Goal: Task Accomplishment & Management: Complete application form

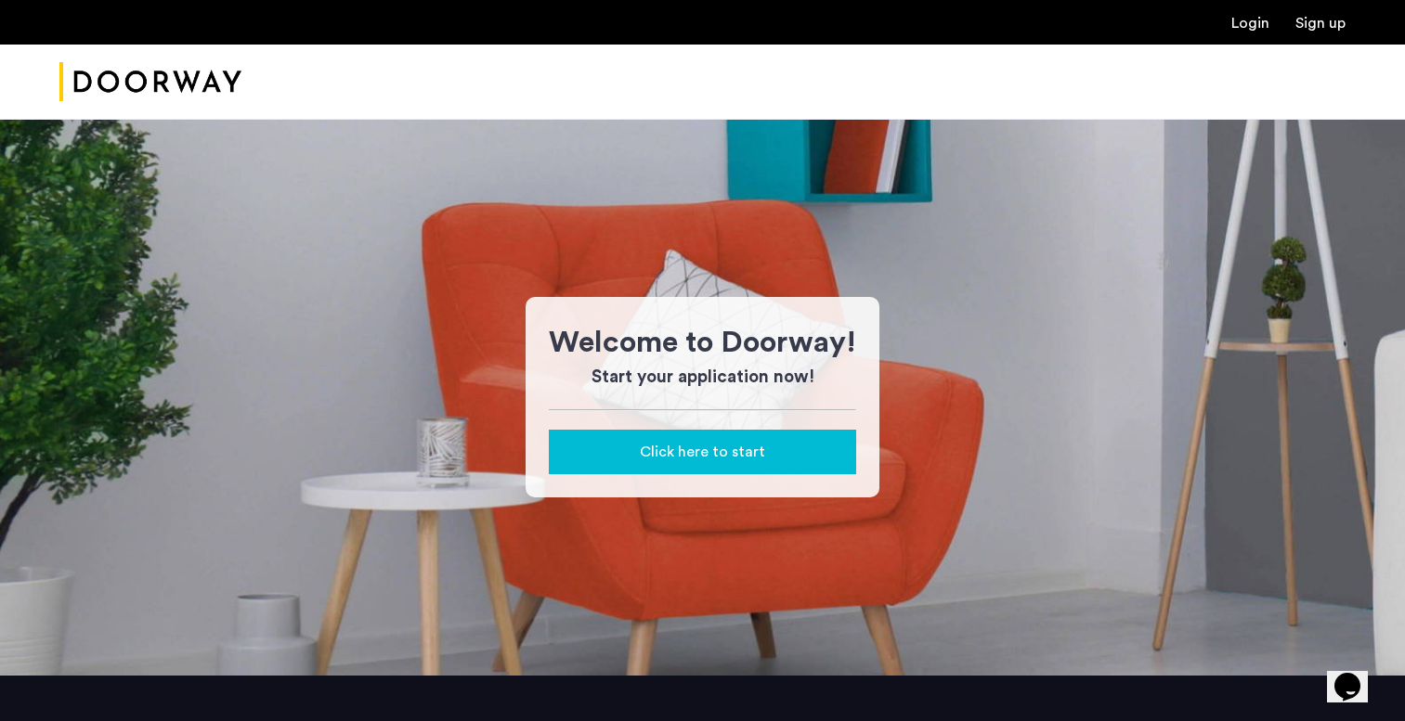
click at [783, 445] on div "Click here to start" at bounding box center [703, 452] width 278 height 22
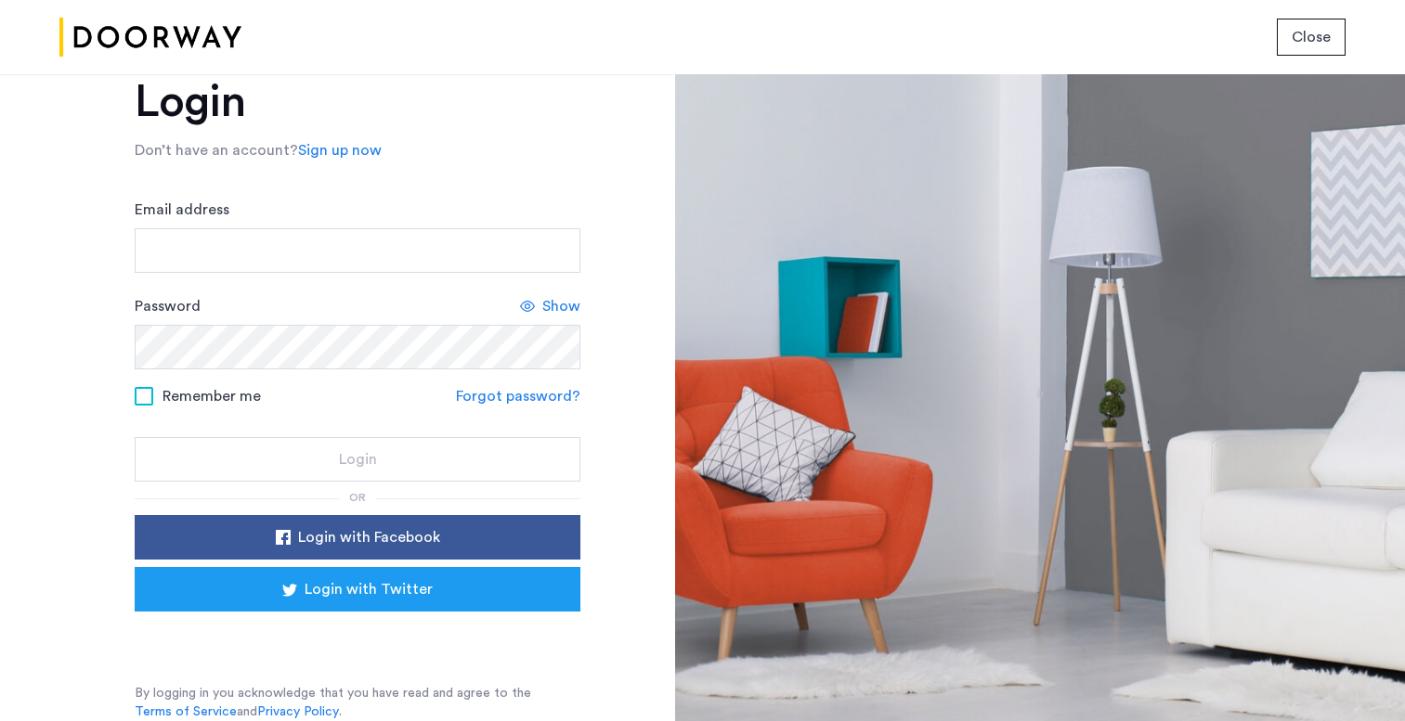
scroll to position [51, 0]
click at [348, 152] on link "Sign up now" at bounding box center [340, 150] width 84 height 22
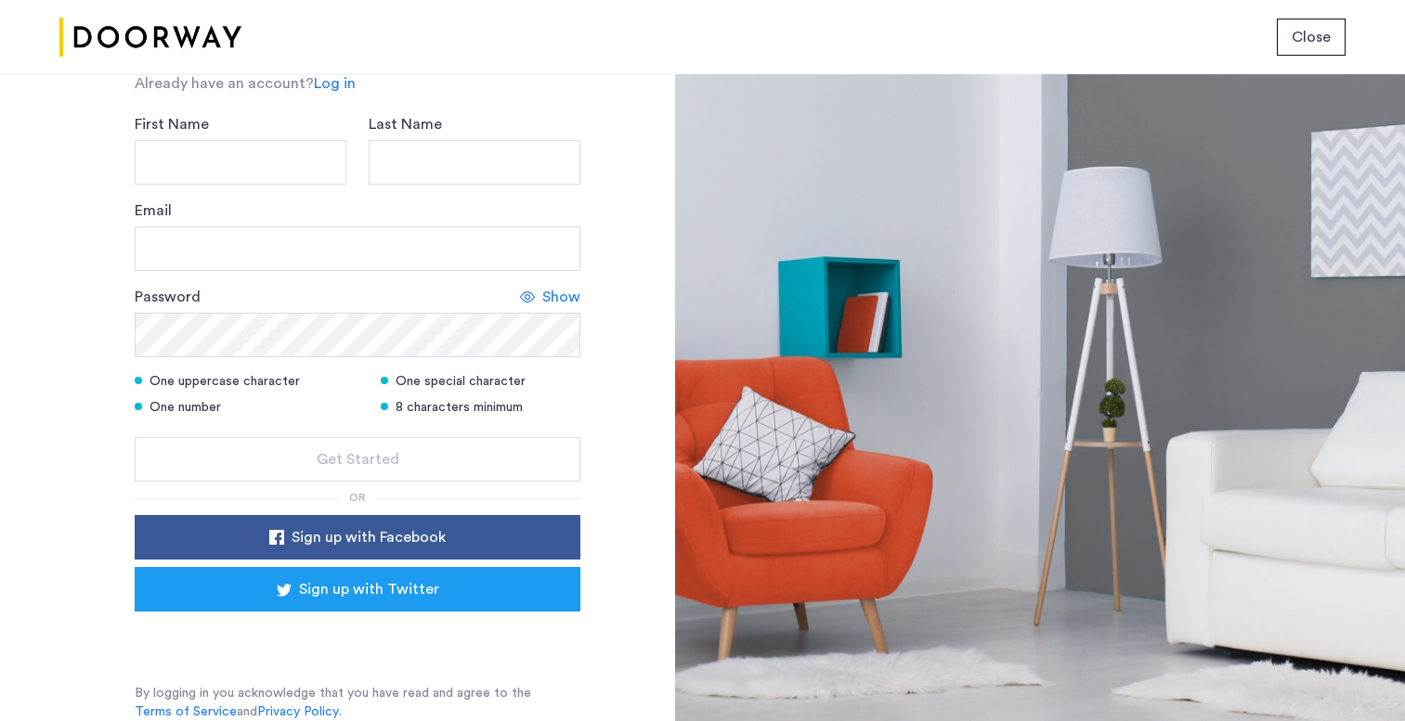
scroll to position [156, 0]
click at [381, 634] on div "Sign in with Google. Opens in new tab" at bounding box center [357, 638] width 371 height 41
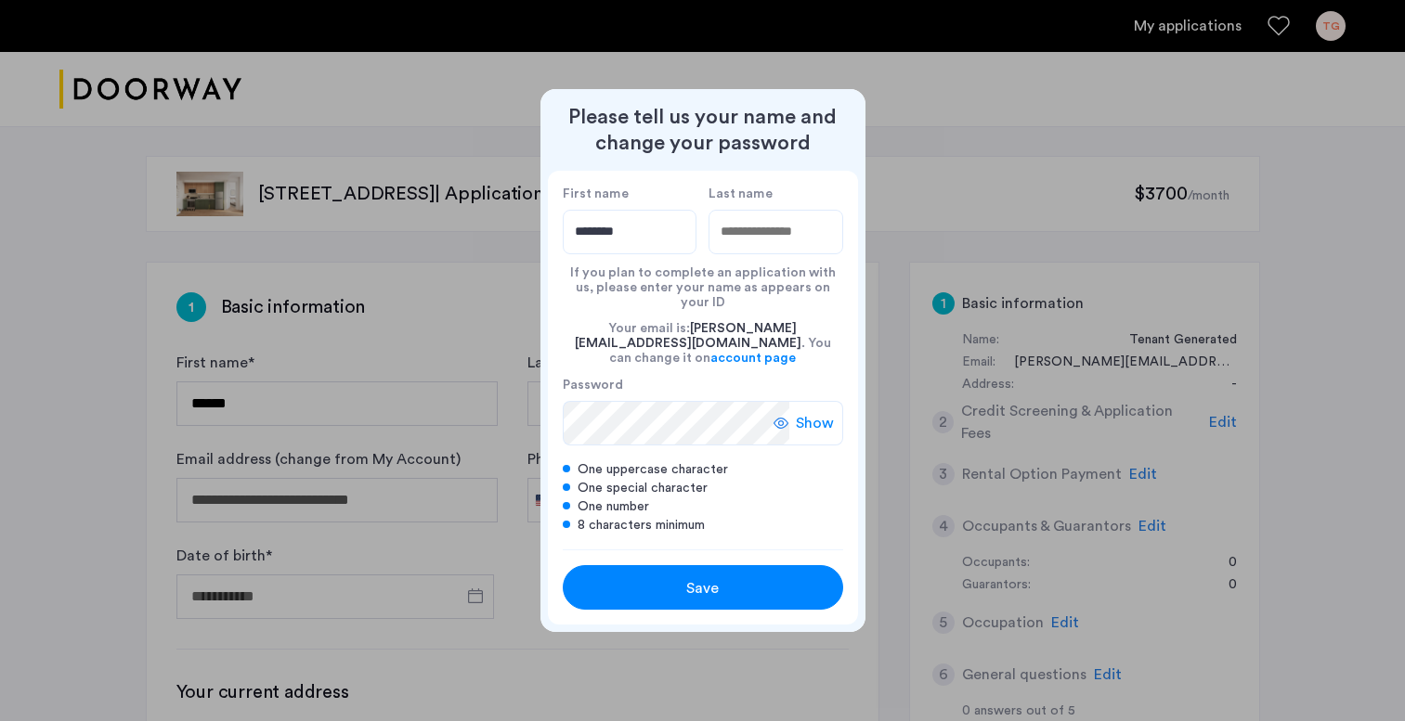
type input "********"
type input "*****"
click at [679, 578] on div "Save" at bounding box center [703, 588] width 178 height 22
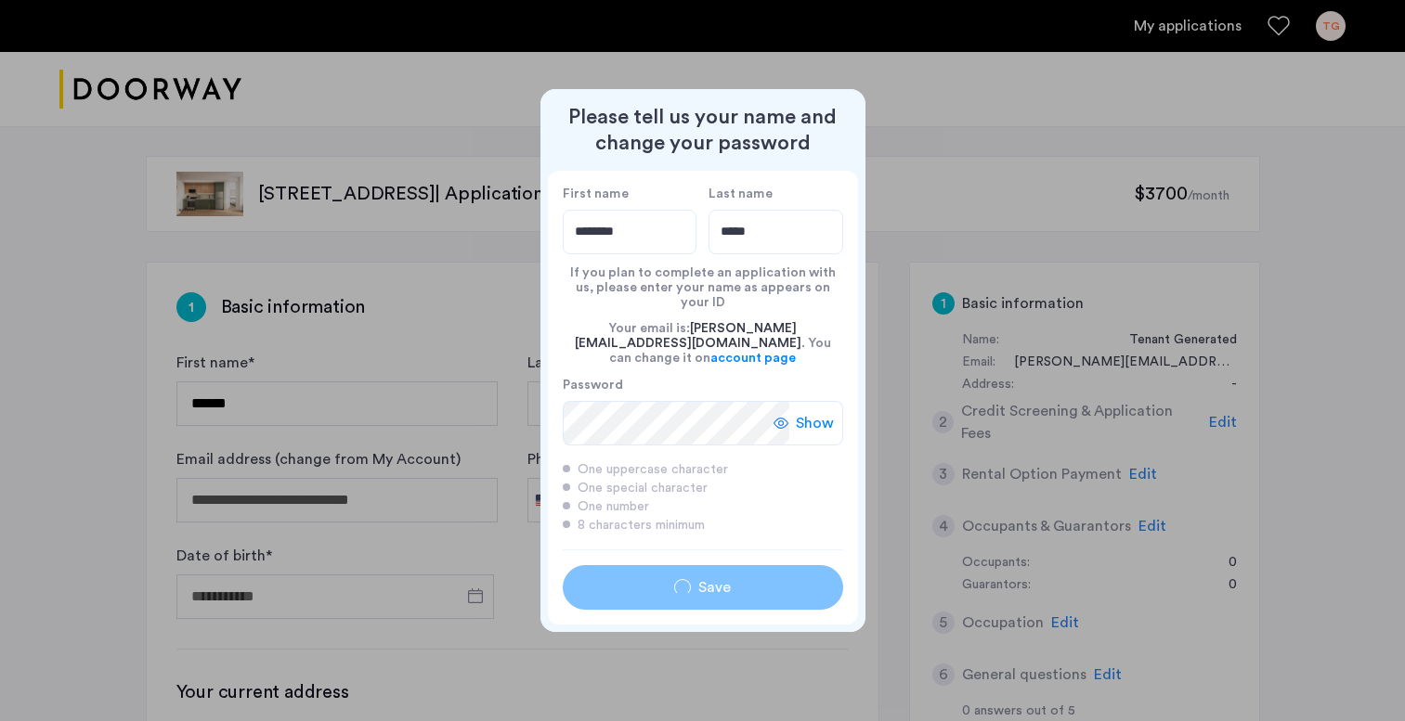
type input "********"
type input "*****"
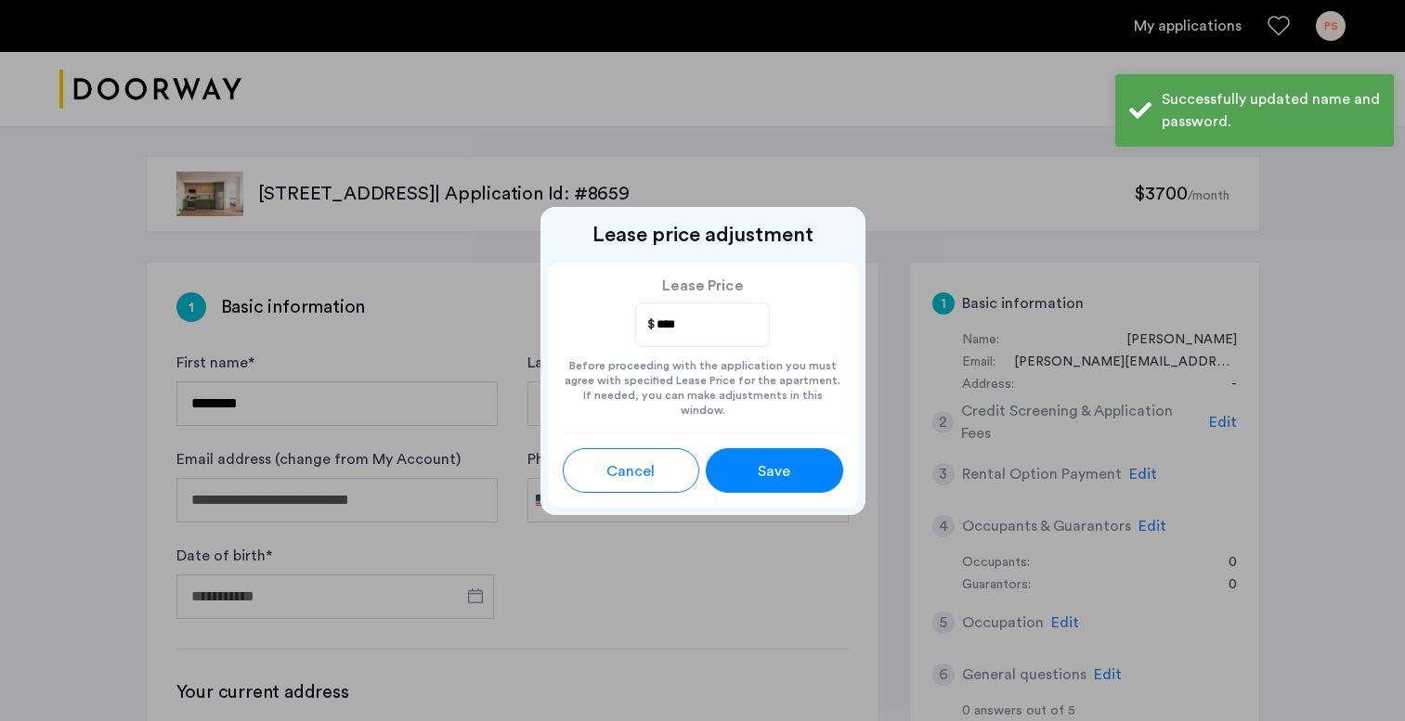
click at [775, 460] on span "Save" at bounding box center [774, 471] width 32 height 22
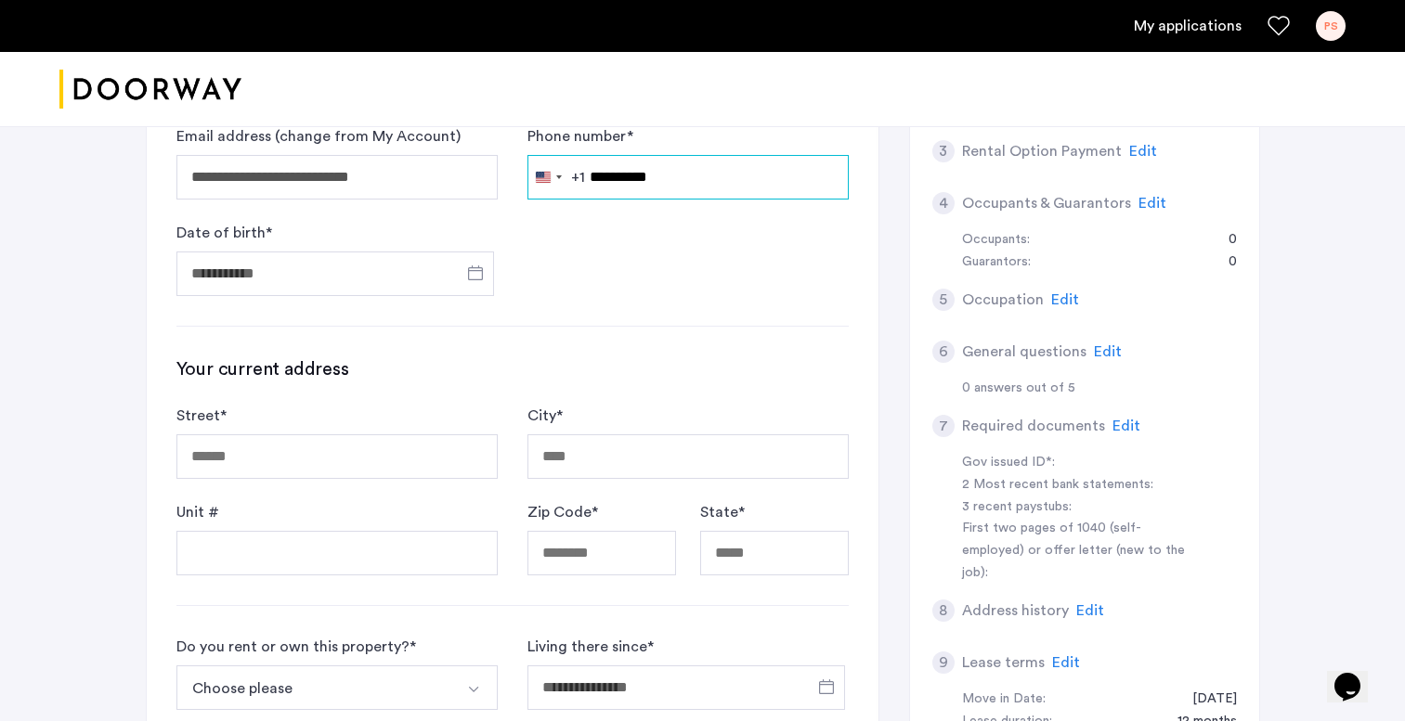
scroll to position [333, 0]
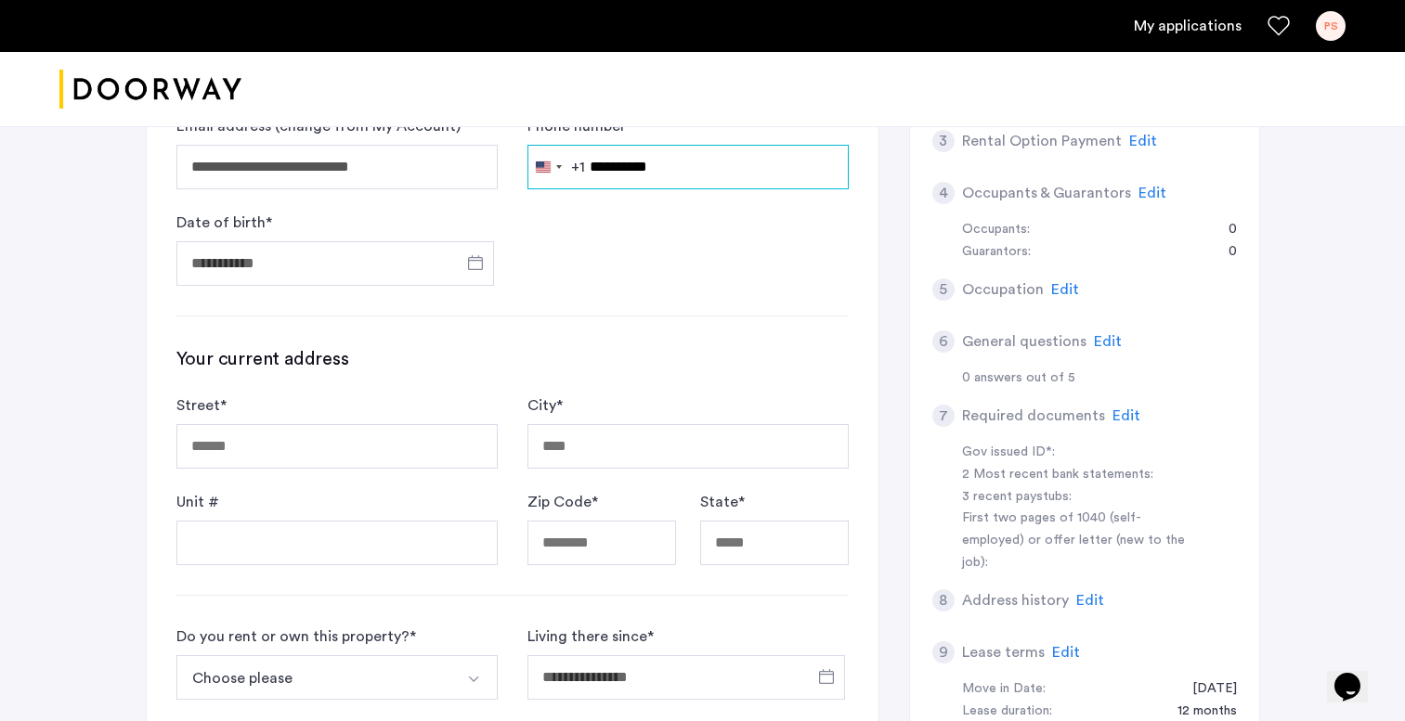
type input "**********"
click at [346, 266] on input "Date of birth *" at bounding box center [334, 263] width 317 height 45
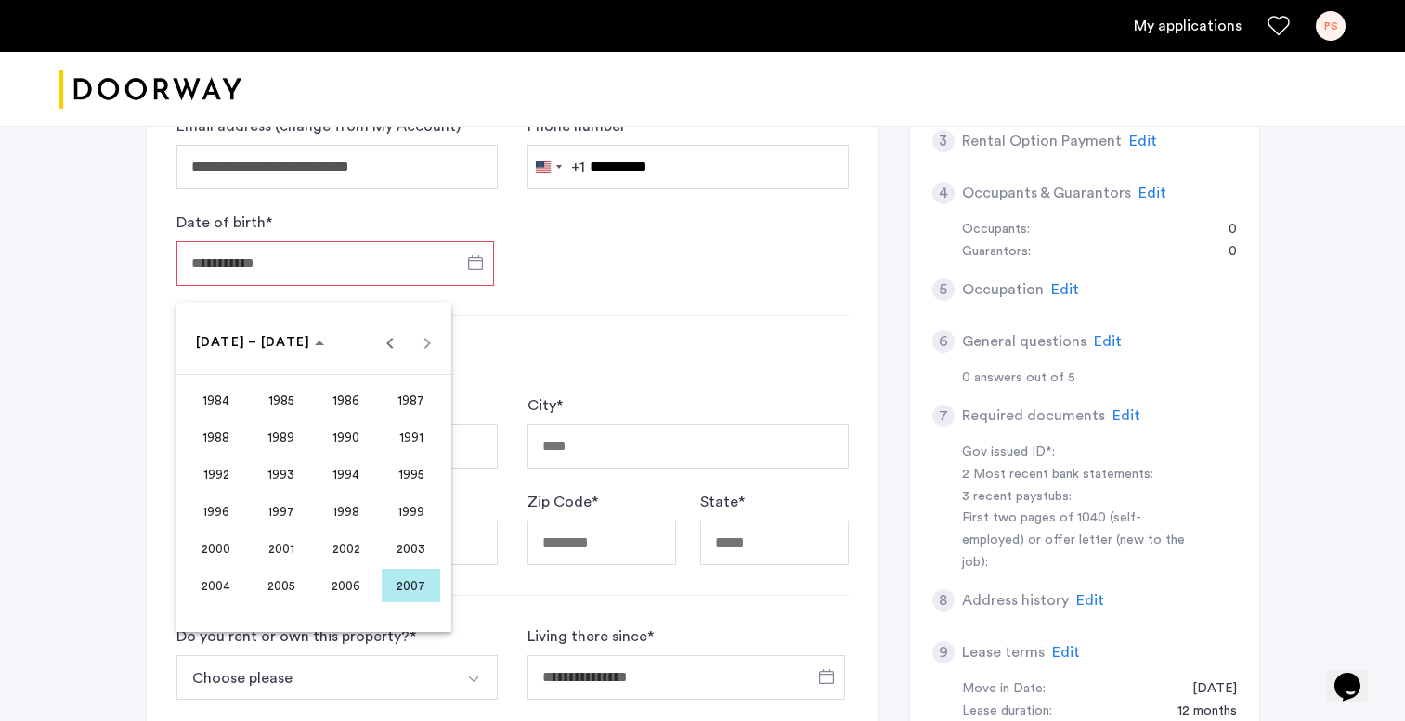
click at [352, 552] on span "2002" at bounding box center [346, 548] width 58 height 33
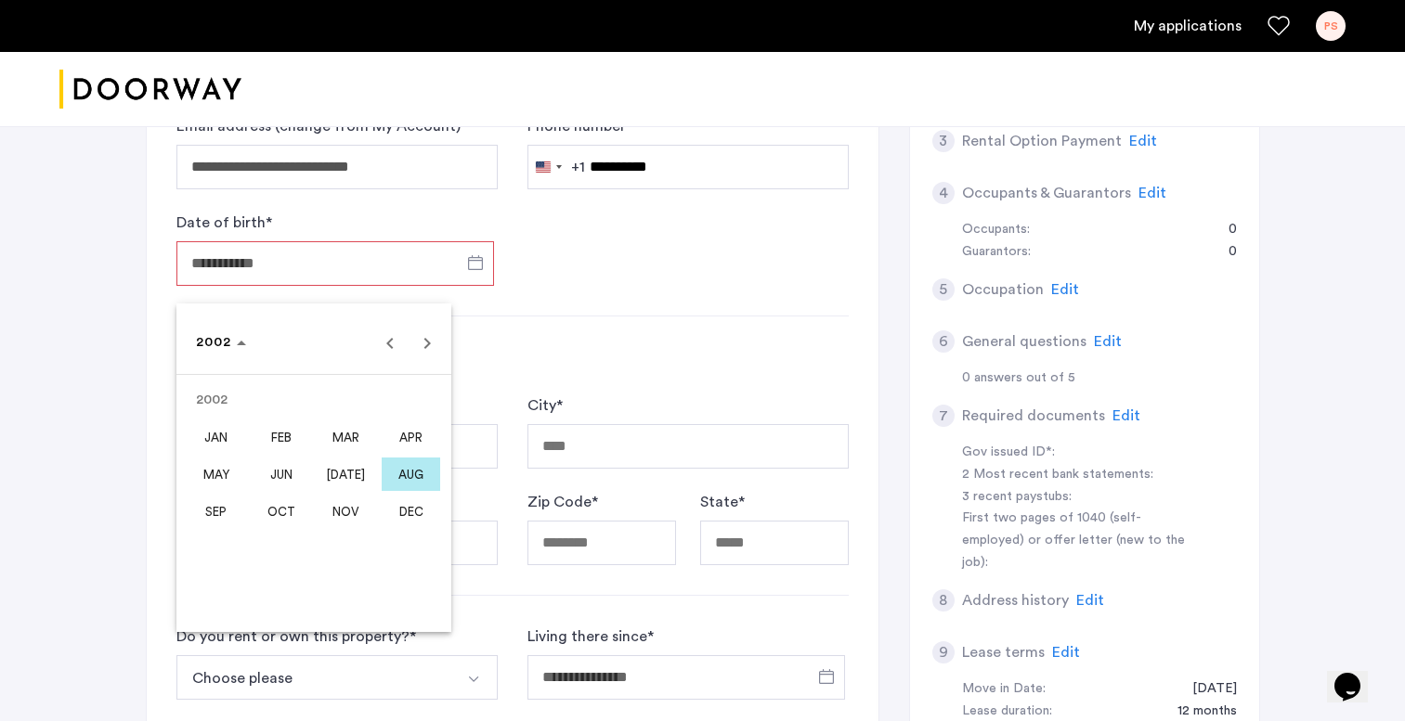
click at [411, 502] on span "DEC" at bounding box center [411, 511] width 58 height 33
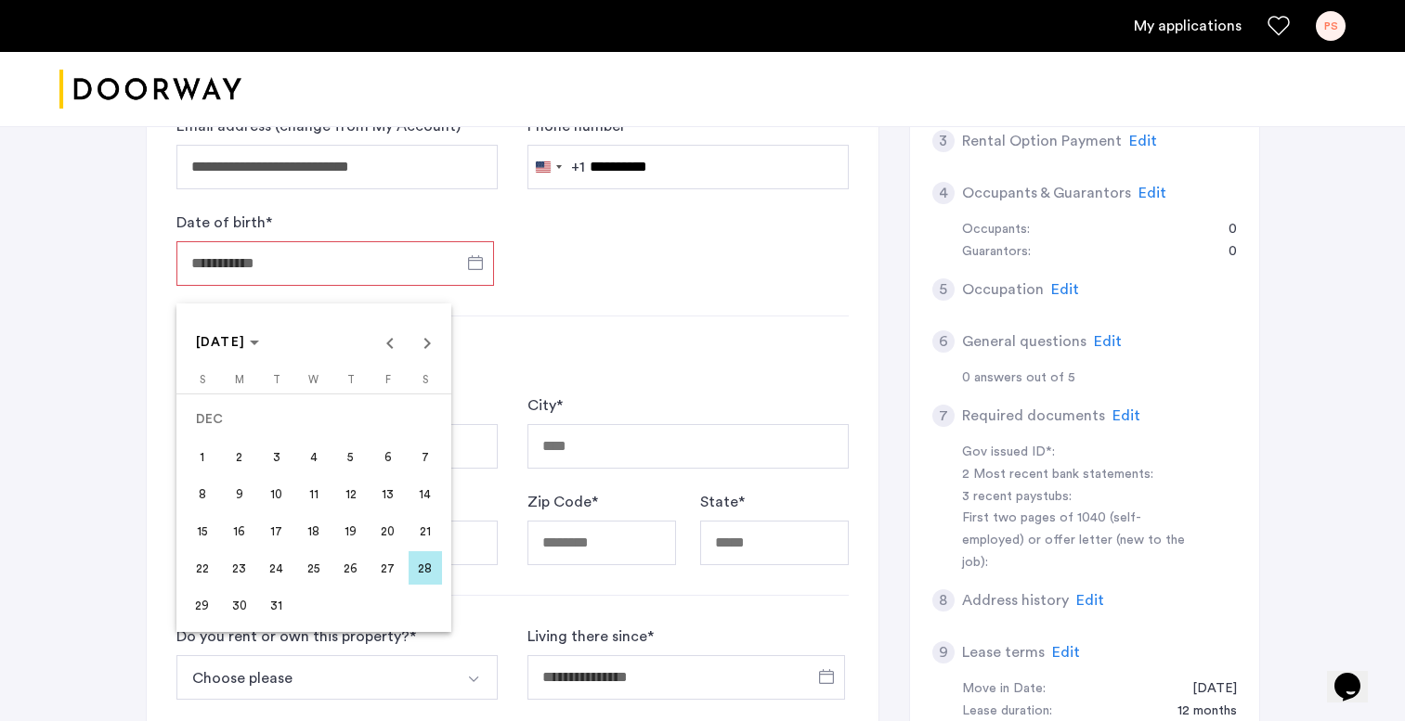
click at [359, 568] on span "26" at bounding box center [350, 567] width 33 height 33
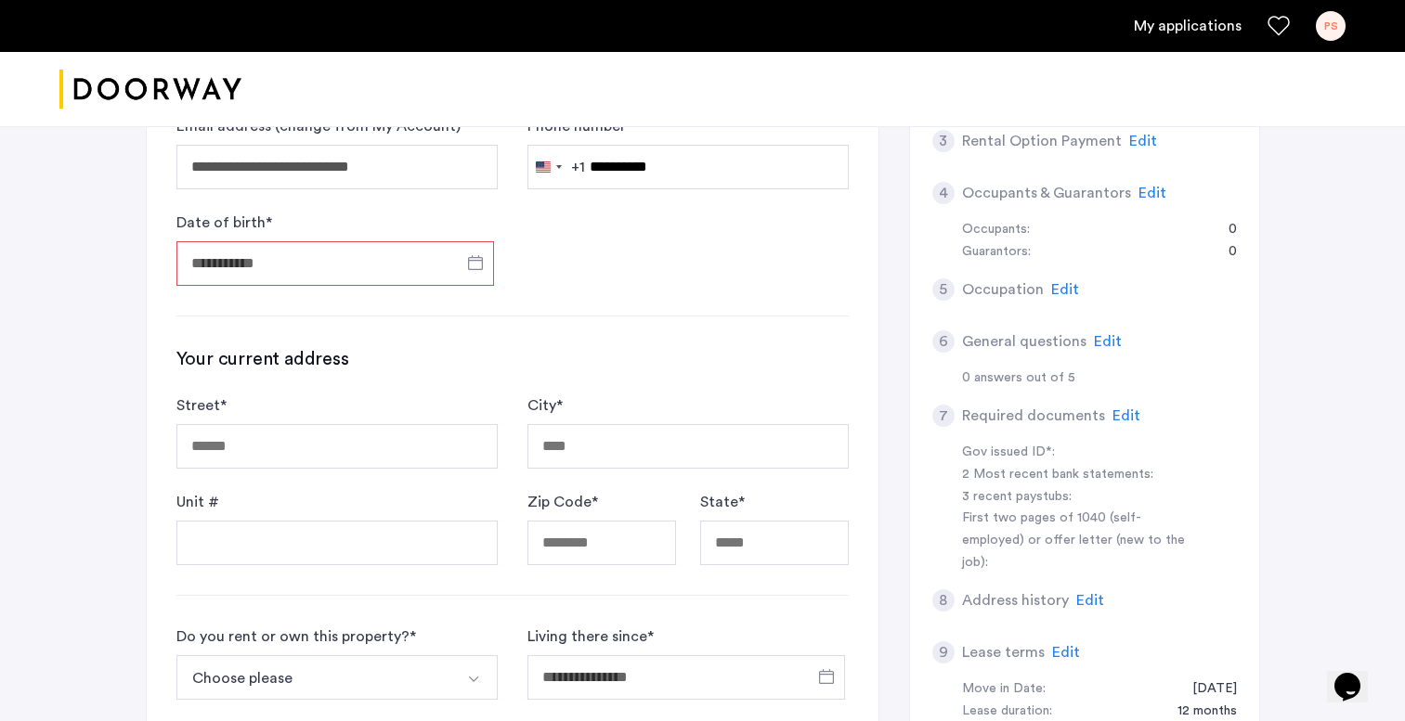
type input "**********"
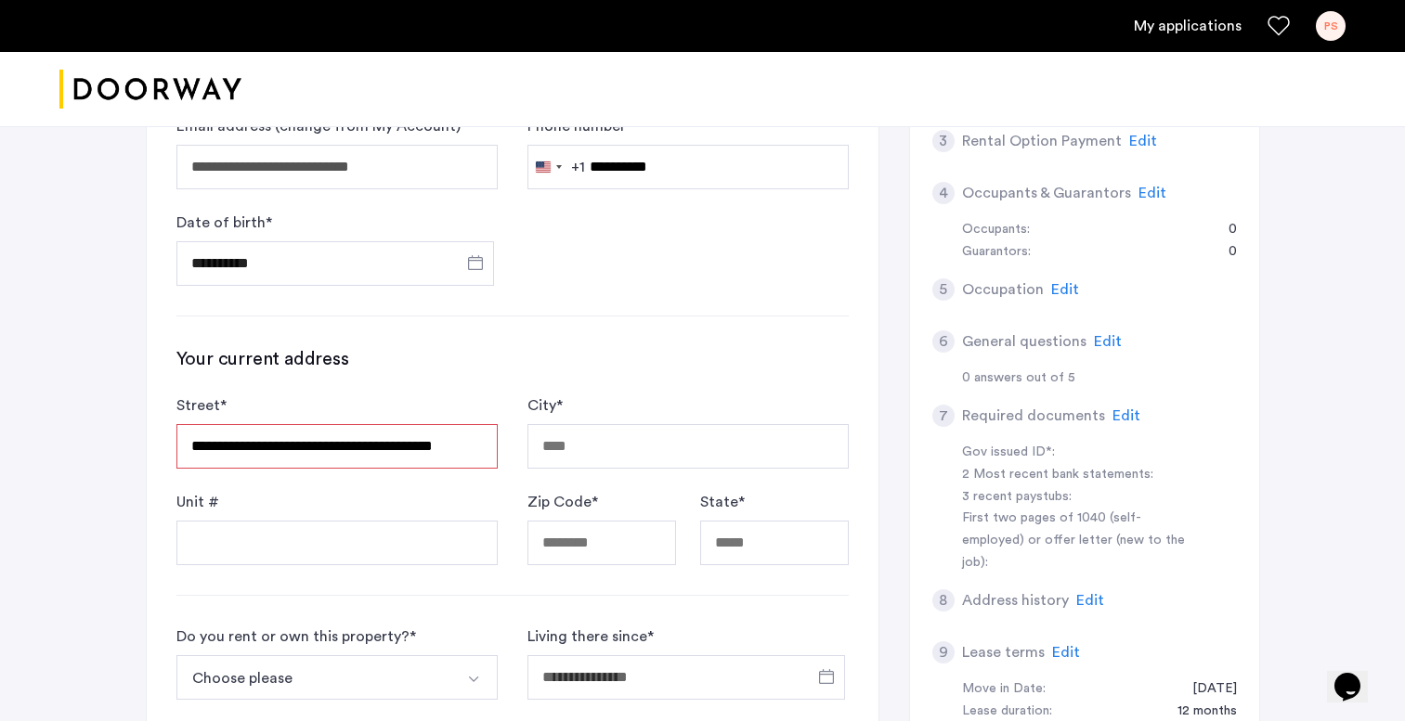
type input "**********"
type input "*****"
type input "**"
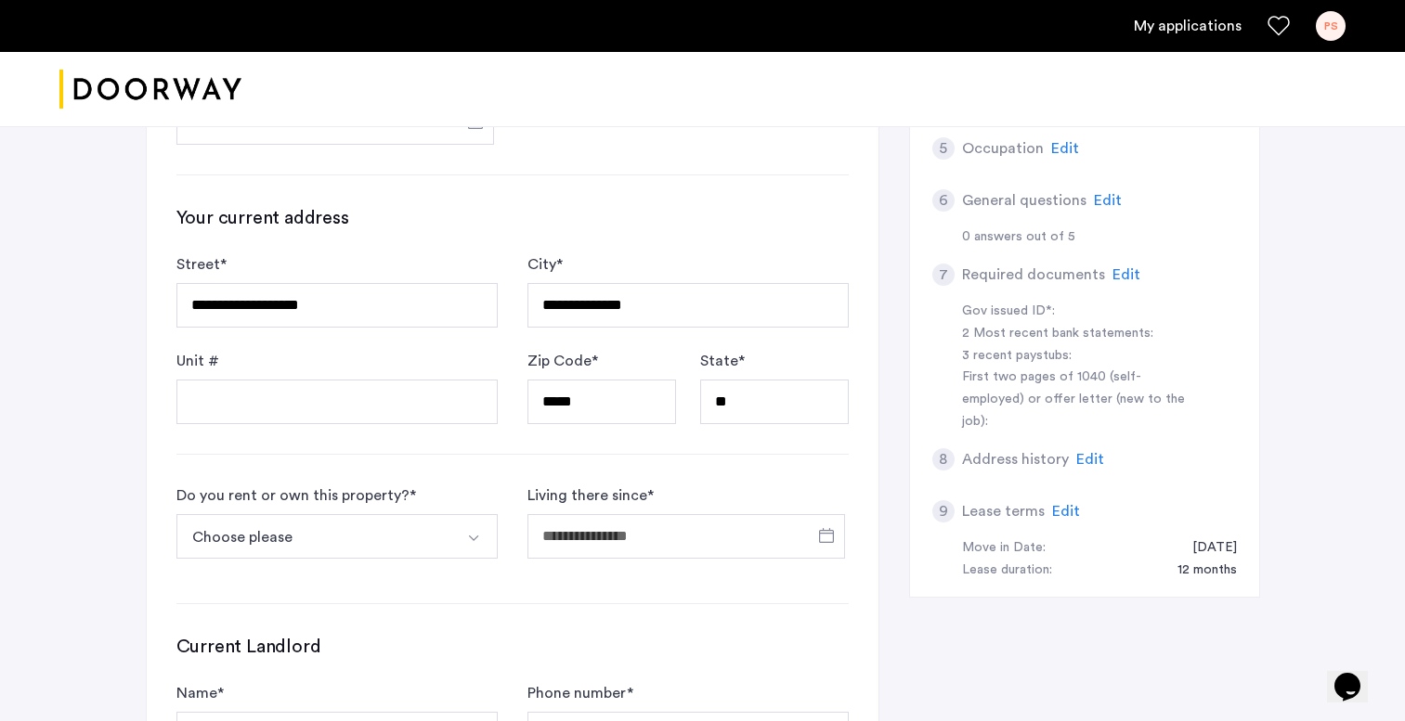
scroll to position [627, 0]
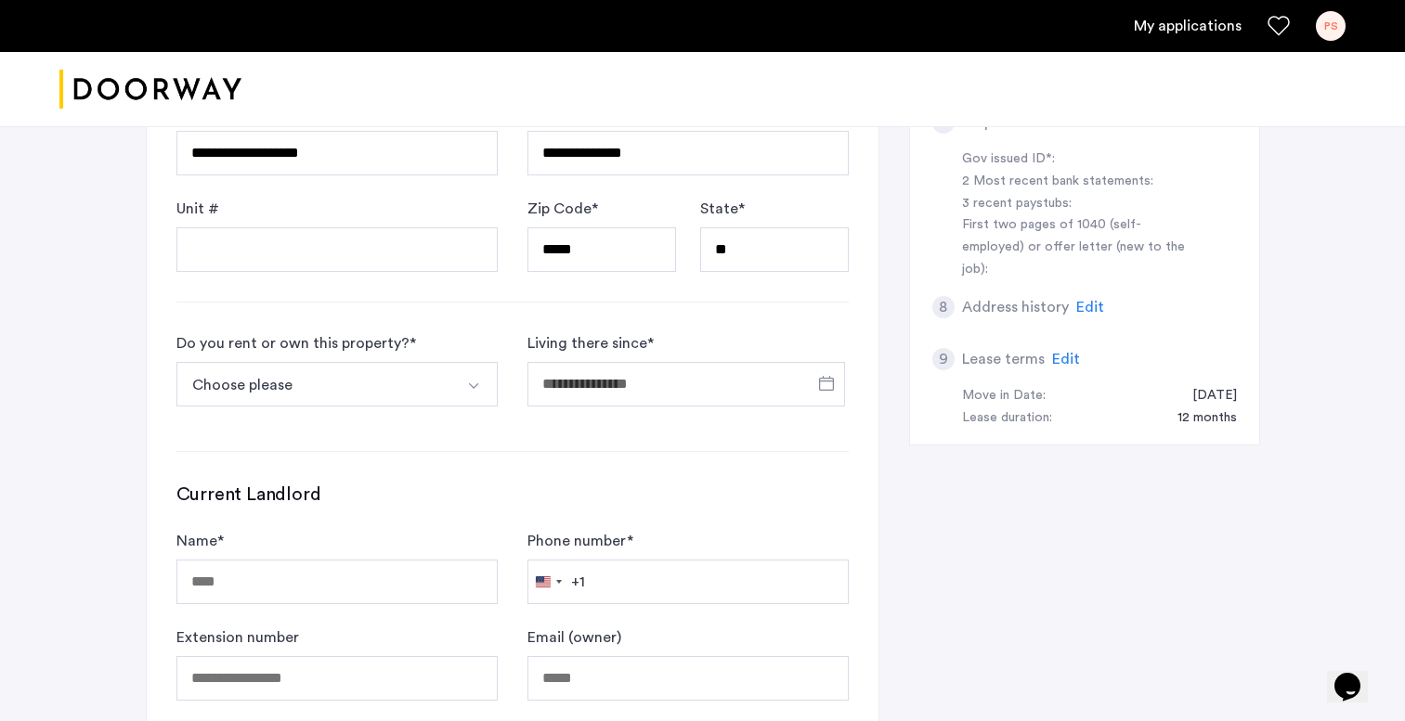
click at [423, 389] on button "Choose please" at bounding box center [315, 384] width 278 height 45
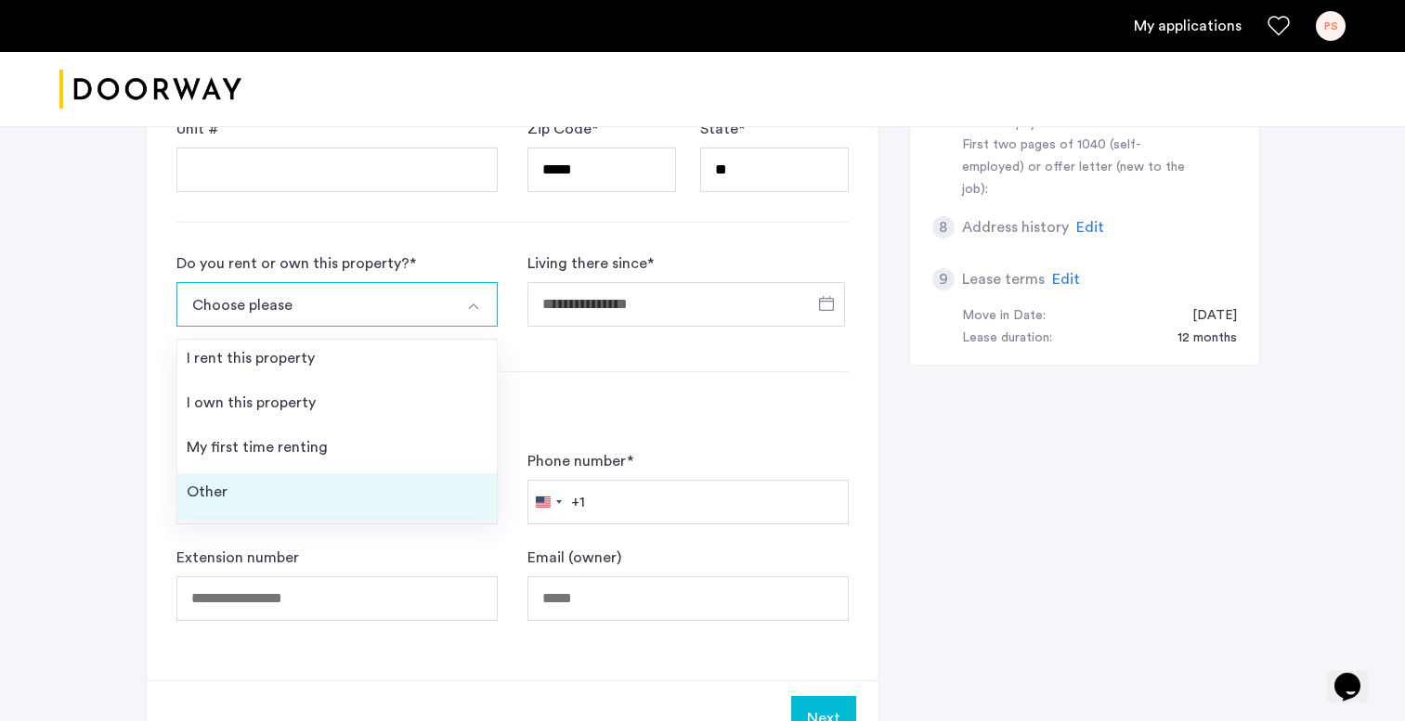
scroll to position [721, 0]
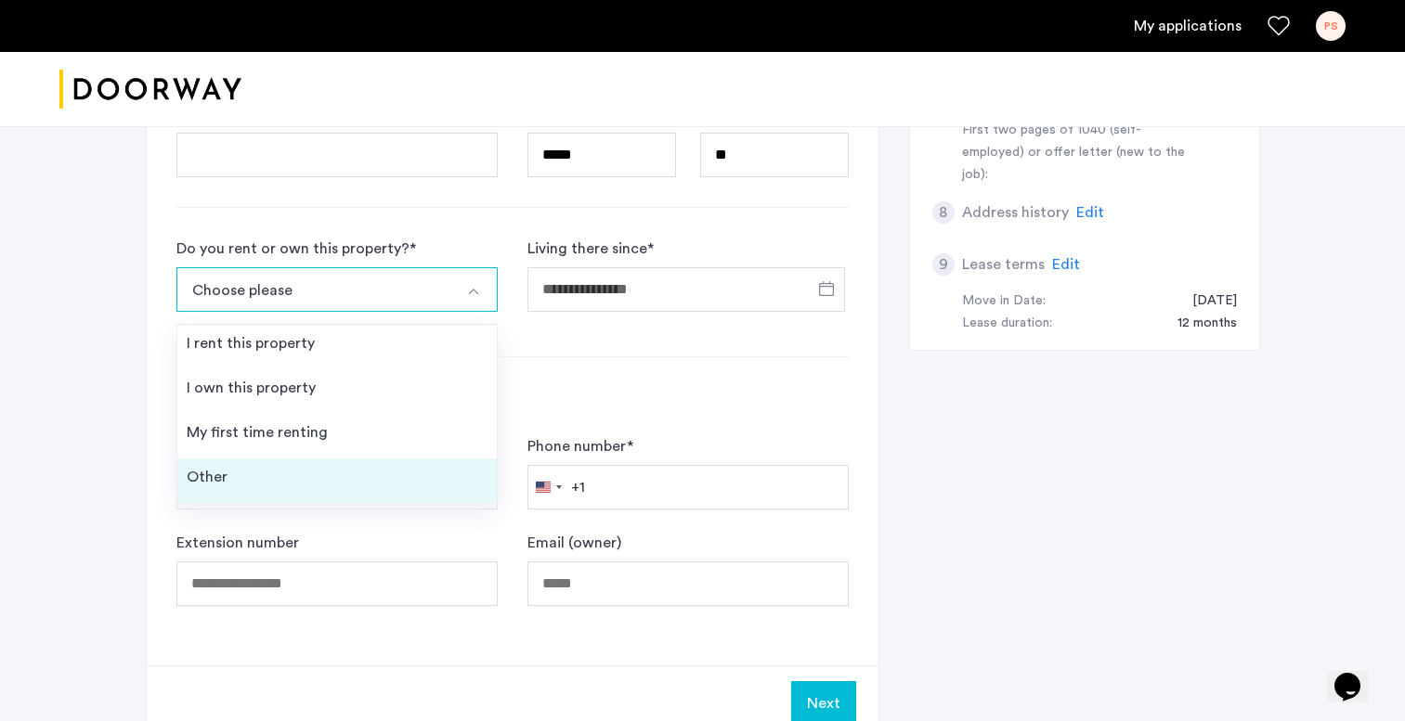
click at [328, 484] on li "Other" at bounding box center [336, 481] width 319 height 45
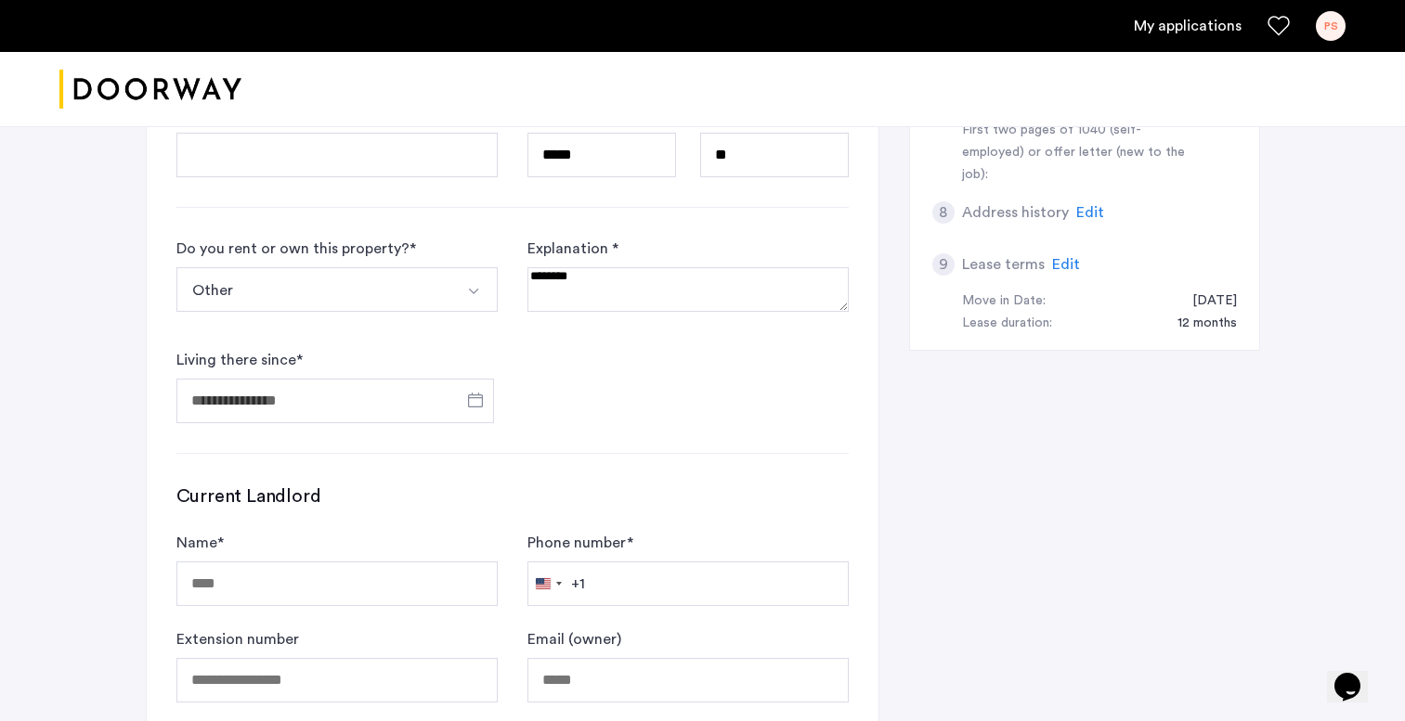
click at [656, 315] on div "Explanation *" at bounding box center [687, 282] width 321 height 89
click at [655, 295] on textarea at bounding box center [687, 289] width 321 height 45
type textarea "*"
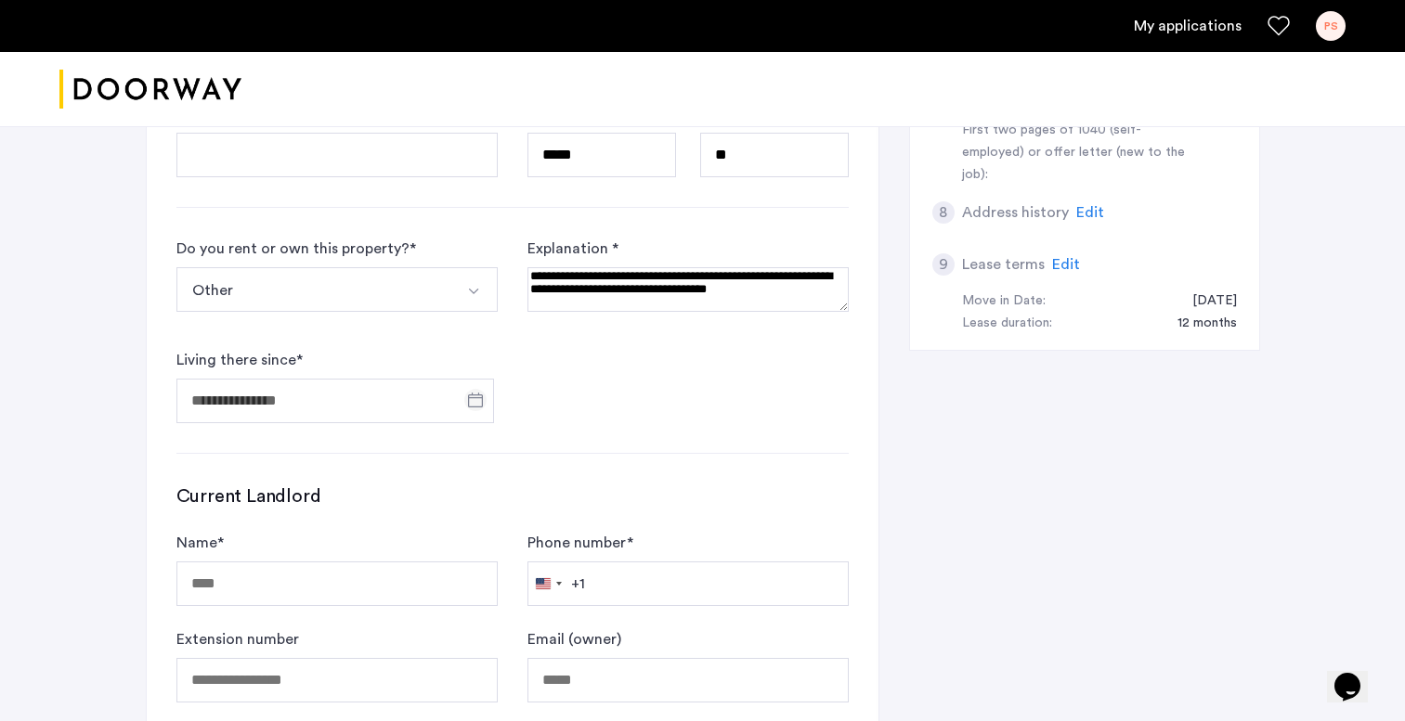
type textarea "**********"
click at [475, 396] on span "Open calendar" at bounding box center [475, 400] width 45 height 45
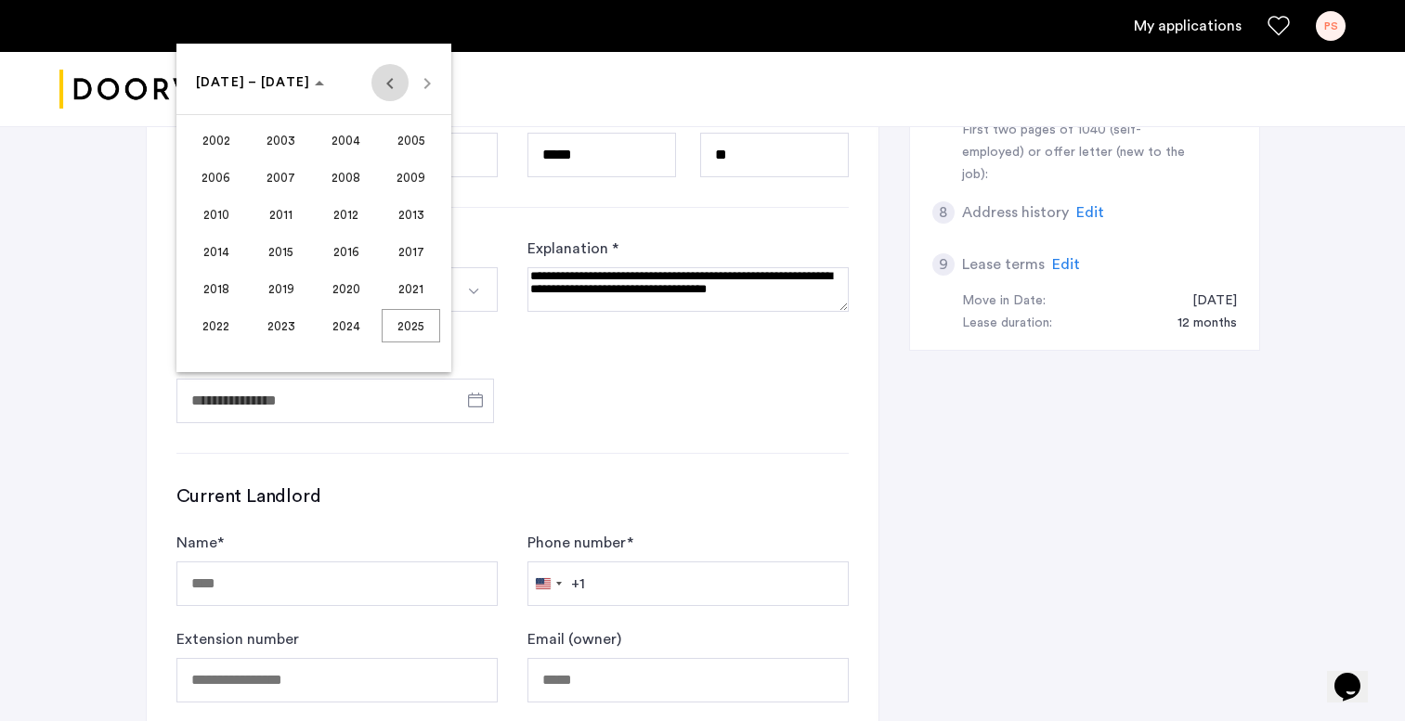
click at [387, 92] on span "Previous 24 years" at bounding box center [389, 82] width 37 height 37
click at [421, 96] on span "Next 24 years" at bounding box center [426, 82] width 37 height 37
click at [414, 328] on span "2025" at bounding box center [411, 325] width 58 height 33
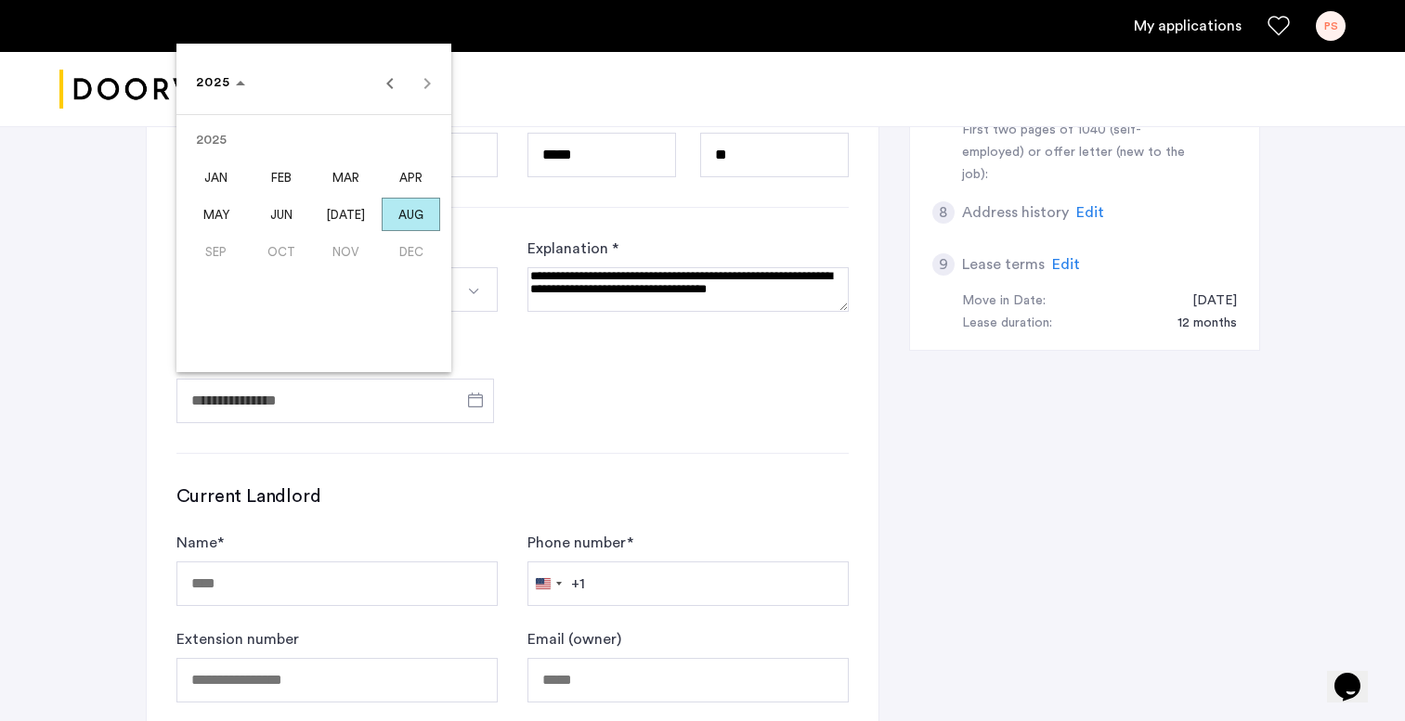
click at [230, 217] on span "MAY" at bounding box center [216, 214] width 58 height 33
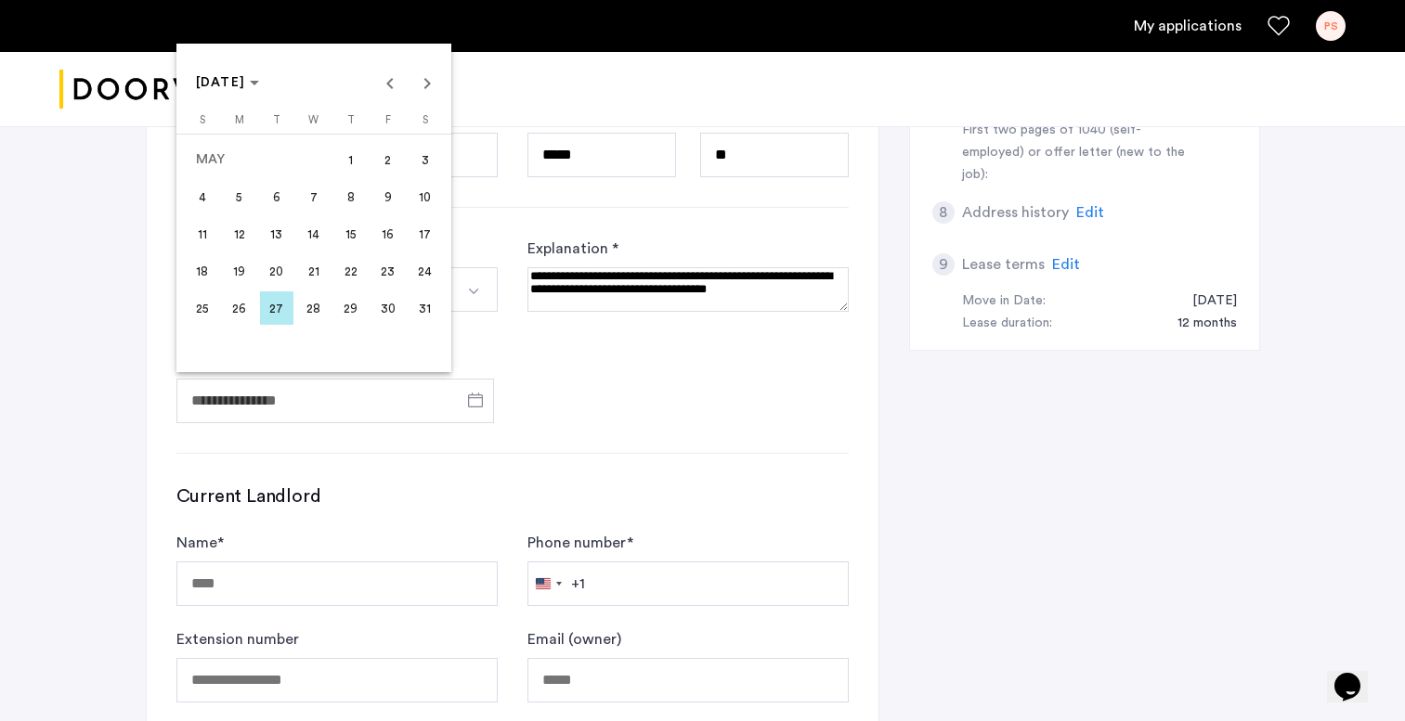
click at [394, 313] on span "30" at bounding box center [387, 308] width 33 height 33
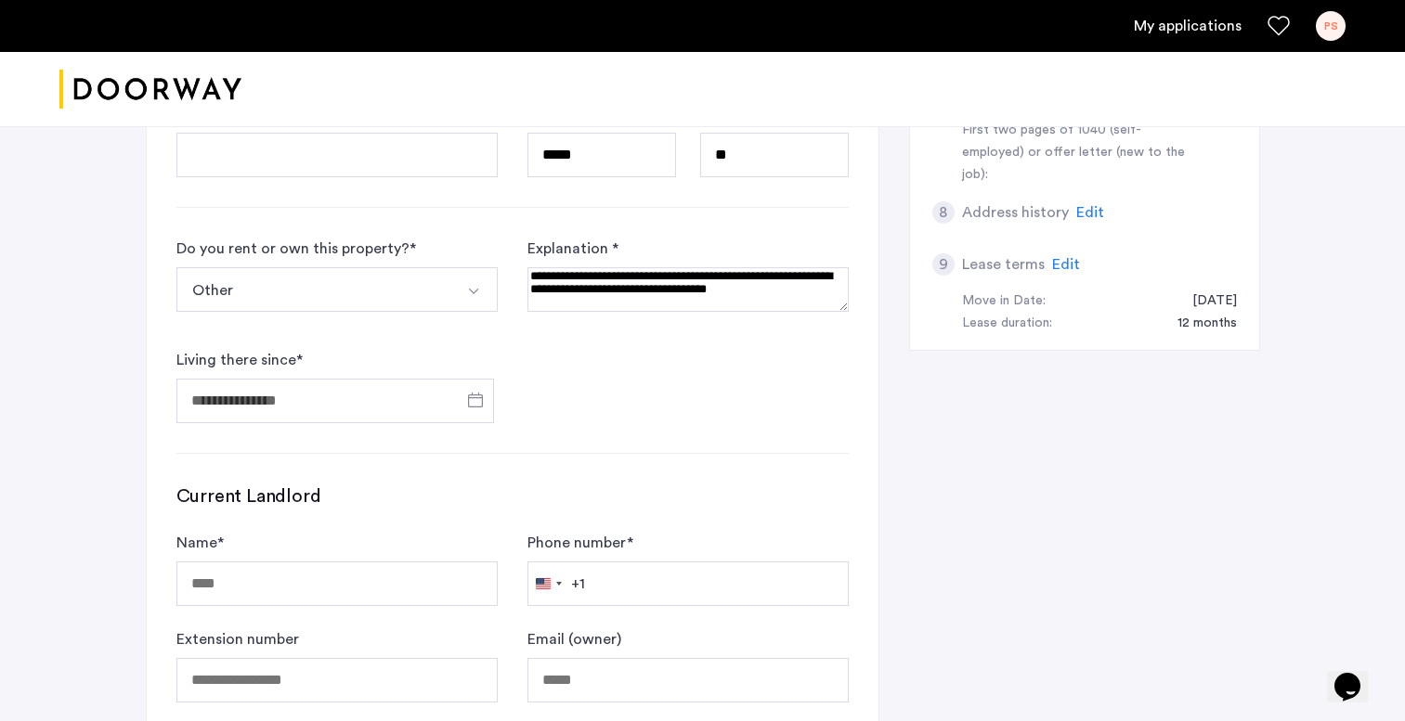
type input "**********"
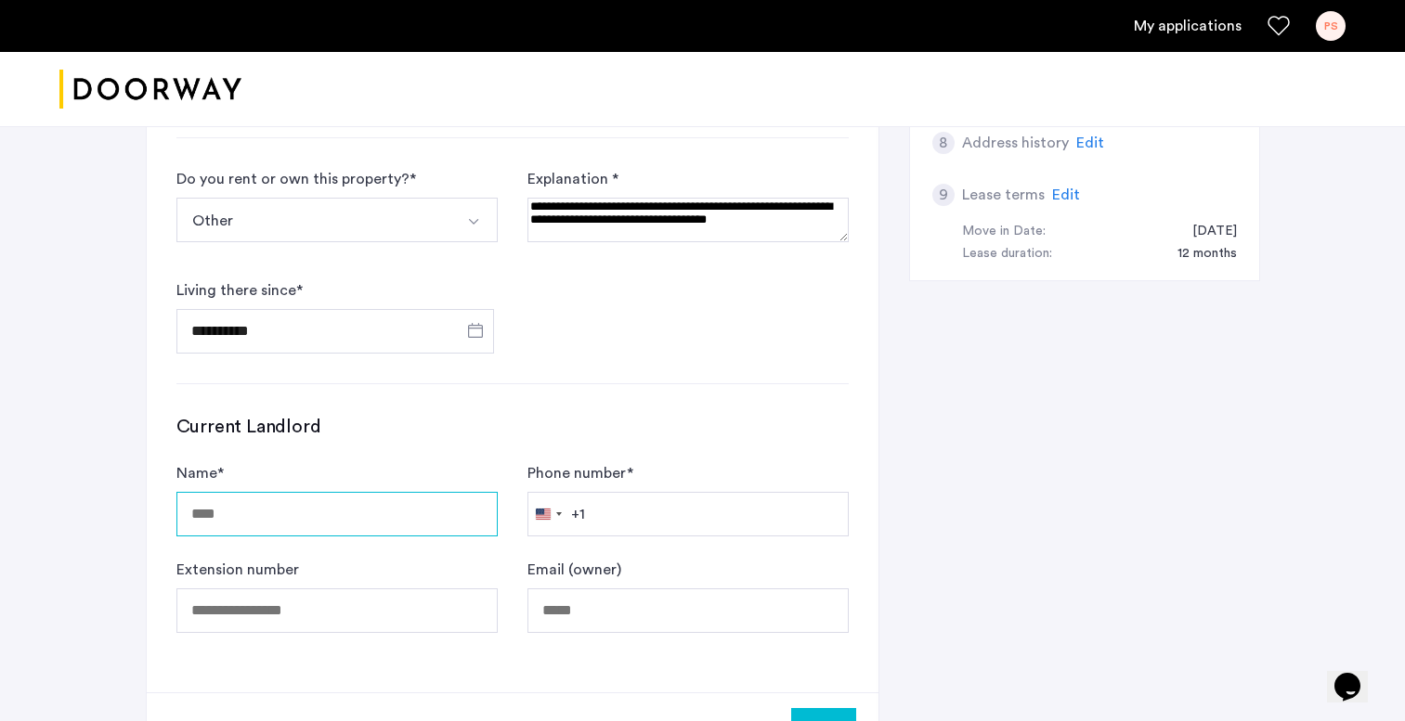
scroll to position [916, 0]
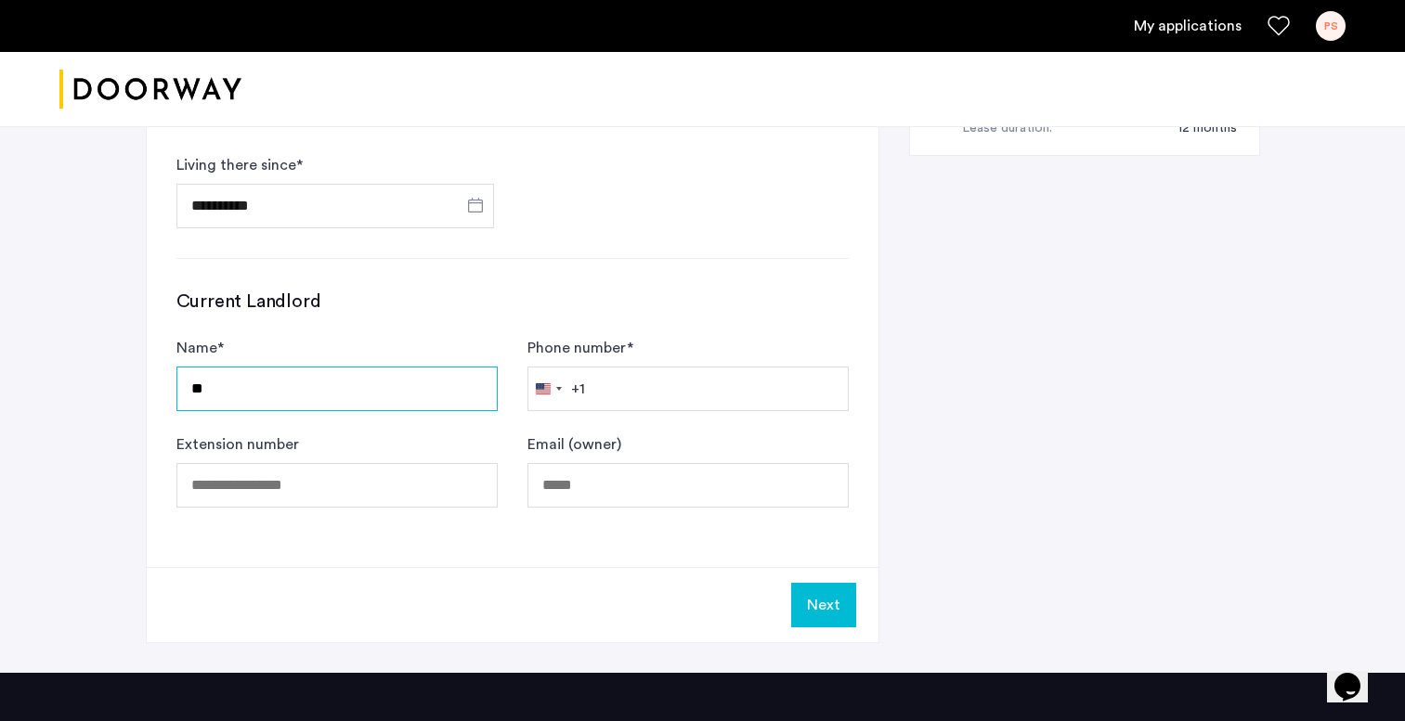
type input "**"
click at [339, 424] on form "Name * ** Phone number * United States +1 +1 244 results found Afghanistan +93 …" at bounding box center [512, 422] width 672 height 171
type input "**********"
click at [841, 609] on button "Next" at bounding box center [823, 605] width 65 height 45
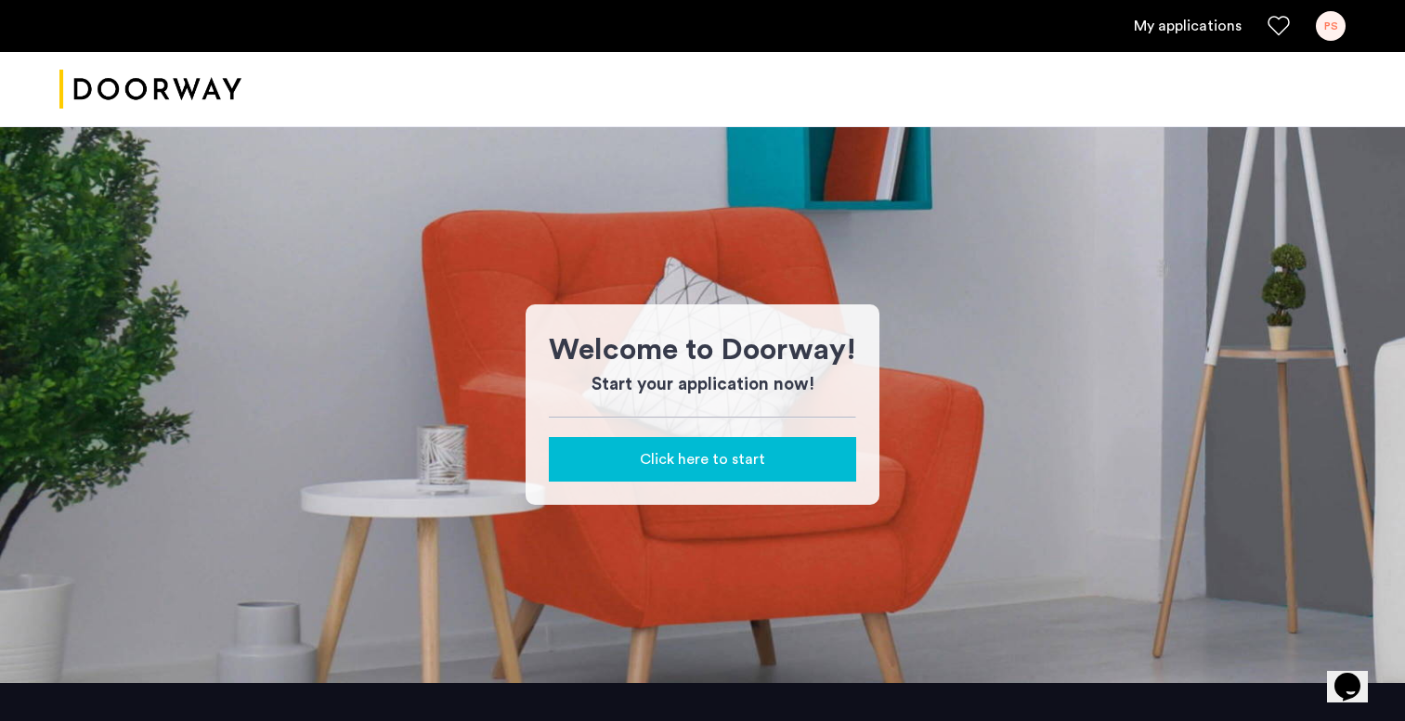
click at [730, 453] on span "Click here to start" at bounding box center [702, 459] width 125 height 22
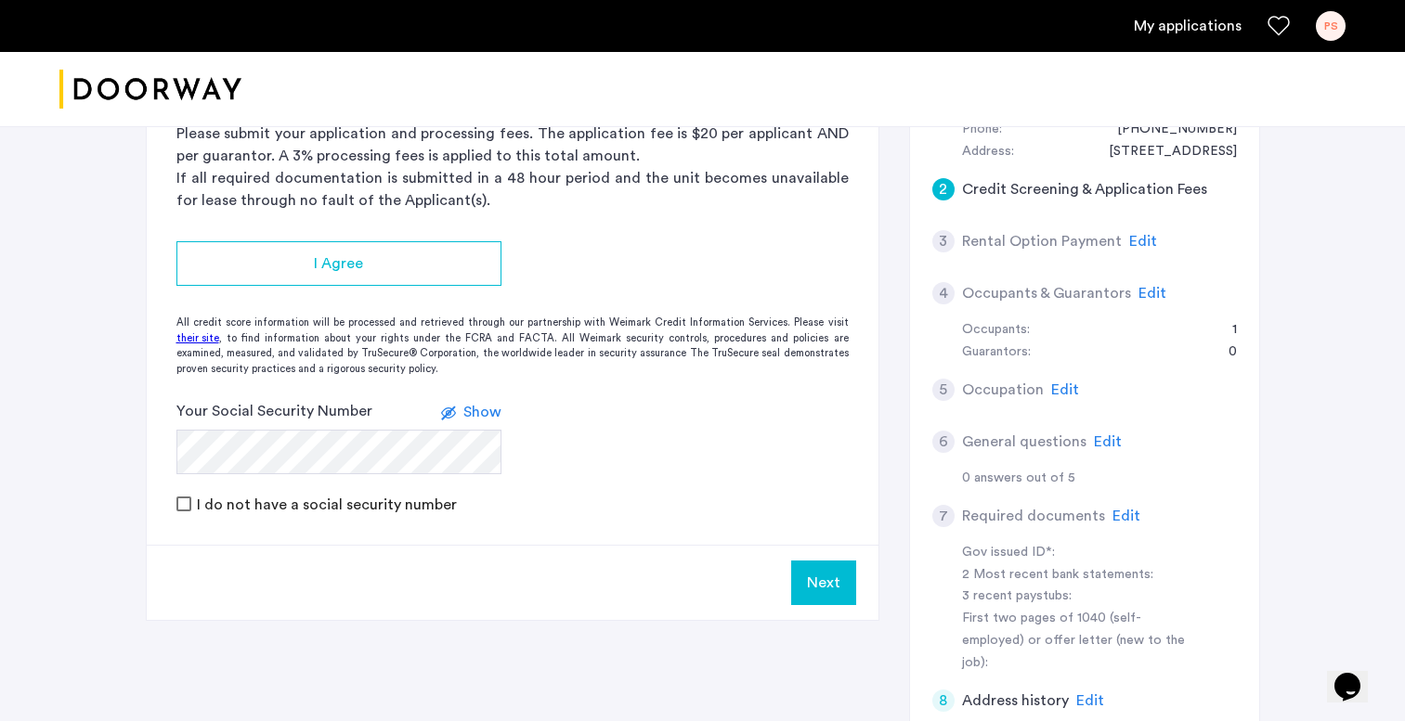
scroll to position [159, 0]
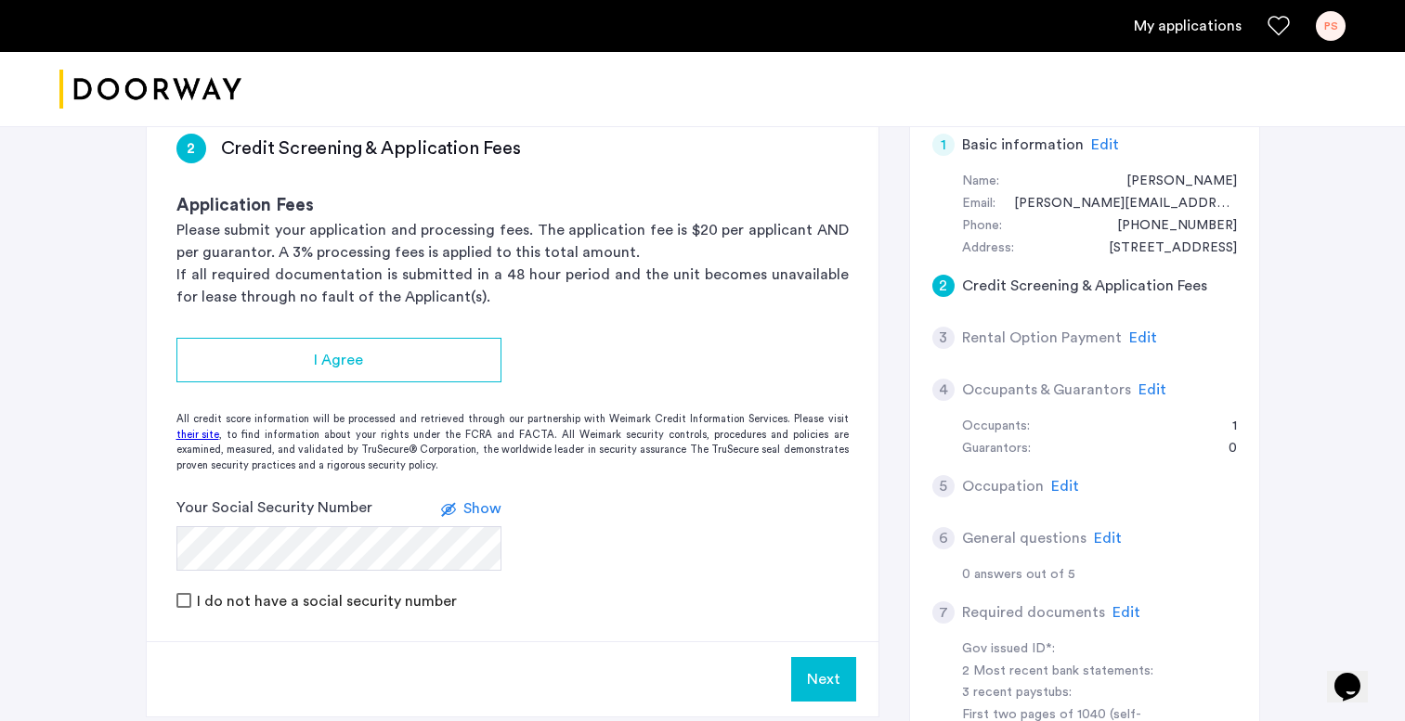
click at [1103, 149] on span "Edit" at bounding box center [1105, 144] width 28 height 15
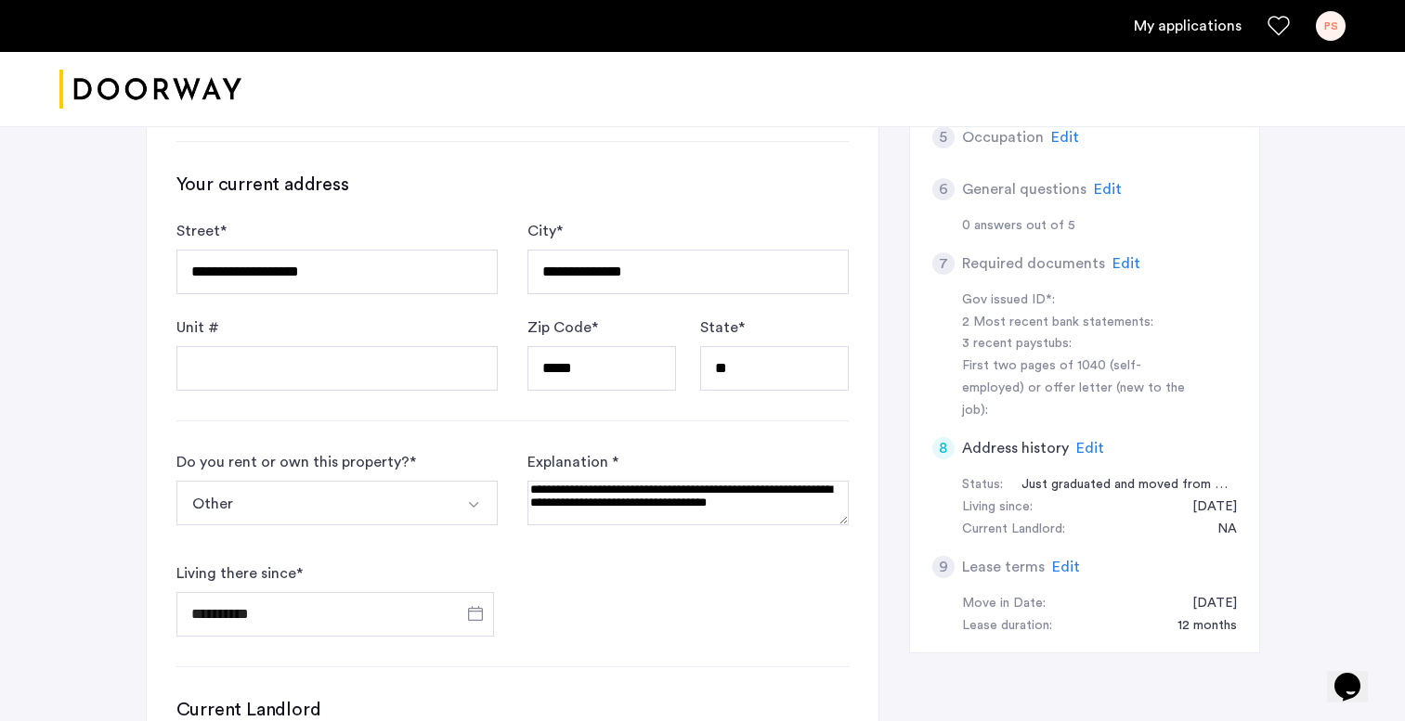
scroll to position [512, 0]
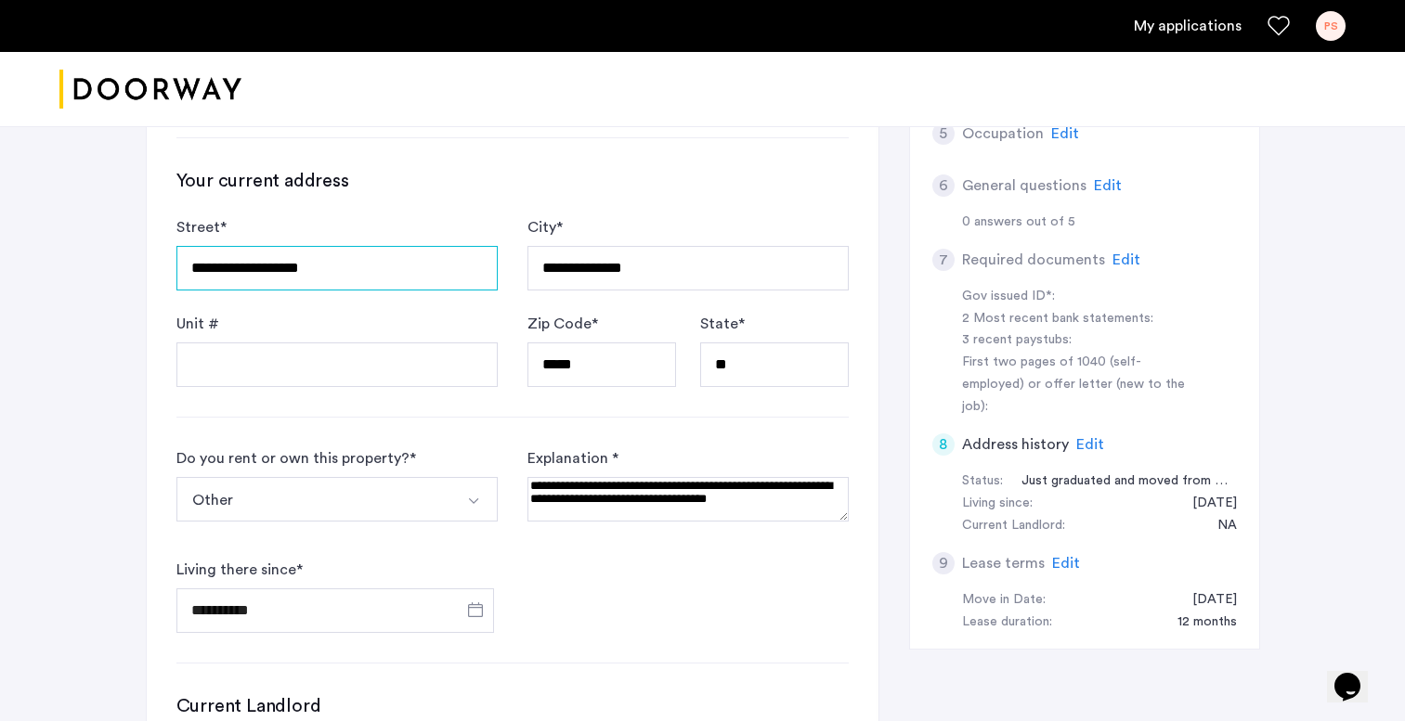
drag, startPoint x: 341, startPoint y: 261, endPoint x: 1, endPoint y: 292, distance: 341.2
drag, startPoint x: 333, startPoint y: 279, endPoint x: 28, endPoint y: 263, distance: 305.8
click at [28, 263] on div "**********" at bounding box center [702, 346] width 1405 height 1463
type input "**********"
type input "*********"
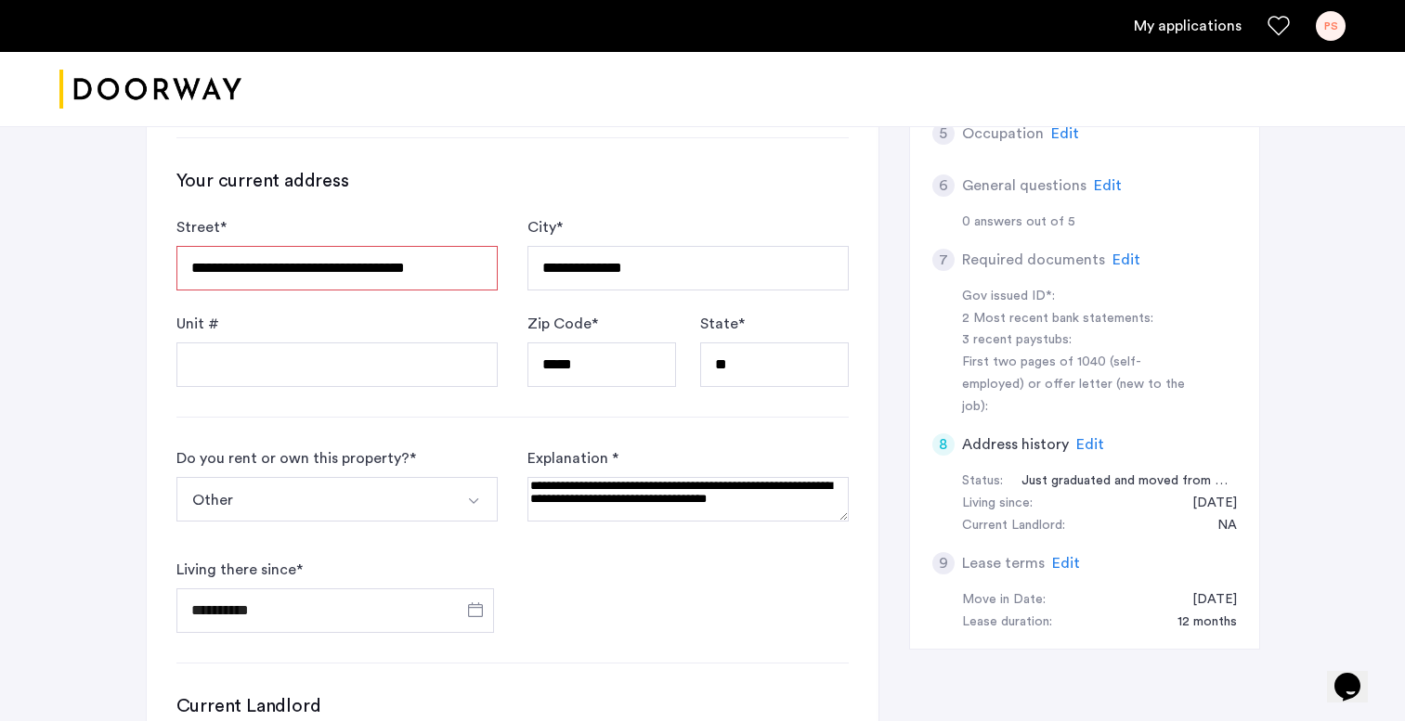
type input "*****"
click at [444, 502] on button "Other" at bounding box center [315, 499] width 278 height 45
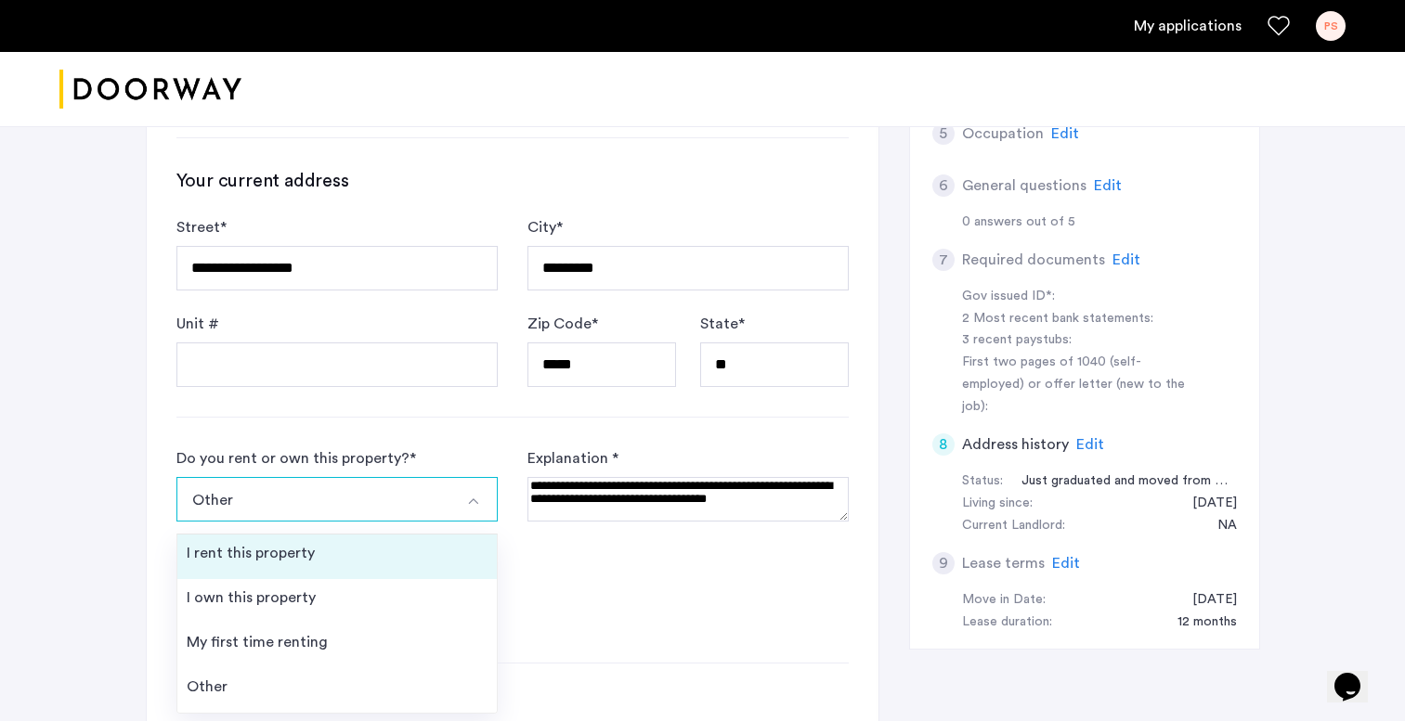
click at [370, 549] on li "I rent this property" at bounding box center [336, 557] width 319 height 45
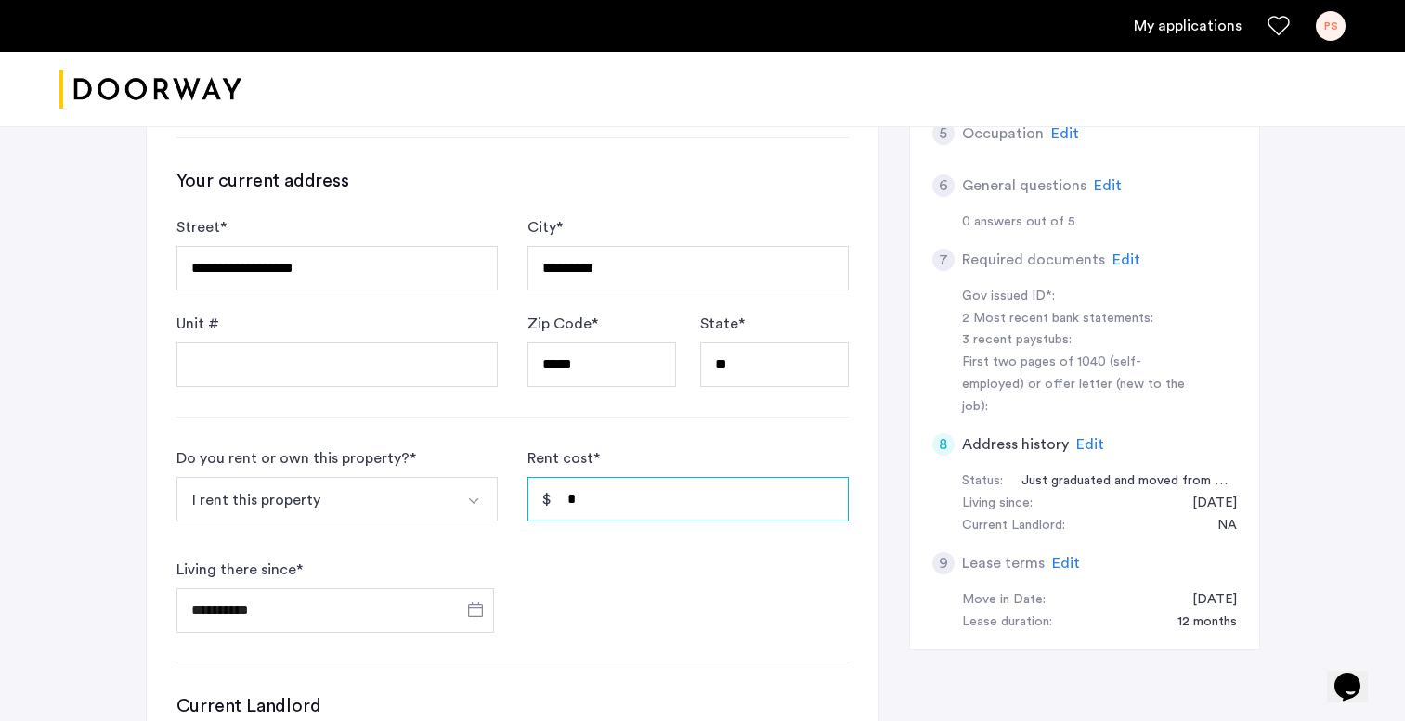
click at [584, 498] on input "*" at bounding box center [687, 499] width 321 height 45
type input "*"
type input "******"
click at [465, 614] on span "Open calendar" at bounding box center [475, 610] width 45 height 45
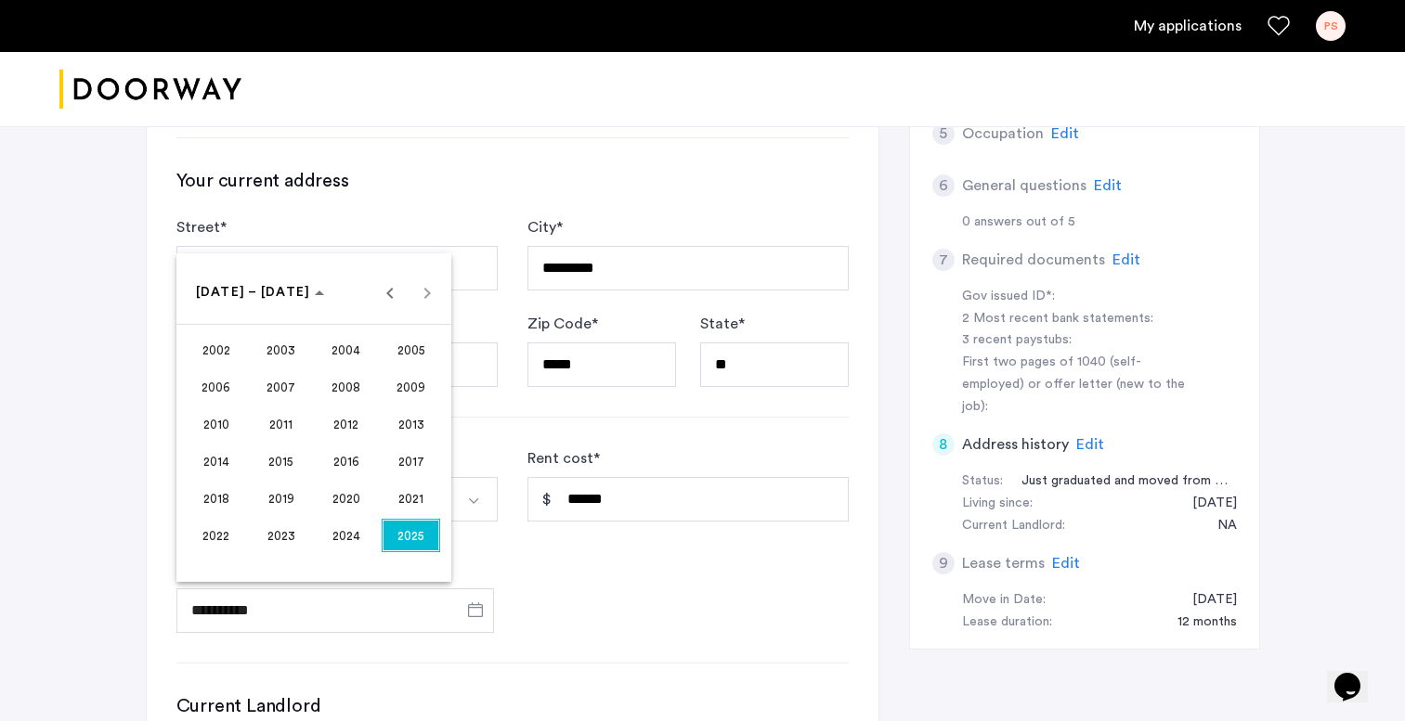
click at [219, 532] on span "2022" at bounding box center [216, 535] width 58 height 33
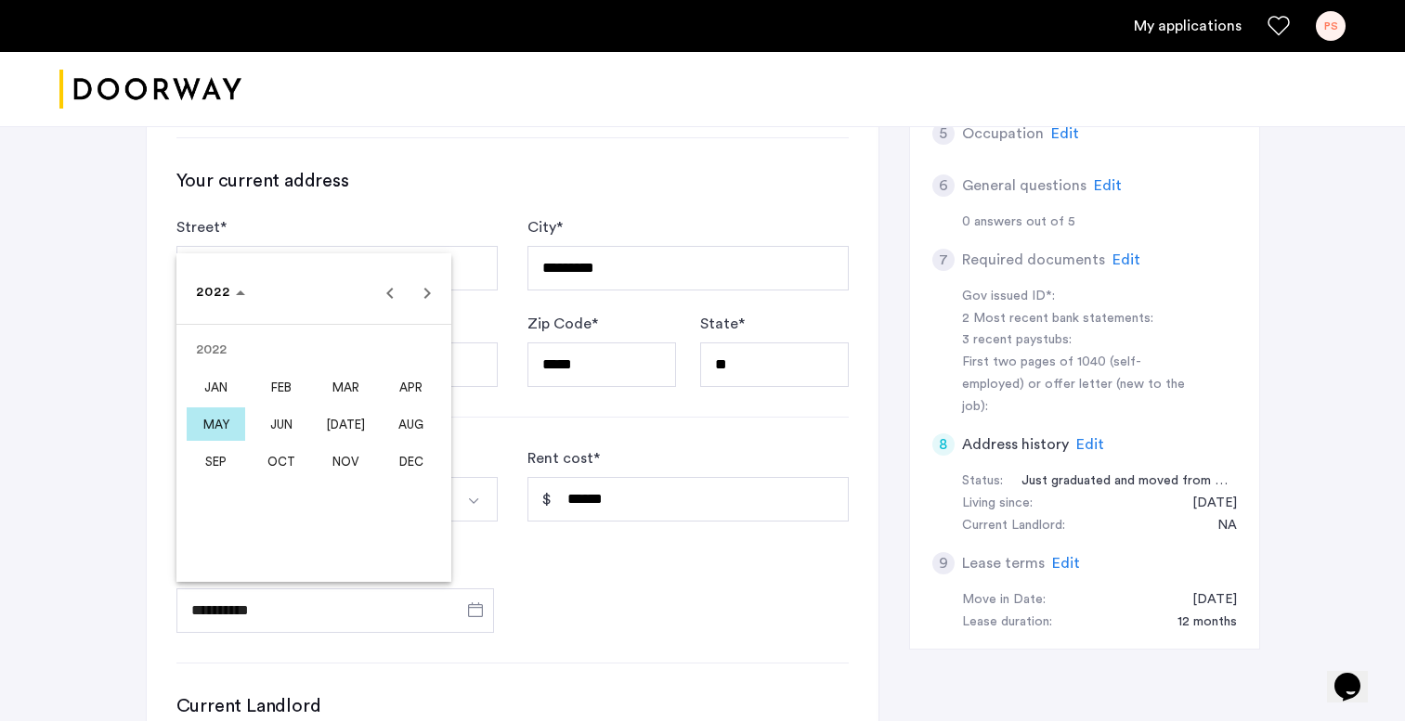
click at [424, 429] on span "AUG" at bounding box center [411, 424] width 58 height 33
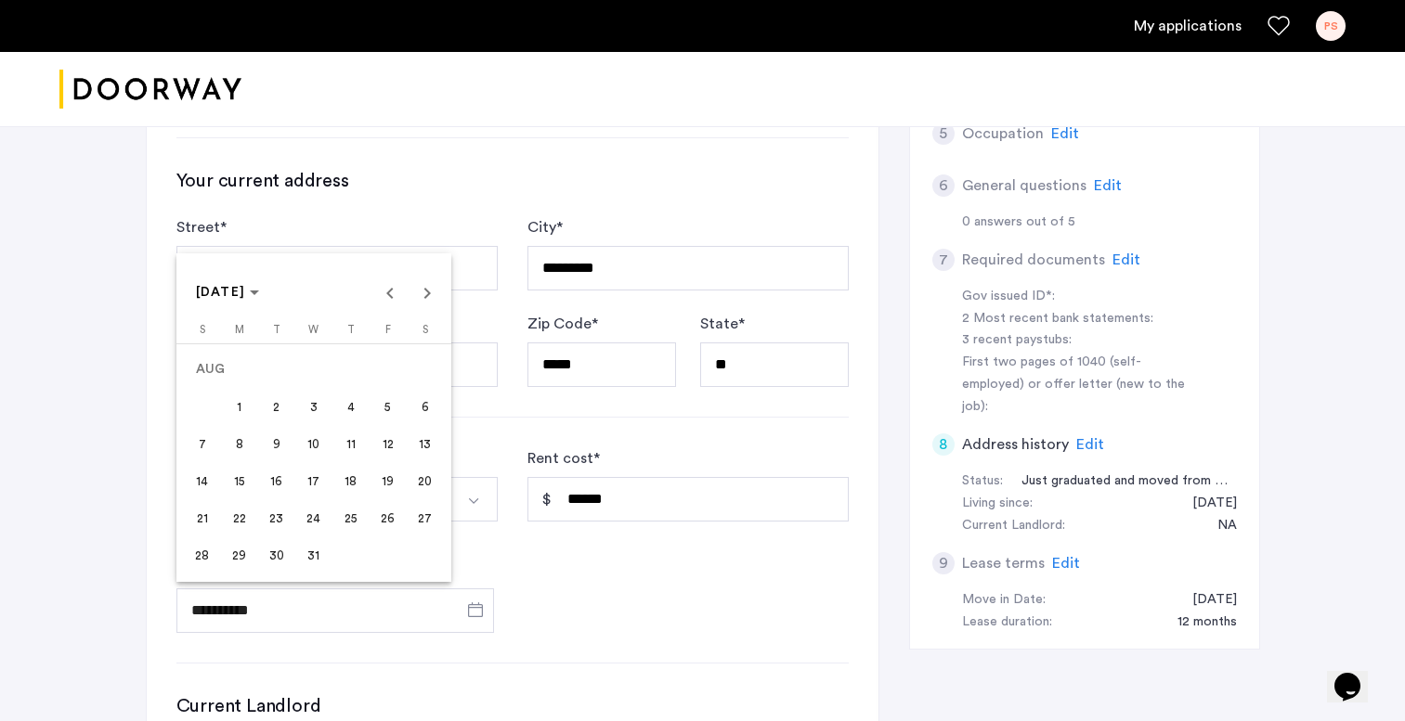
click at [240, 480] on span "15" at bounding box center [239, 480] width 33 height 33
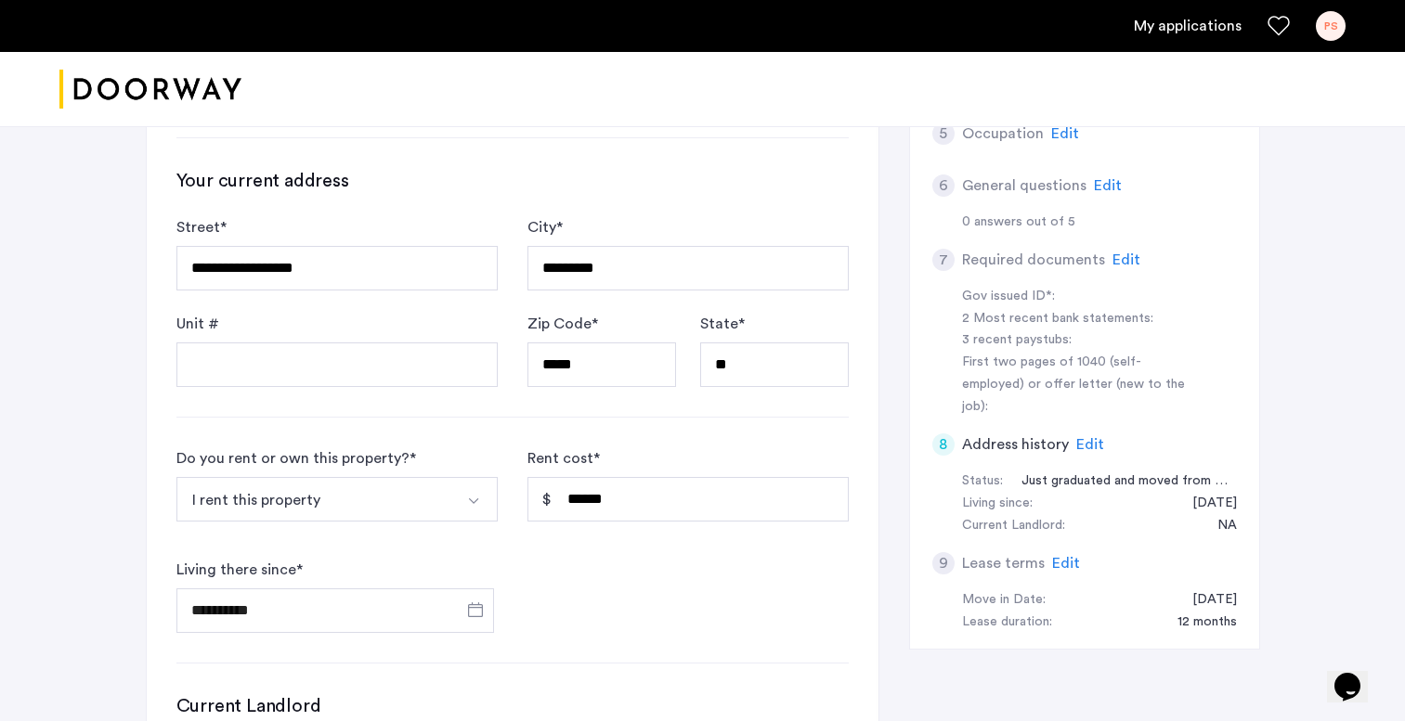
type input "**********"
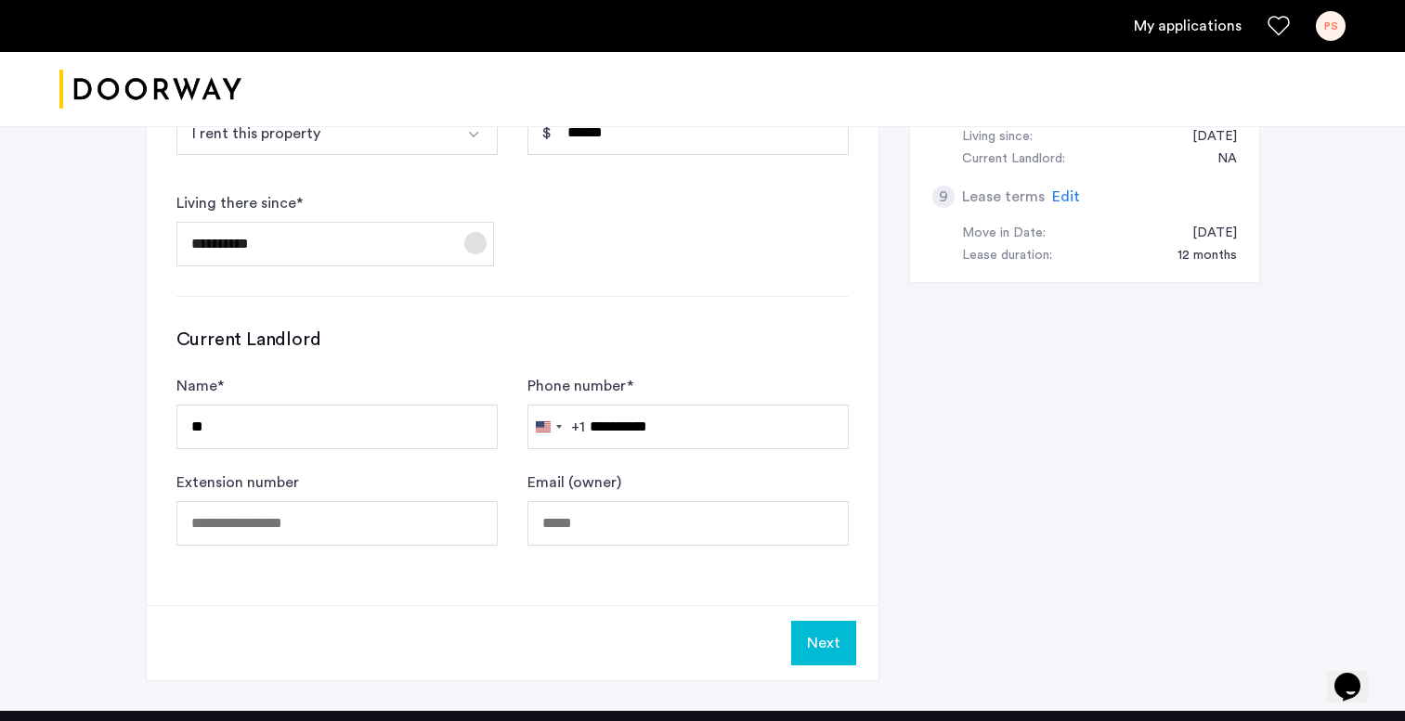
scroll to position [876, 0]
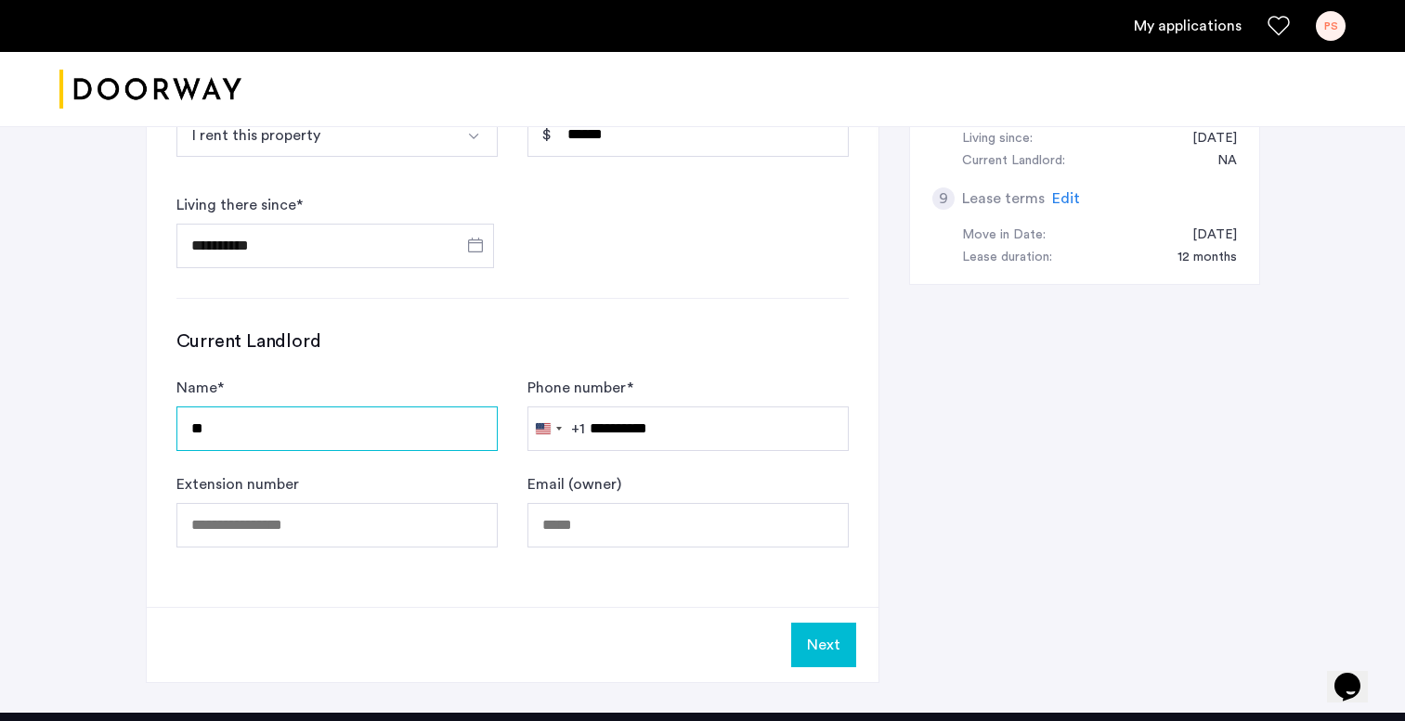
type input "*"
type input "**********"
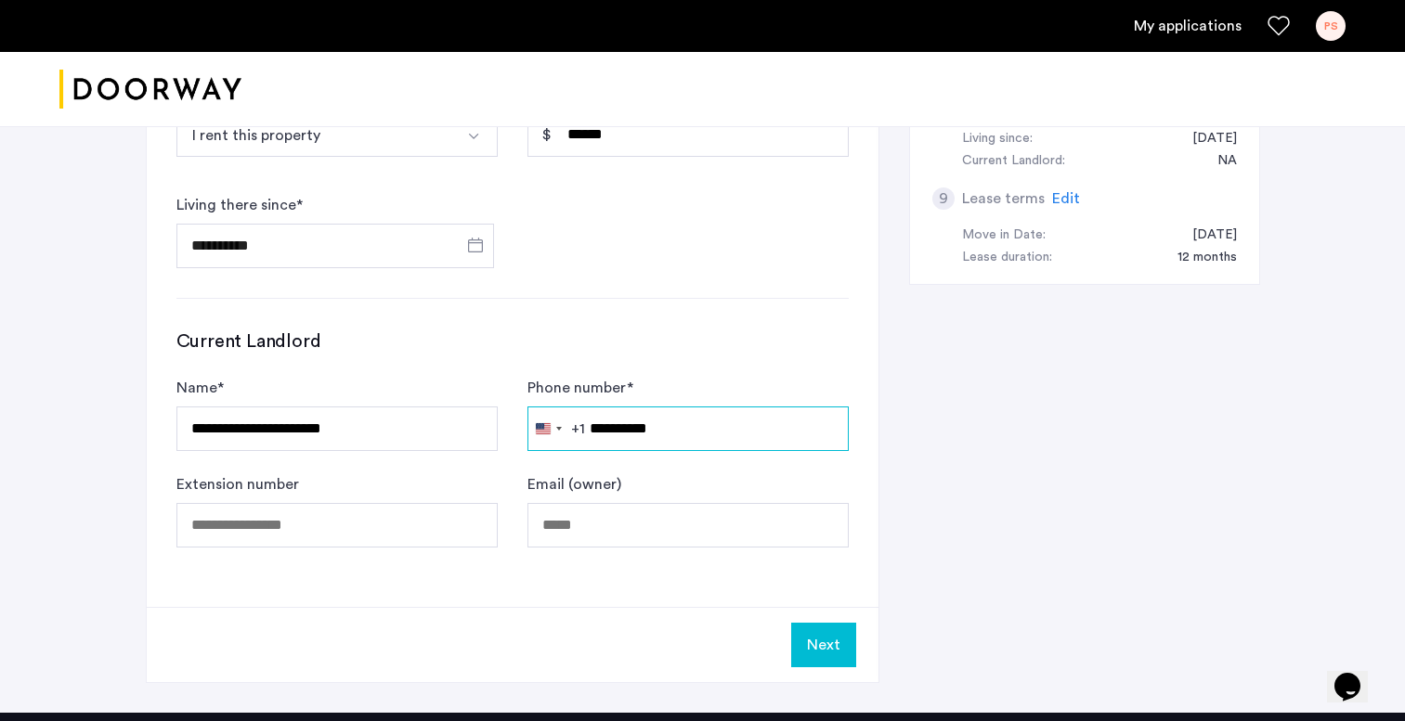
drag, startPoint x: 732, startPoint y: 419, endPoint x: 307, endPoint y: 413, distance: 424.3
type input "**********"
click at [836, 639] on button "Next" at bounding box center [823, 645] width 65 height 45
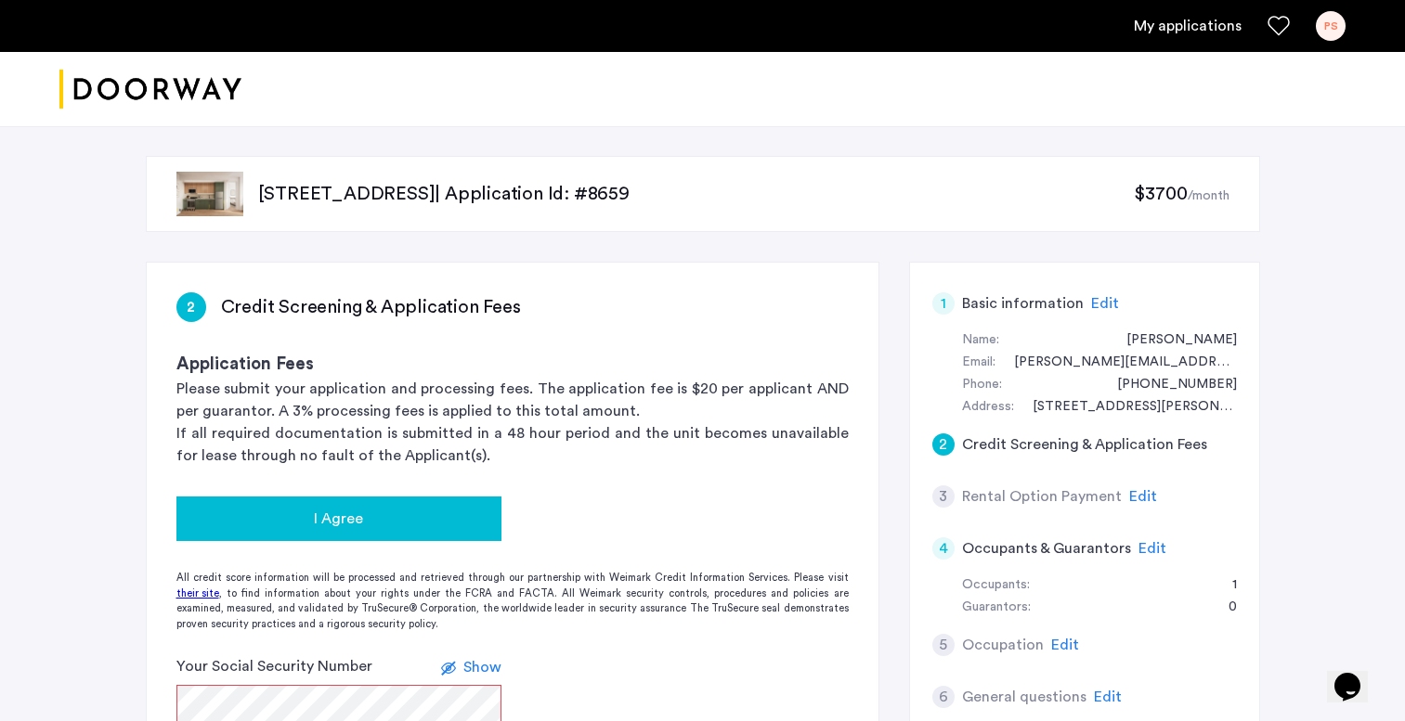
click at [448, 513] on div "I Agree" at bounding box center [338, 519] width 295 height 22
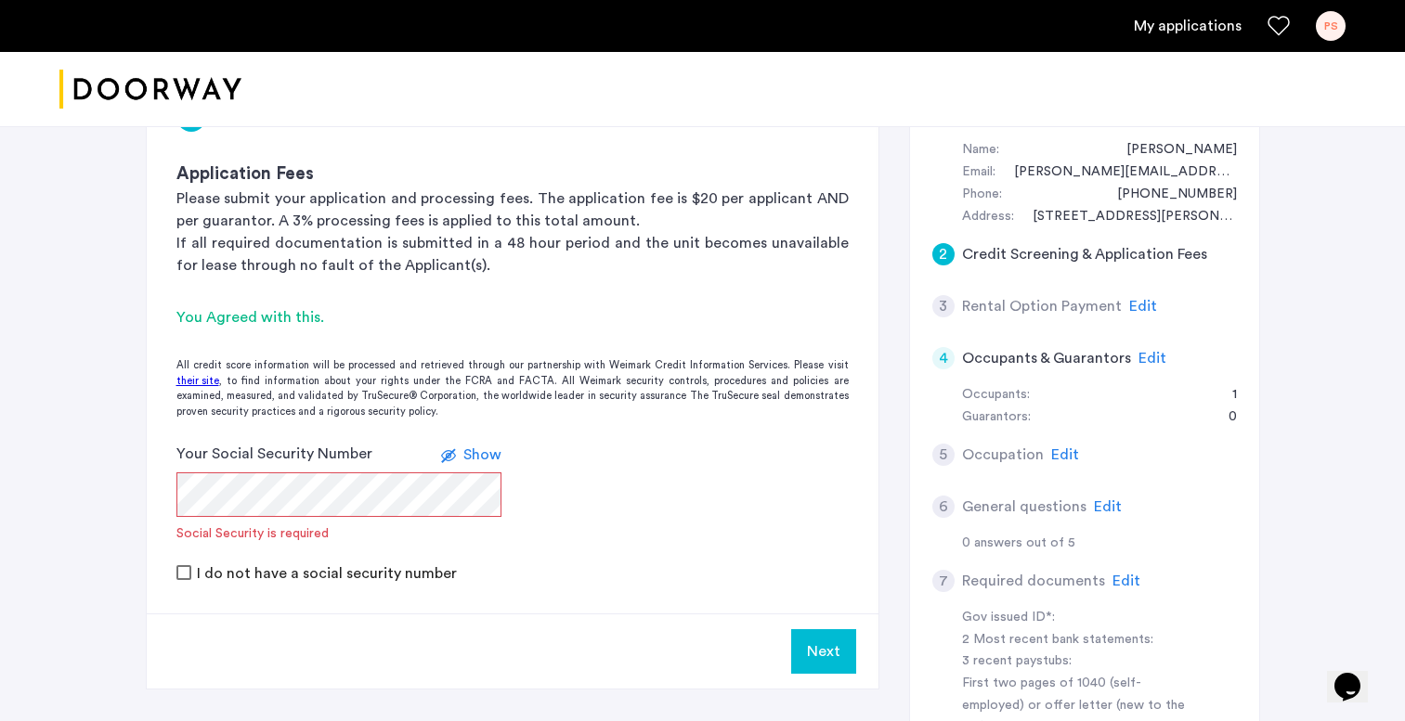
scroll to position [213, 0]
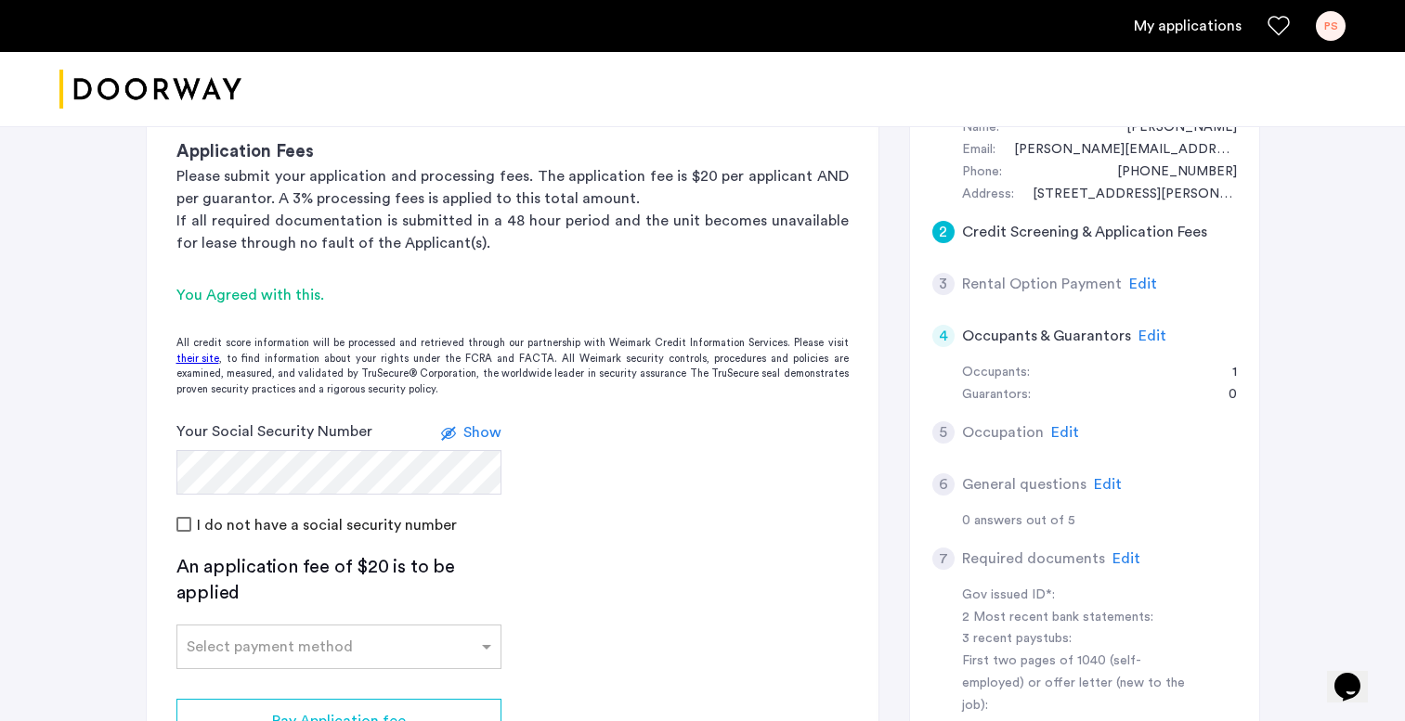
click at [481, 432] on span "Show" at bounding box center [482, 432] width 38 height 15
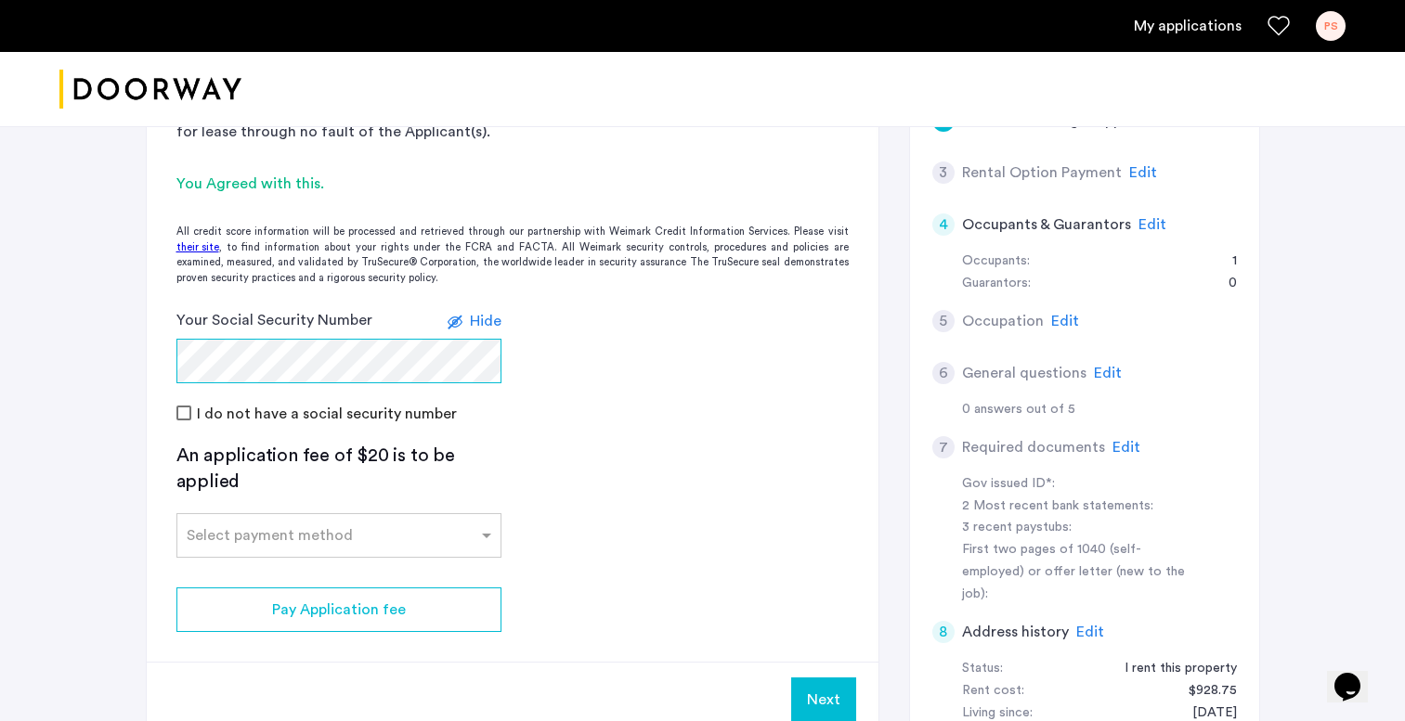
scroll to position [405, 0]
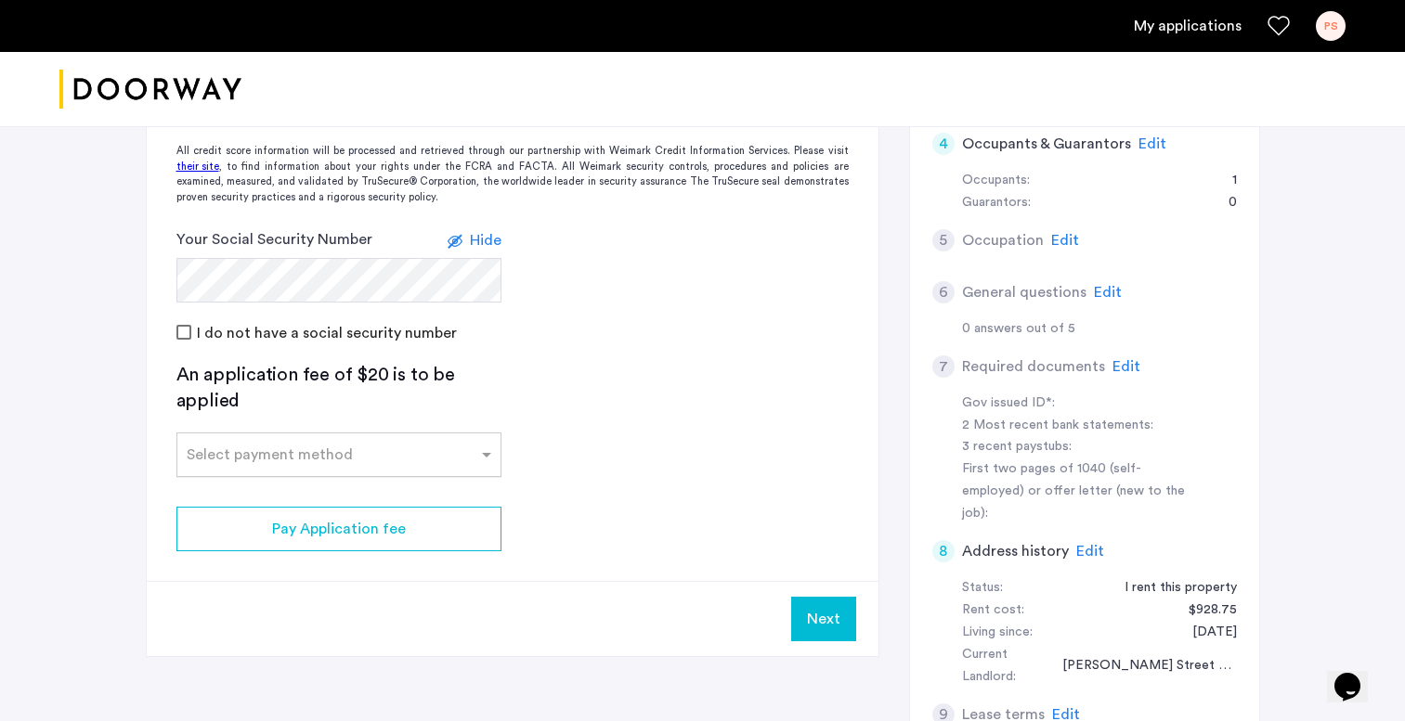
click at [389, 441] on div at bounding box center [338, 449] width 323 height 22
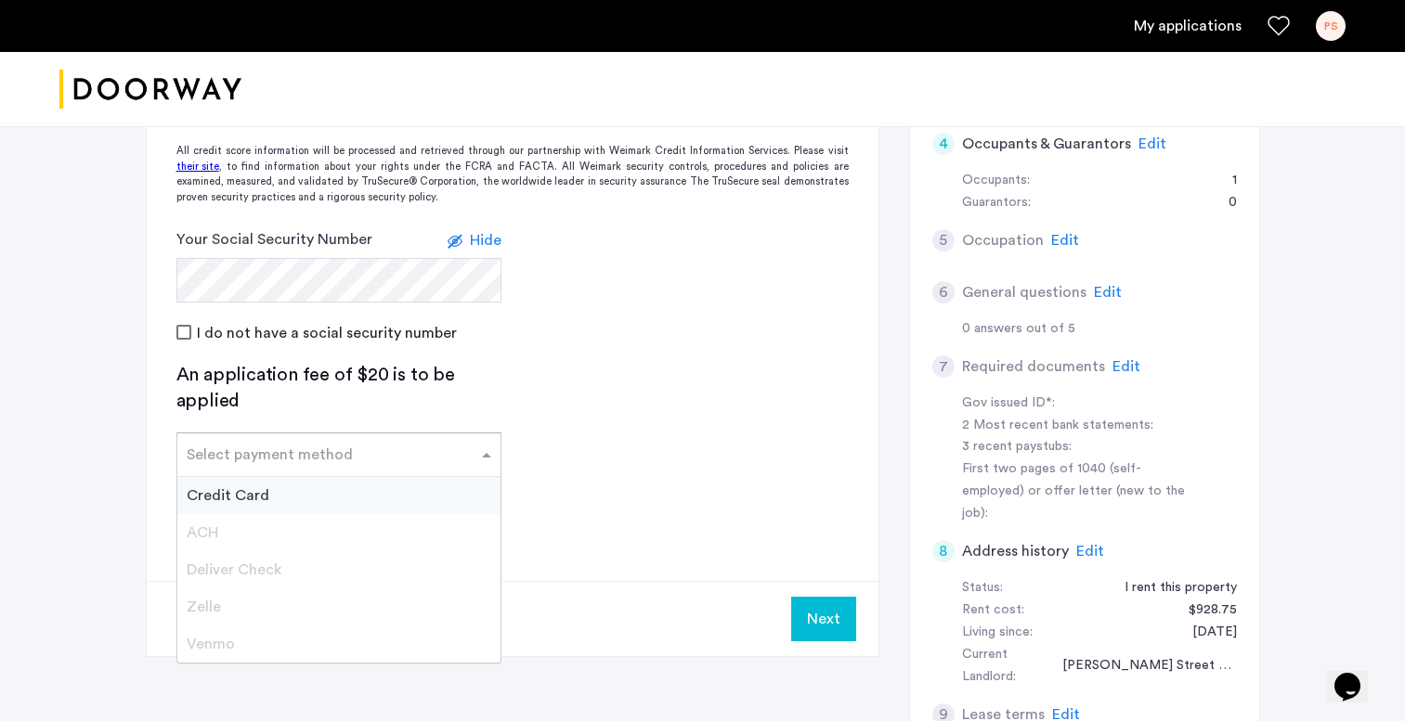
click at [309, 499] on div "Credit Card" at bounding box center [338, 495] width 323 height 37
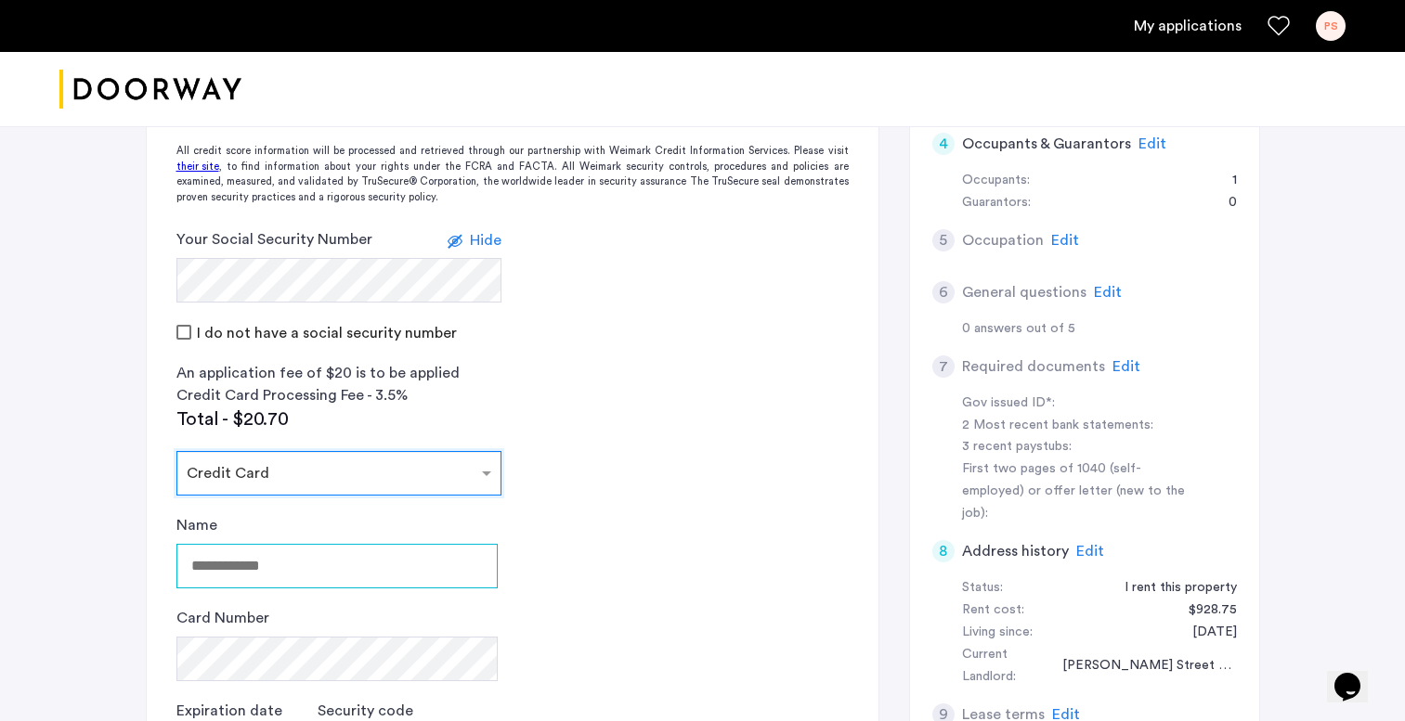
click at [292, 555] on input "Name" at bounding box center [336, 566] width 321 height 45
type input "*"
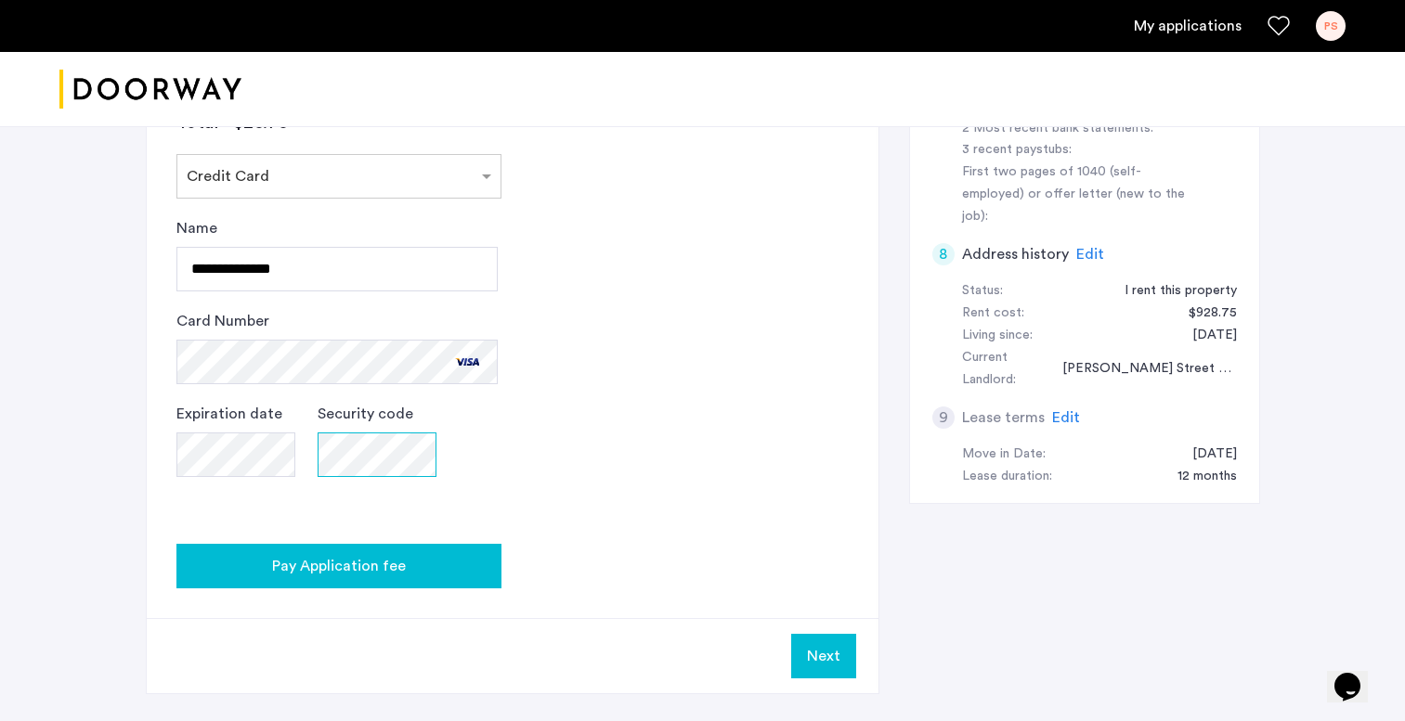
scroll to position [697, 0]
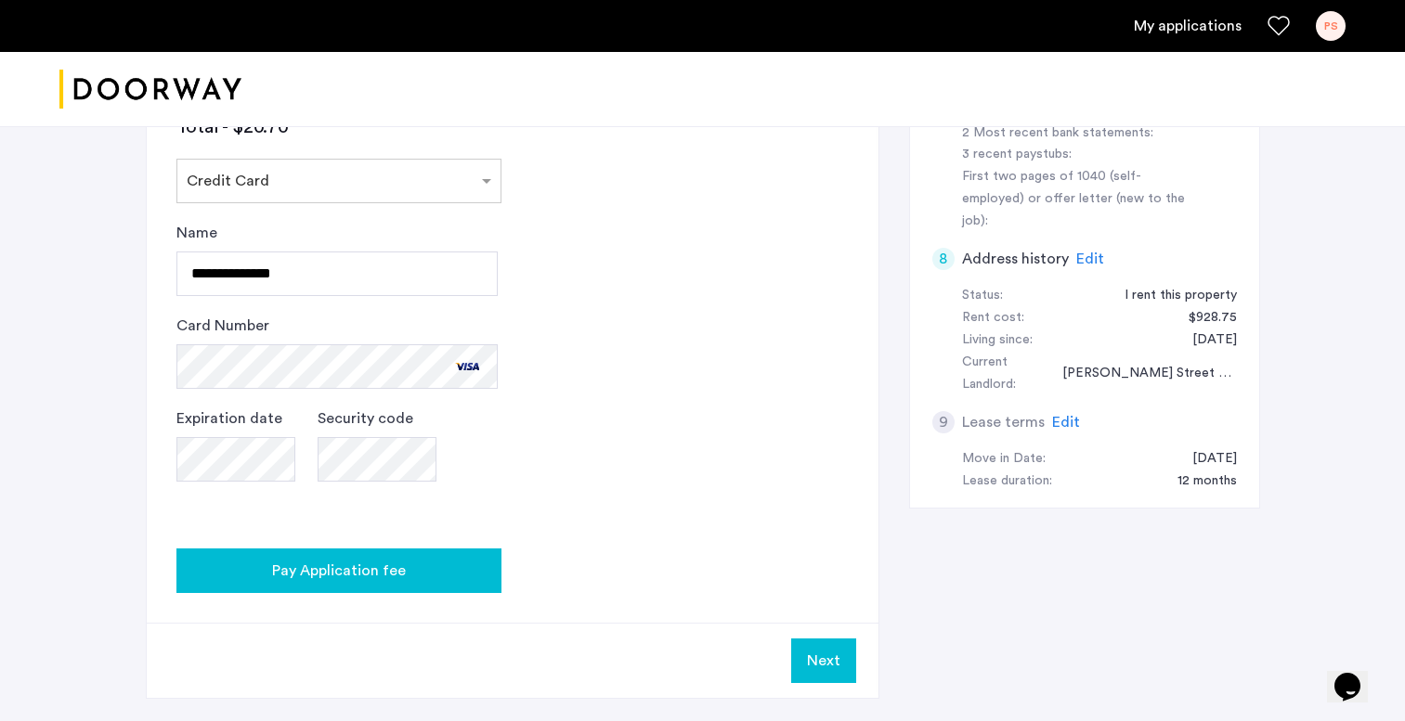
click at [434, 560] on div "Pay Application fee" at bounding box center [338, 571] width 295 height 22
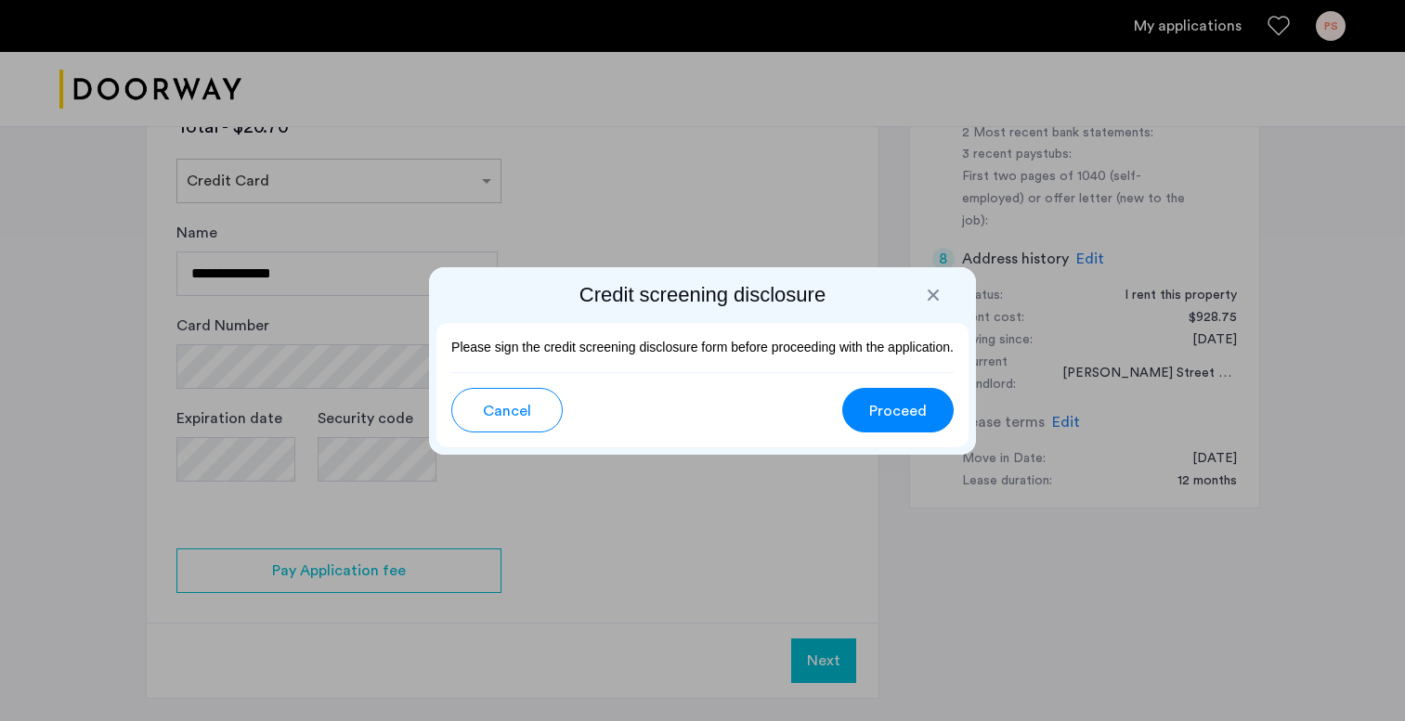
click at [922, 415] on span "Proceed" at bounding box center [898, 411] width 58 height 22
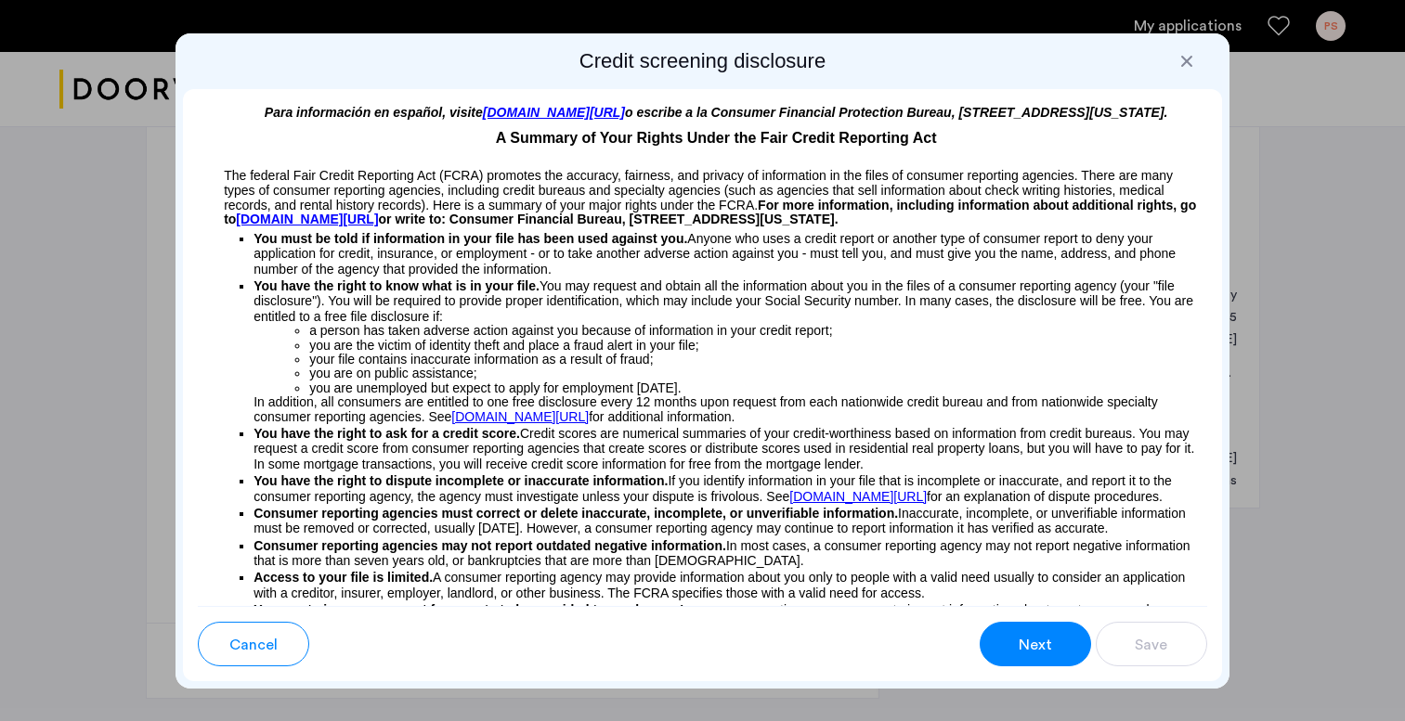
click at [1030, 640] on span "Next" at bounding box center [1034, 645] width 33 height 22
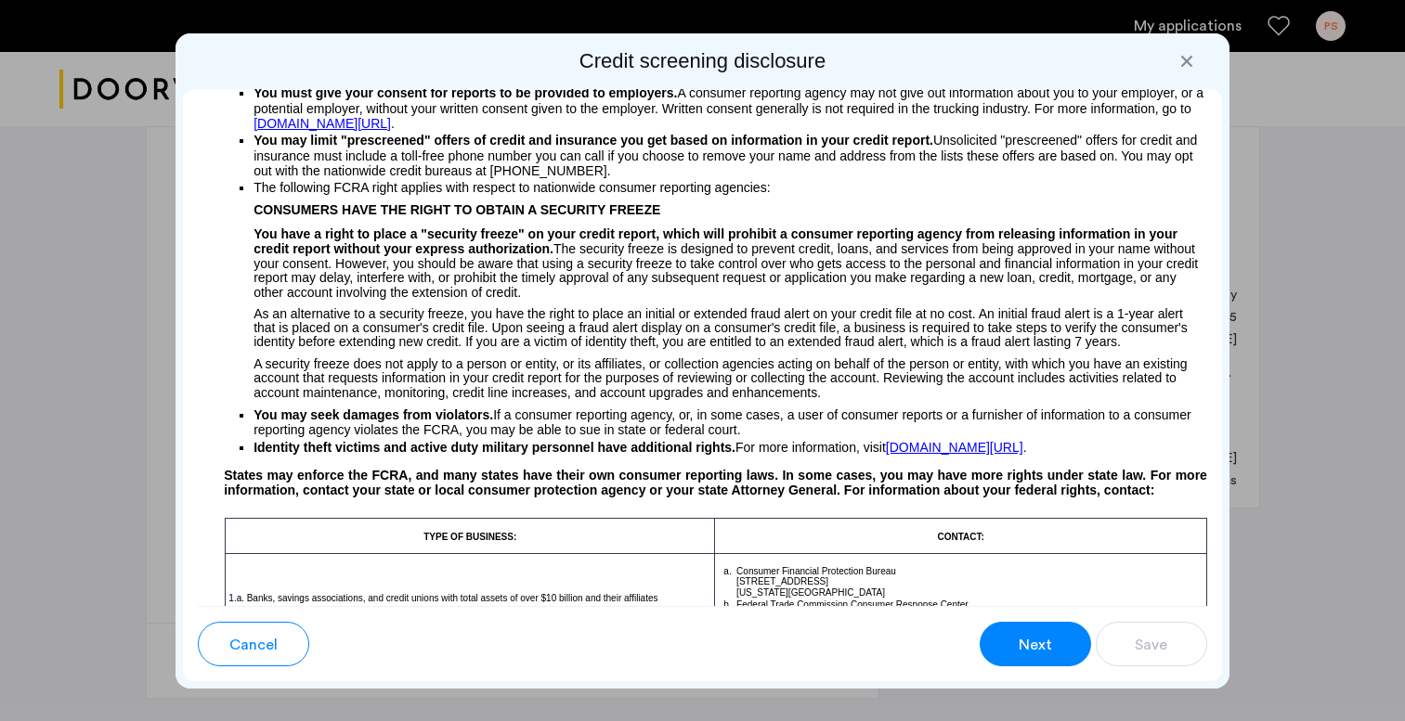
click at [1043, 630] on button "Next" at bounding box center [1034, 644] width 111 height 45
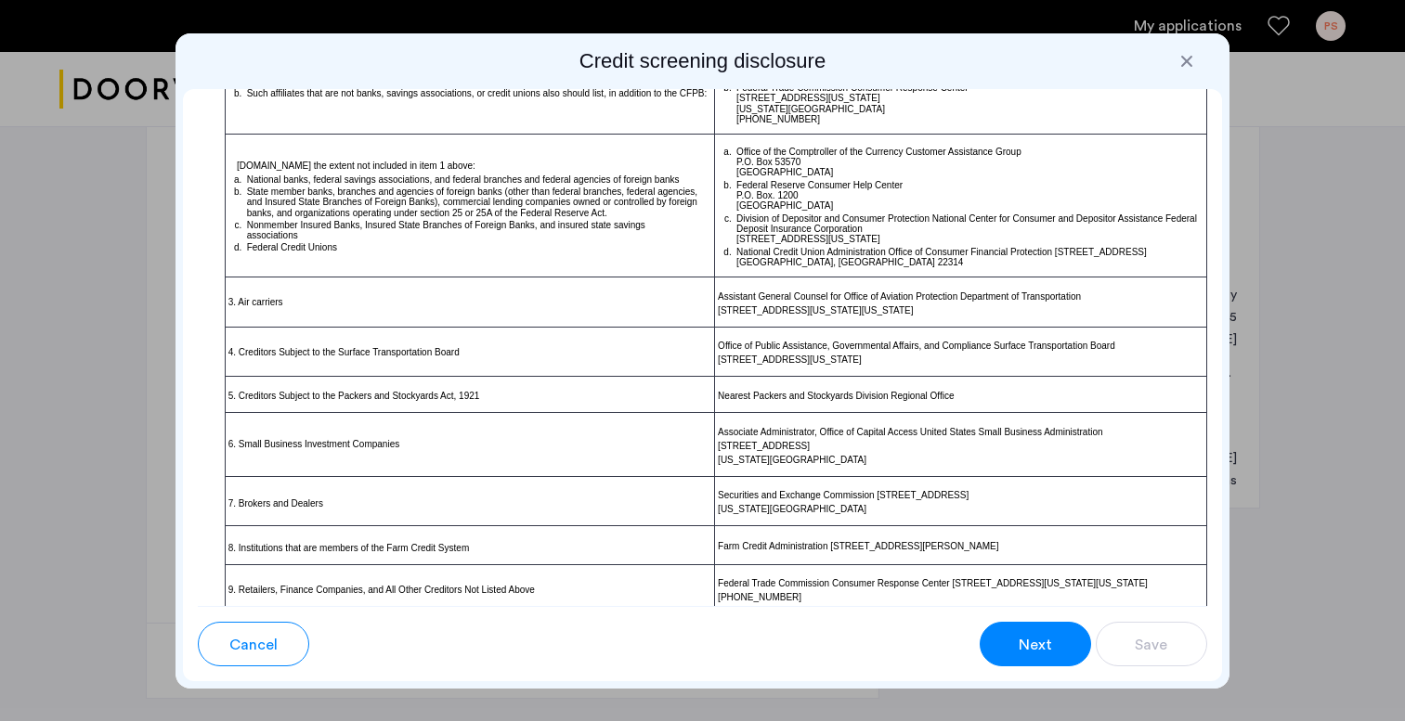
click at [1043, 630] on button "Next" at bounding box center [1034, 644] width 111 height 45
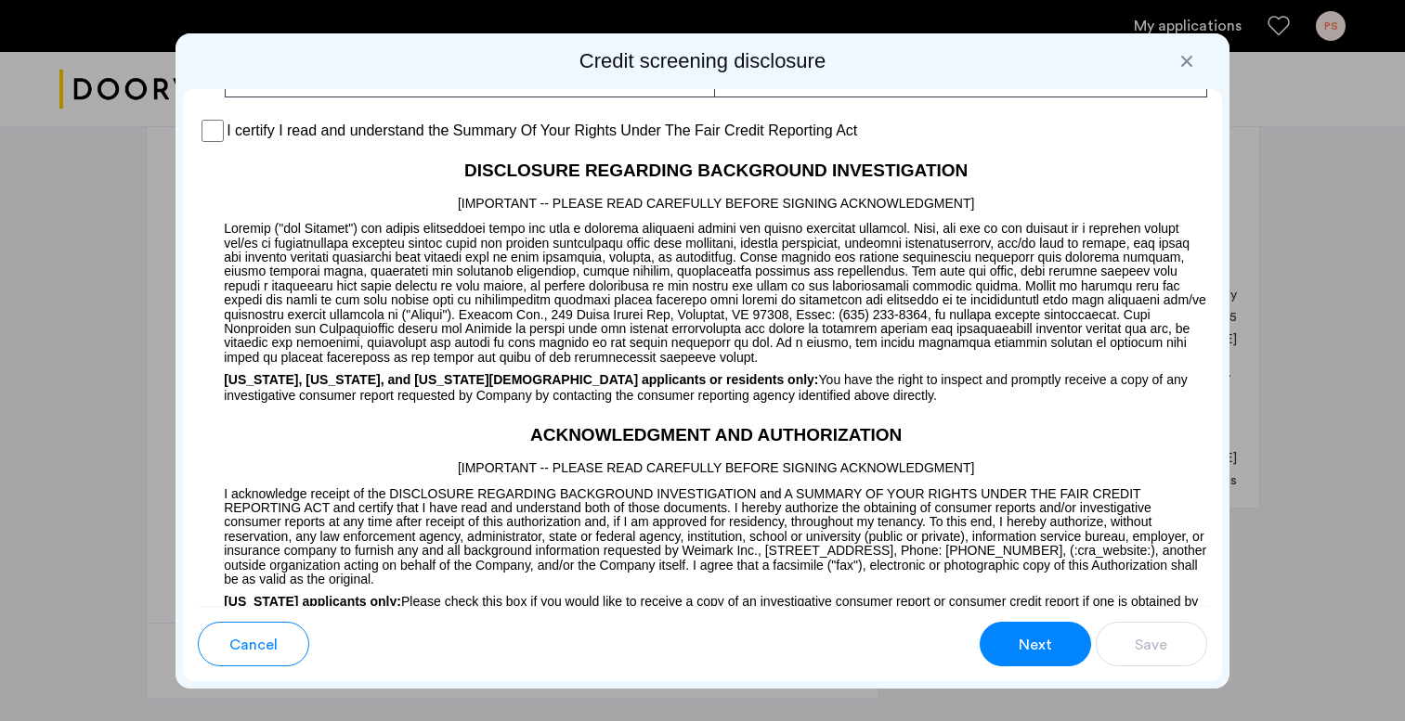
click at [1043, 630] on button "Next" at bounding box center [1034, 644] width 111 height 45
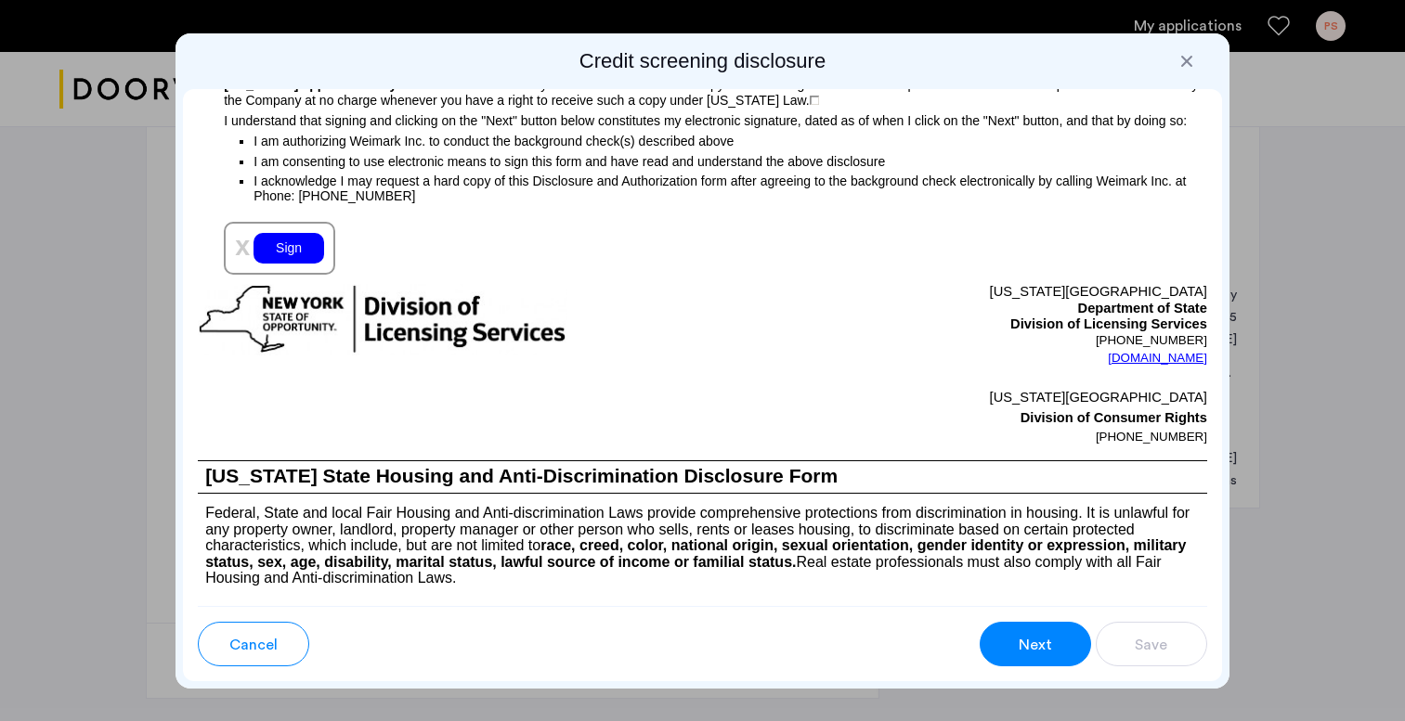
click at [1043, 630] on button "Next" at bounding box center [1034, 644] width 111 height 45
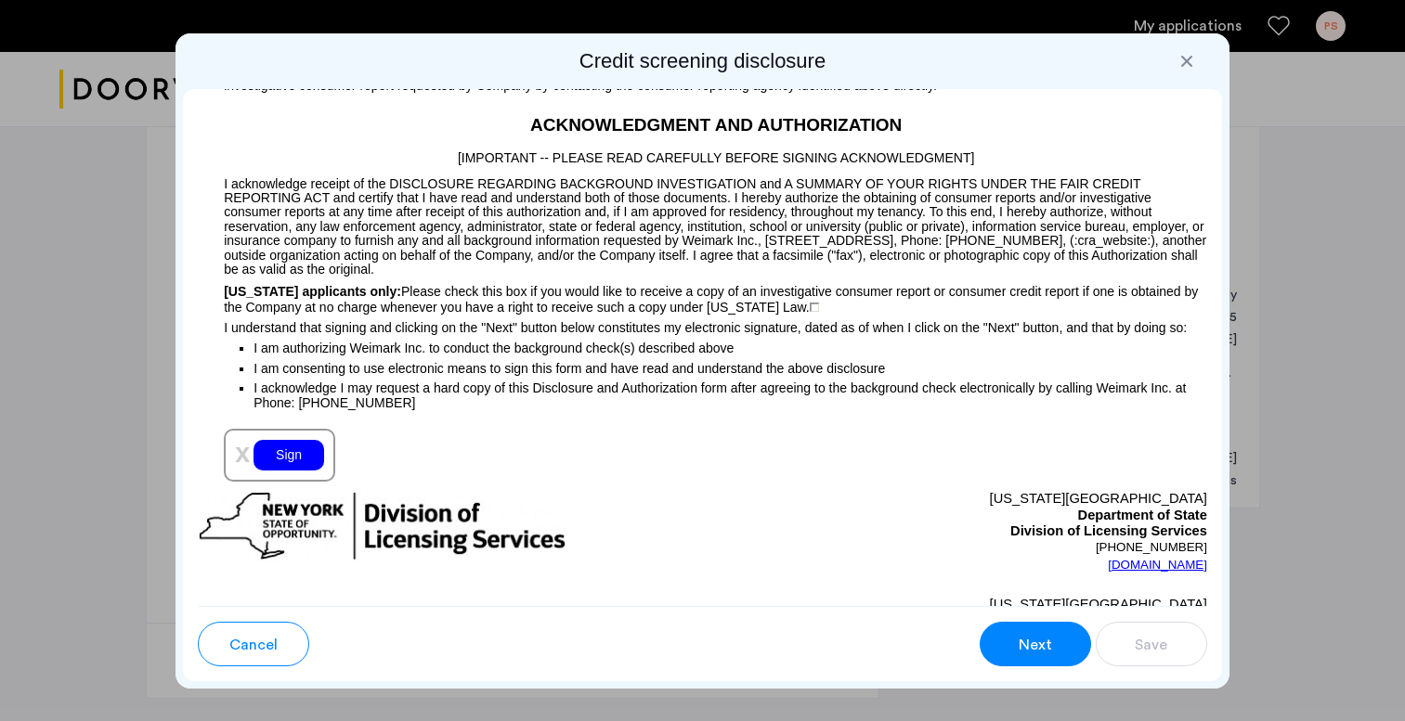
scroll to position [1855, 0]
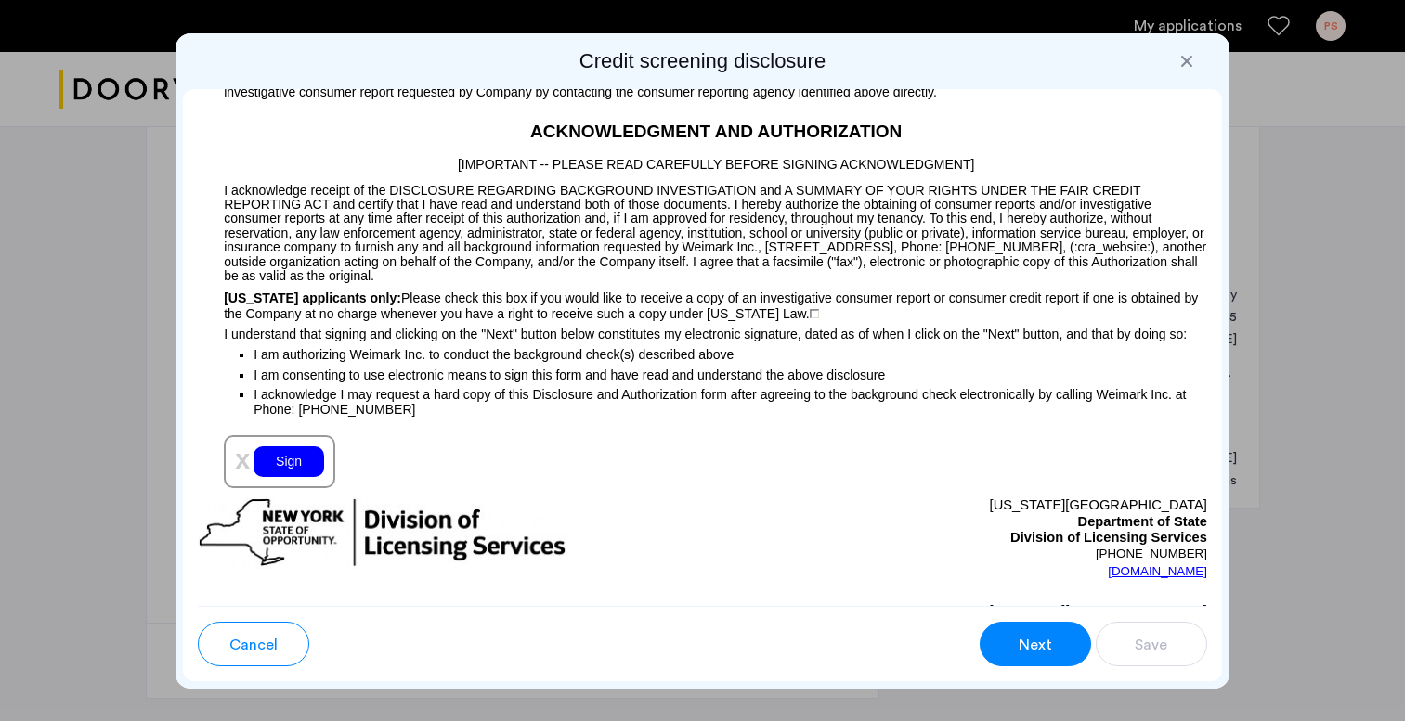
click at [279, 477] on div "Sign" at bounding box center [288, 462] width 71 height 31
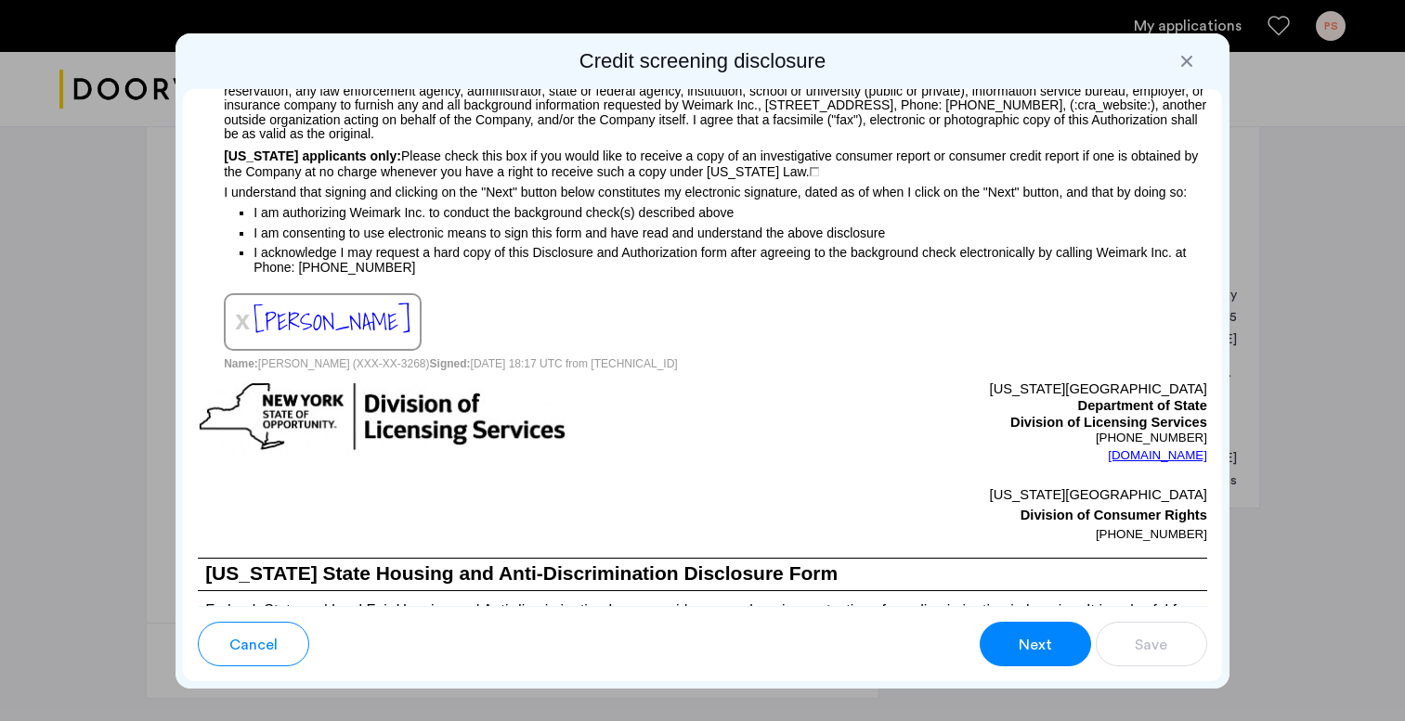
click at [1054, 641] on button "Next" at bounding box center [1034, 644] width 111 height 45
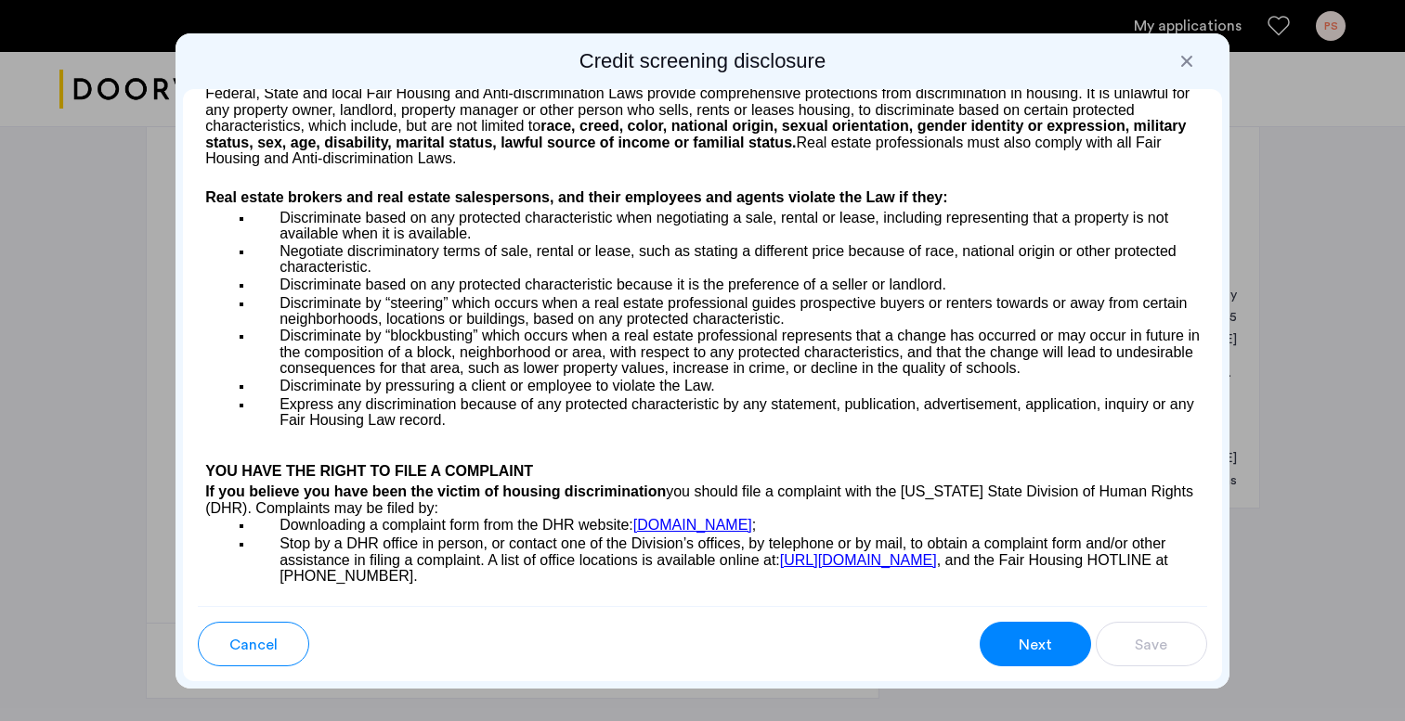
click at [1054, 641] on button "Next" at bounding box center [1034, 644] width 111 height 45
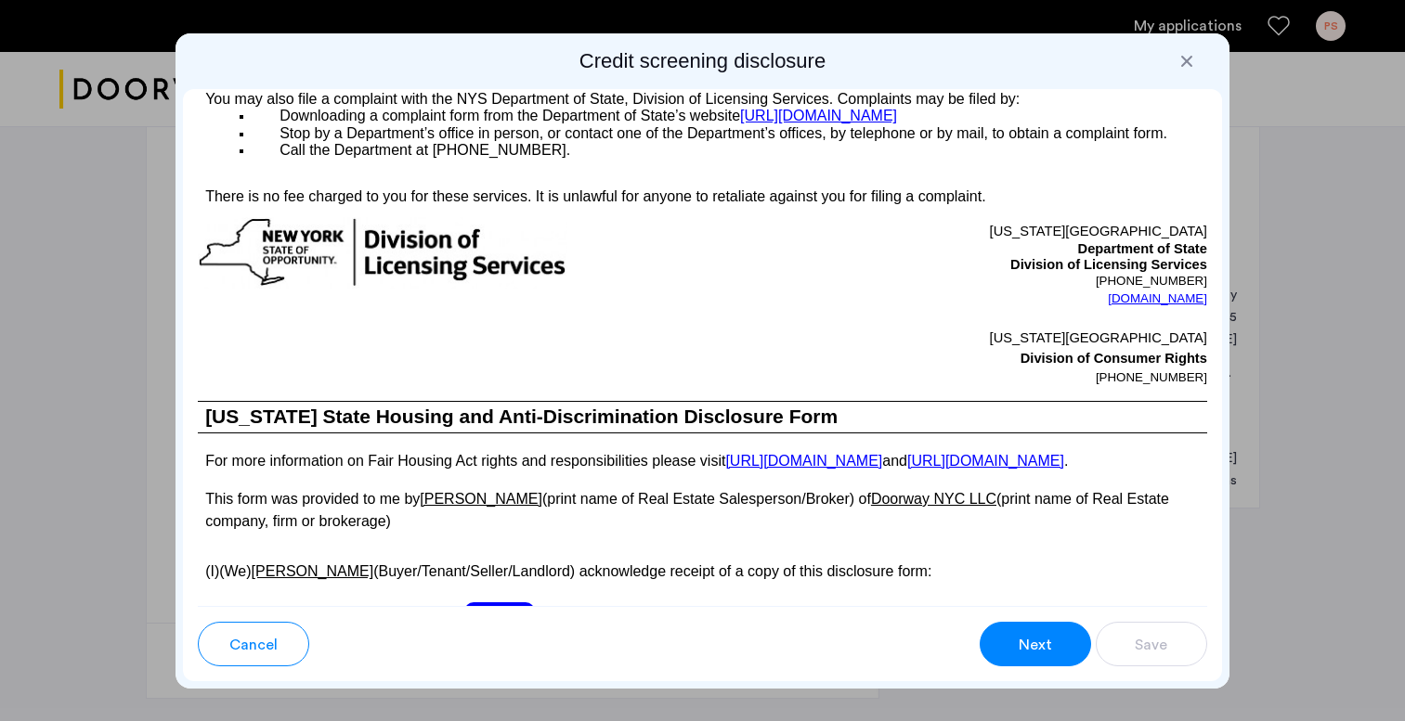
click at [1054, 641] on button "Next" at bounding box center [1034, 644] width 111 height 45
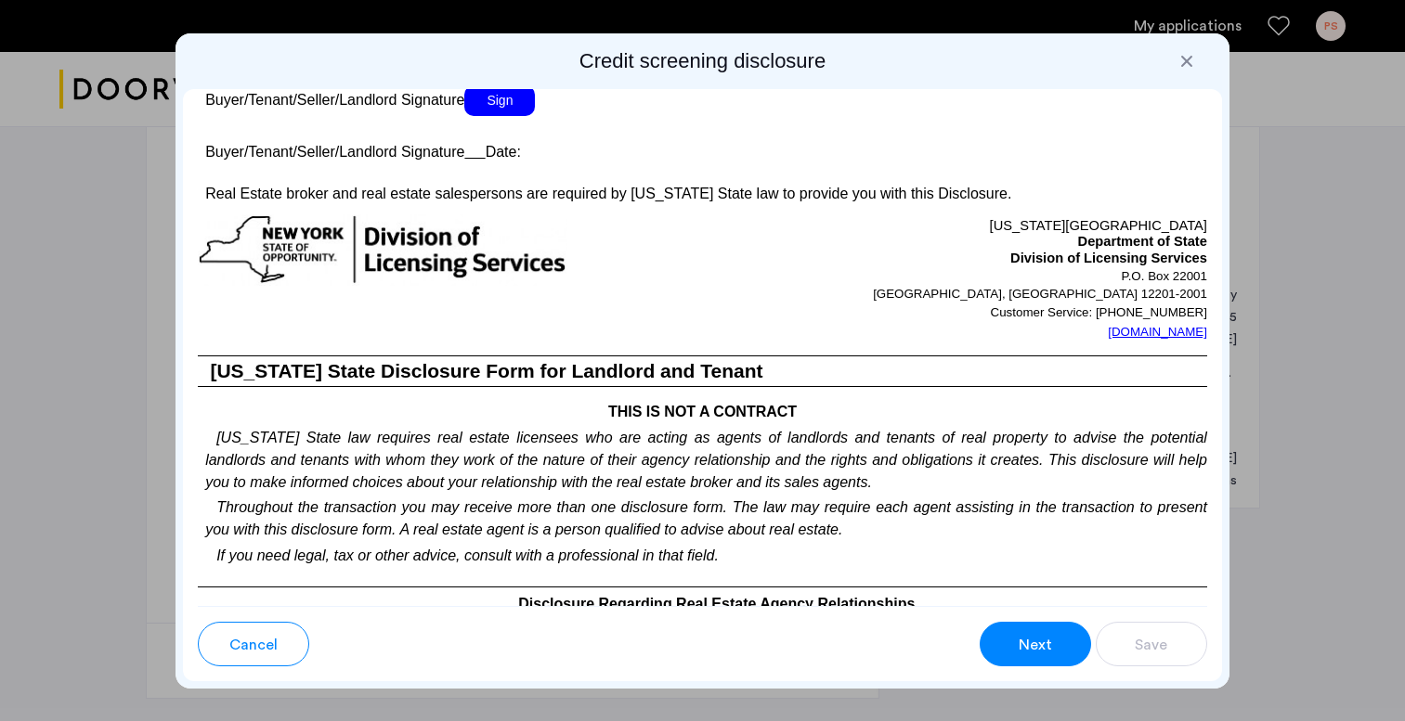
click at [516, 116] on span "Sign" at bounding box center [499, 100] width 71 height 31
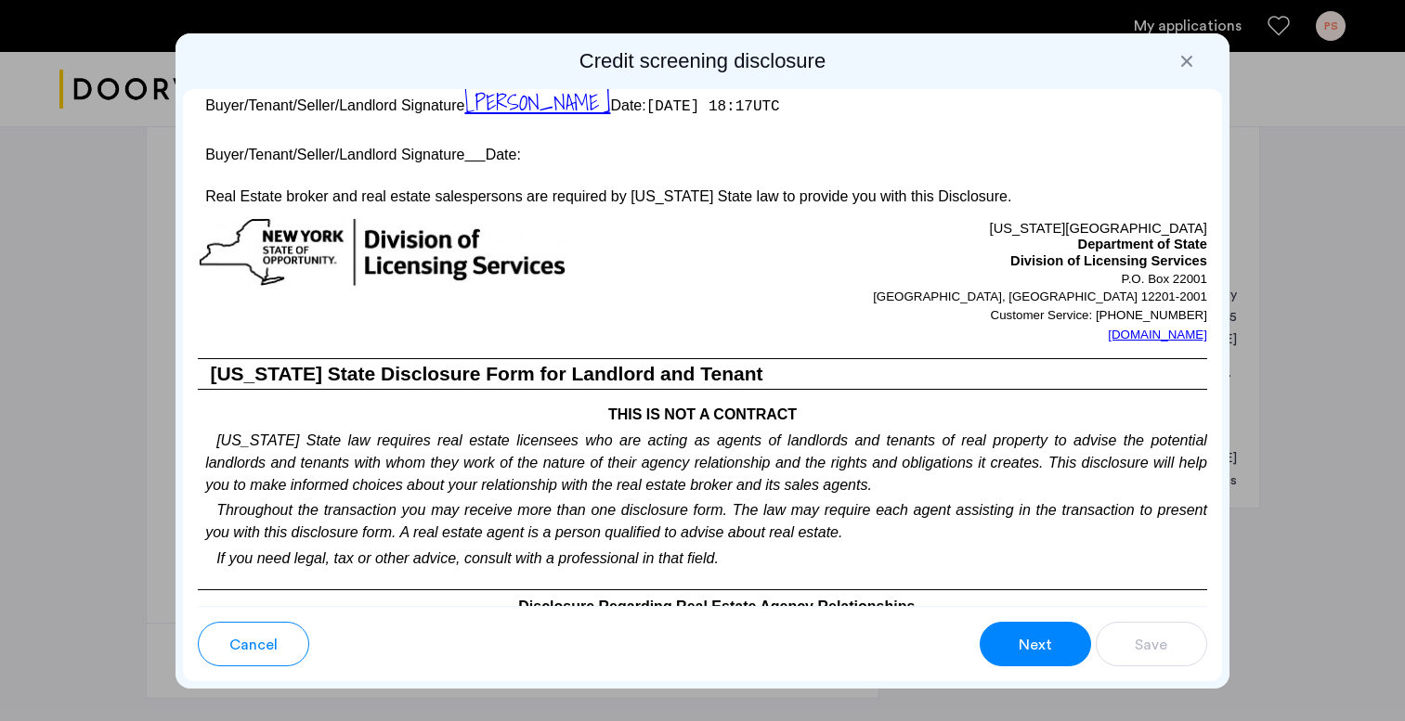
click at [485, 165] on p "Buyer/Tenant/Seller/Landlord Signature Date:" at bounding box center [702, 151] width 1009 height 27
click at [485, 162] on u at bounding box center [474, 155] width 20 height 16
click at [1034, 648] on span "Next" at bounding box center [1034, 645] width 33 height 22
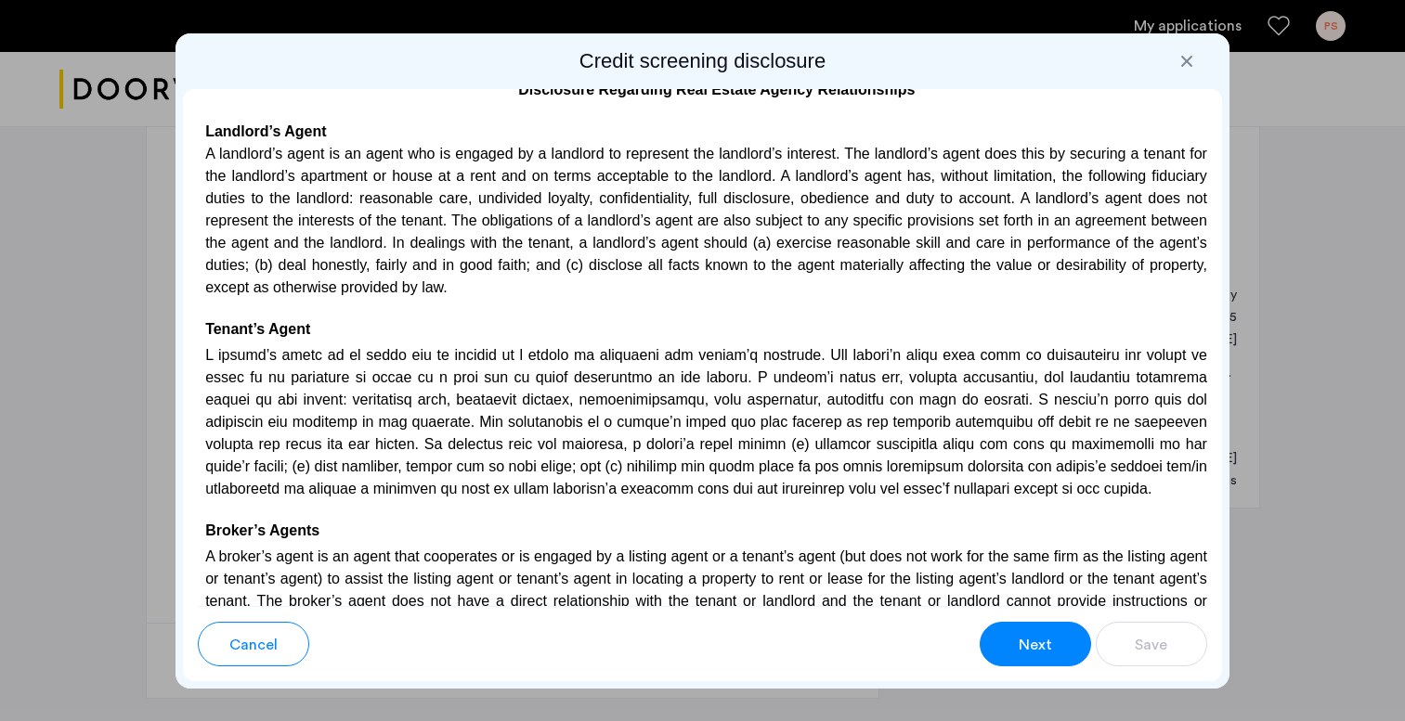
click at [1034, 648] on span "Next" at bounding box center [1034, 645] width 33 height 22
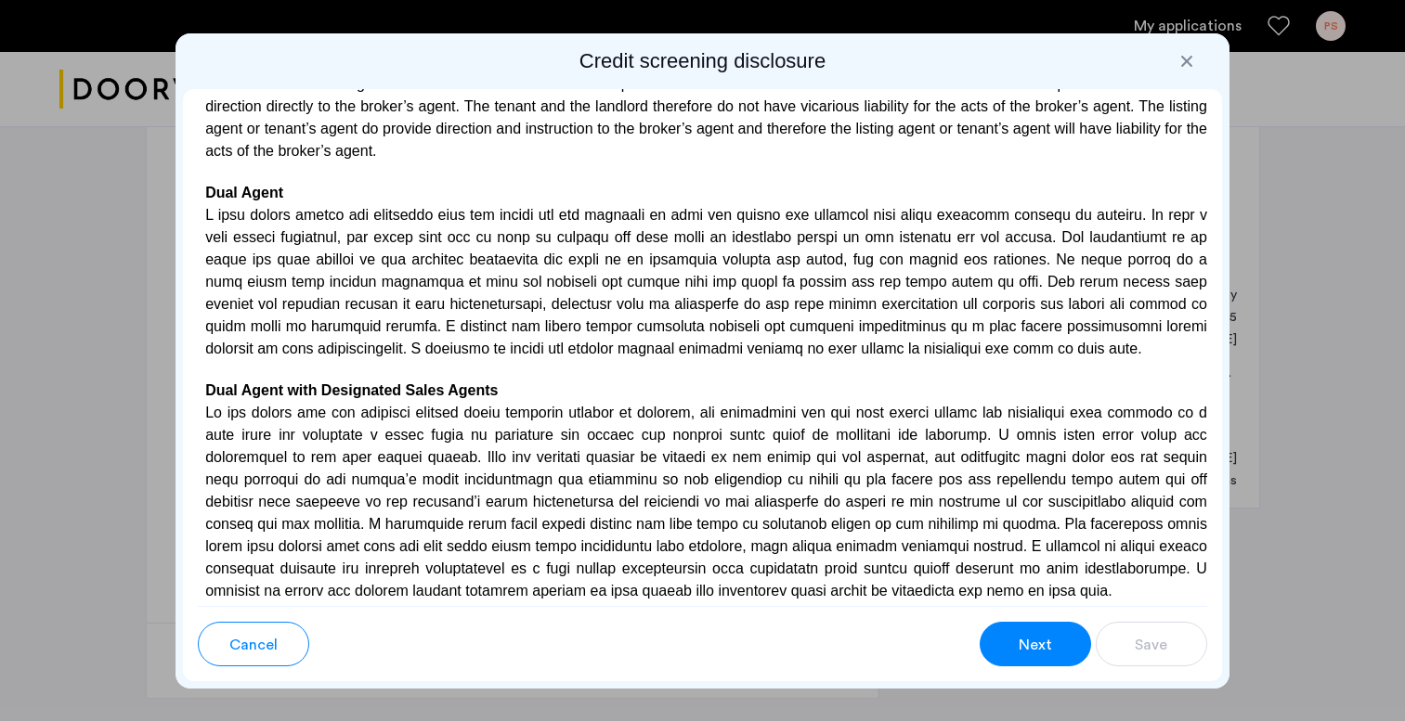
click at [1034, 648] on span "Next" at bounding box center [1034, 645] width 33 height 22
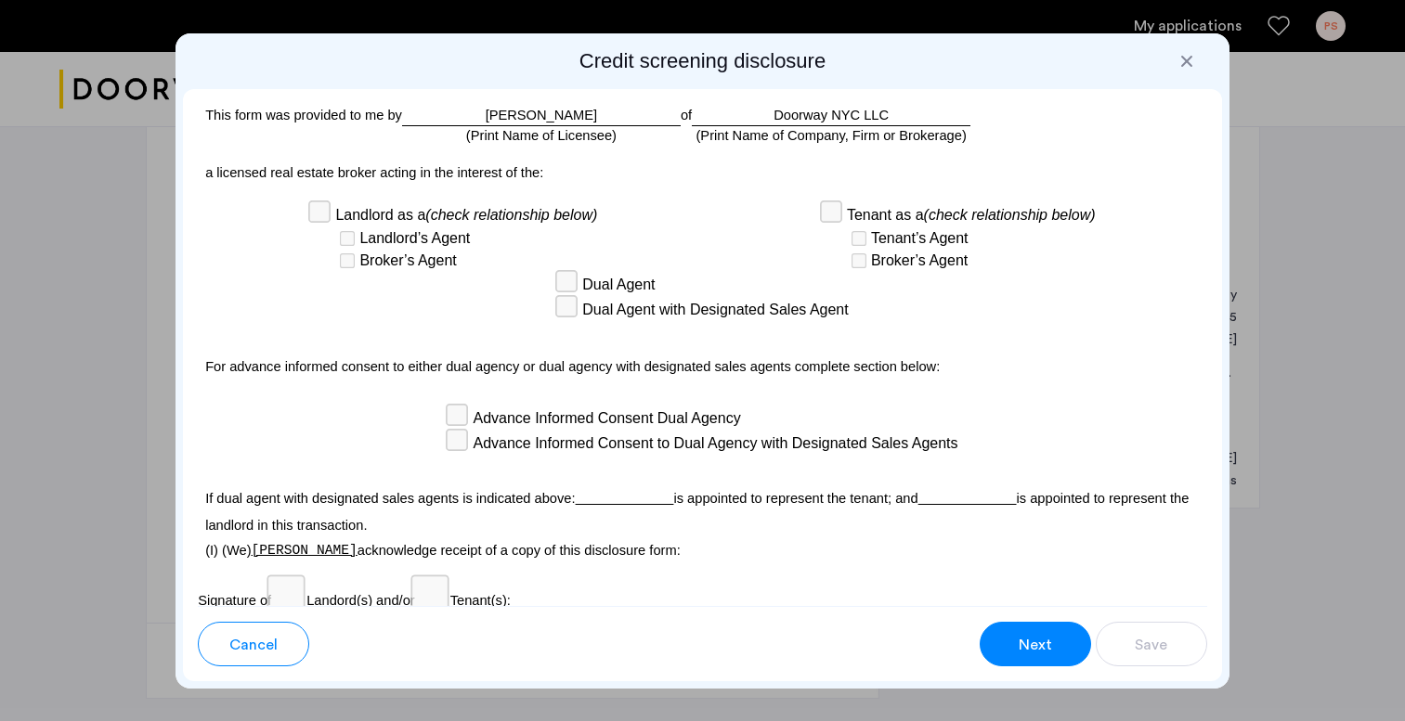
scroll to position [5179, 0]
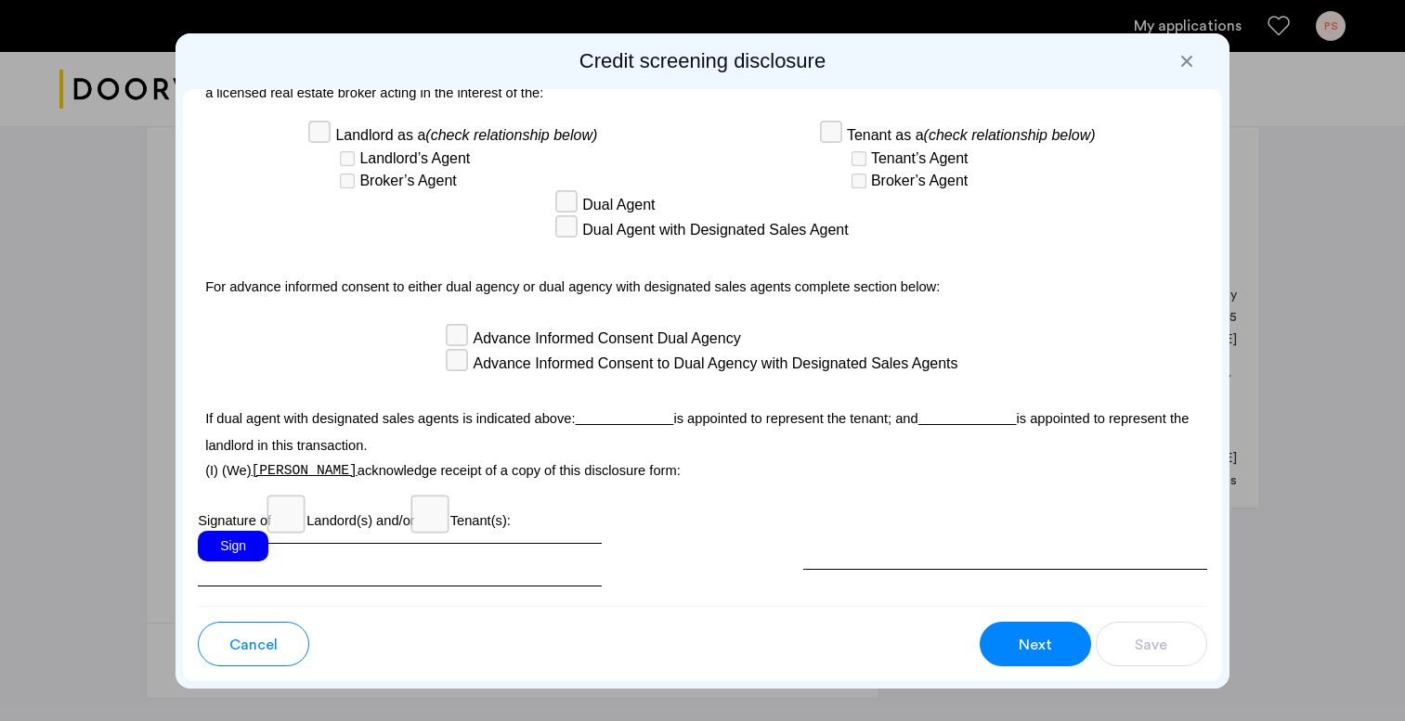
click at [1030, 623] on button "Next" at bounding box center [1034, 644] width 111 height 45
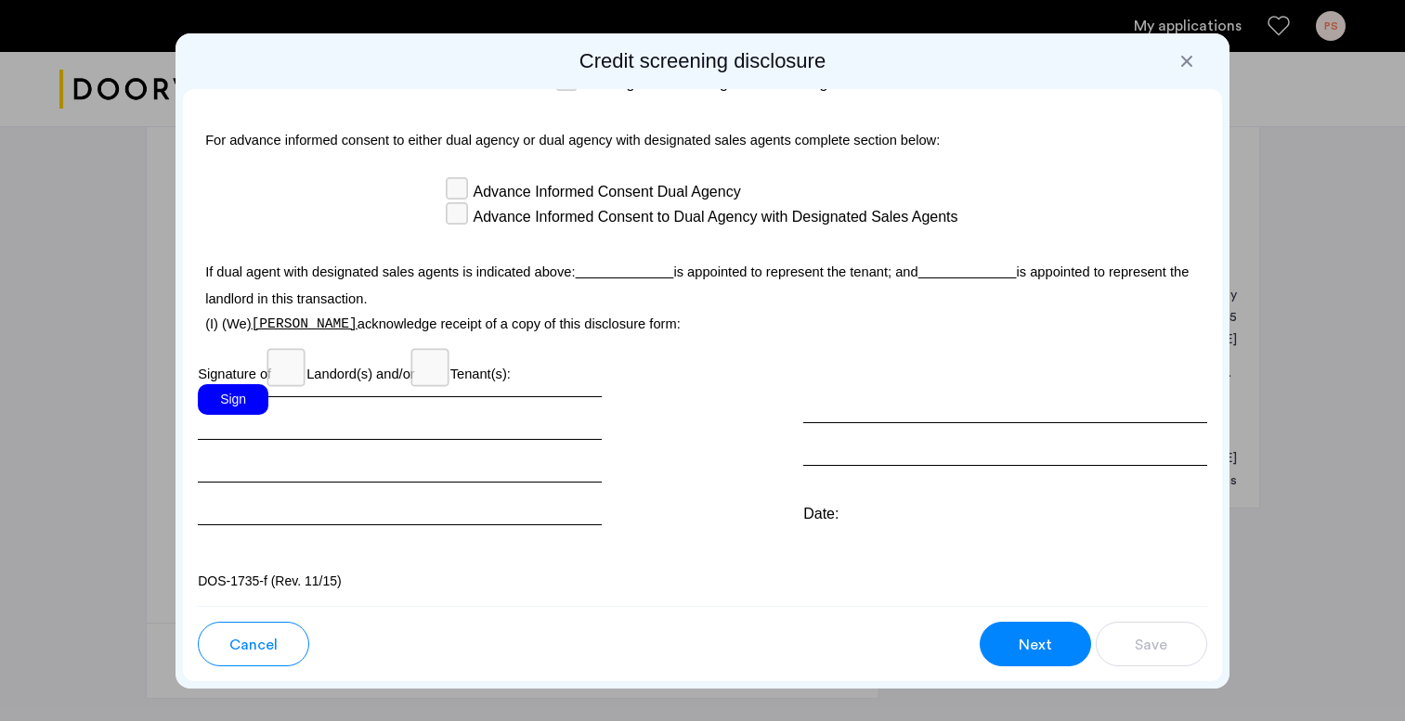
click at [260, 405] on div "Sign" at bounding box center [233, 399] width 71 height 31
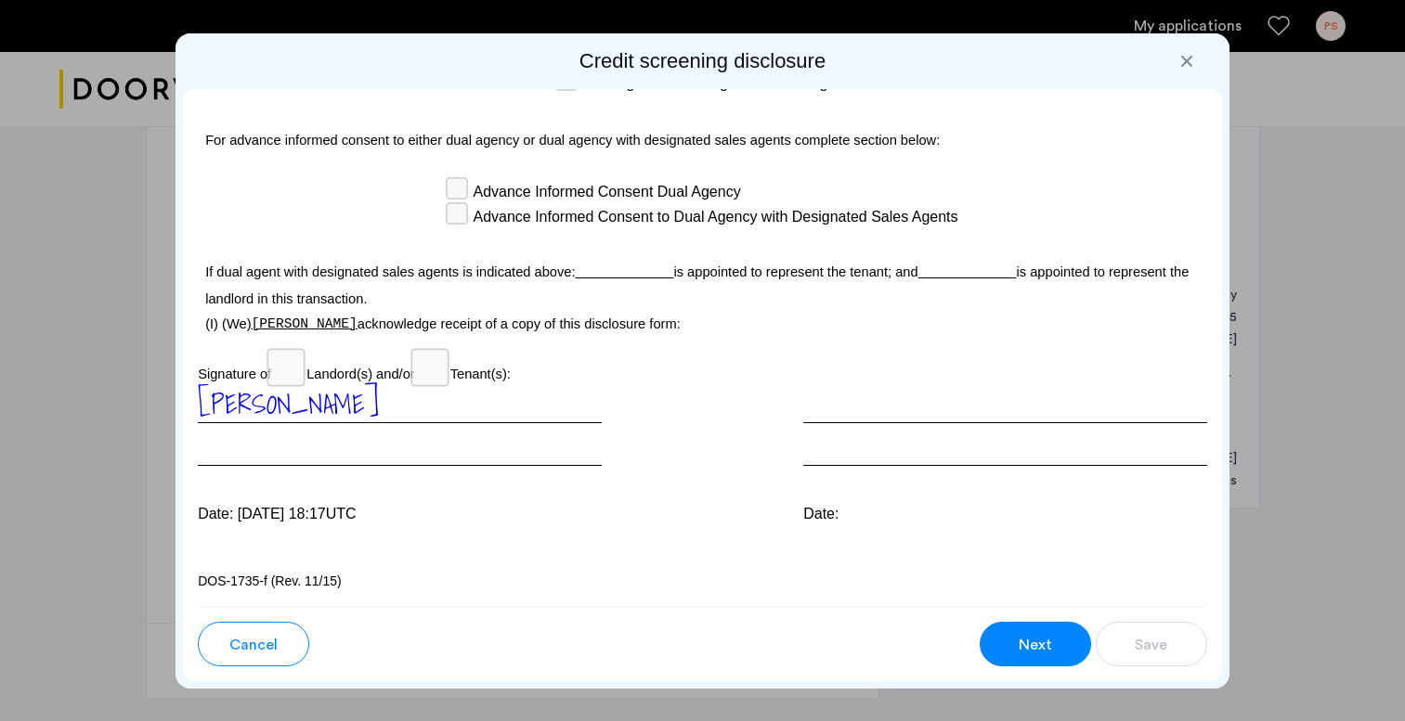
click at [1064, 639] on button "Next" at bounding box center [1034, 644] width 111 height 45
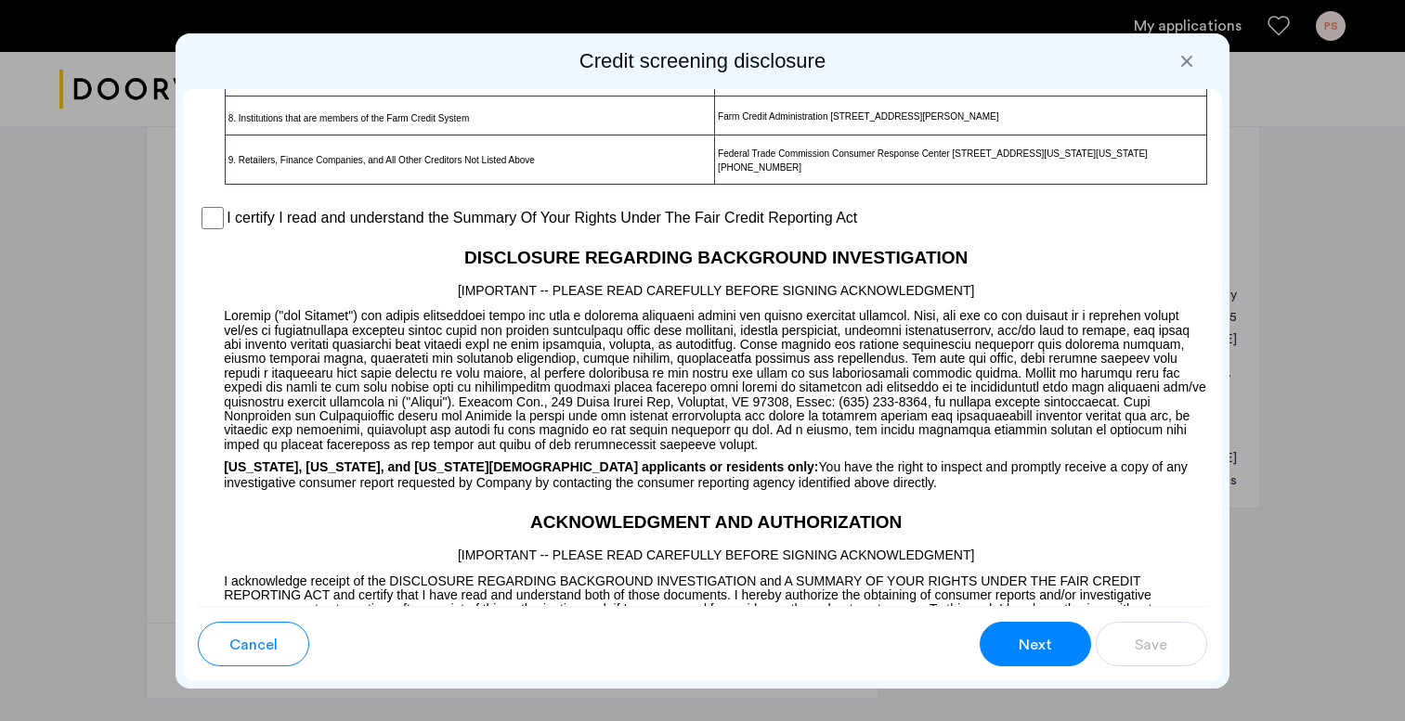
click at [1049, 640] on span "Next" at bounding box center [1034, 645] width 33 height 22
click at [211, 232] on div "I certify I read and understand the Summary Of Your Rights Under The Fair Credi…" at bounding box center [702, 218] width 1009 height 28
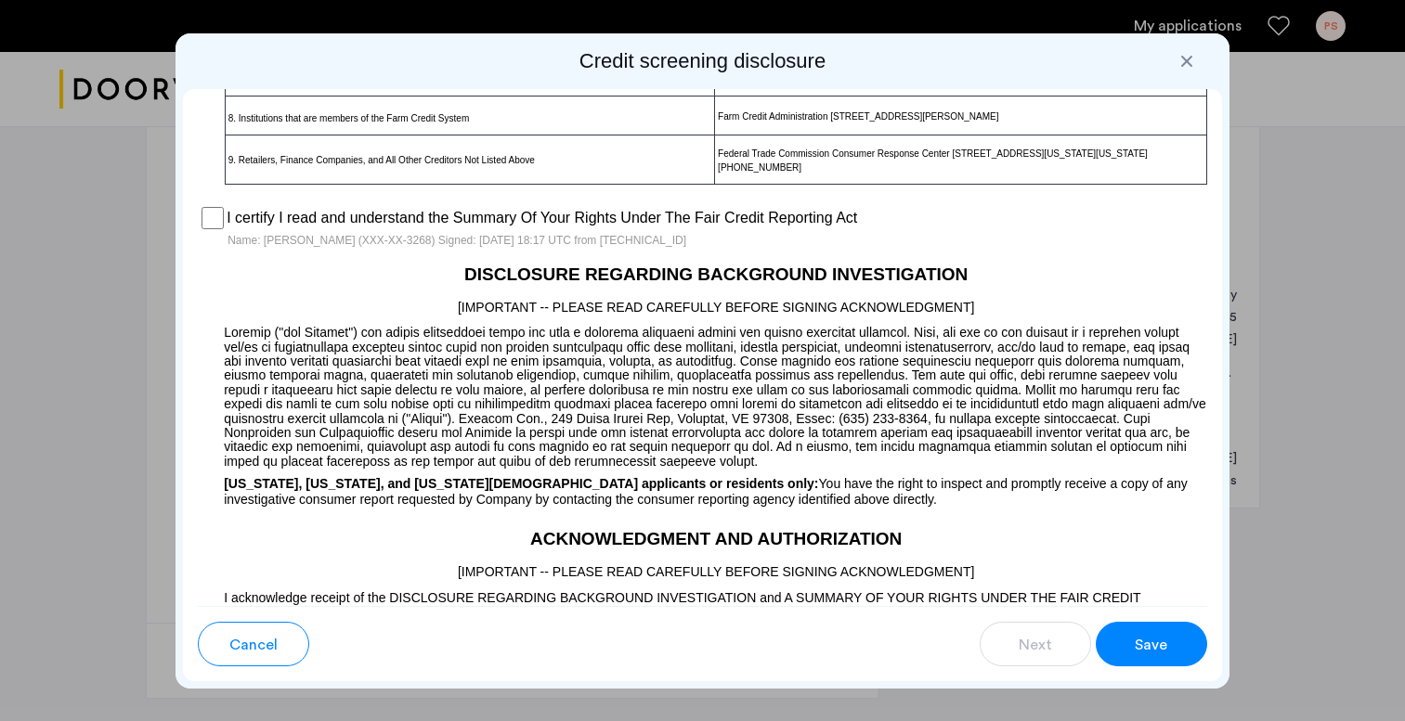
click at [1179, 650] on button "Save" at bounding box center [1150, 644] width 111 height 45
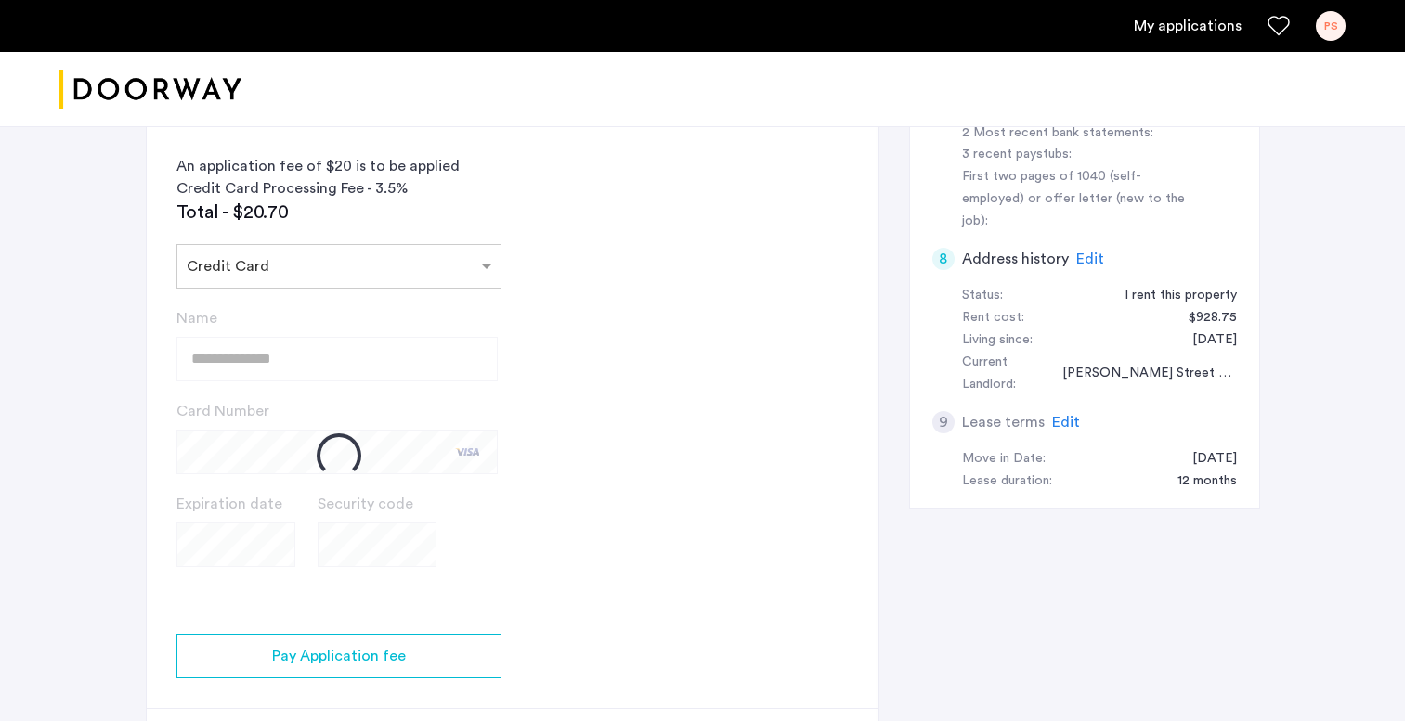
scroll to position [697, 0]
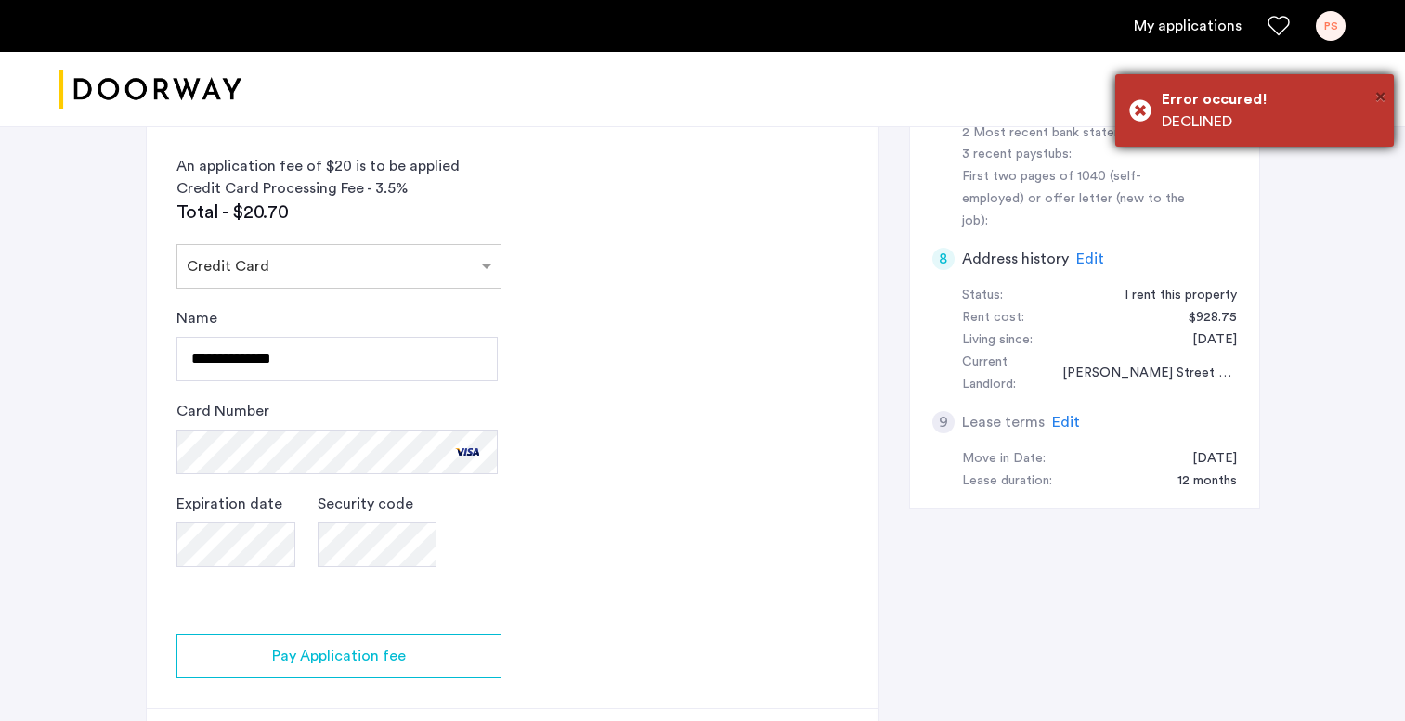
click at [1376, 97] on span "×" at bounding box center [1380, 96] width 10 height 19
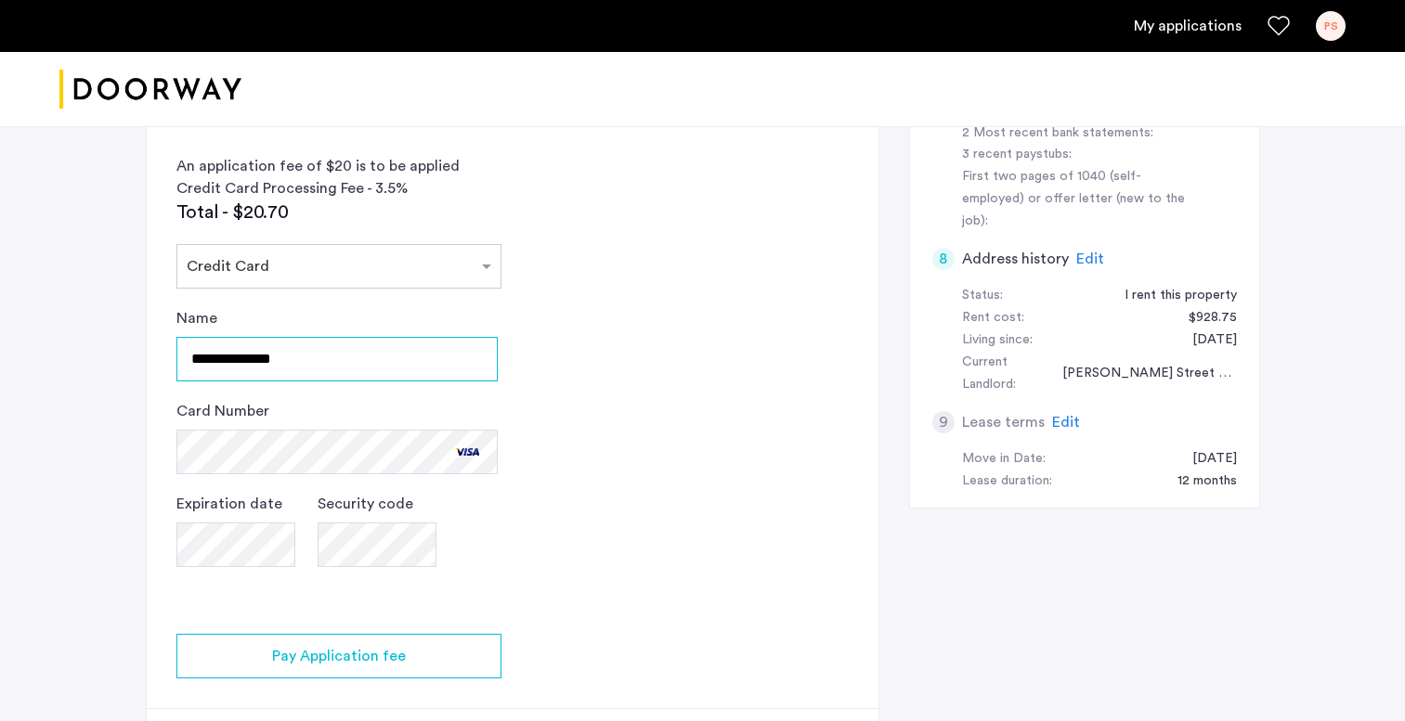
drag, startPoint x: 312, startPoint y: 361, endPoint x: 103, endPoint y: 345, distance: 209.5
click at [103, 345] on div "972 Bushwick Avenue, Unit 6B, Brooklyn, NY 11221 | Application Id: #8659 $3700 …" at bounding box center [702, 121] width 1405 height 1385
type input "**********"
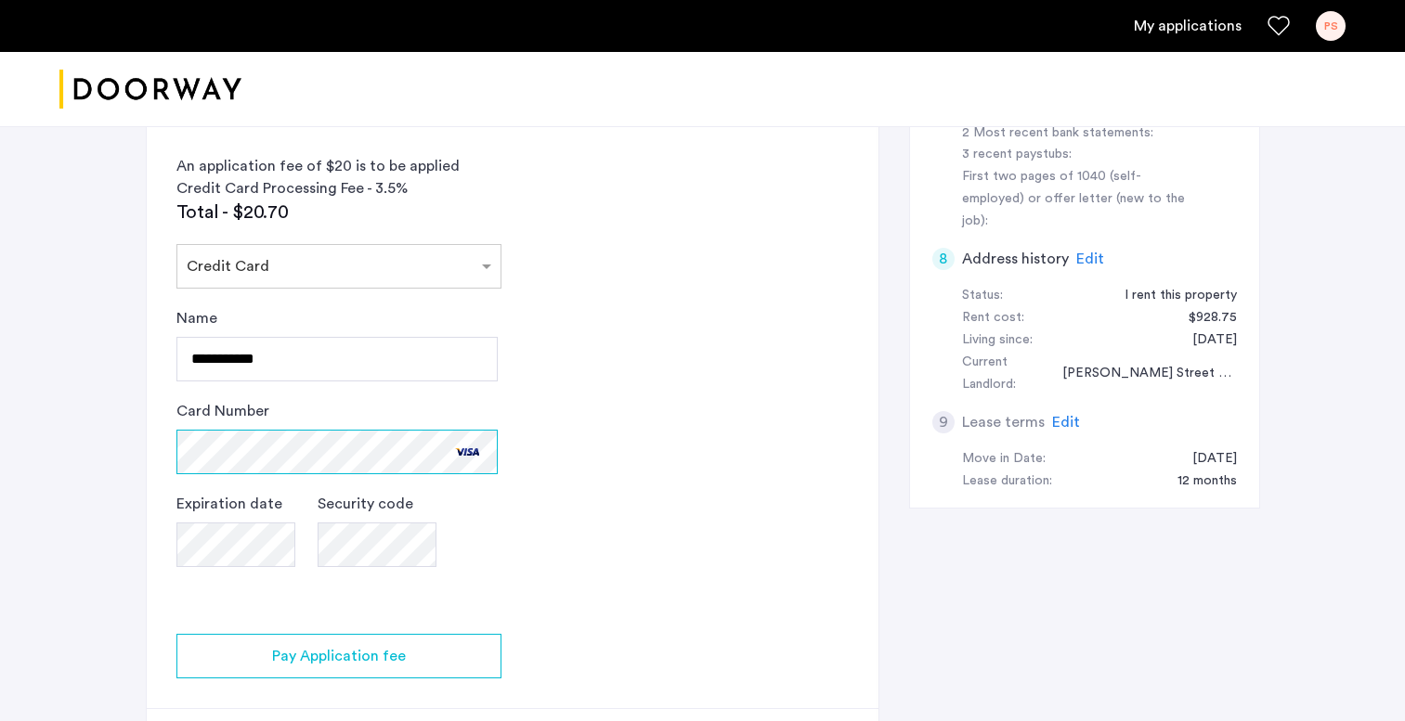
click at [152, 412] on app-credit-screening "2 Credit Screening & Application Fees Application Fees Please submit your appli…" at bounding box center [513, 175] width 732 height 1218
click at [32, 536] on div "972 Bushwick Avenue, Unit 6B, Brooklyn, NY 11221 | Application Id: #8659 $3700 …" at bounding box center [702, 121] width 1405 height 1385
click at [271, 529] on div "Expiration date Security code" at bounding box center [336, 548] width 321 height 111
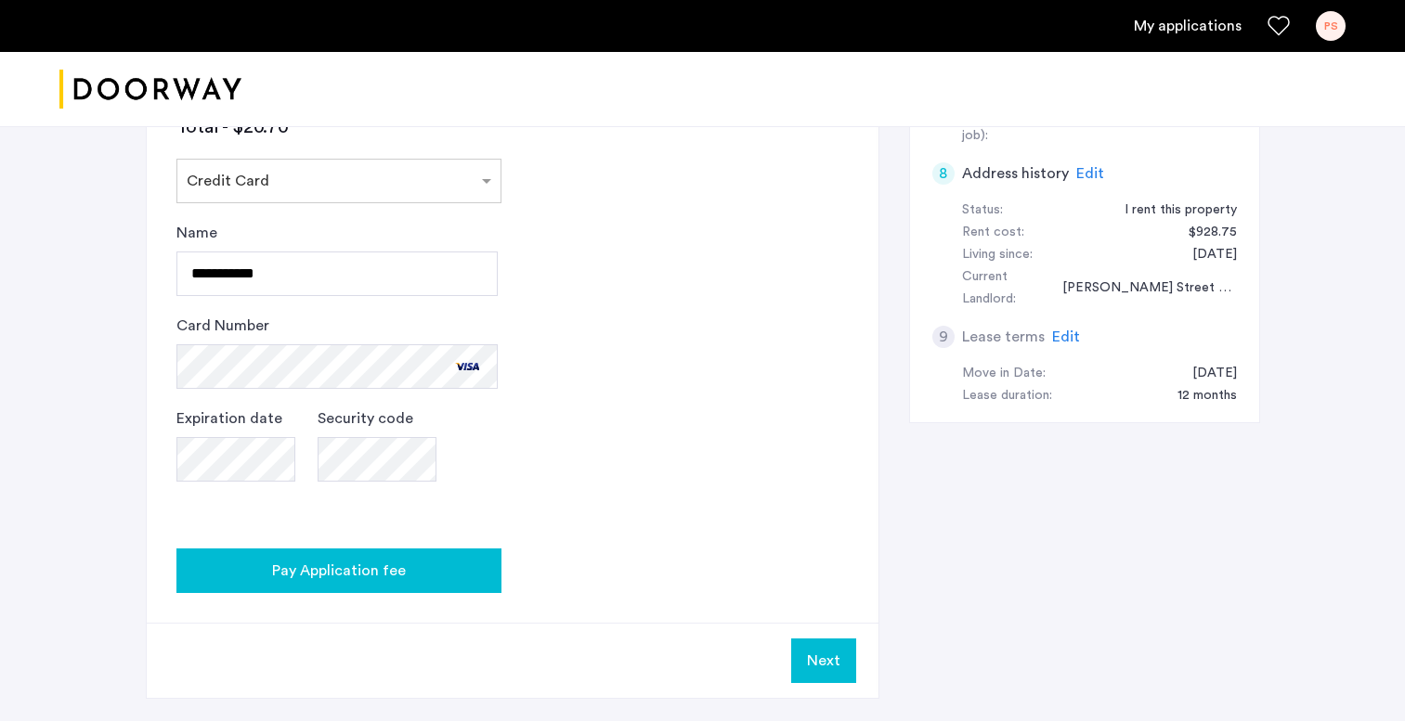
click at [363, 563] on span "Pay Application fee" at bounding box center [339, 571] width 134 height 22
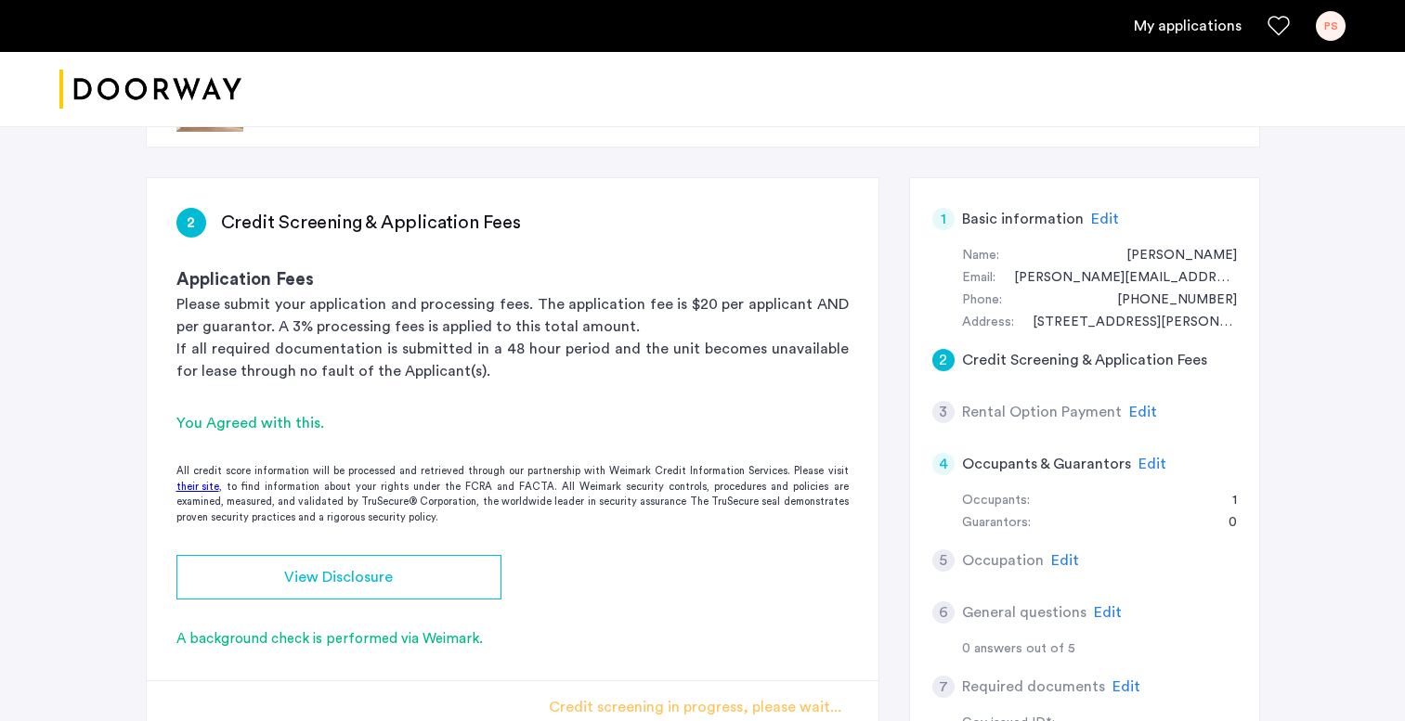
scroll to position [101, 0]
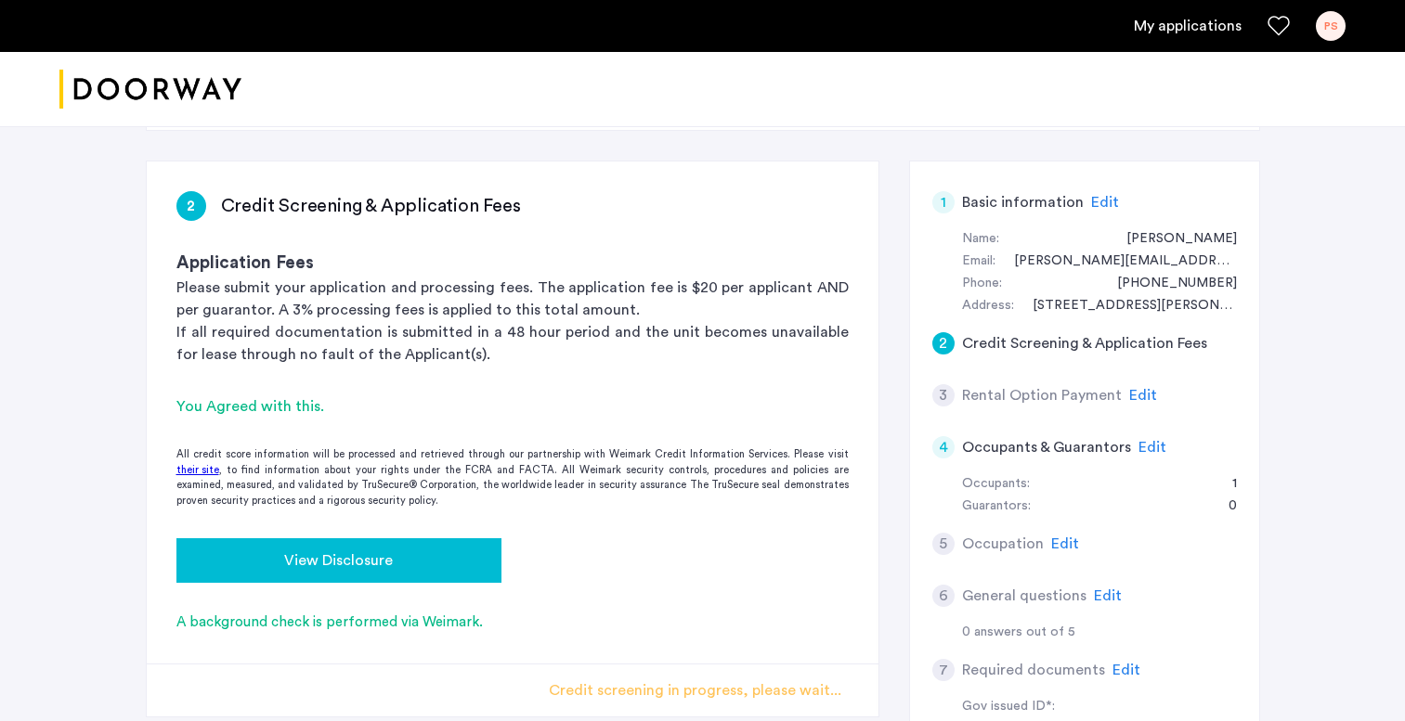
click at [372, 553] on span "View Disclosure" at bounding box center [338, 561] width 109 height 22
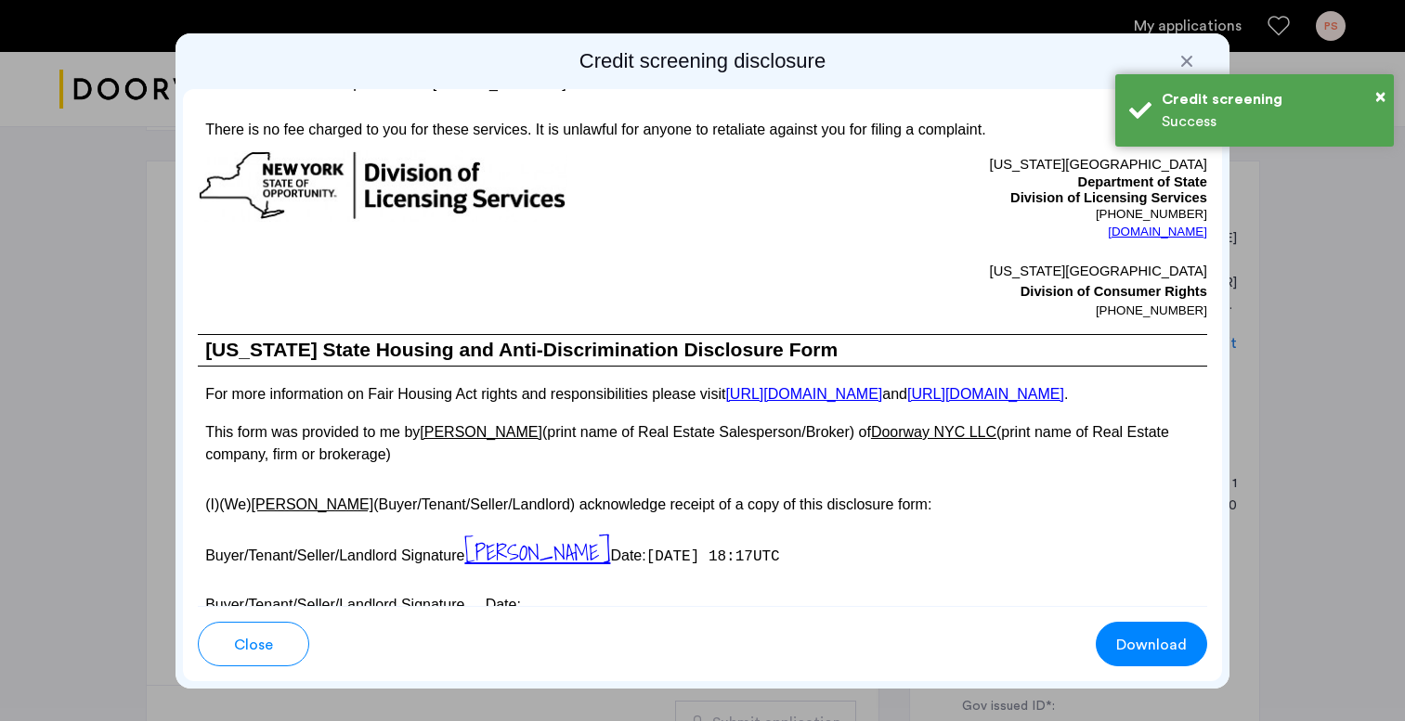
scroll to position [2879, 0]
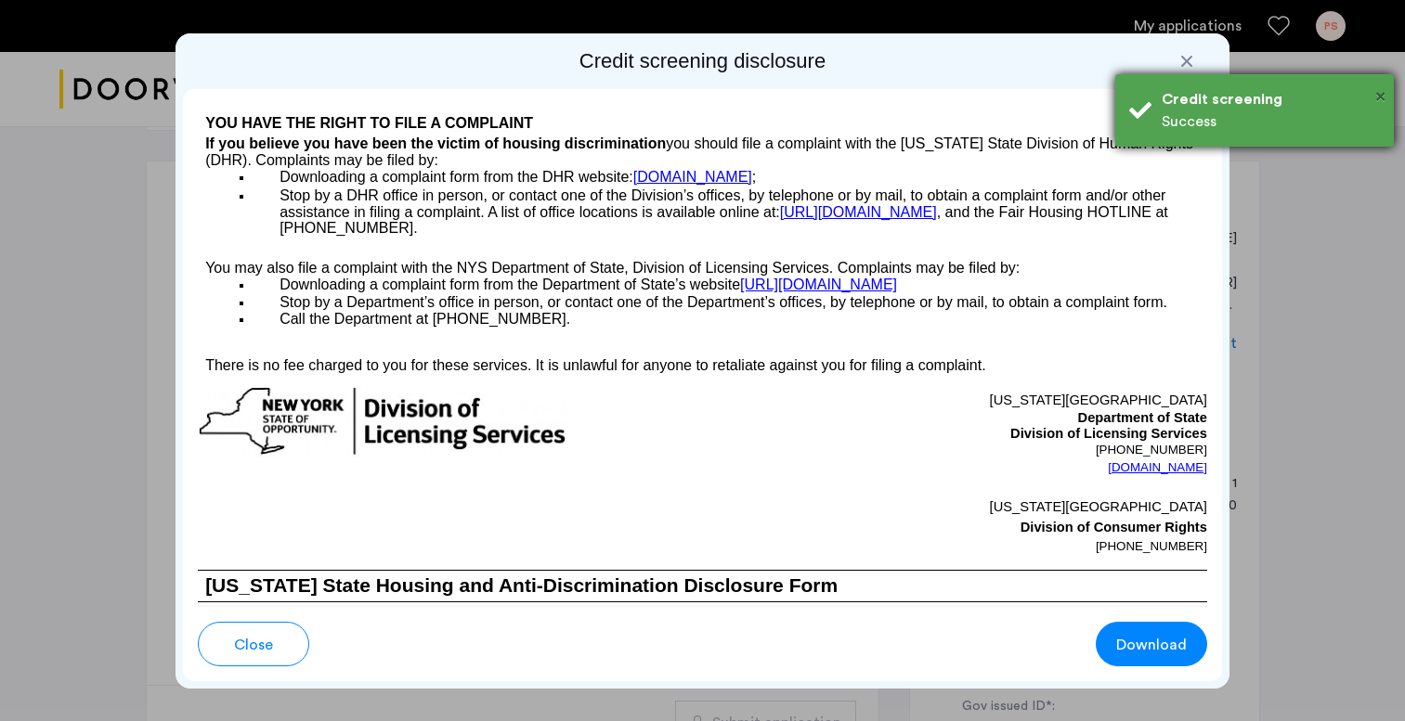
click at [1377, 96] on span "×" at bounding box center [1380, 96] width 10 height 19
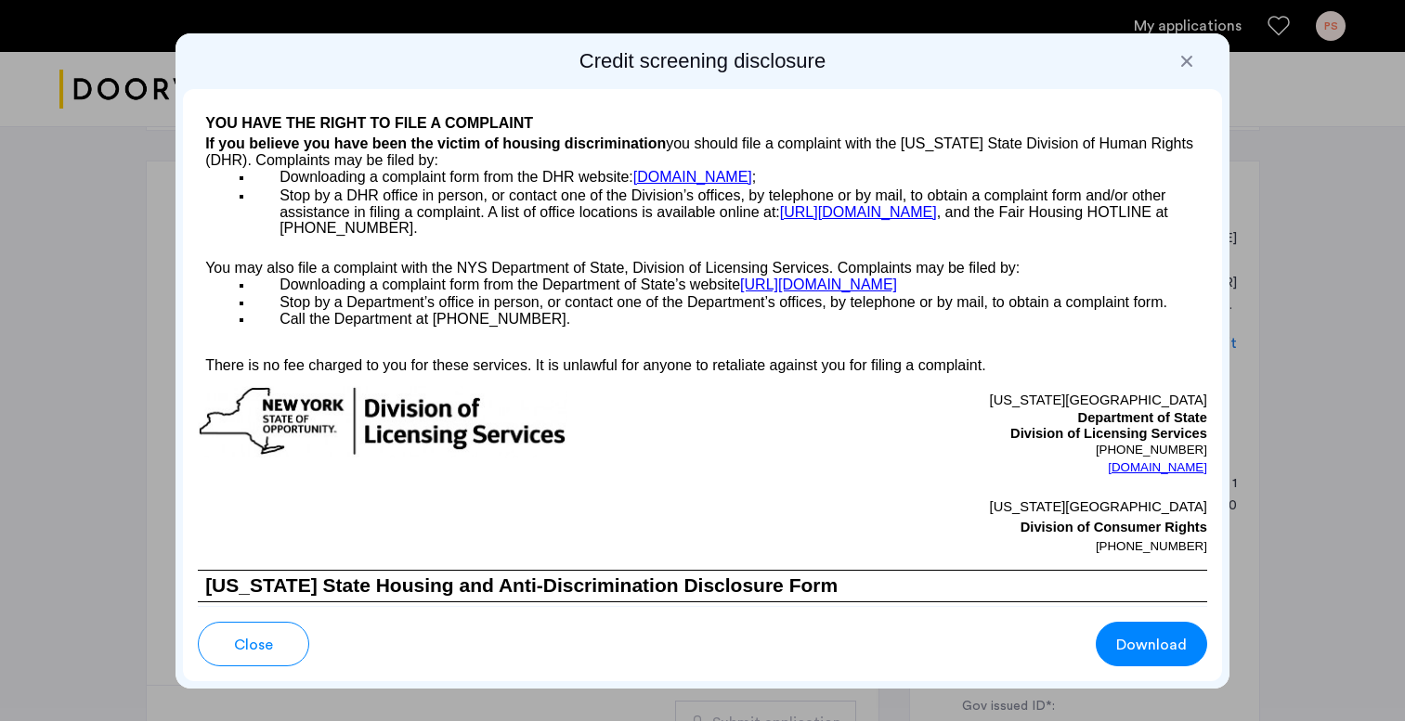
click at [1182, 61] on div at bounding box center [1186, 61] width 19 height 19
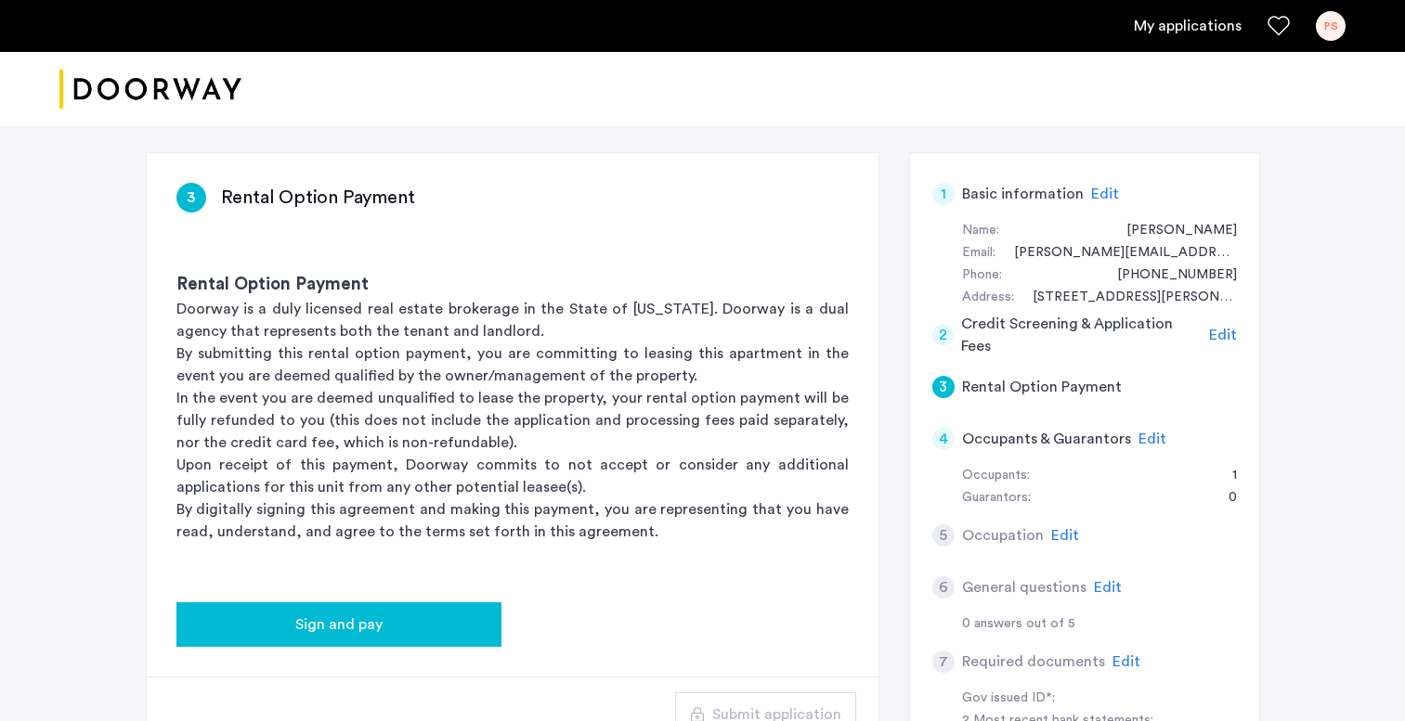
scroll to position [87, 0]
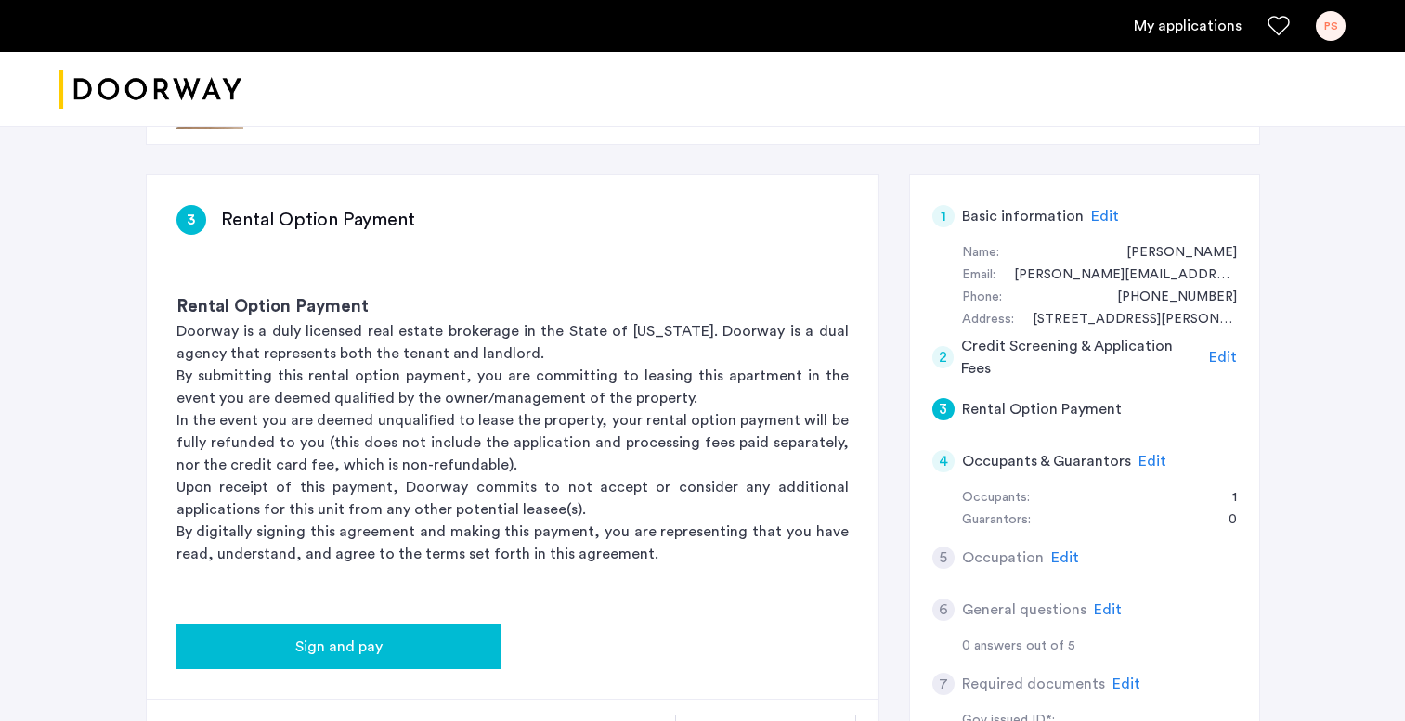
click at [434, 643] on div "Sign and pay" at bounding box center [338, 647] width 295 height 22
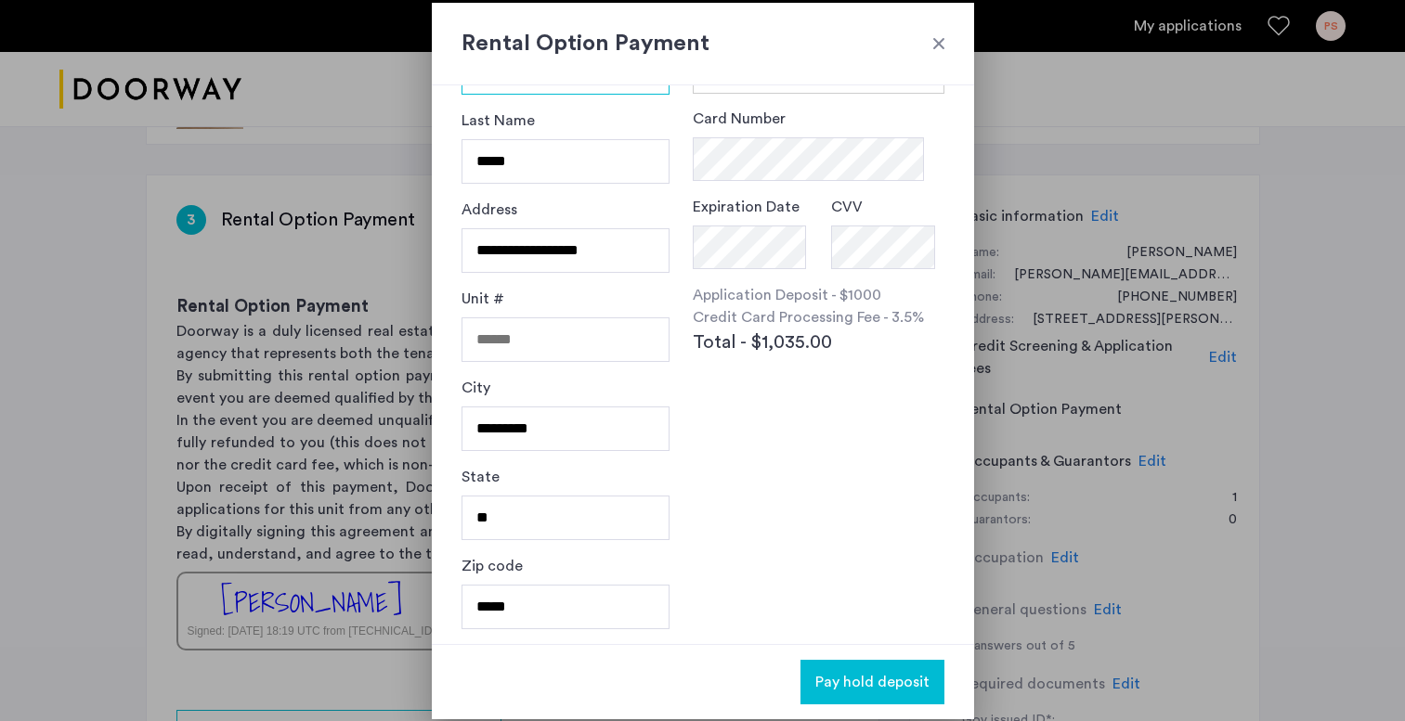
scroll to position [0, 0]
click at [936, 44] on div at bounding box center [938, 43] width 19 height 19
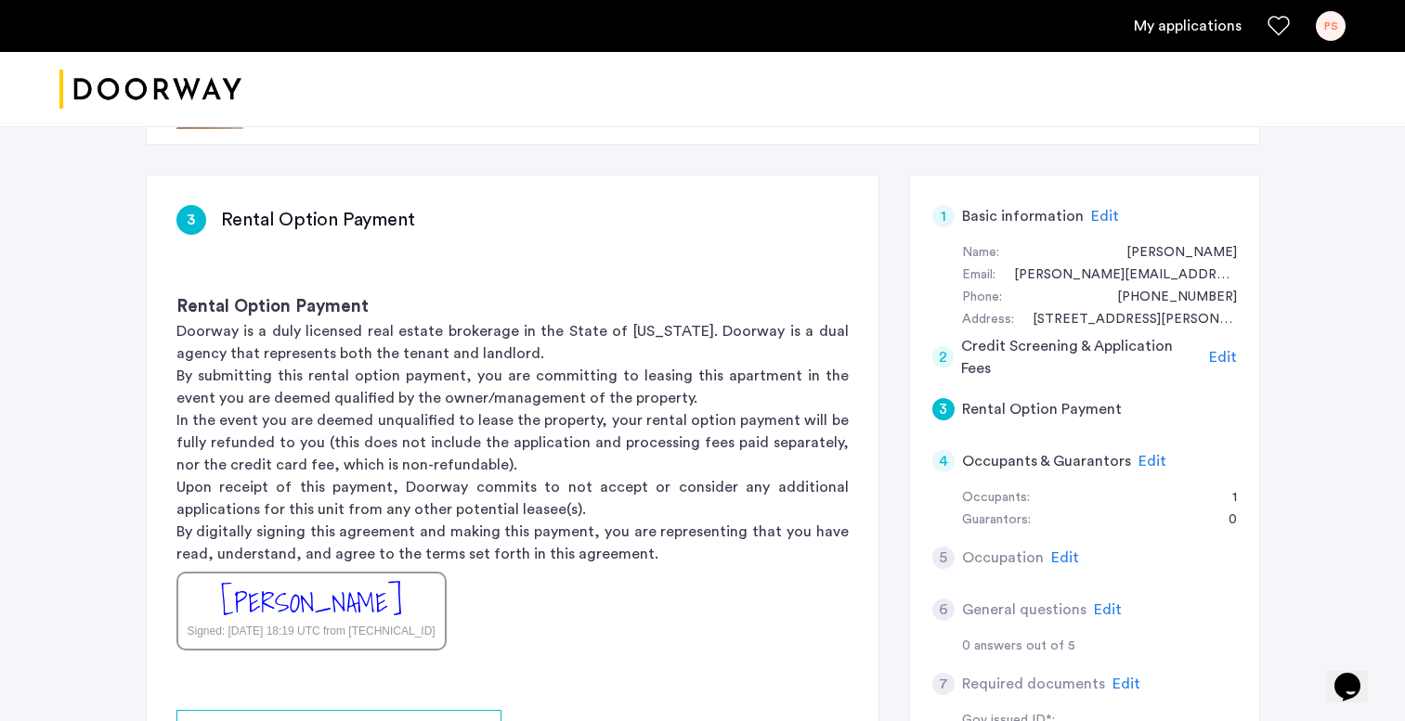
scroll to position [253, 0]
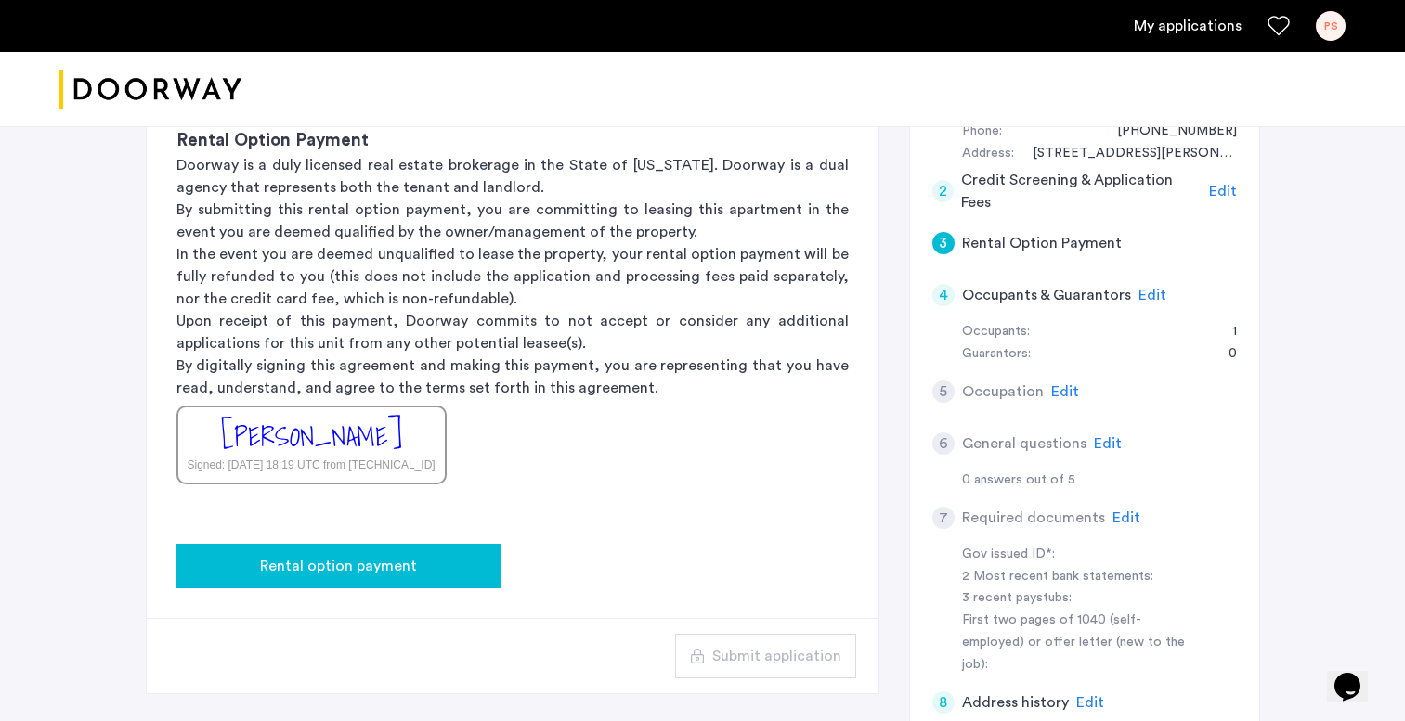
click at [452, 569] on div "Rental option payment" at bounding box center [338, 566] width 295 height 22
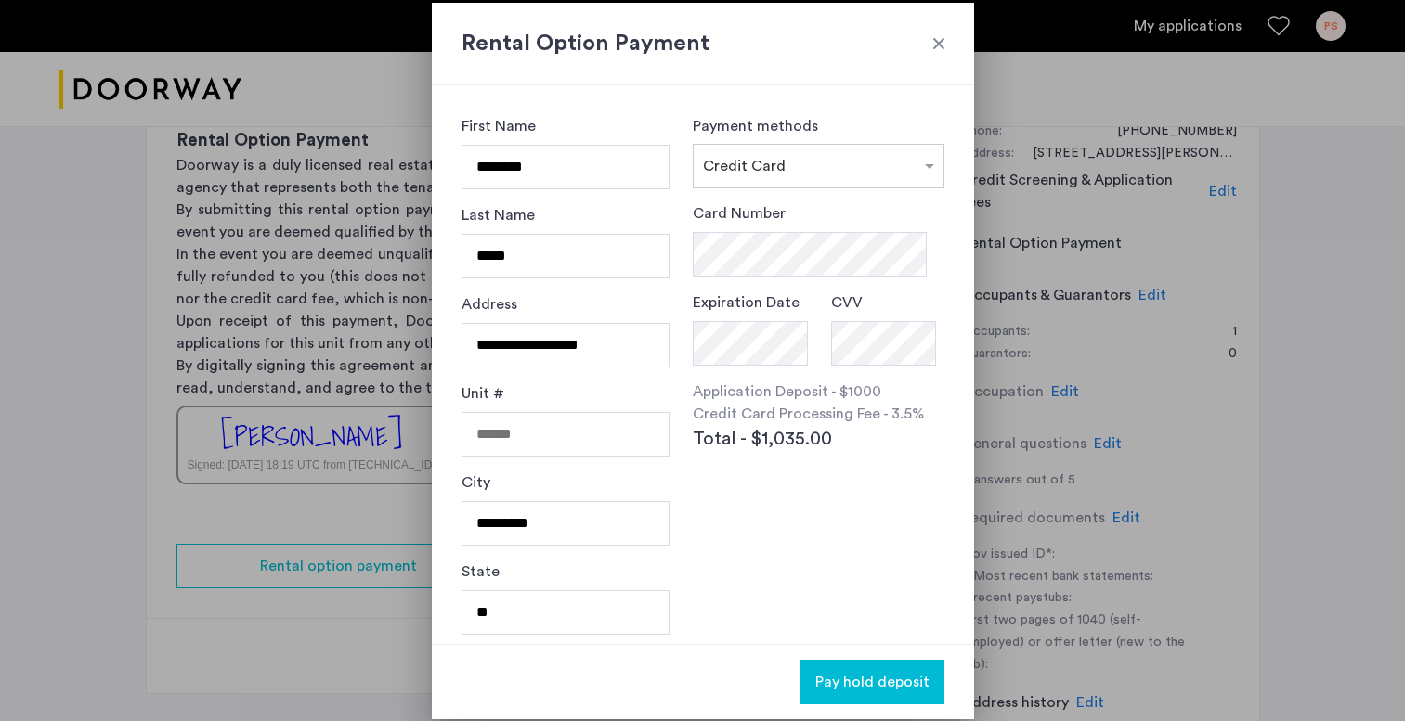
scroll to position [0, 0]
type input "*"
type input "*****"
drag, startPoint x: 604, startPoint y: 348, endPoint x: 426, endPoint y: 339, distance: 178.5
type input "**********"
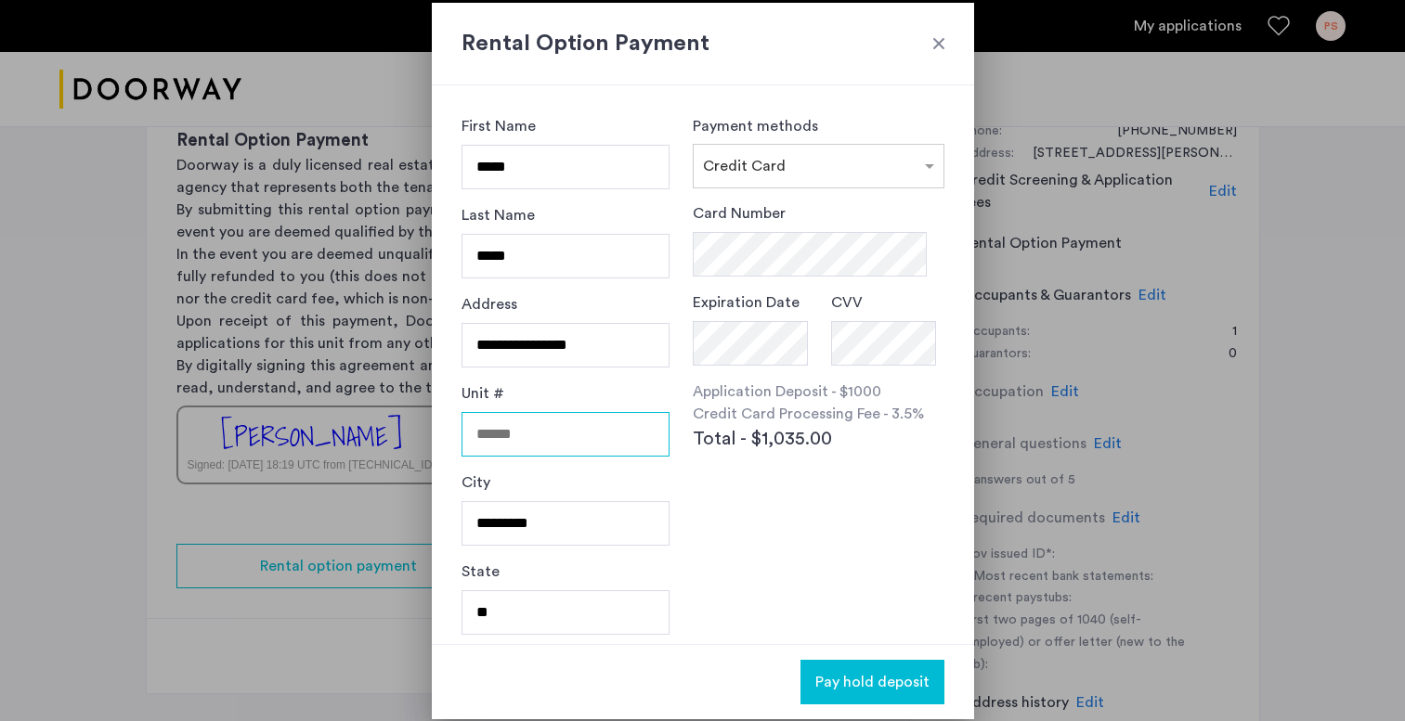
click at [519, 438] on input "Unit #" at bounding box center [565, 434] width 209 height 45
type input "**"
drag, startPoint x: 560, startPoint y: 532, endPoint x: 407, endPoint y: 531, distance: 153.2
type input "*"
type input "********"
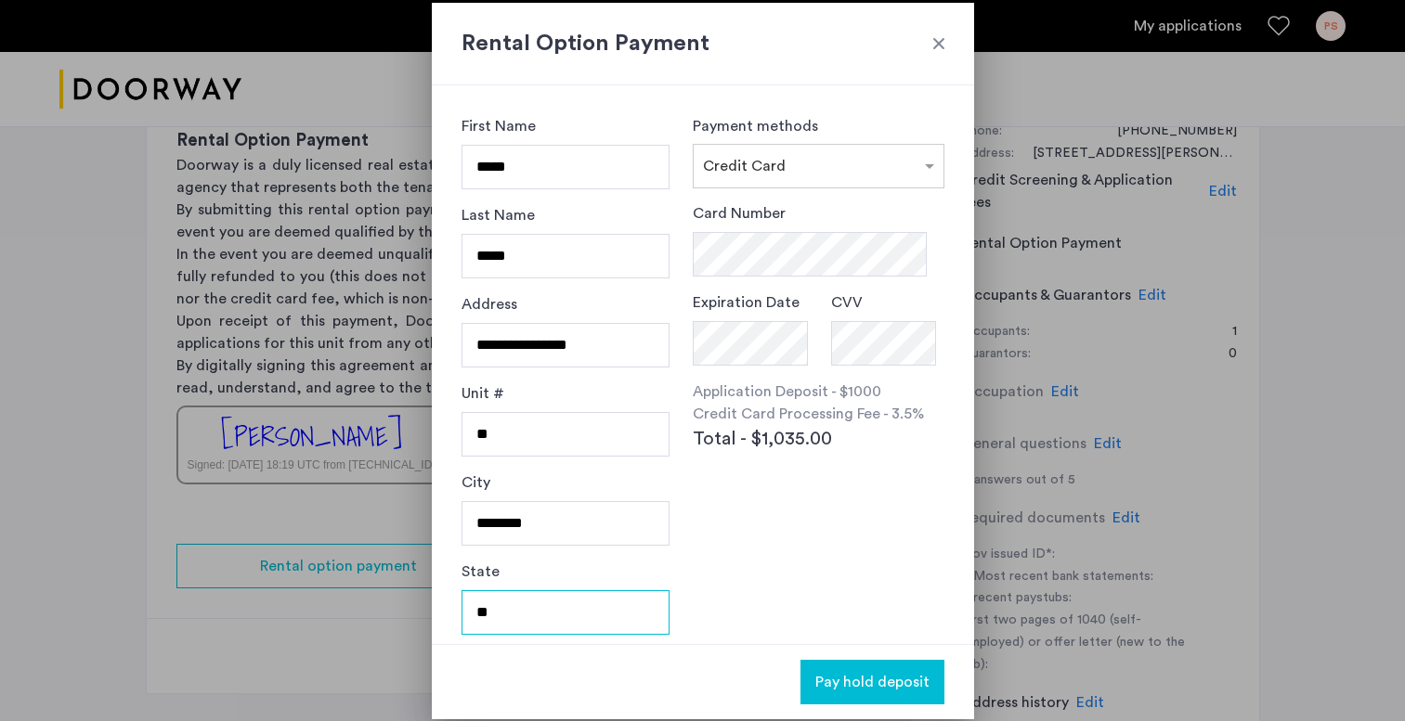
drag, startPoint x: 504, startPoint y: 615, endPoint x: 428, endPoint y: 615, distance: 76.1
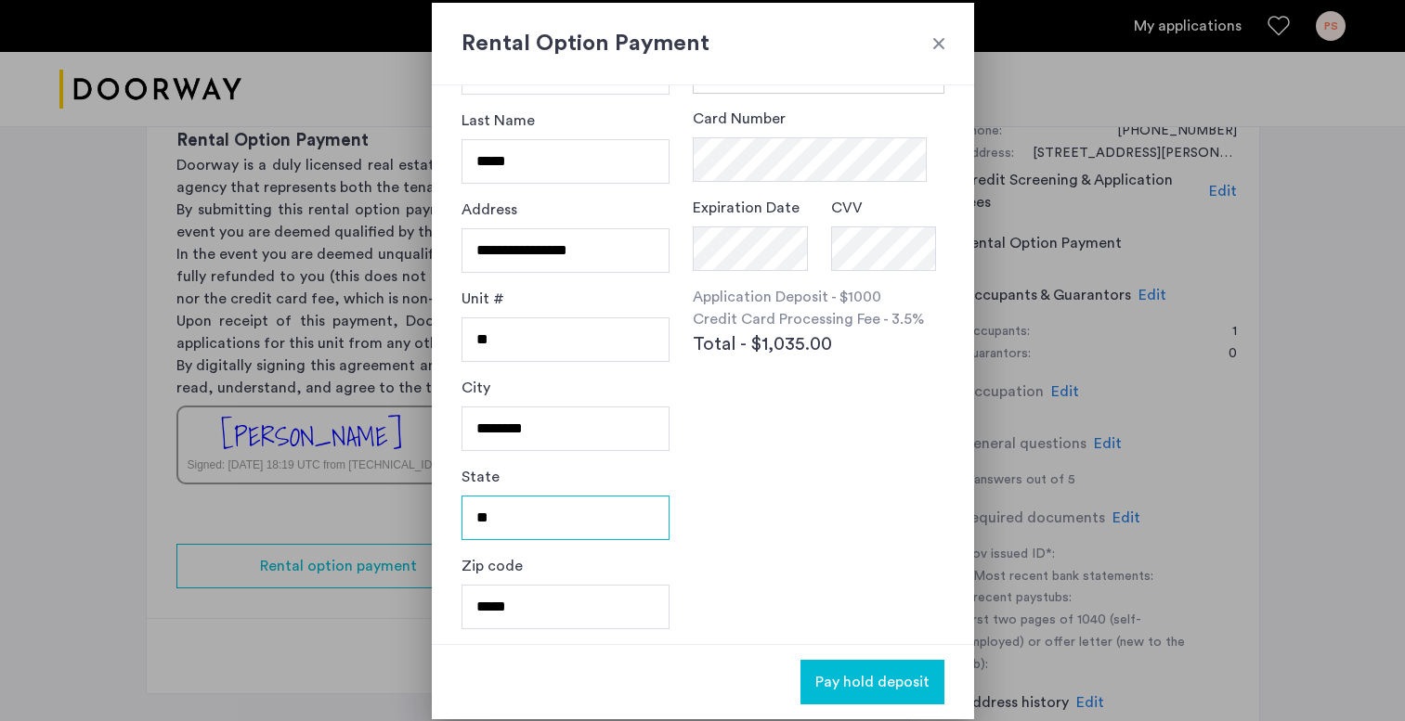
scroll to position [95, 0]
type input "**"
type input "*"
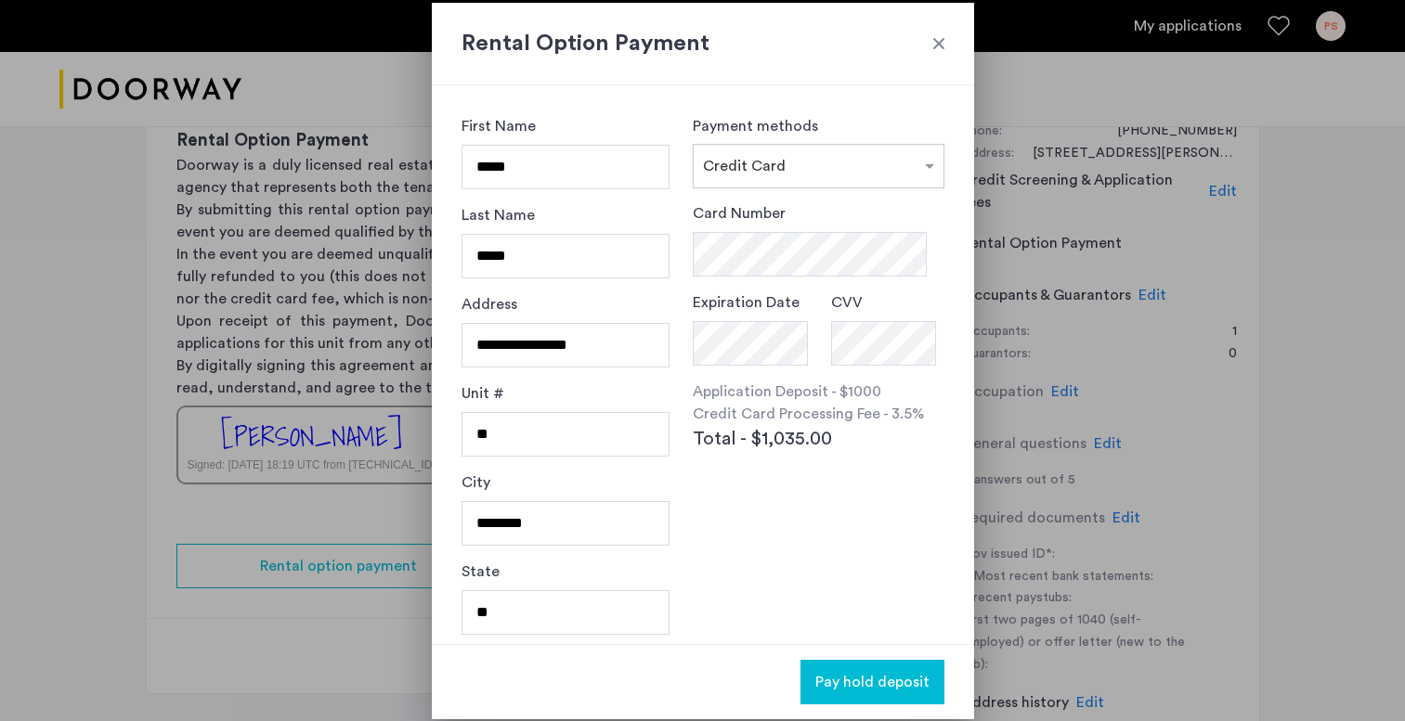
scroll to position [0, 0]
type input "*****"
click at [888, 688] on span "Pay hold deposit" at bounding box center [872, 682] width 114 height 22
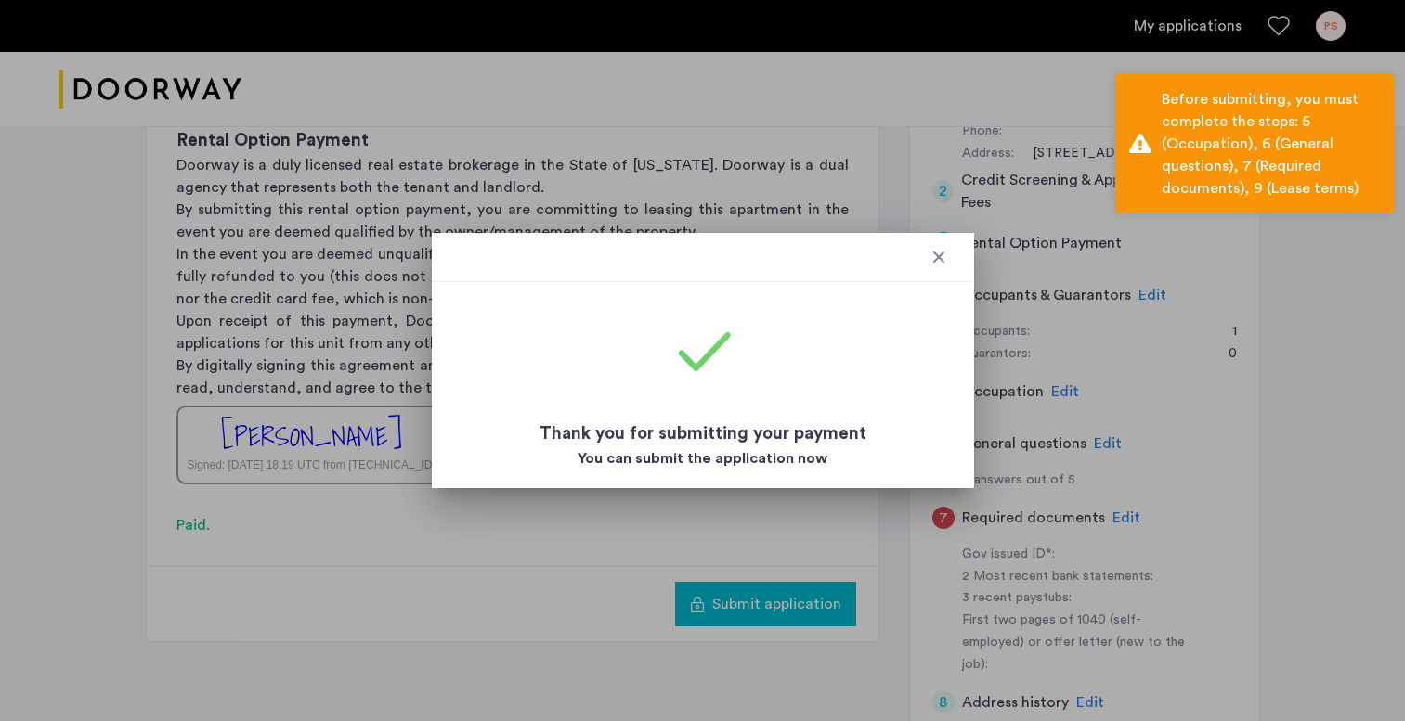
click at [939, 264] on div at bounding box center [938, 257] width 19 height 19
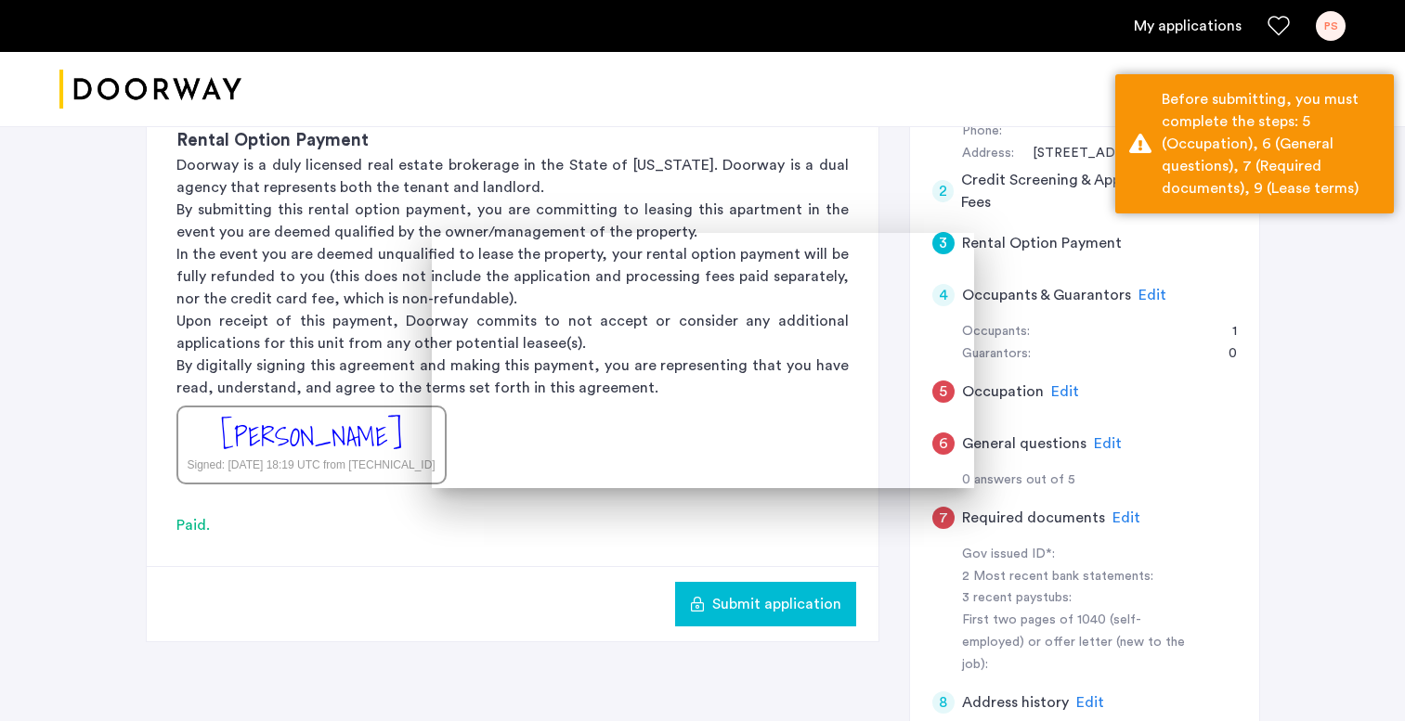
scroll to position [253, 0]
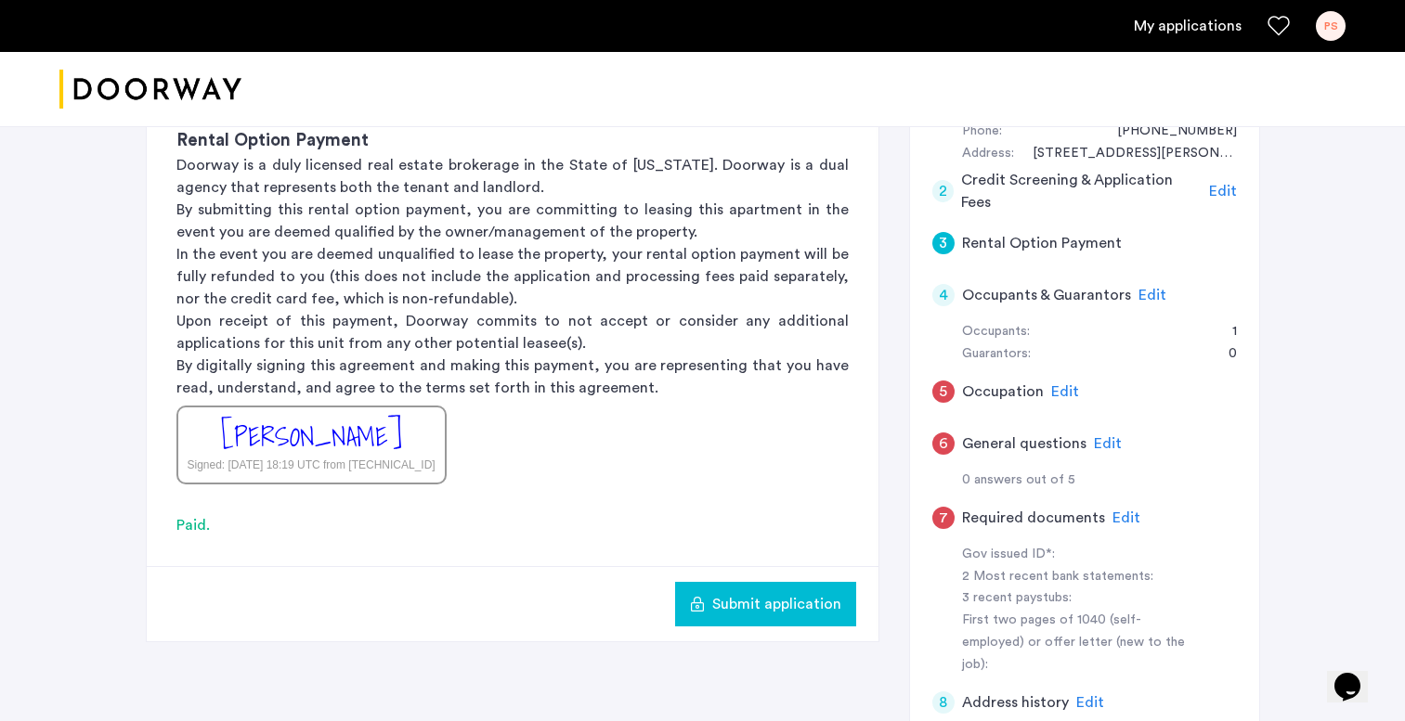
click at [1051, 385] on span "Edit" at bounding box center [1065, 391] width 28 height 15
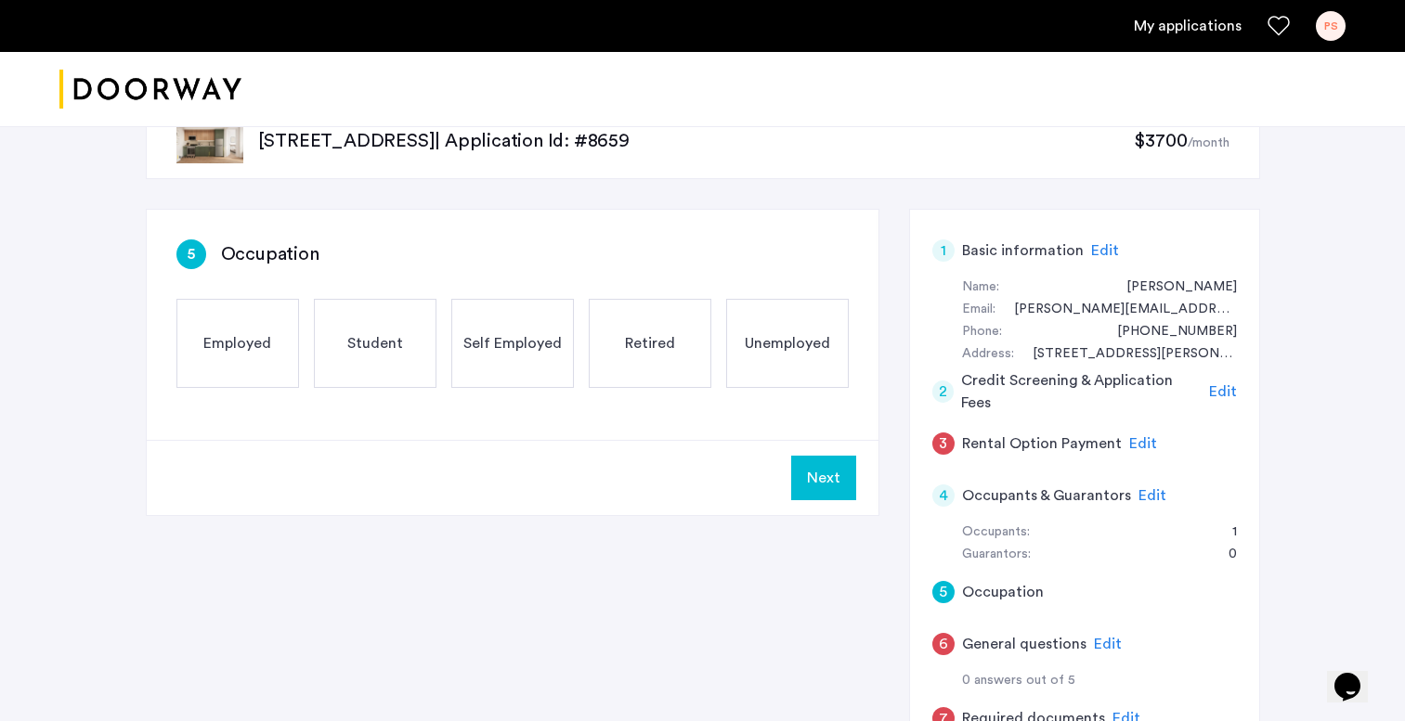
scroll to position [48, 0]
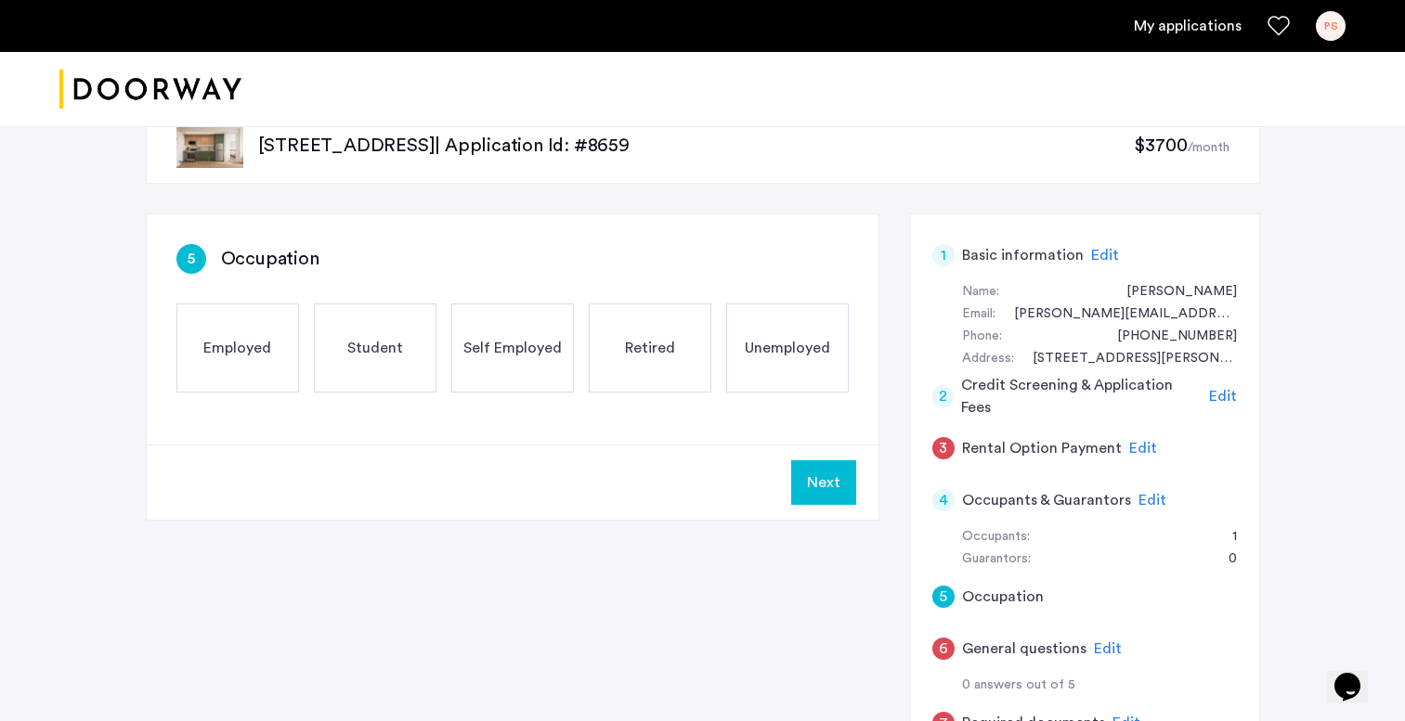
click at [256, 334] on div "Employed" at bounding box center [237, 348] width 123 height 89
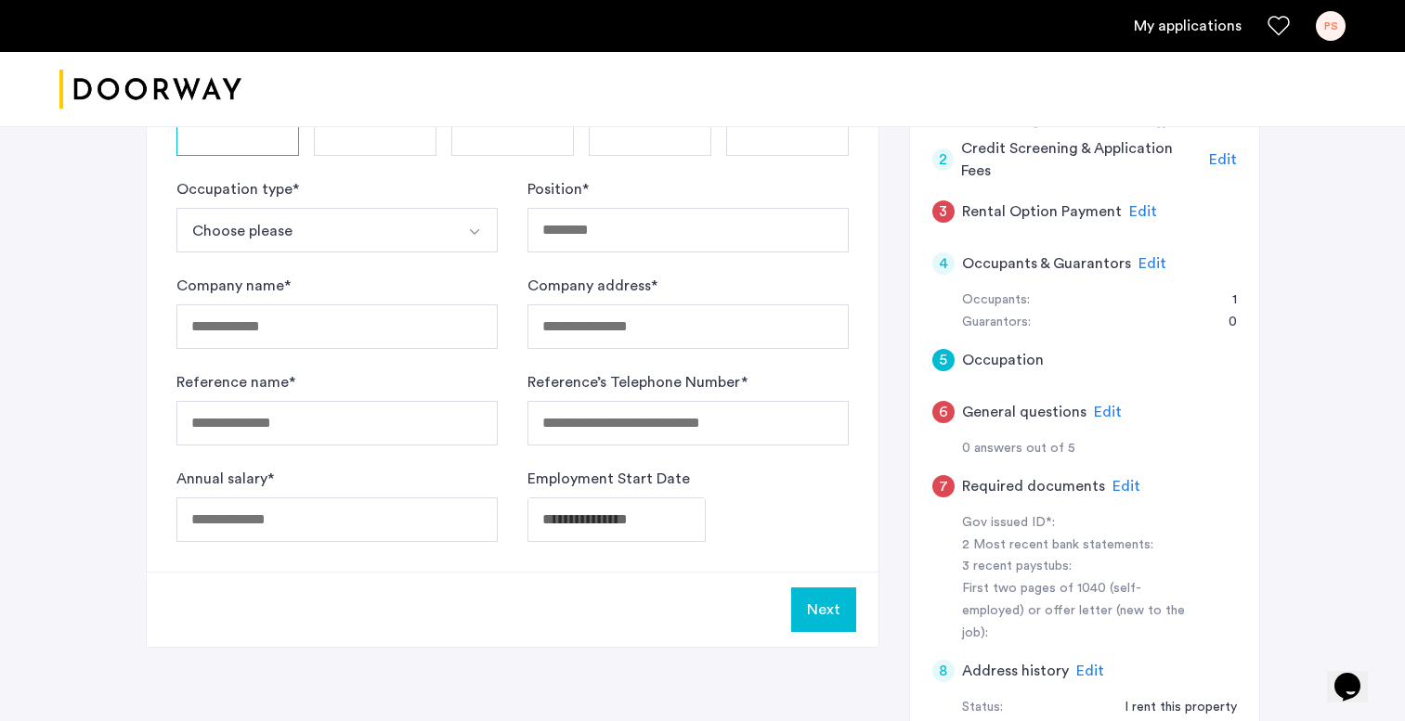
scroll to position [209, 0]
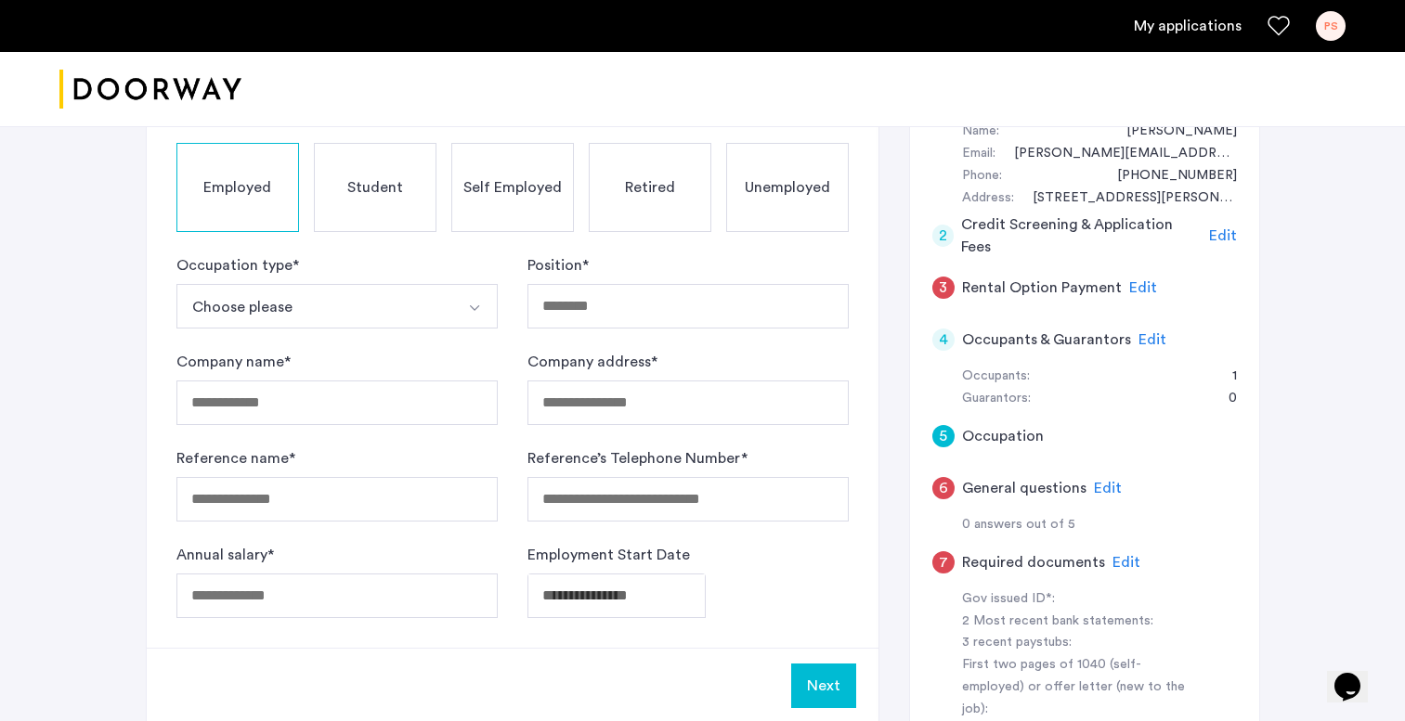
click at [433, 300] on button "Choose please" at bounding box center [315, 306] width 278 height 45
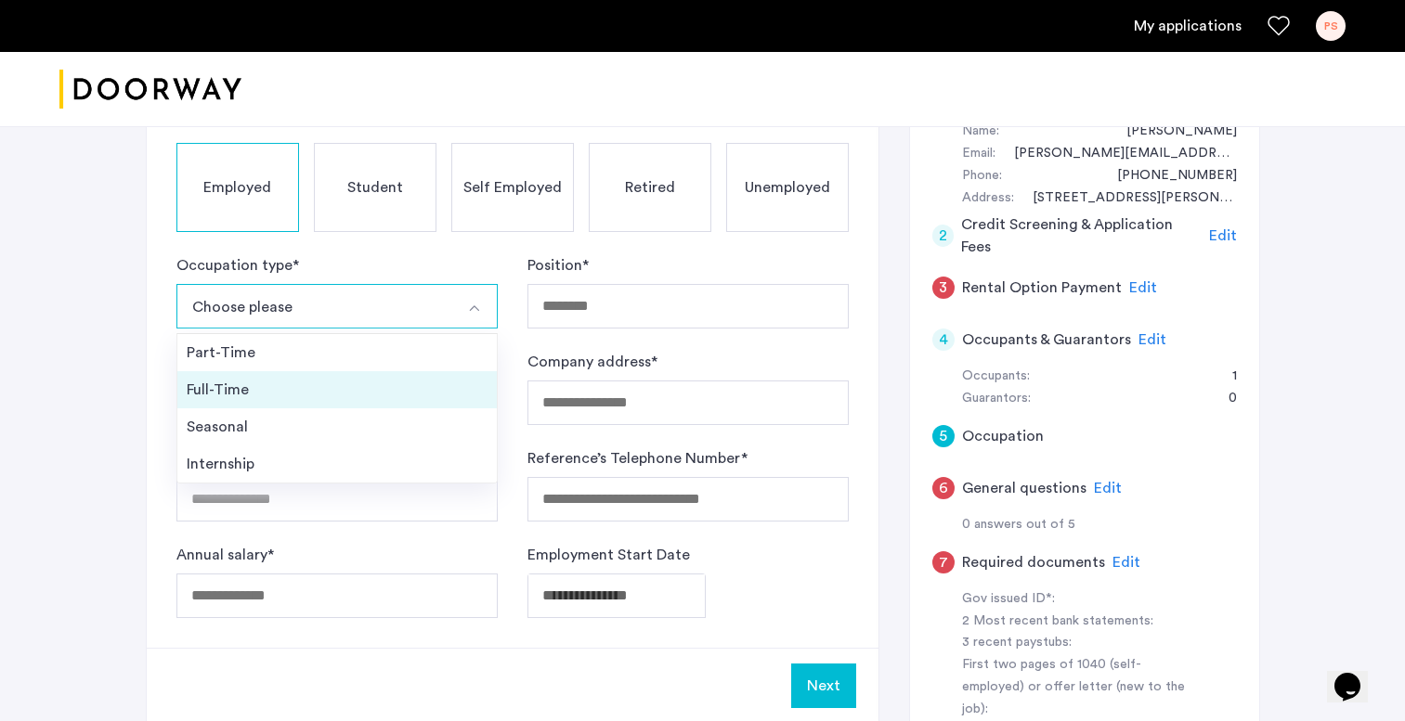
click at [304, 386] on div "Full-Time" at bounding box center [337, 390] width 301 height 22
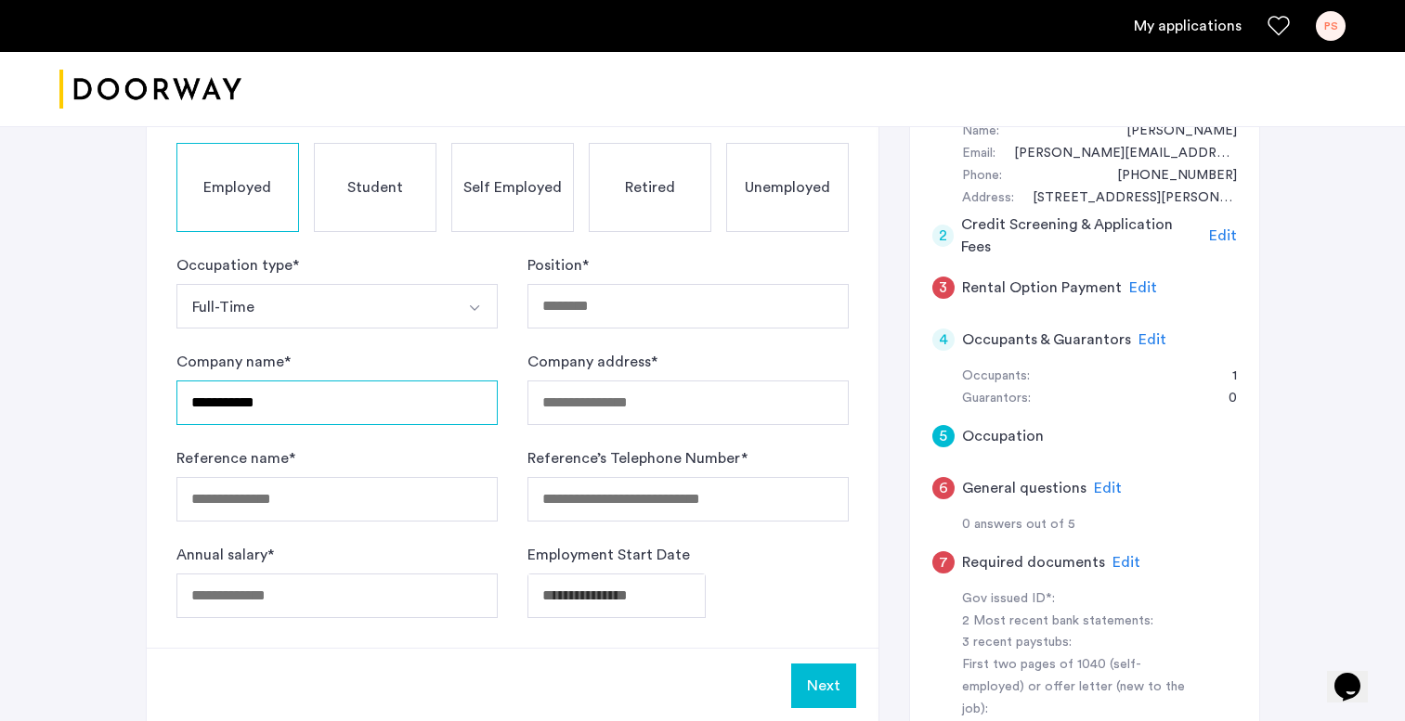
type input "**********"
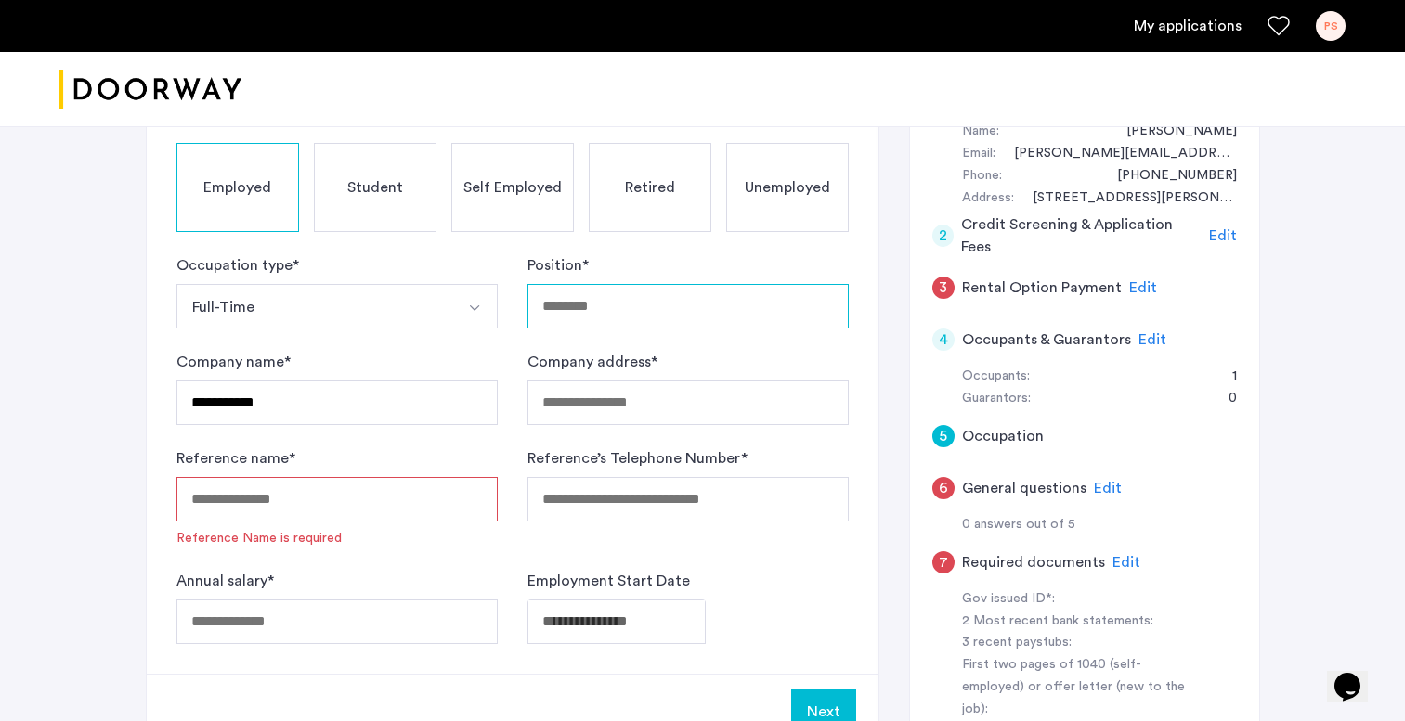
click at [634, 317] on input "Position *" at bounding box center [687, 306] width 321 height 45
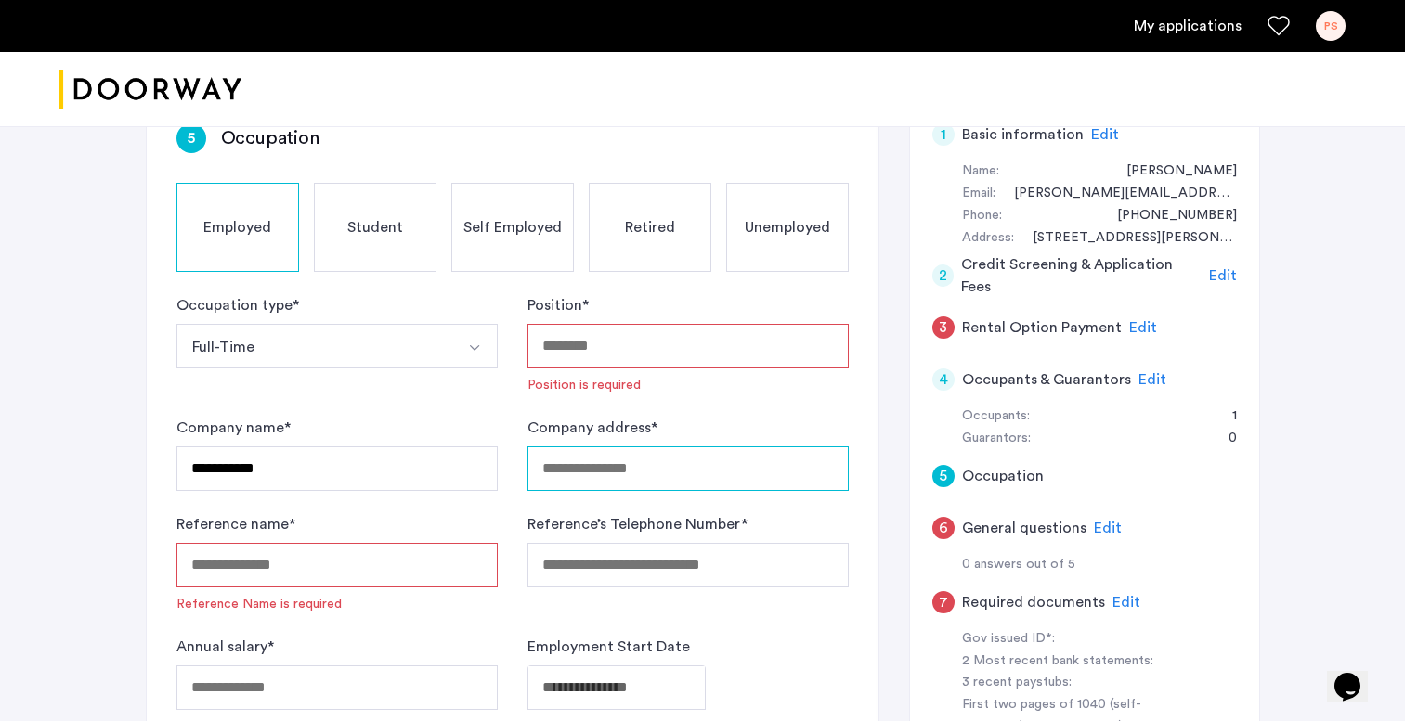
scroll to position [210, 0]
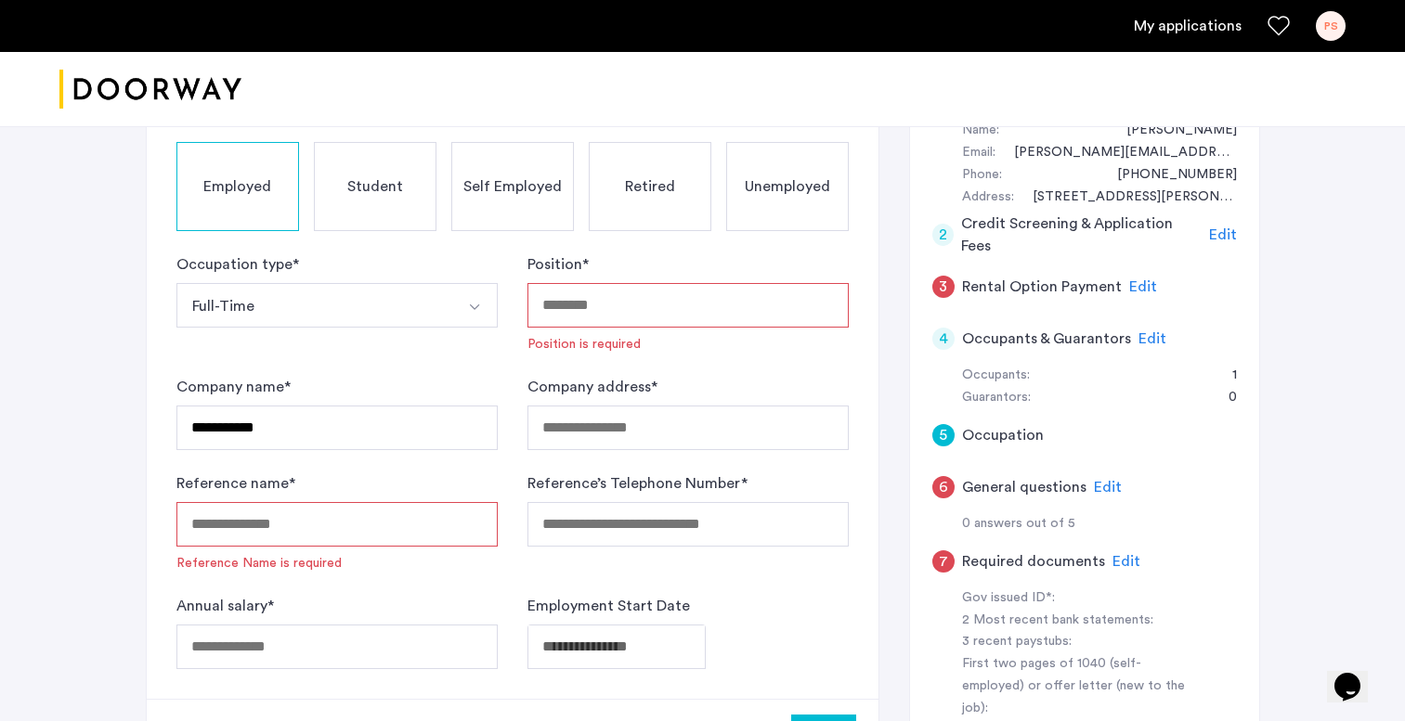
click at [1143, 331] on span "Edit" at bounding box center [1152, 338] width 28 height 15
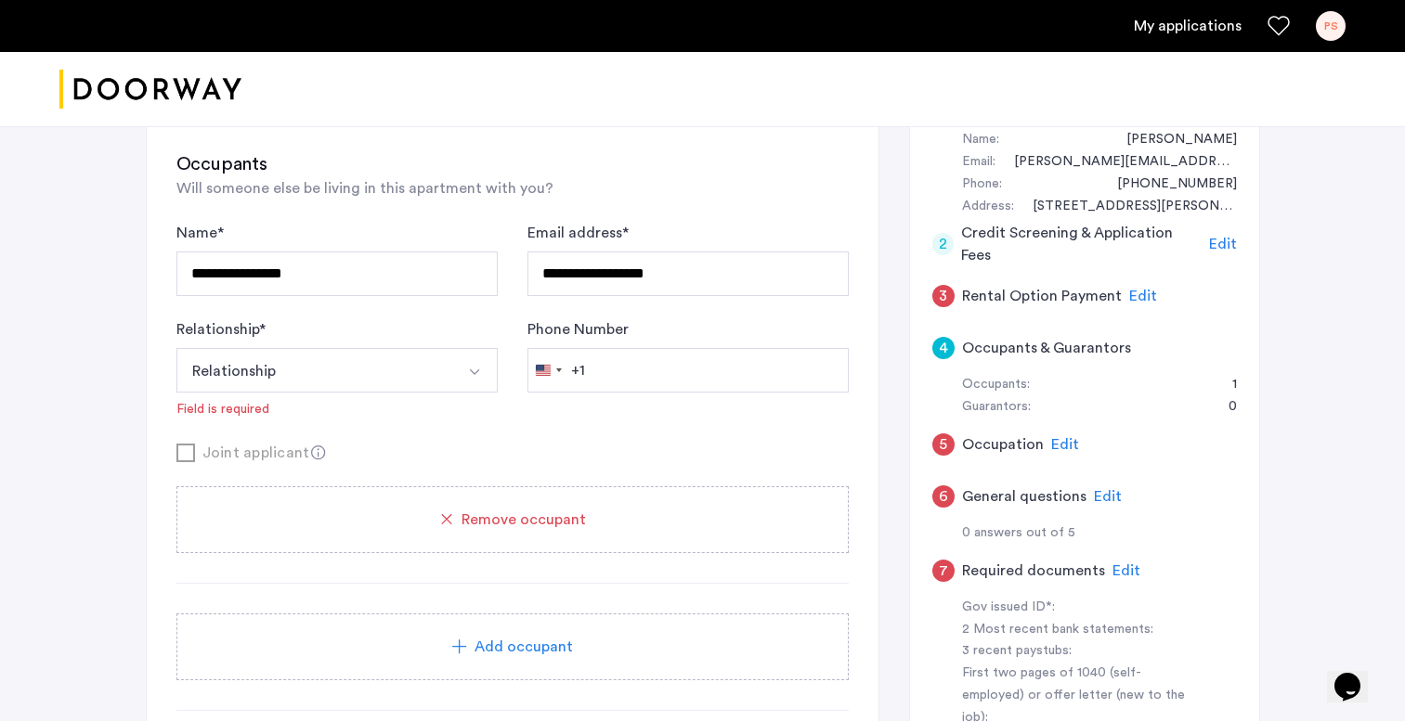
scroll to position [220, 0]
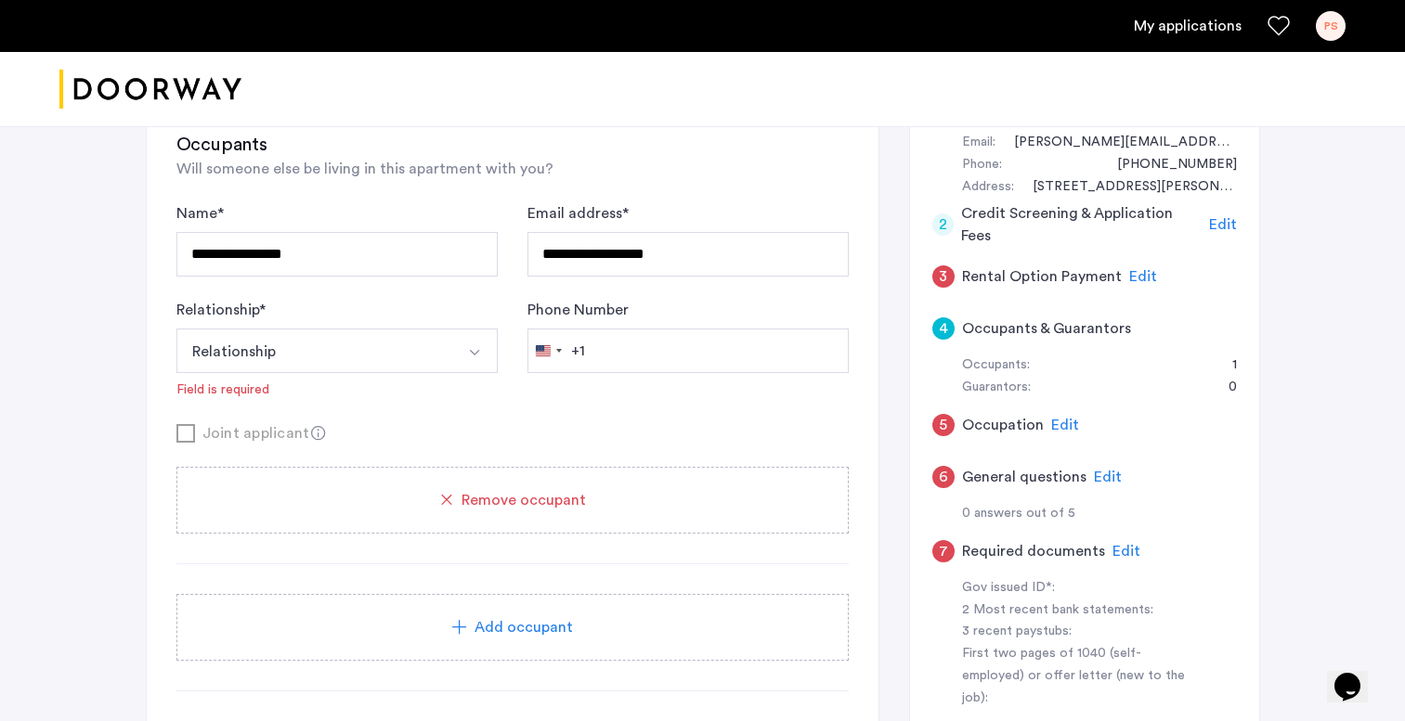
click at [422, 354] on button "Relationship" at bounding box center [315, 351] width 278 height 45
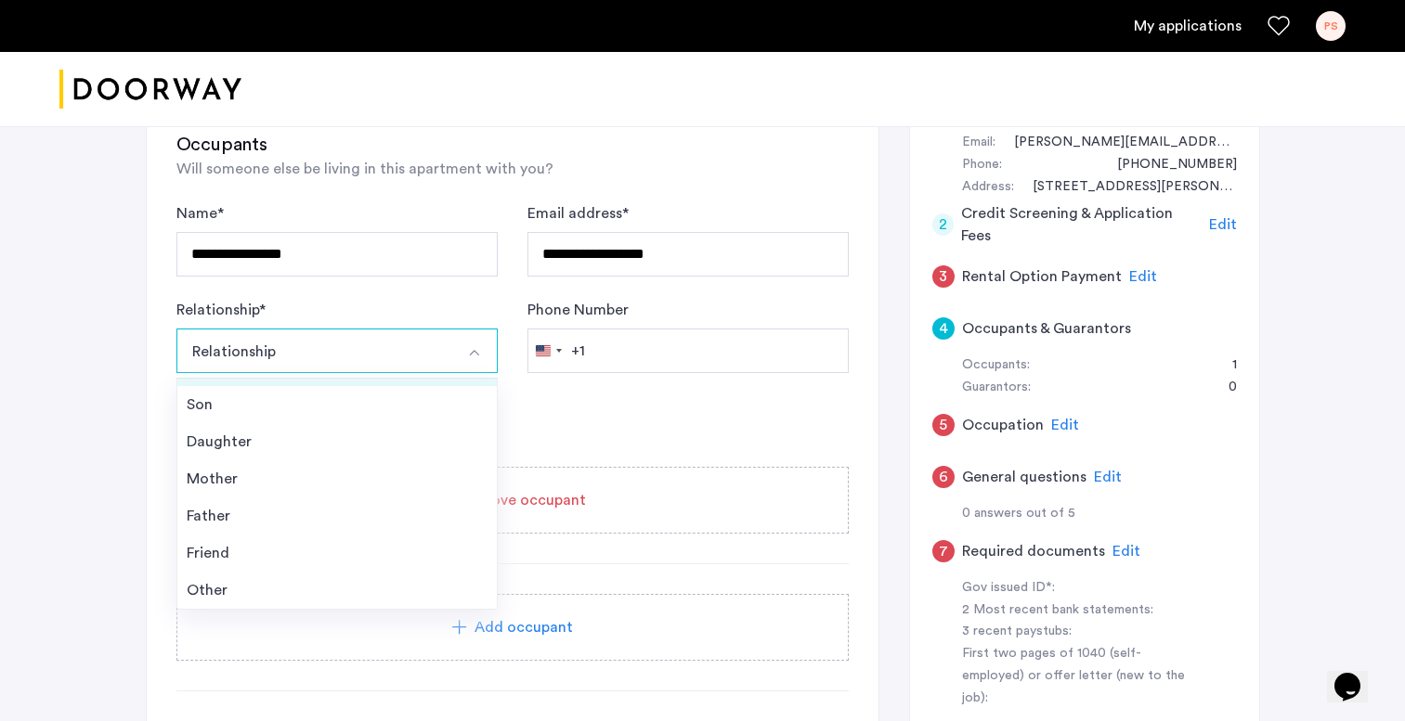
scroll to position [67, 0]
click at [330, 575] on li "Other" at bounding box center [336, 590] width 319 height 37
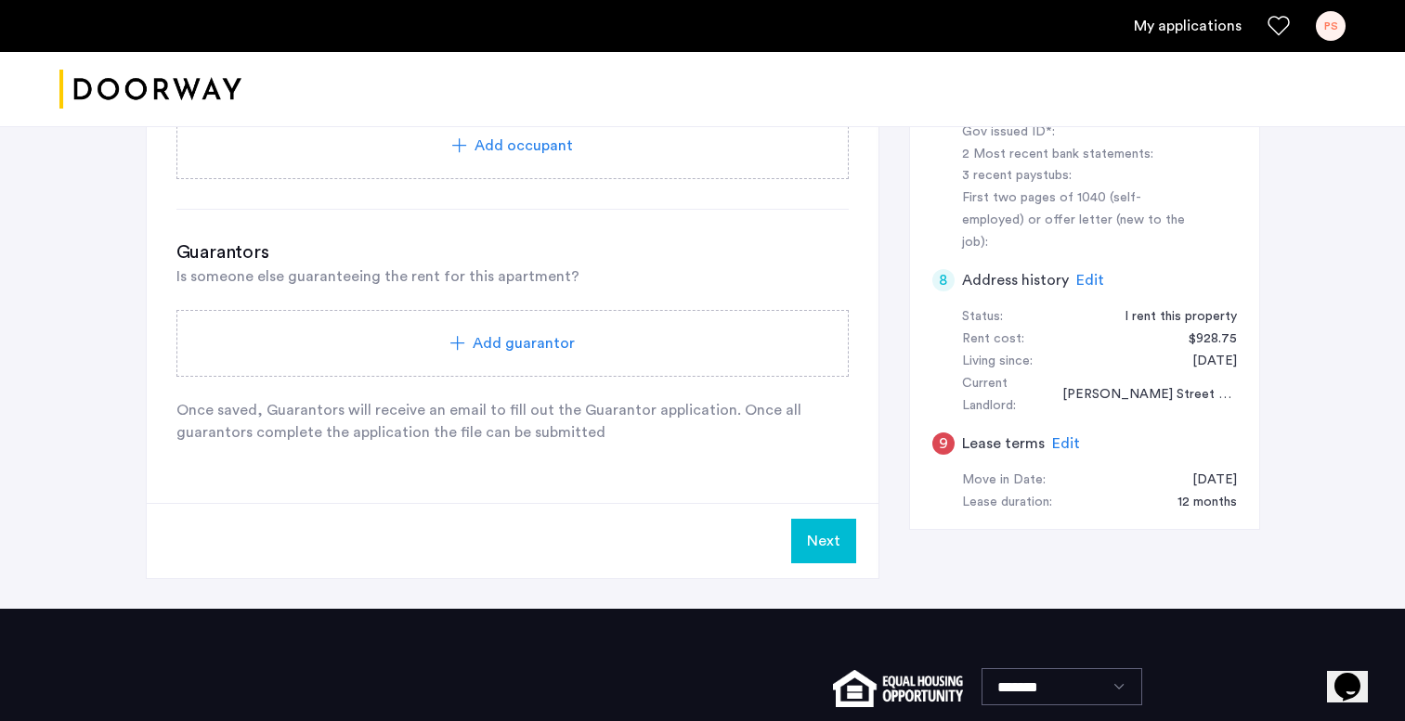
scroll to position [732, 0]
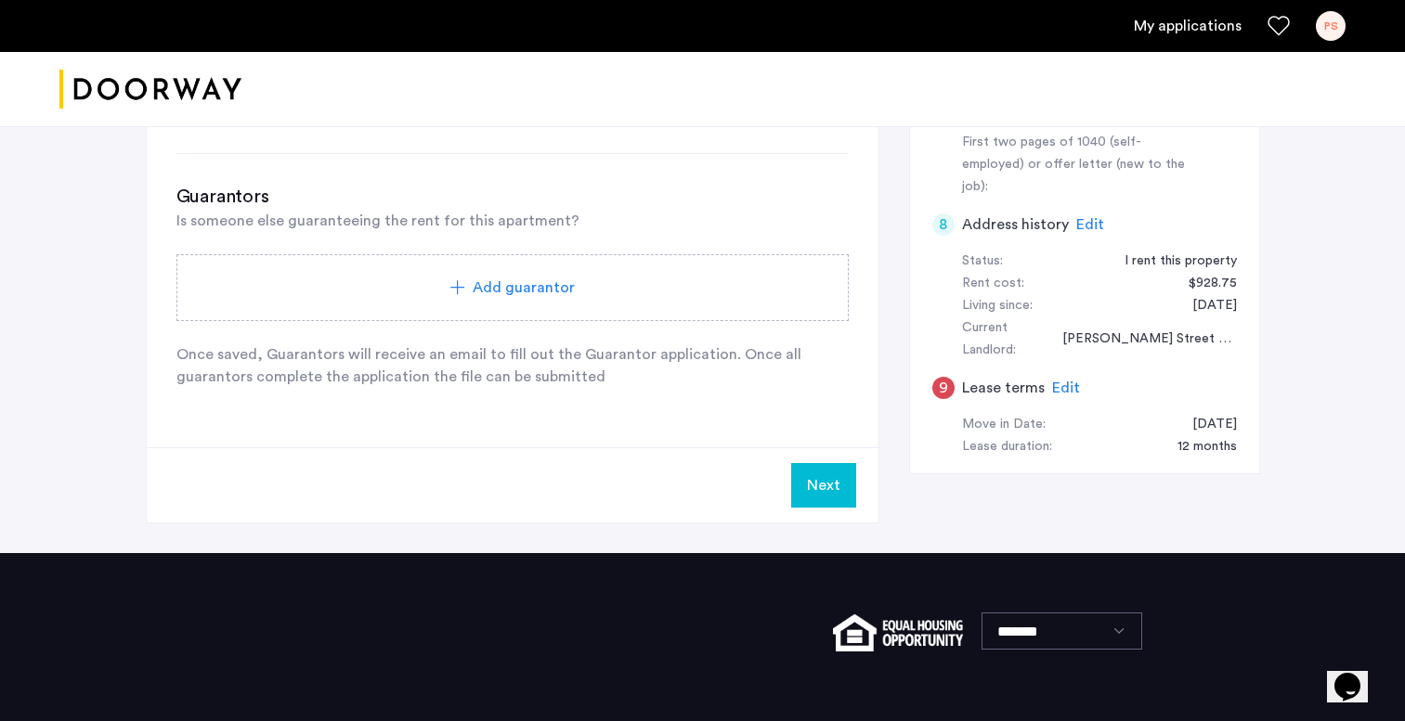
click at [821, 492] on button "Next" at bounding box center [823, 485] width 65 height 45
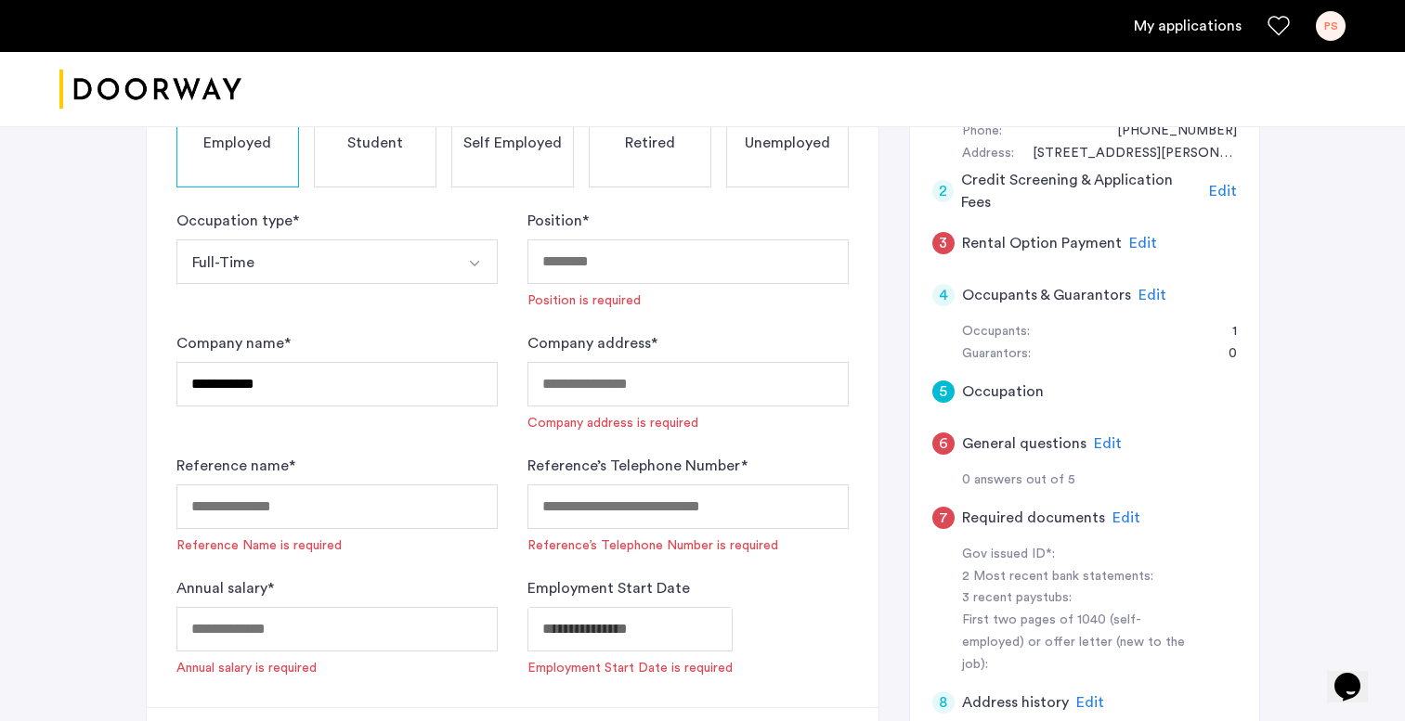
scroll to position [299, 0]
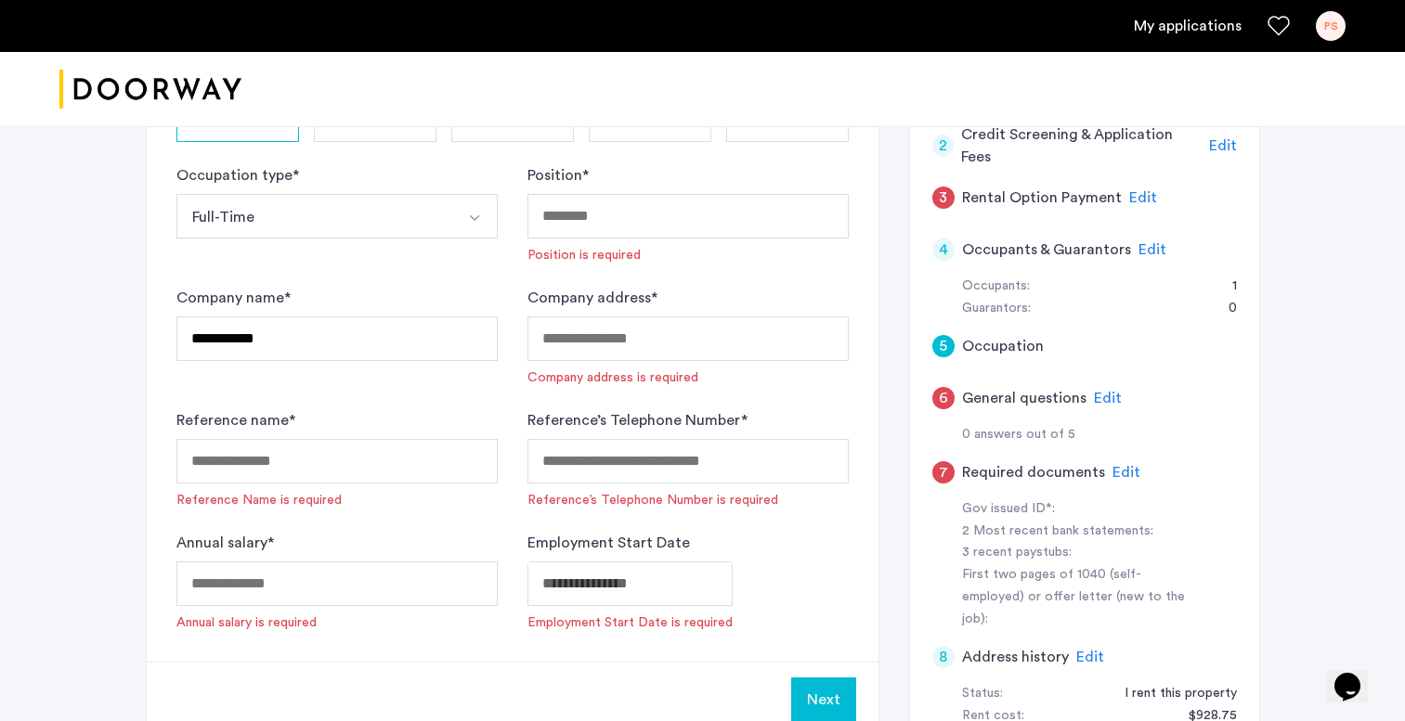
click at [1095, 391] on span "Edit" at bounding box center [1108, 398] width 28 height 15
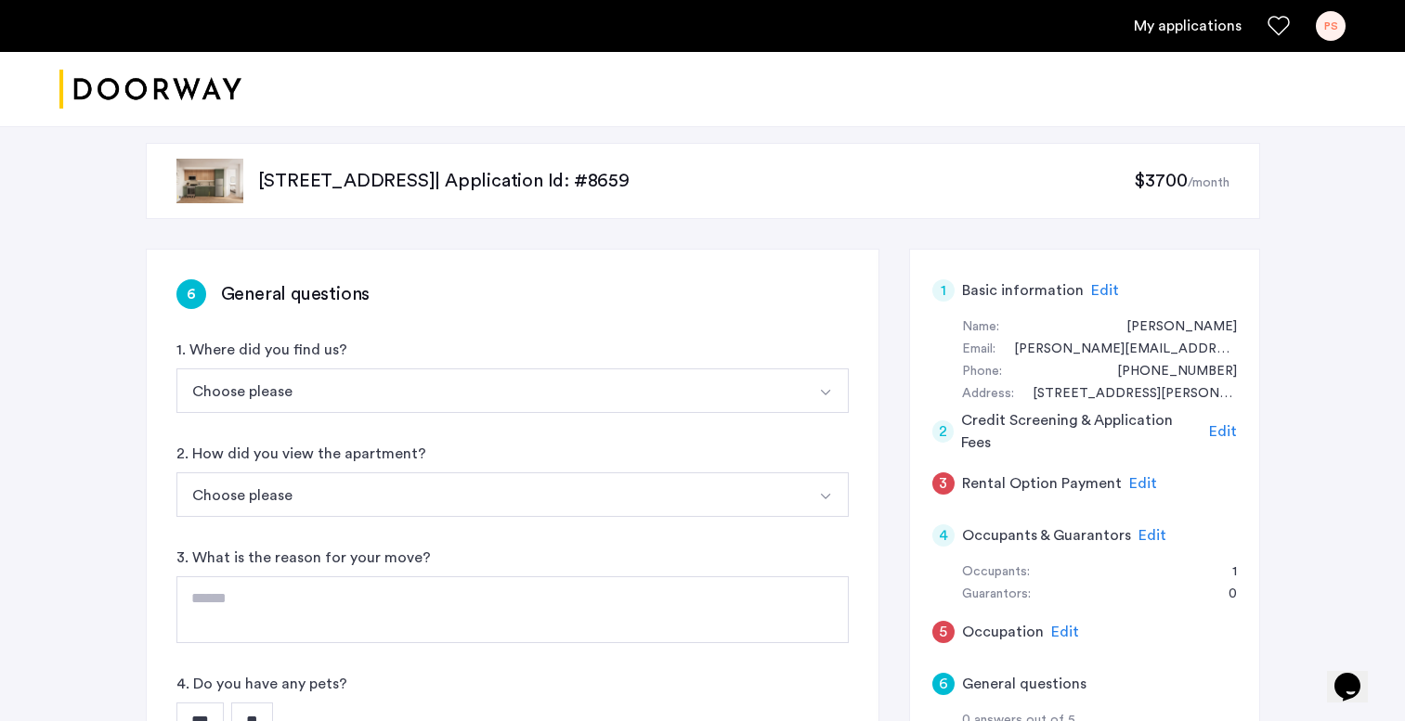
scroll to position [6, 0]
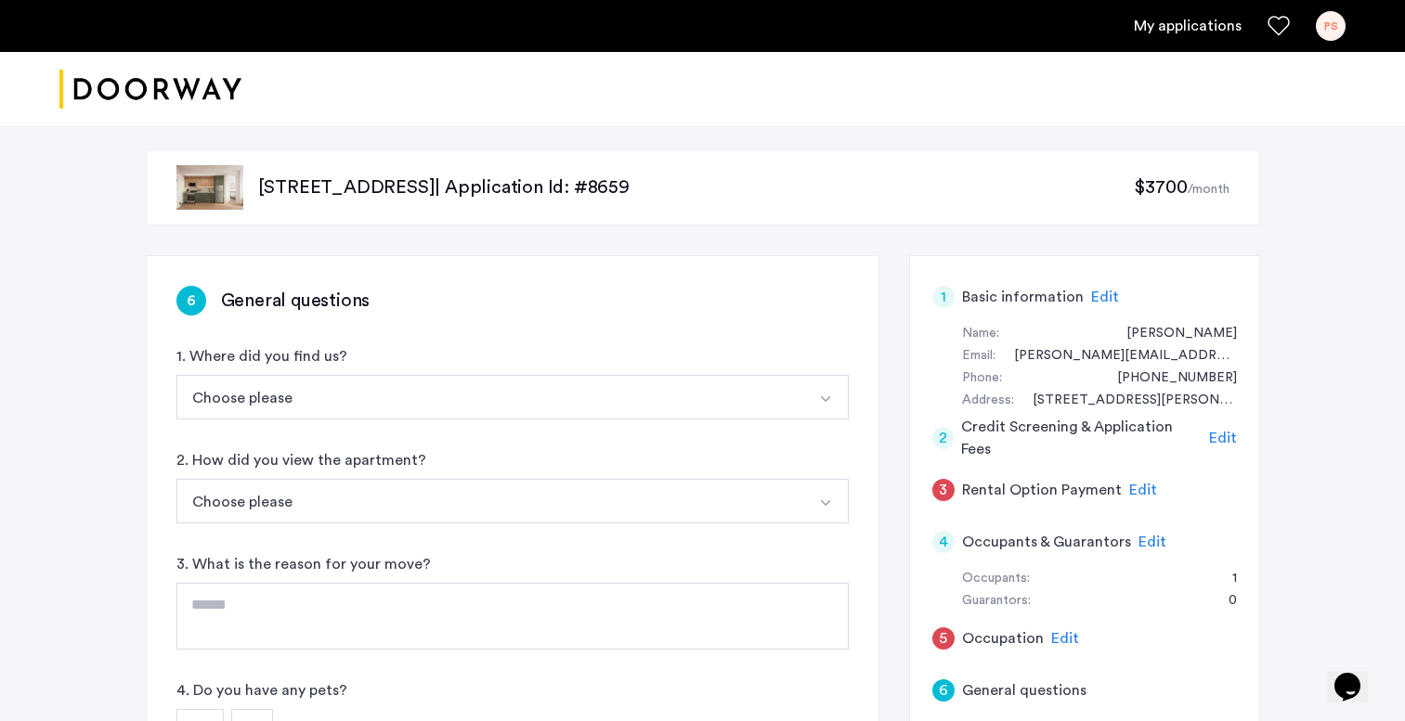
click at [342, 408] on button "Choose please" at bounding box center [490, 397] width 628 height 45
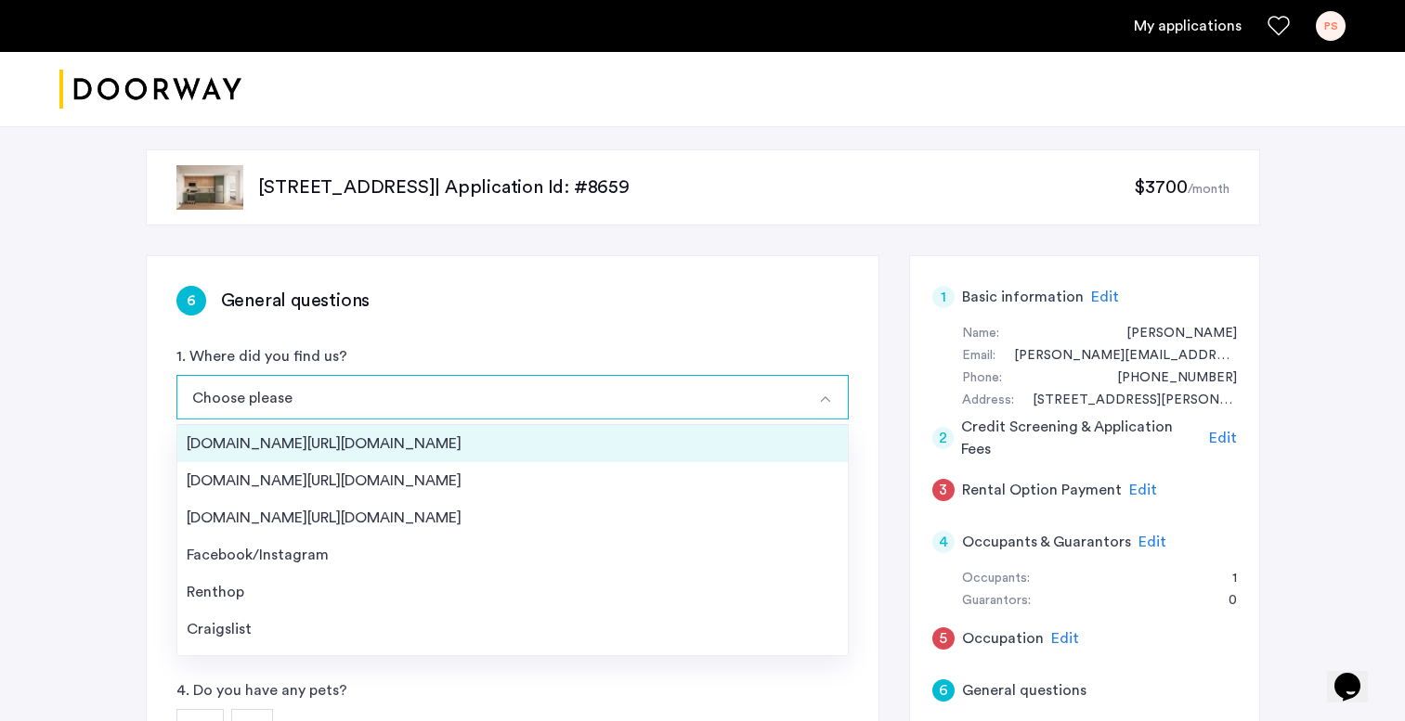
click at [341, 449] on div "Streeteasy.com/Zillow.com" at bounding box center [513, 444] width 652 height 22
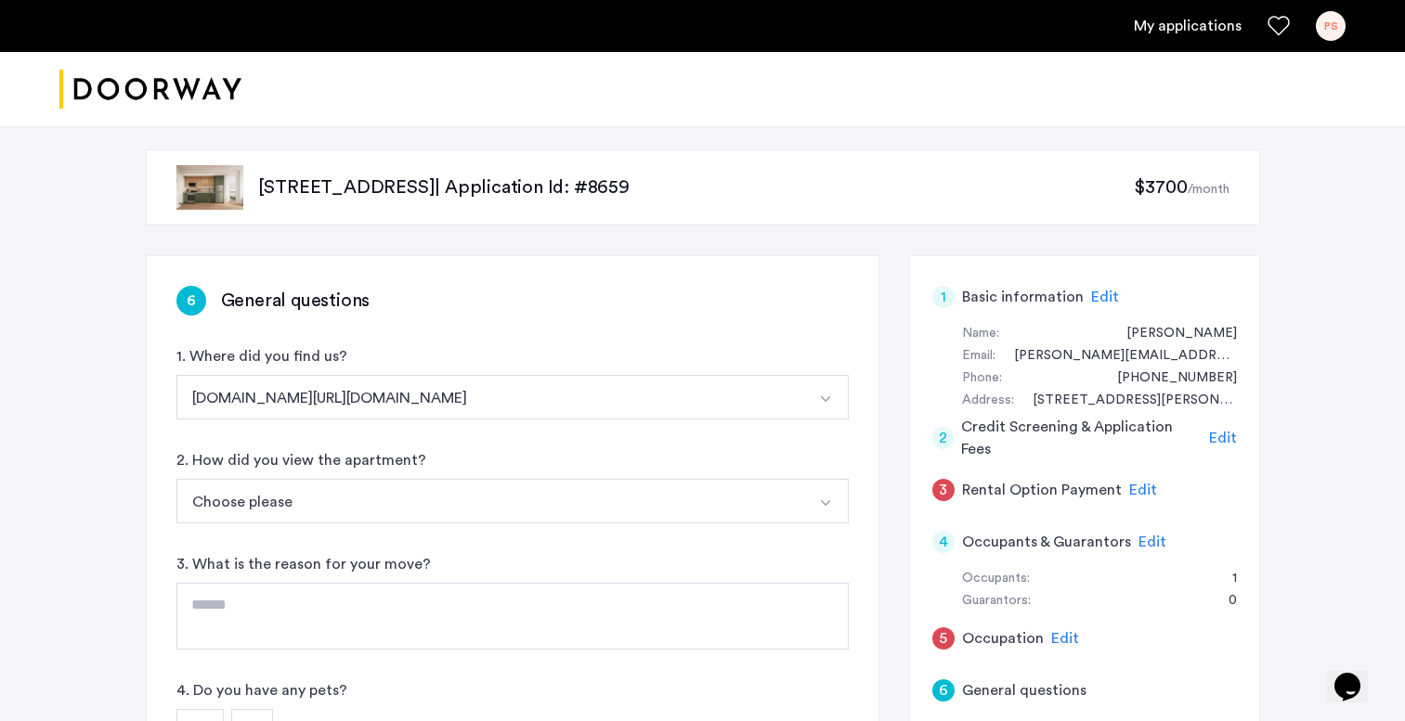
click at [320, 491] on button "Choose please" at bounding box center [490, 501] width 628 height 45
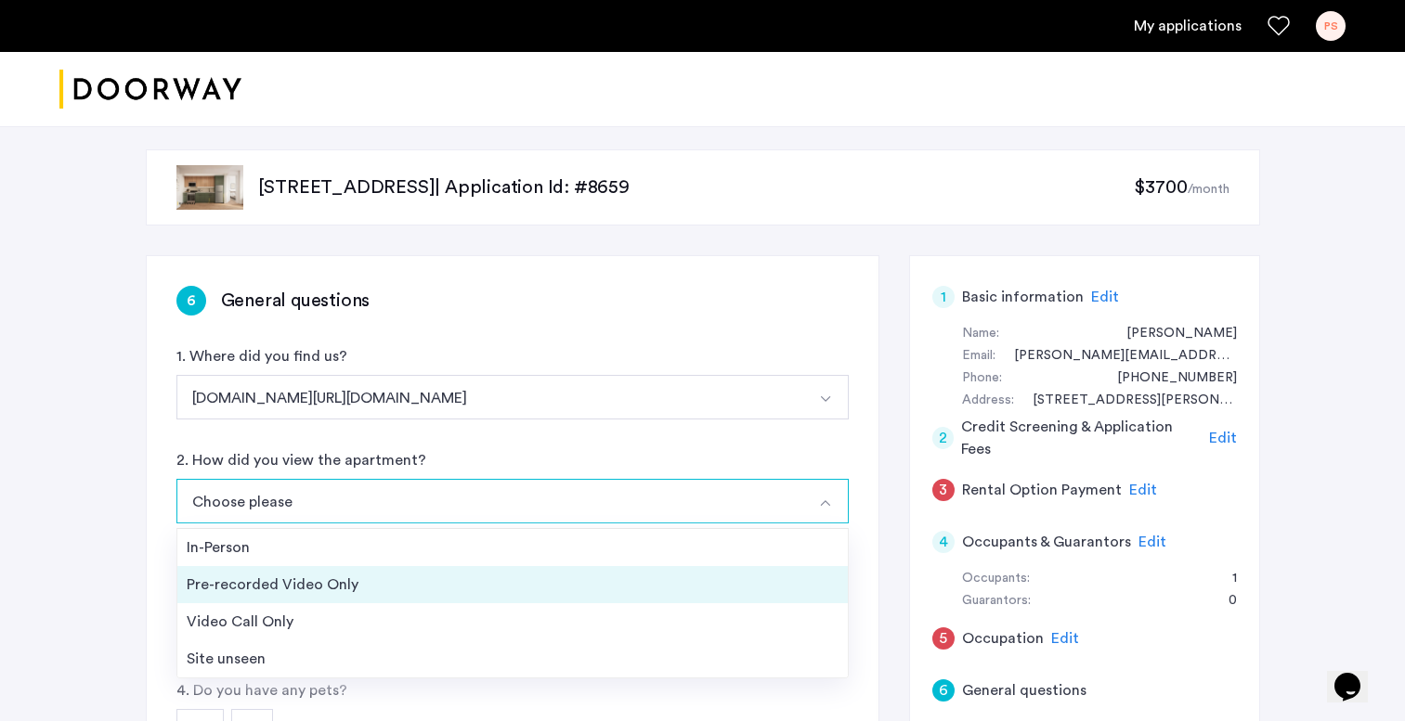
click at [332, 586] on div "Pre-recorded Video Only" at bounding box center [513, 585] width 652 height 22
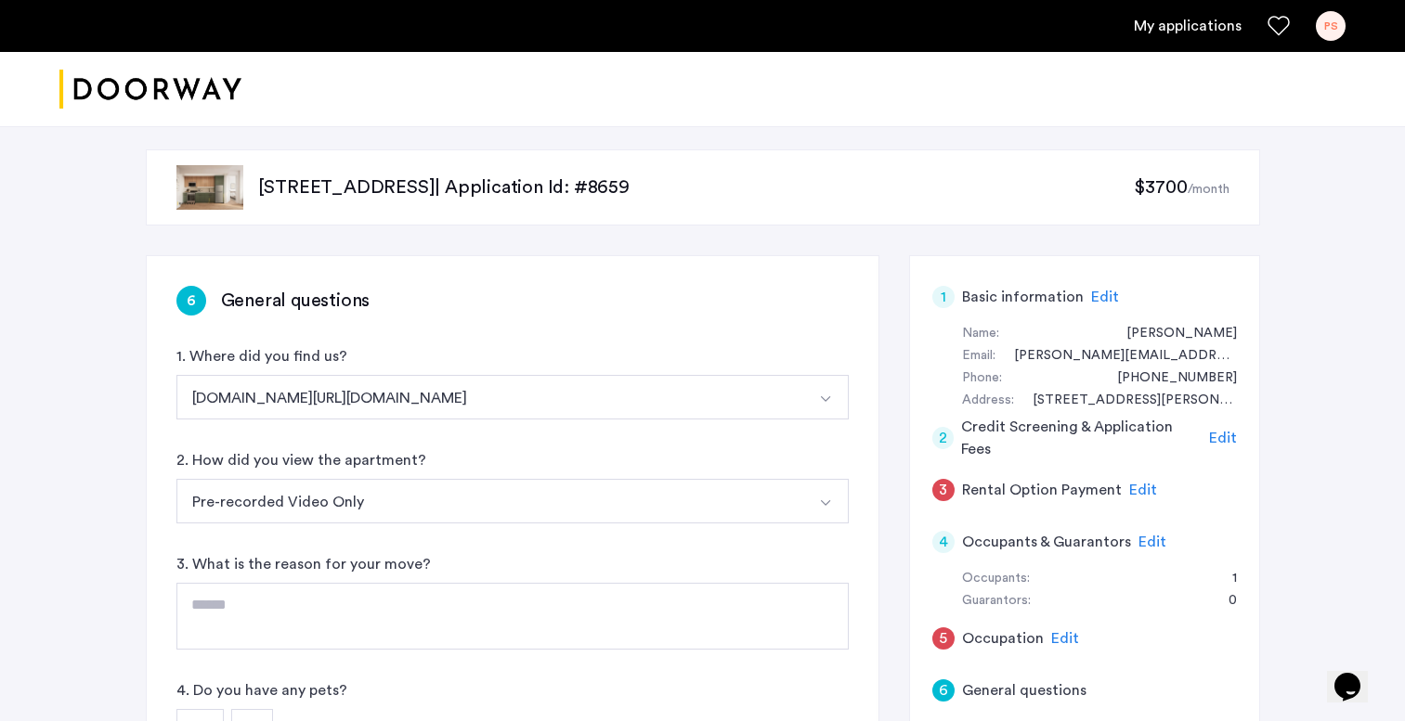
click at [395, 483] on button "Pre-recorded Video Only" at bounding box center [490, 501] width 628 height 45
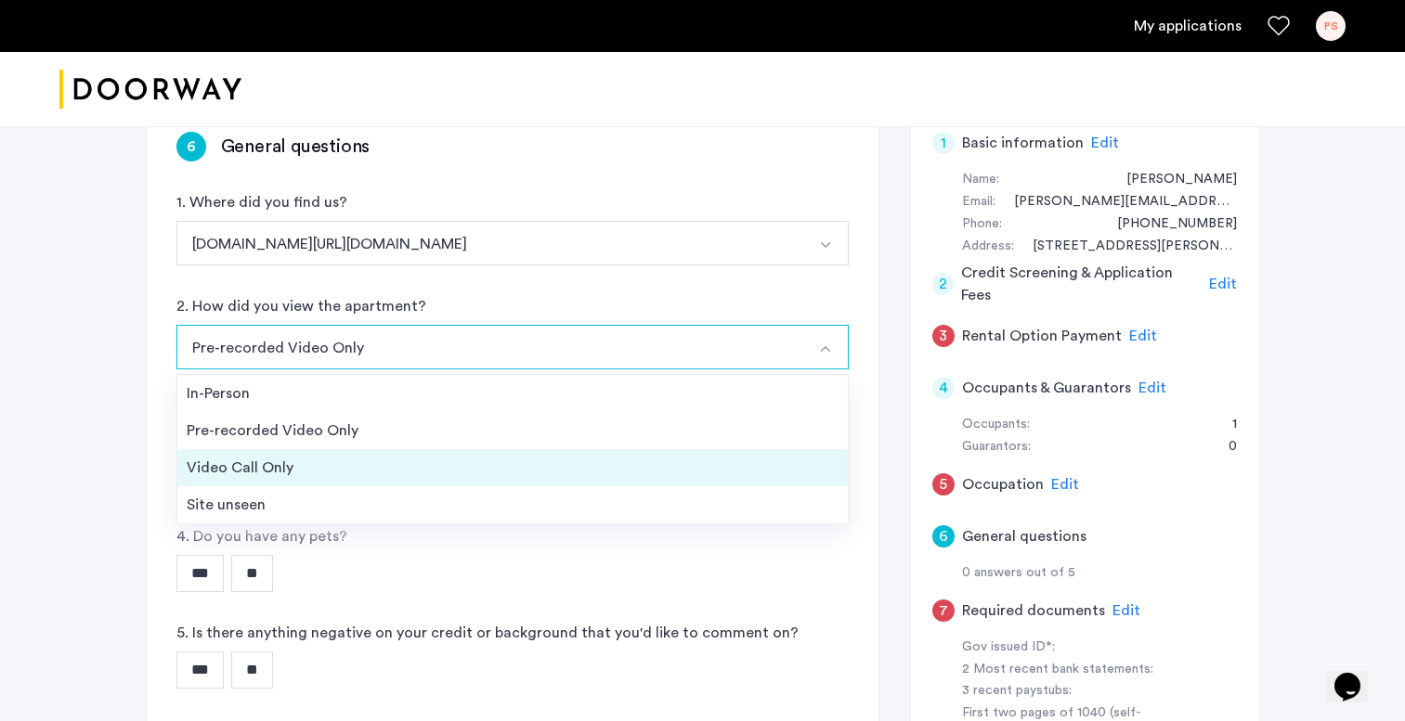
scroll to position [164, 0]
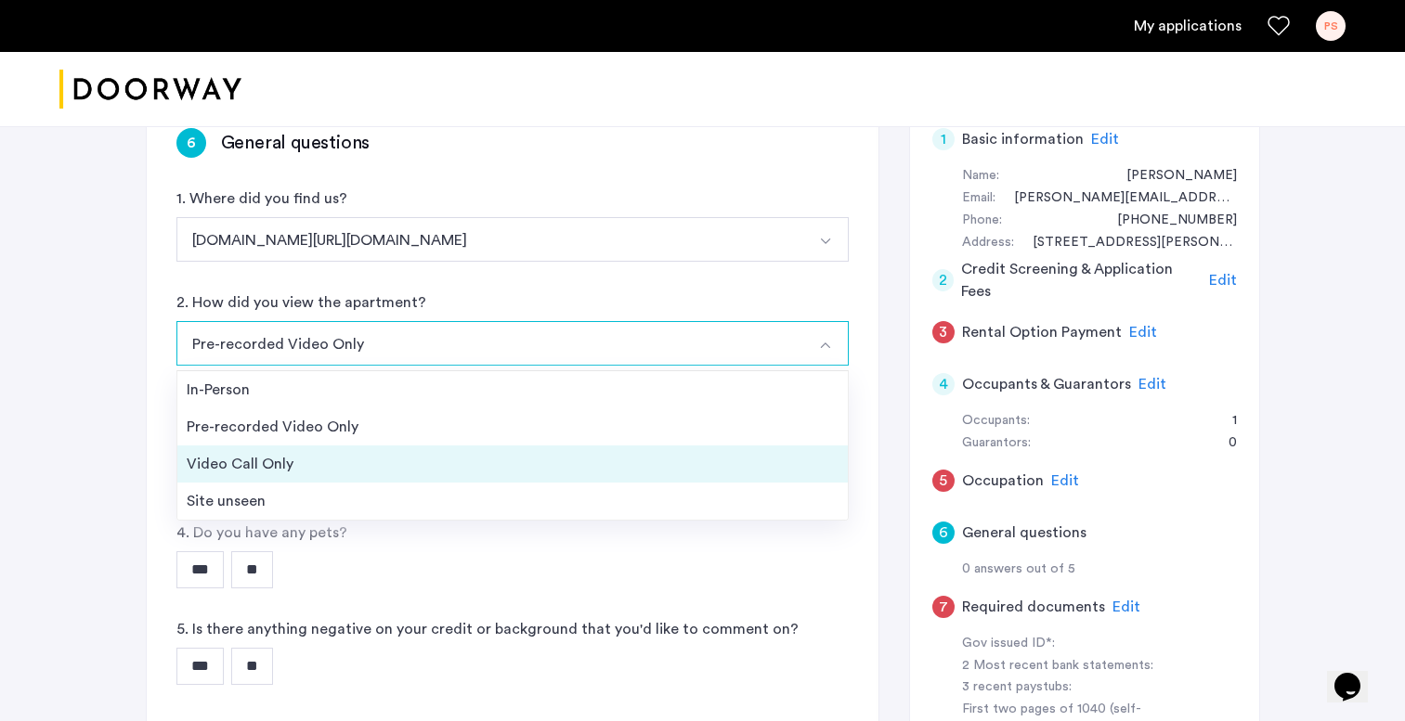
click at [313, 463] on div "Video Call Only" at bounding box center [513, 464] width 652 height 22
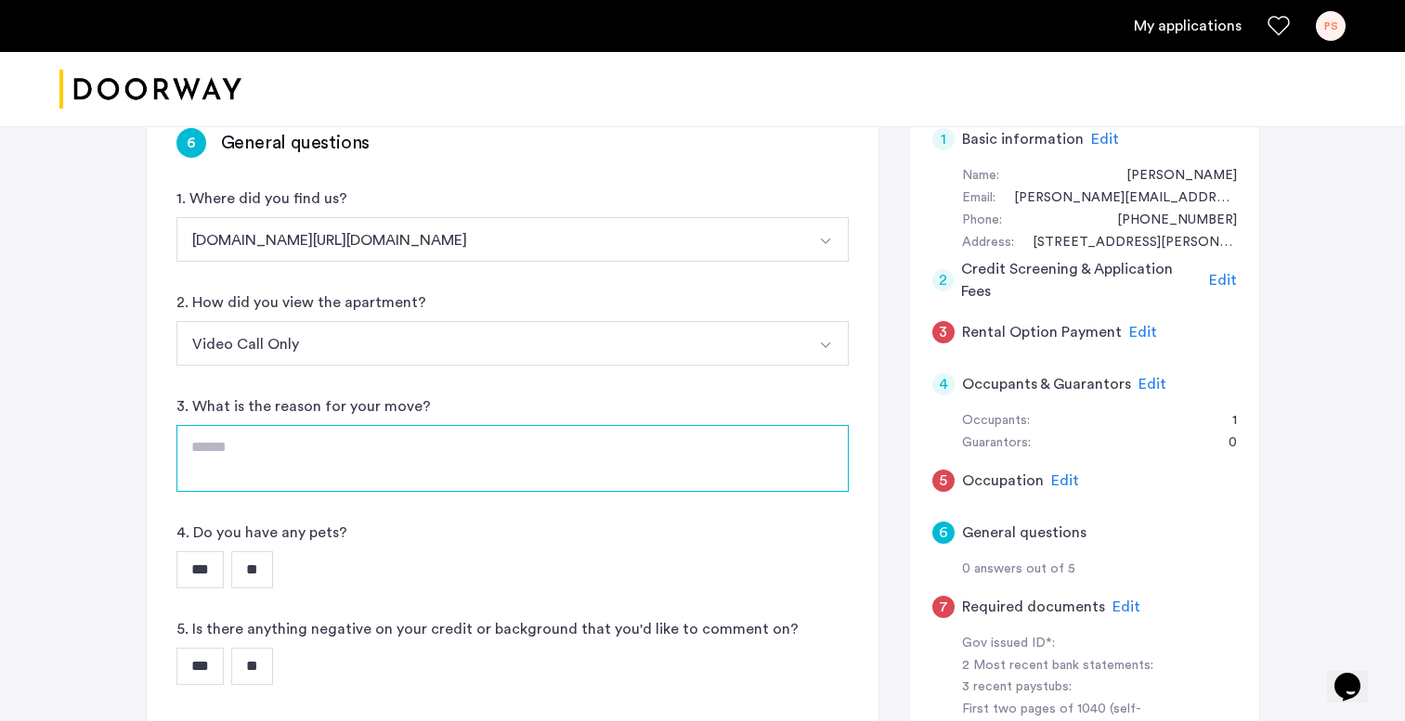
click at [343, 462] on textarea at bounding box center [512, 458] width 672 height 67
type textarea "***"
click at [267, 564] on input "**" at bounding box center [252, 569] width 42 height 37
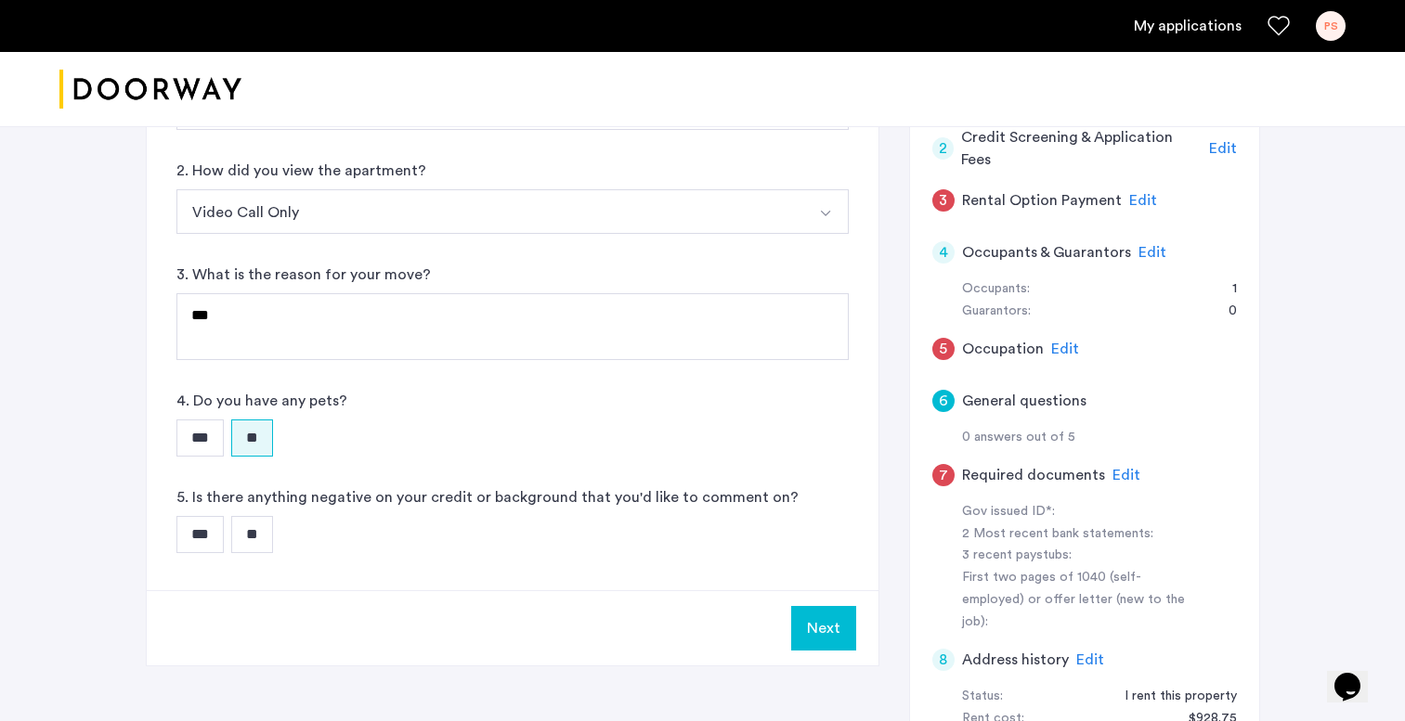
scroll to position [304, 0]
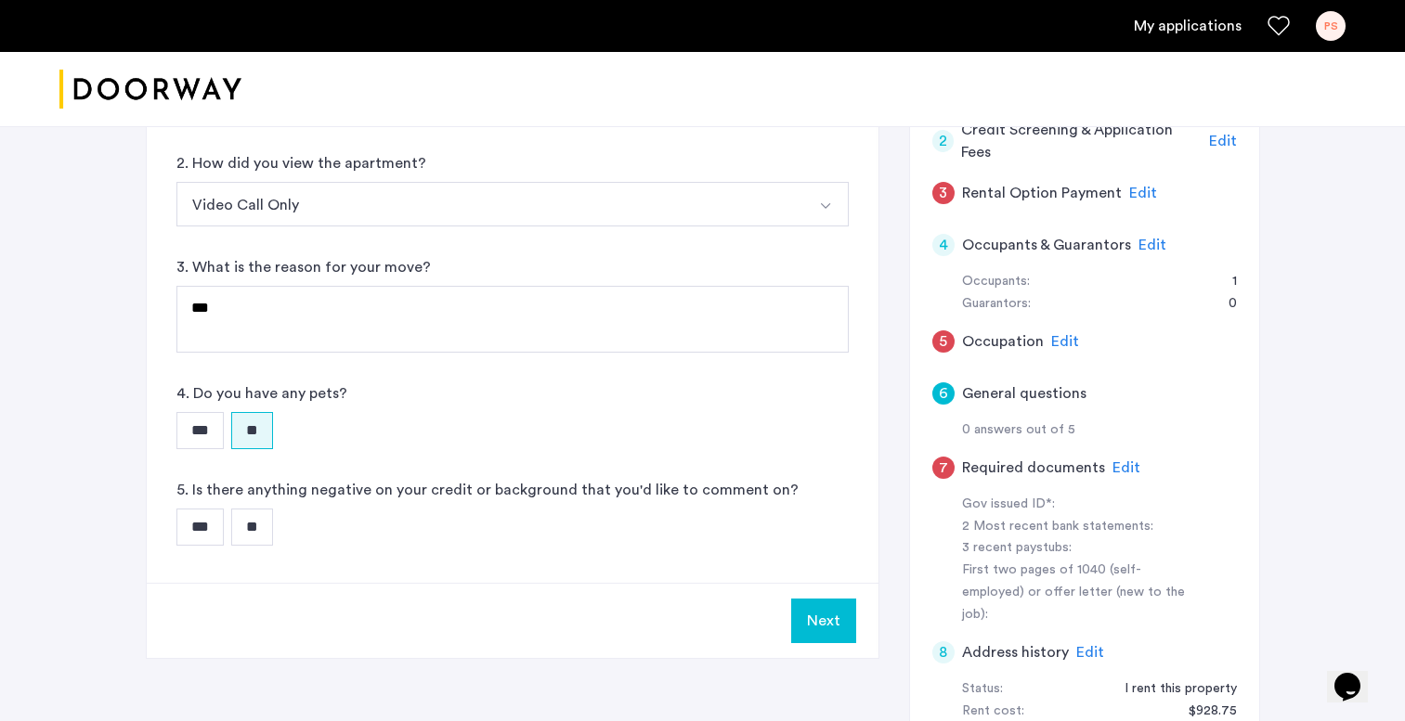
click at [266, 519] on input "**" at bounding box center [252, 527] width 42 height 37
click at [821, 611] on button "Next" at bounding box center [823, 621] width 65 height 45
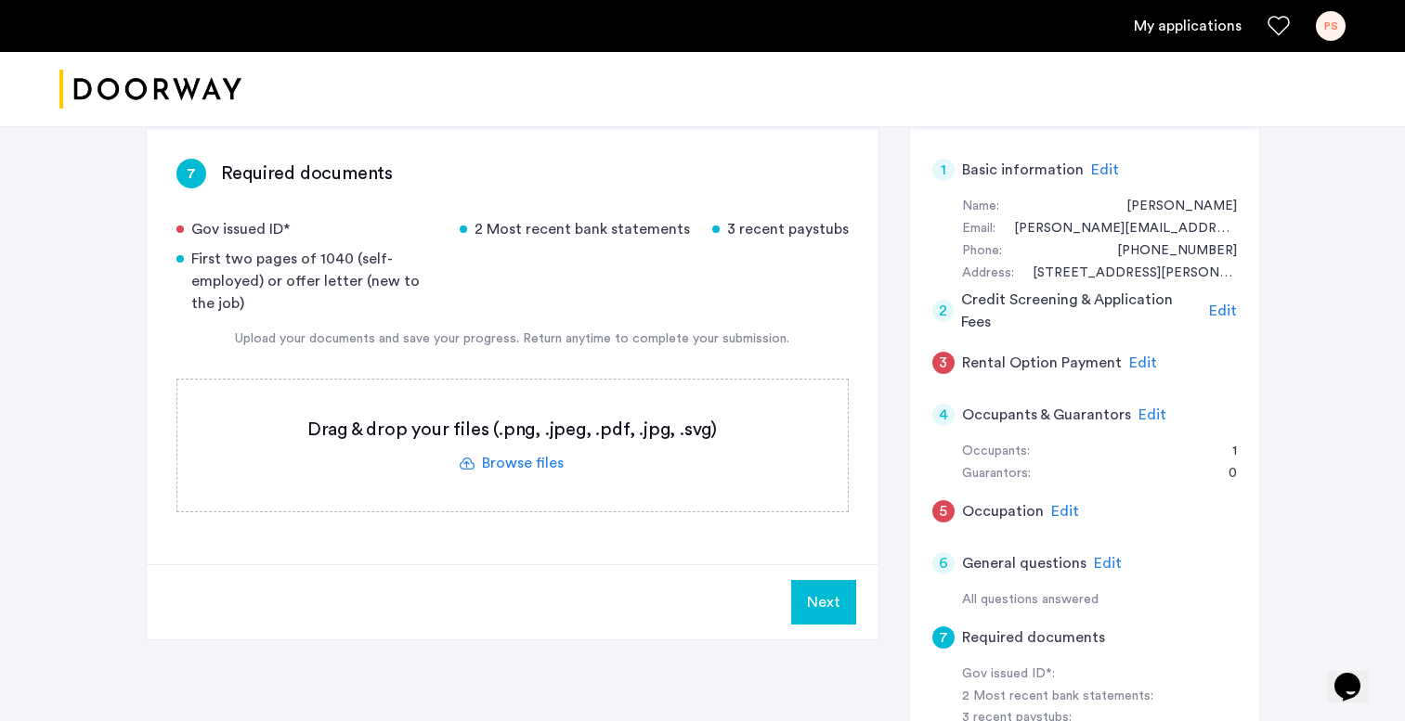
scroll to position [136, 0]
click at [526, 458] on label at bounding box center [512, 444] width 670 height 132
click at [0, 0] on input "file" at bounding box center [0, 0] width 0 height 0
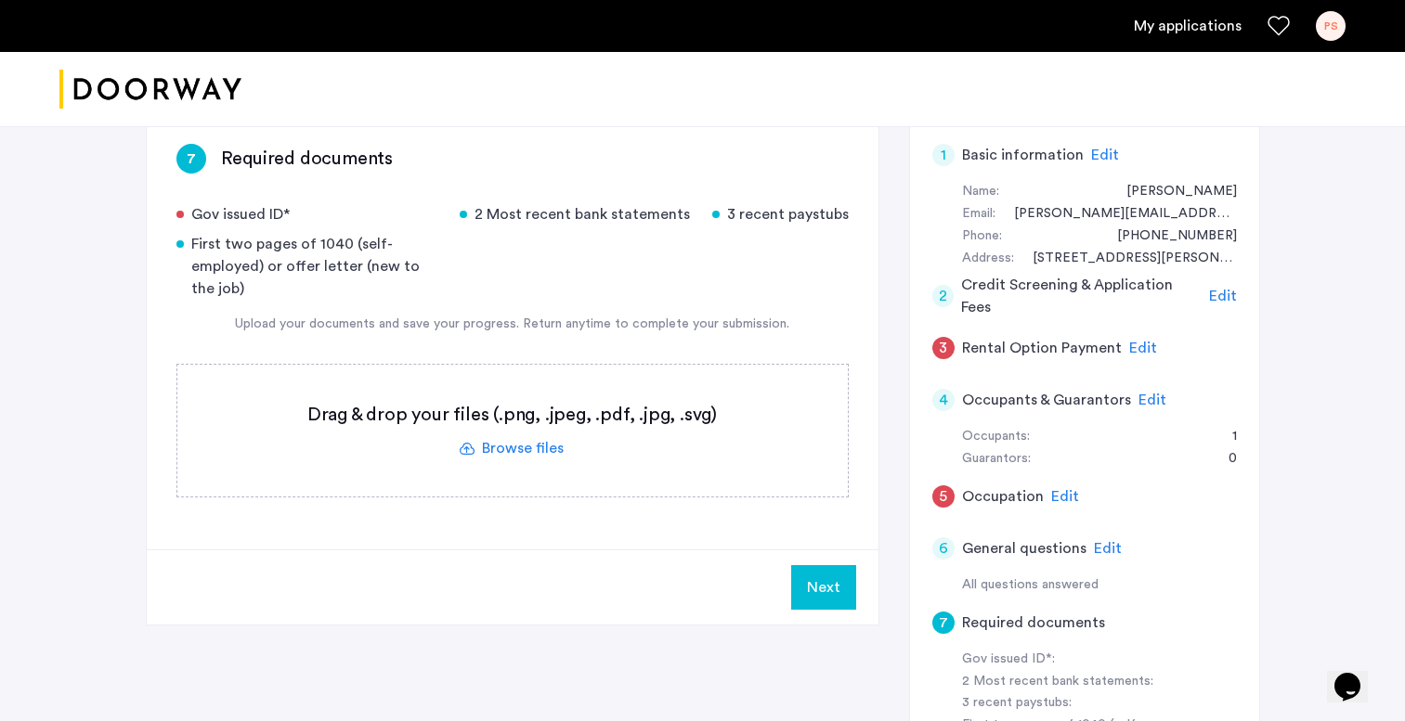
scroll to position [95, 0]
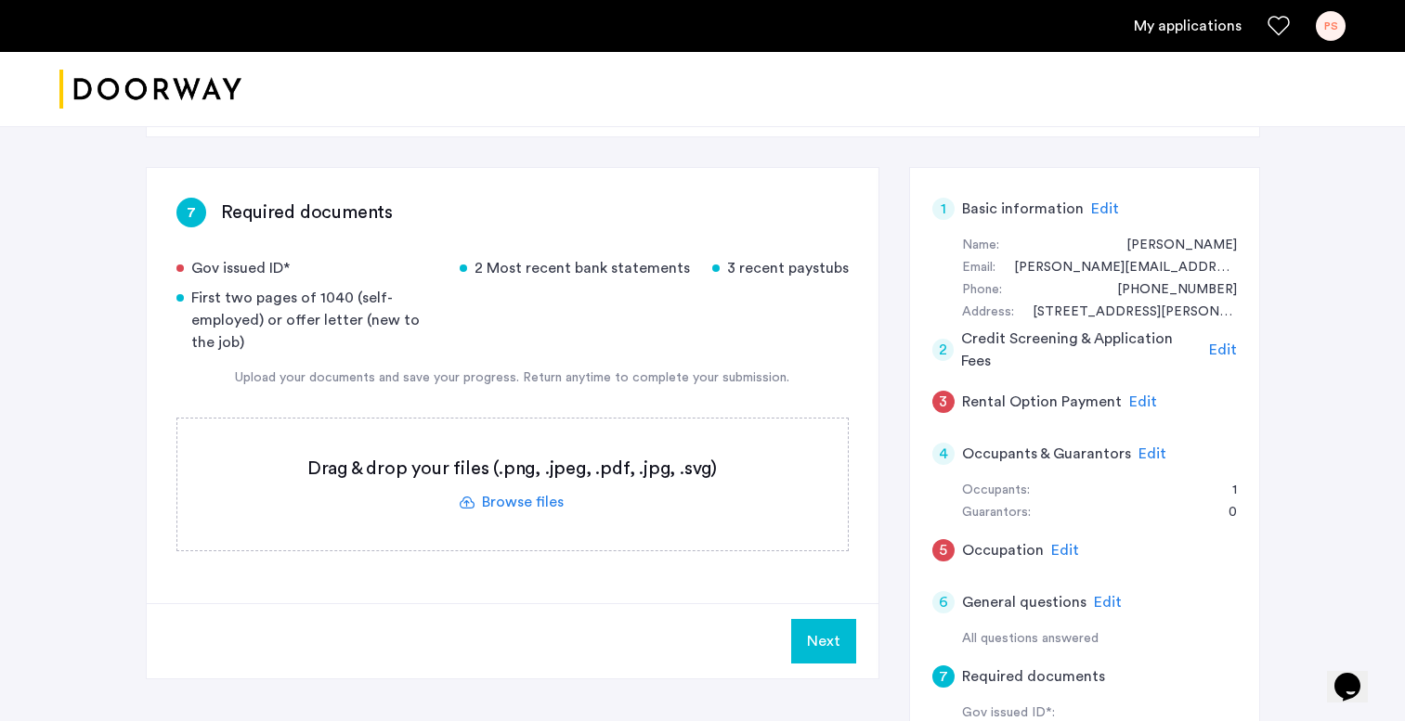
click at [524, 501] on label at bounding box center [512, 485] width 670 height 132
click at [0, 0] on input "file" at bounding box center [0, 0] width 0 height 0
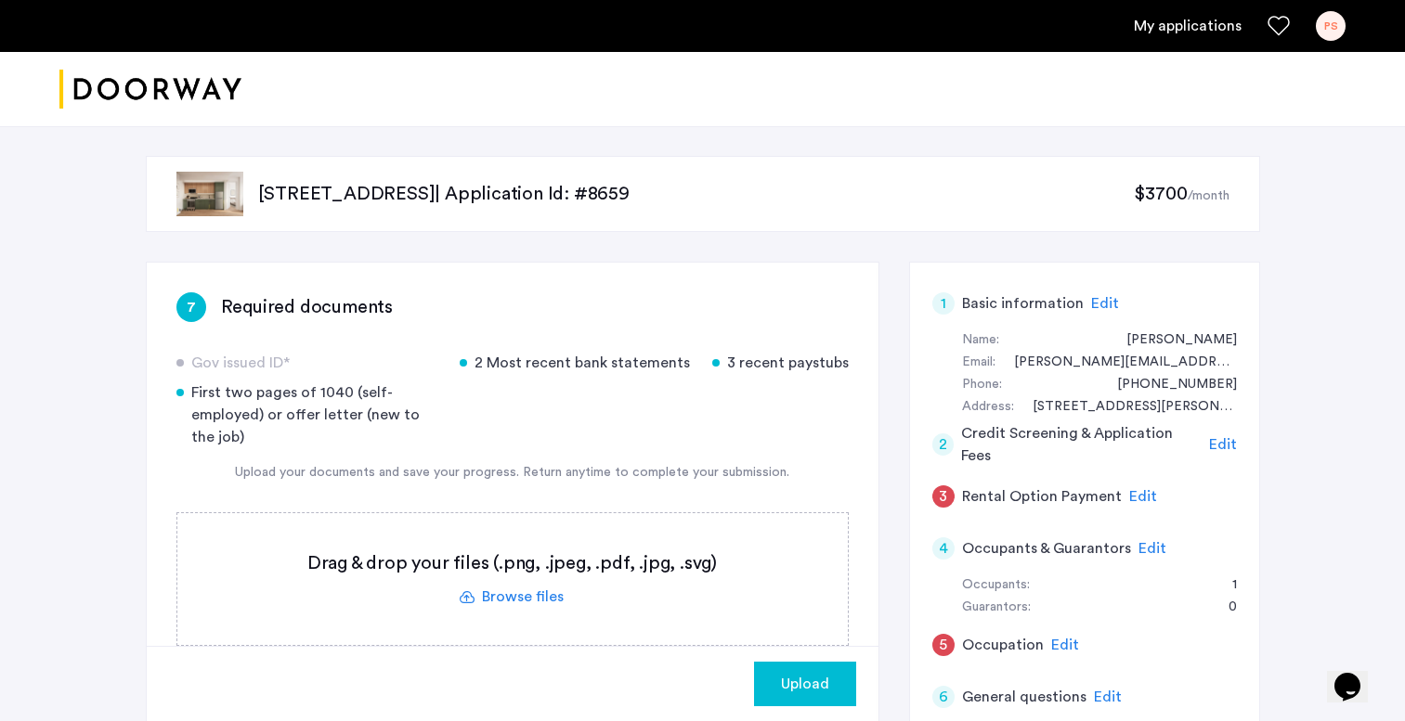
scroll to position [0, 0]
click at [1129, 489] on span "Edit" at bounding box center [1143, 496] width 28 height 15
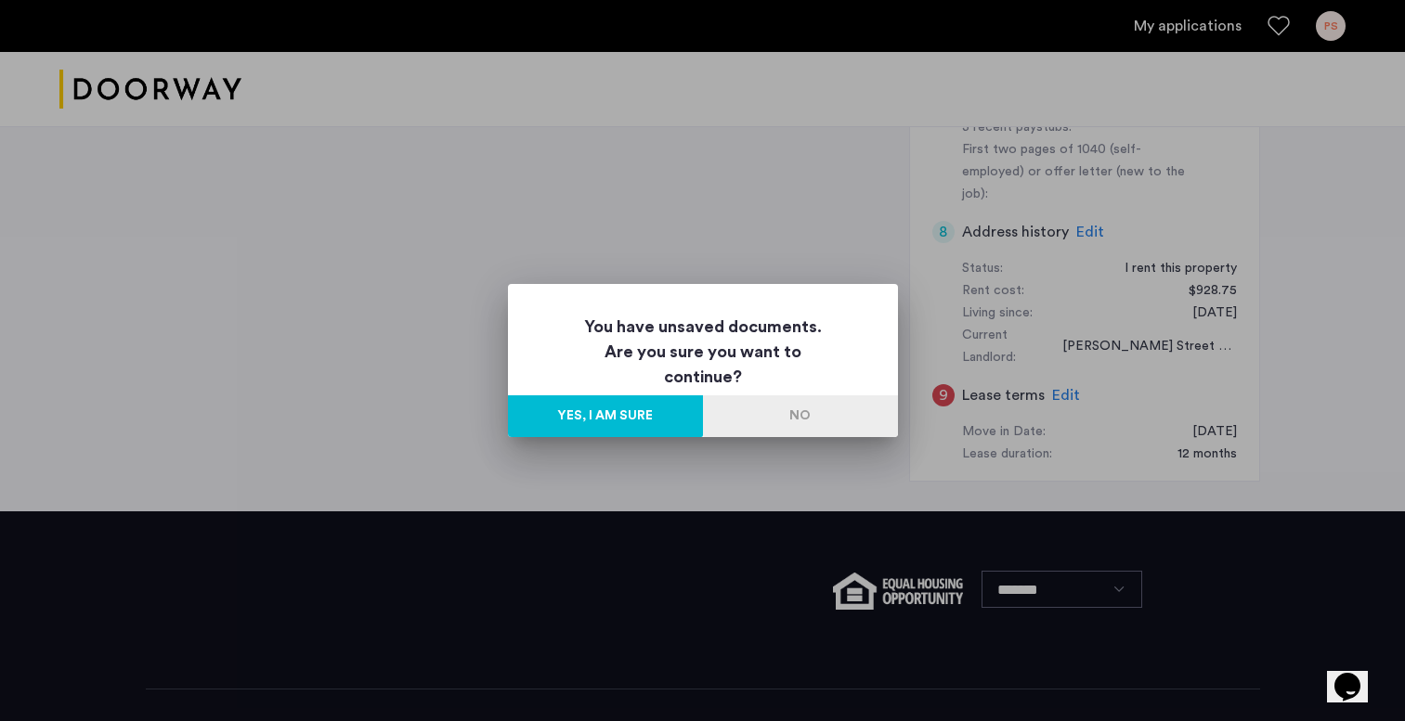
click at [740, 418] on button "No" at bounding box center [800, 416] width 195 height 42
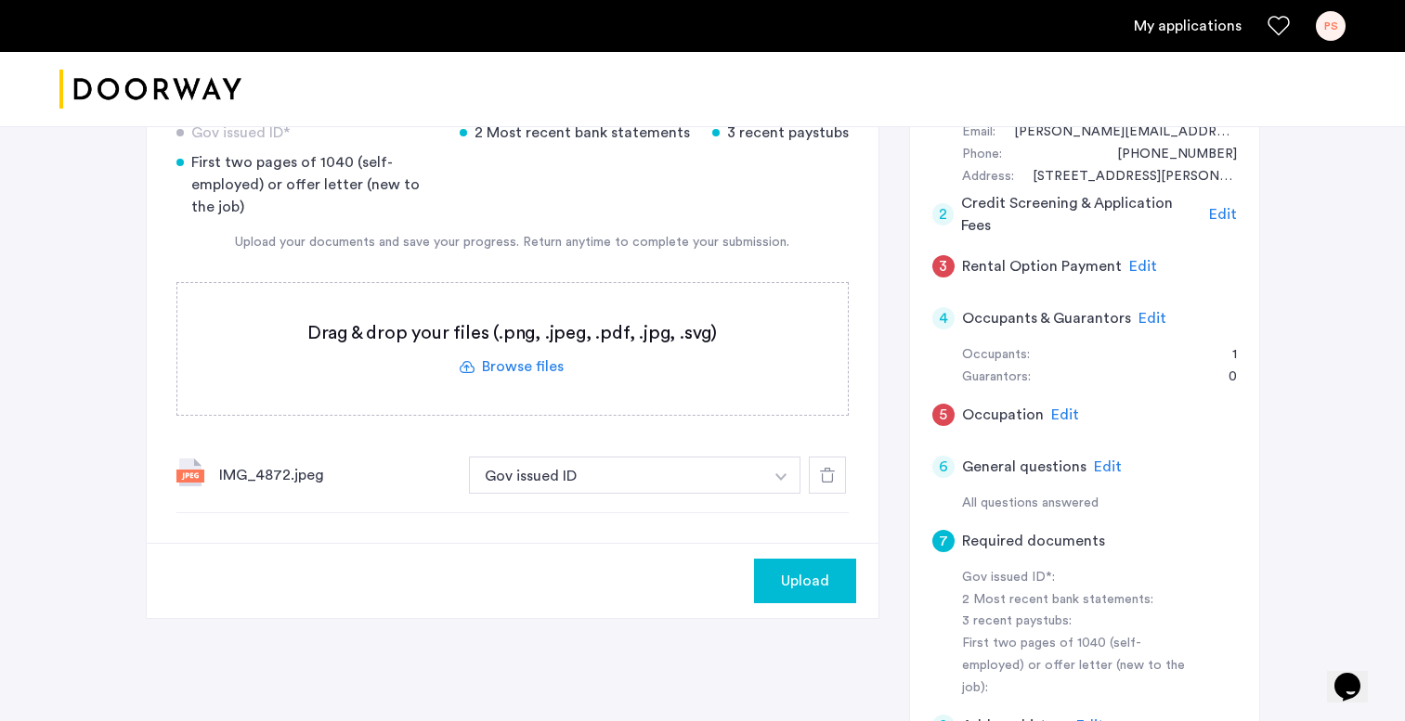
scroll to position [158, 0]
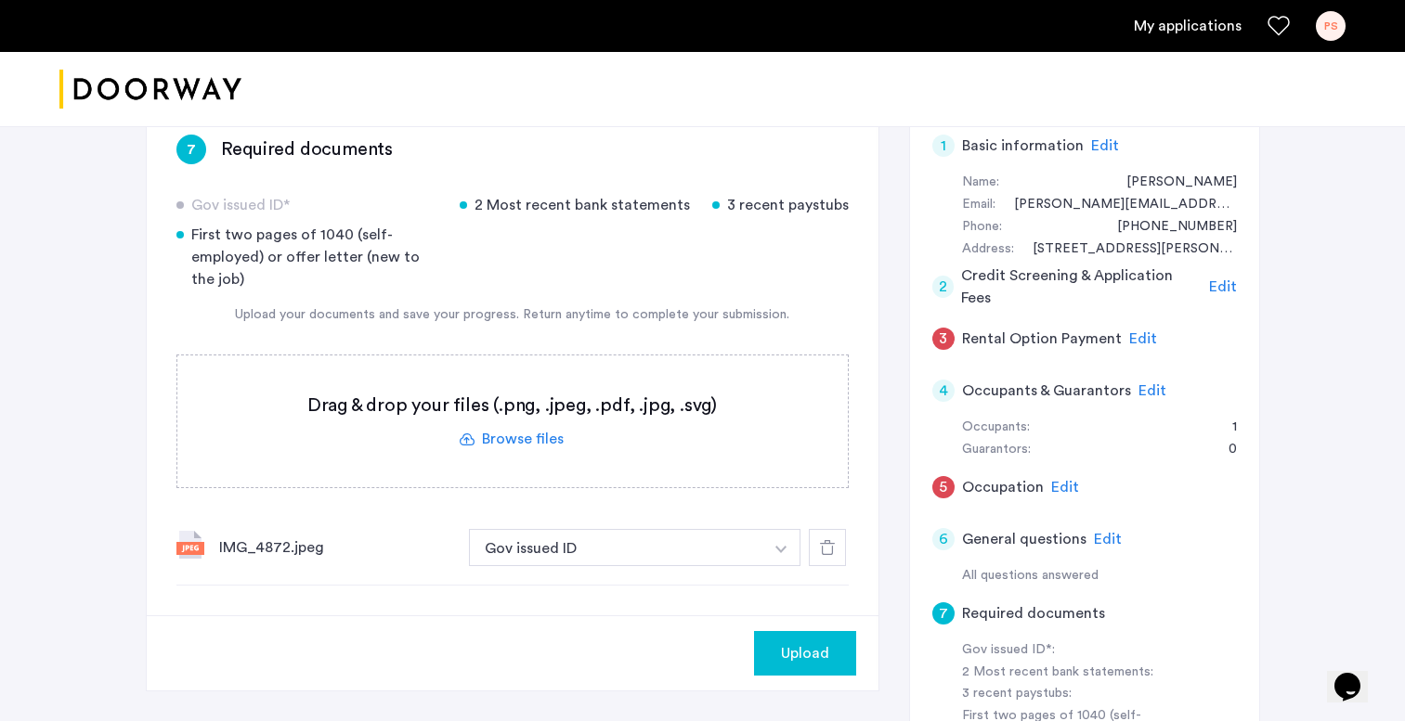
click at [1142, 338] on span "Edit" at bounding box center [1143, 338] width 28 height 15
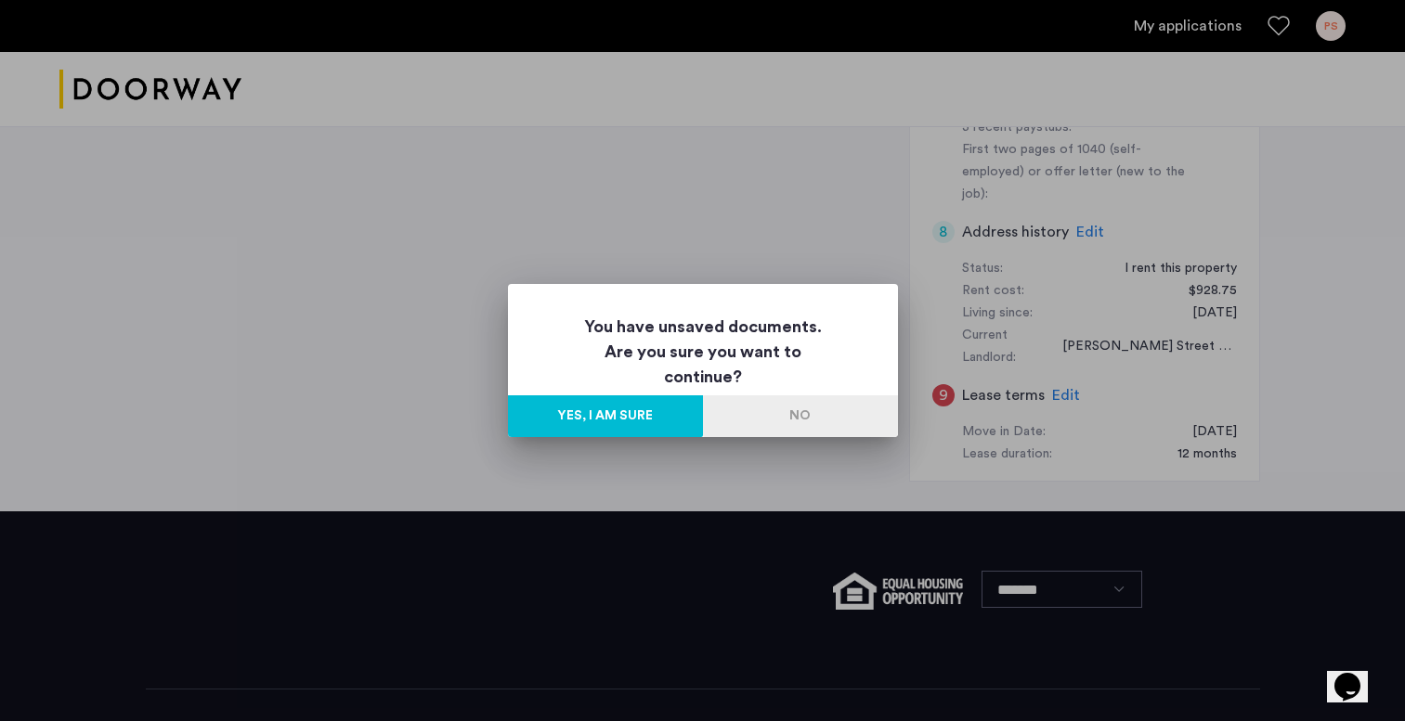
click at [764, 416] on button "No" at bounding box center [800, 416] width 195 height 42
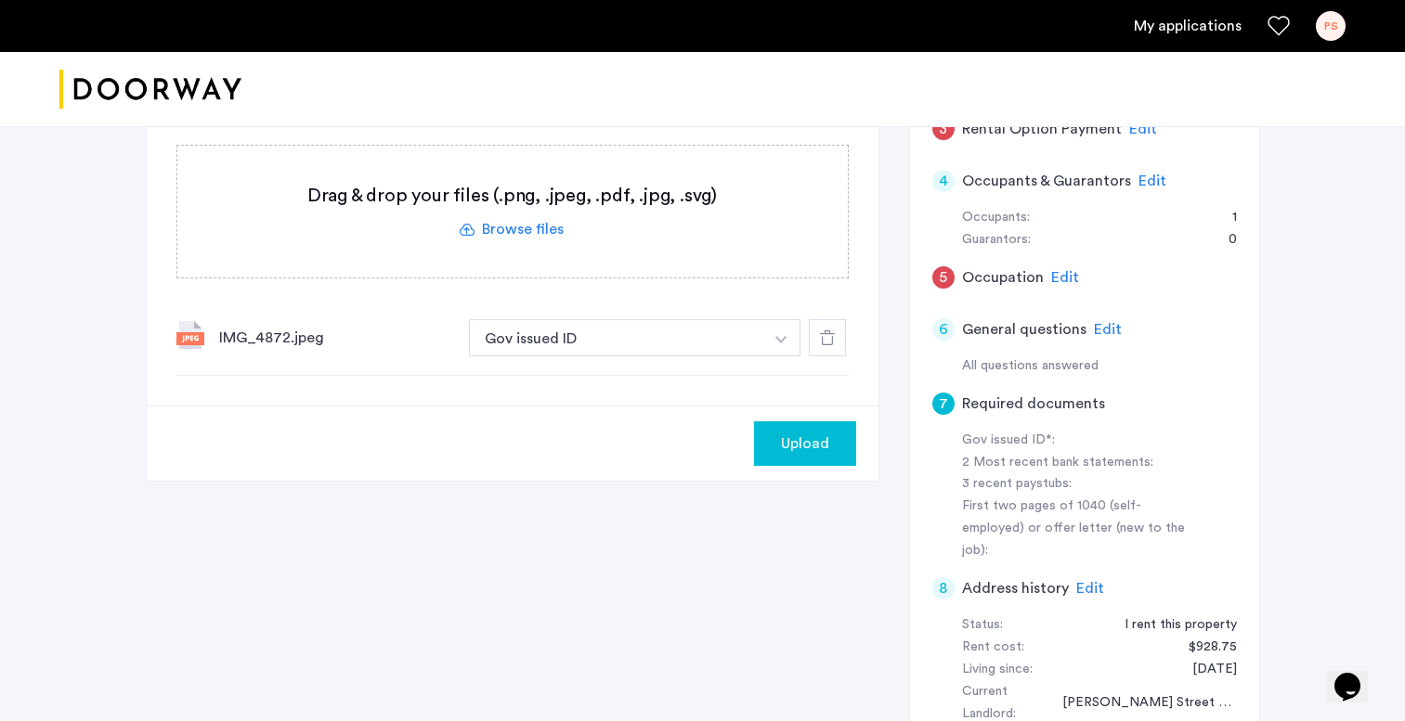
scroll to position [183, 0]
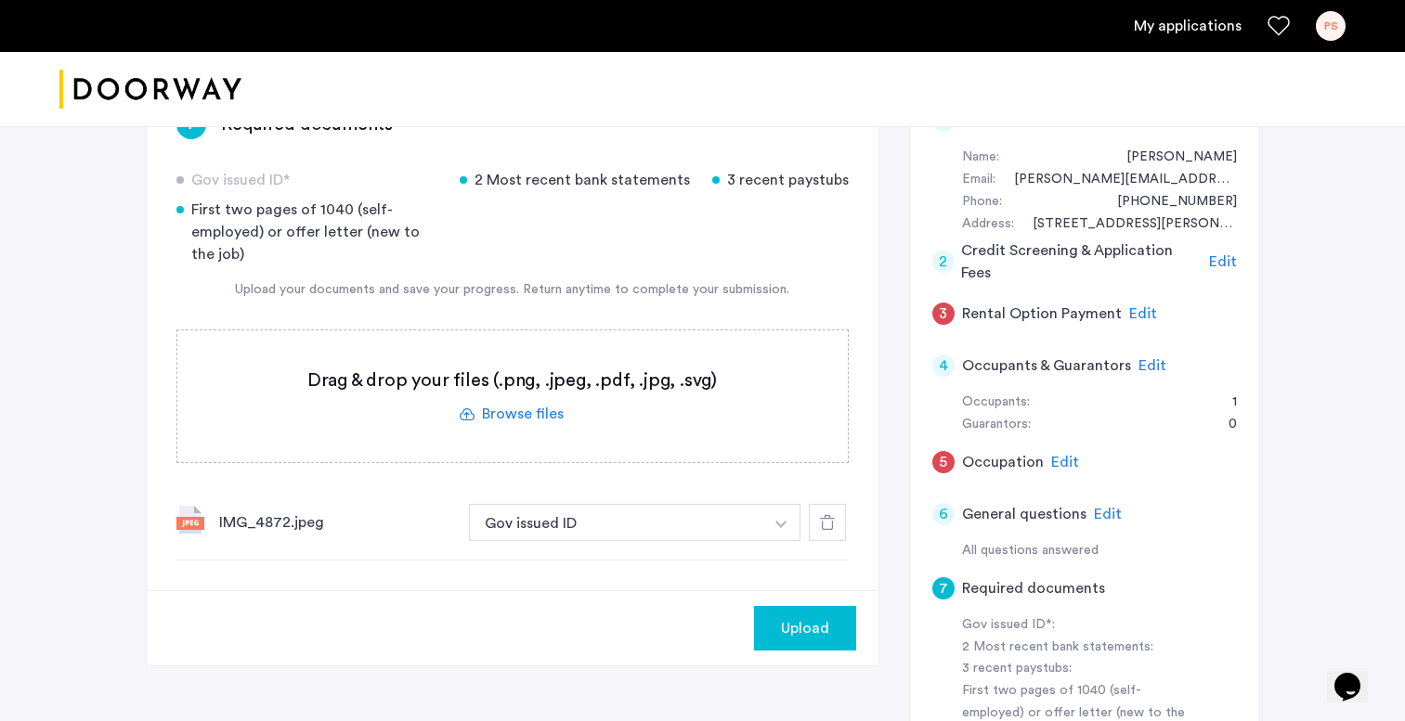
click at [816, 634] on span "Upload" at bounding box center [805, 628] width 48 height 22
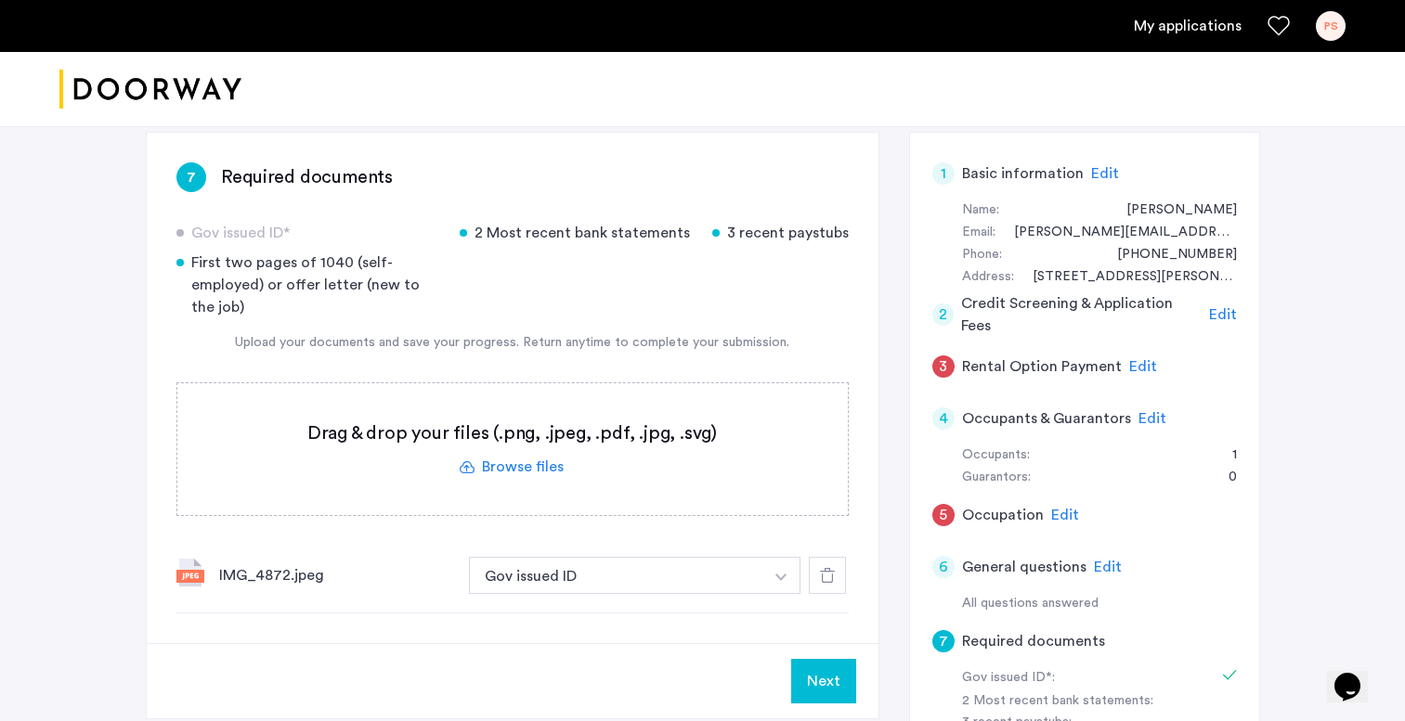
scroll to position [96, 0]
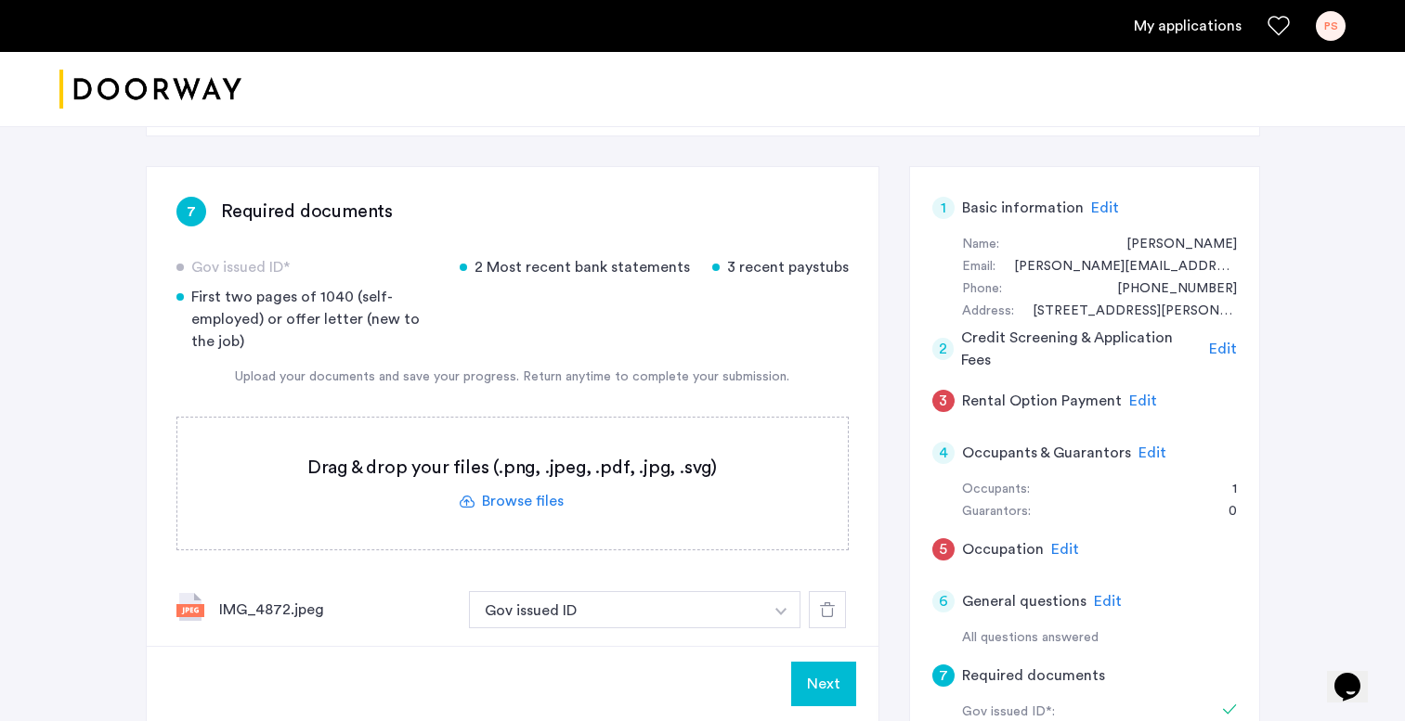
click at [530, 503] on label at bounding box center [512, 484] width 670 height 132
click at [0, 0] on input "file" at bounding box center [0, 0] width 0 height 0
click at [529, 499] on label at bounding box center [512, 484] width 670 height 132
click at [0, 0] on input "file" at bounding box center [0, 0] width 0 height 0
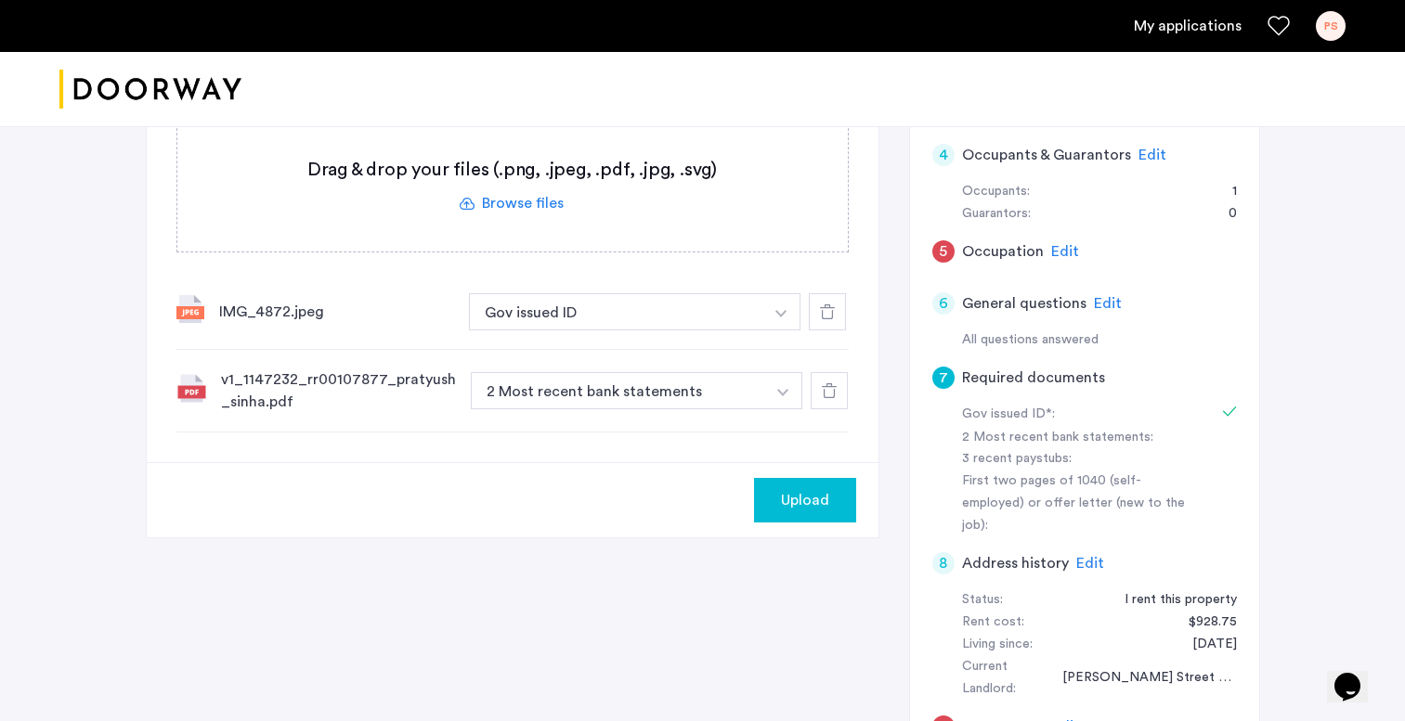
scroll to position [394, 0]
click at [658, 393] on button "2 Most recent bank statements" at bounding box center [618, 390] width 295 height 37
click at [732, 391] on button "2 Most recent bank statements" at bounding box center [618, 390] width 295 height 37
click at [784, 317] on img "button" at bounding box center [780, 313] width 11 height 7
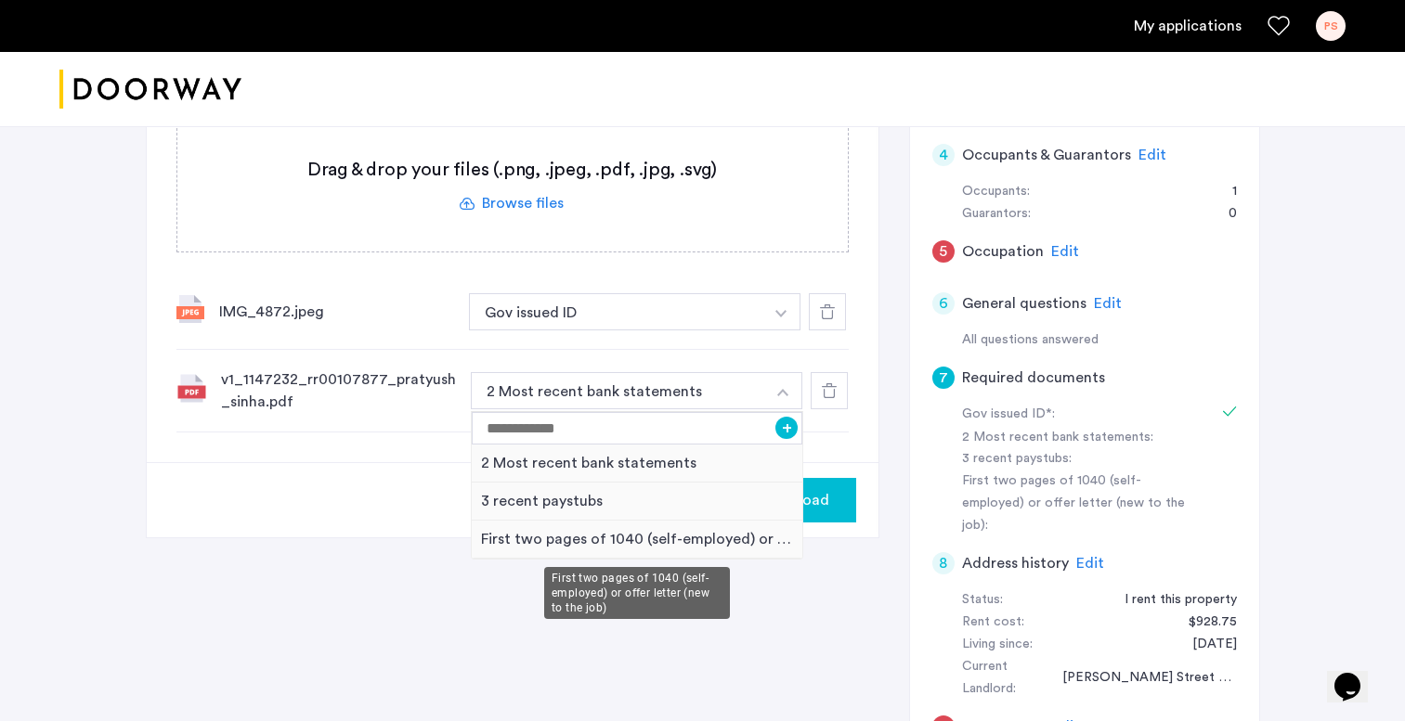
click at [654, 544] on div "First two pages of 1040 (self-employed) or offer letter (new to the job)" at bounding box center [637, 540] width 331 height 38
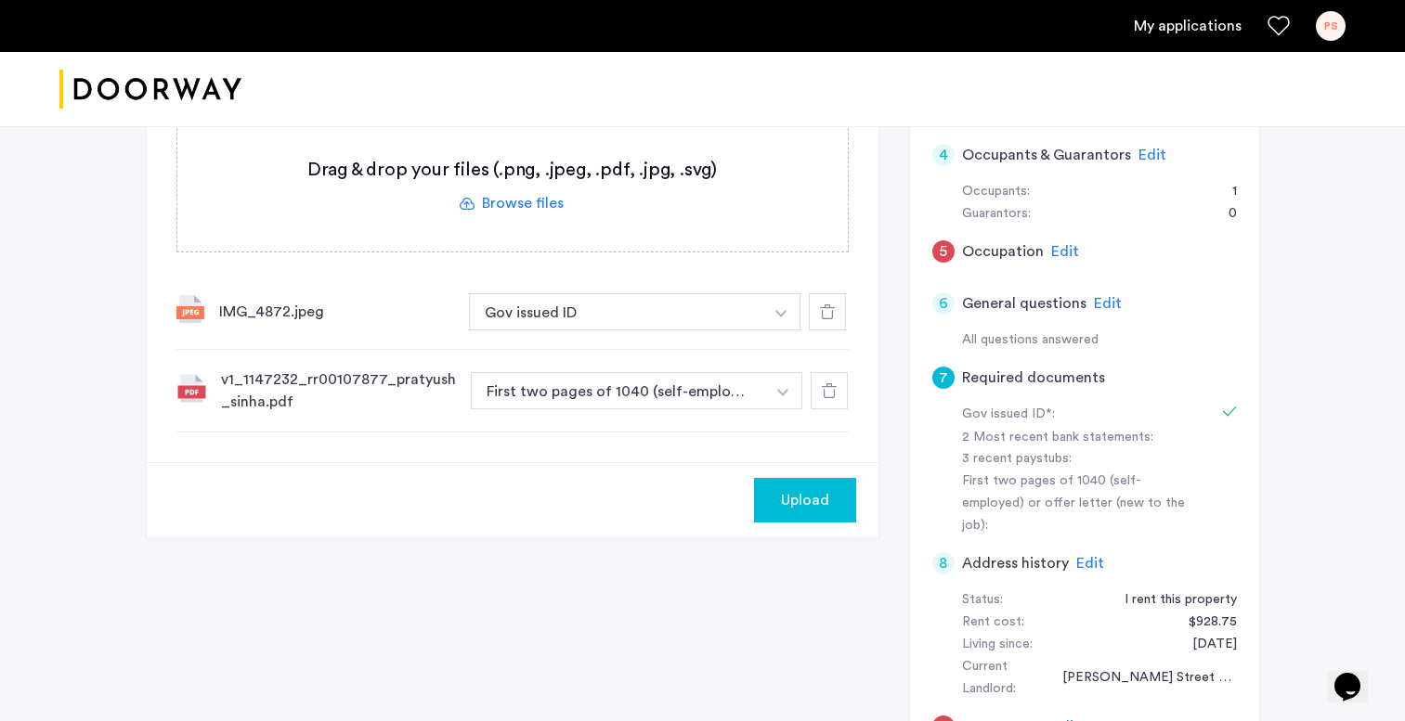
click at [779, 500] on div "Upload" at bounding box center [805, 500] width 72 height 22
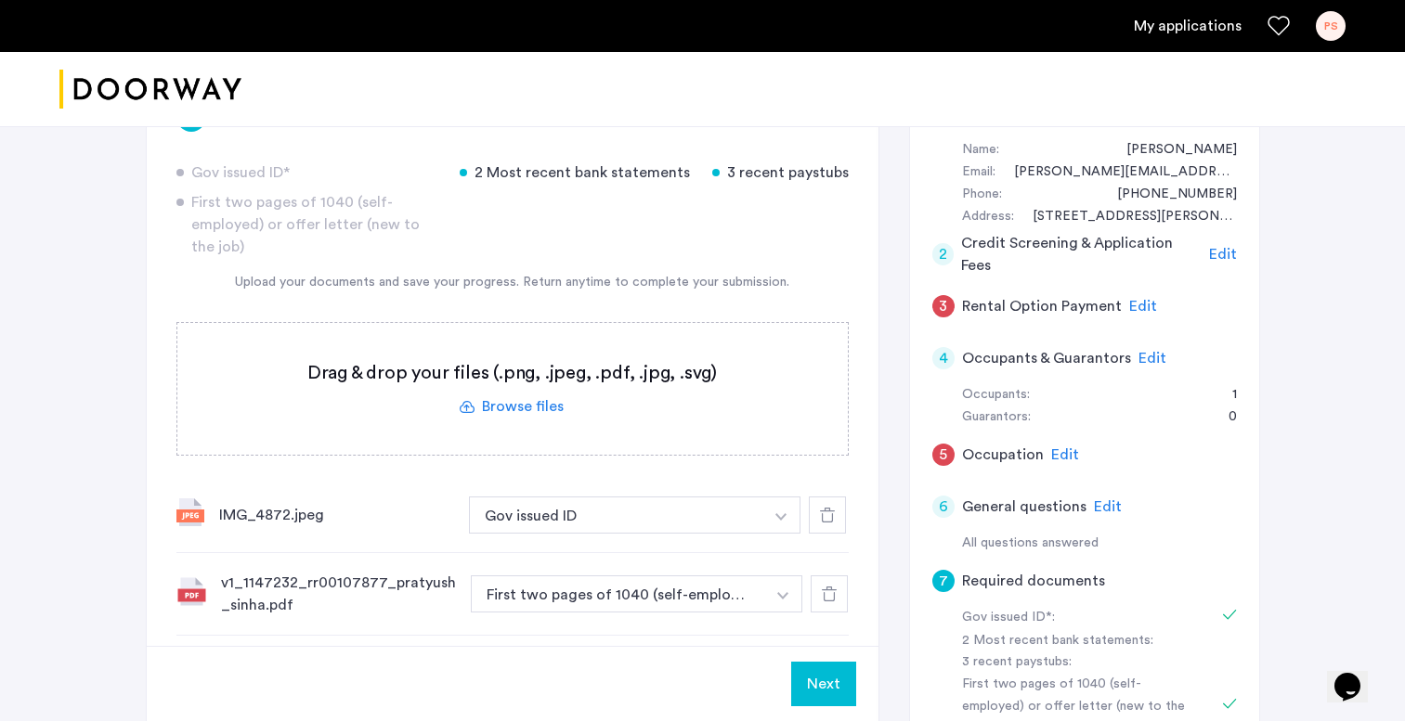
scroll to position [196, 0]
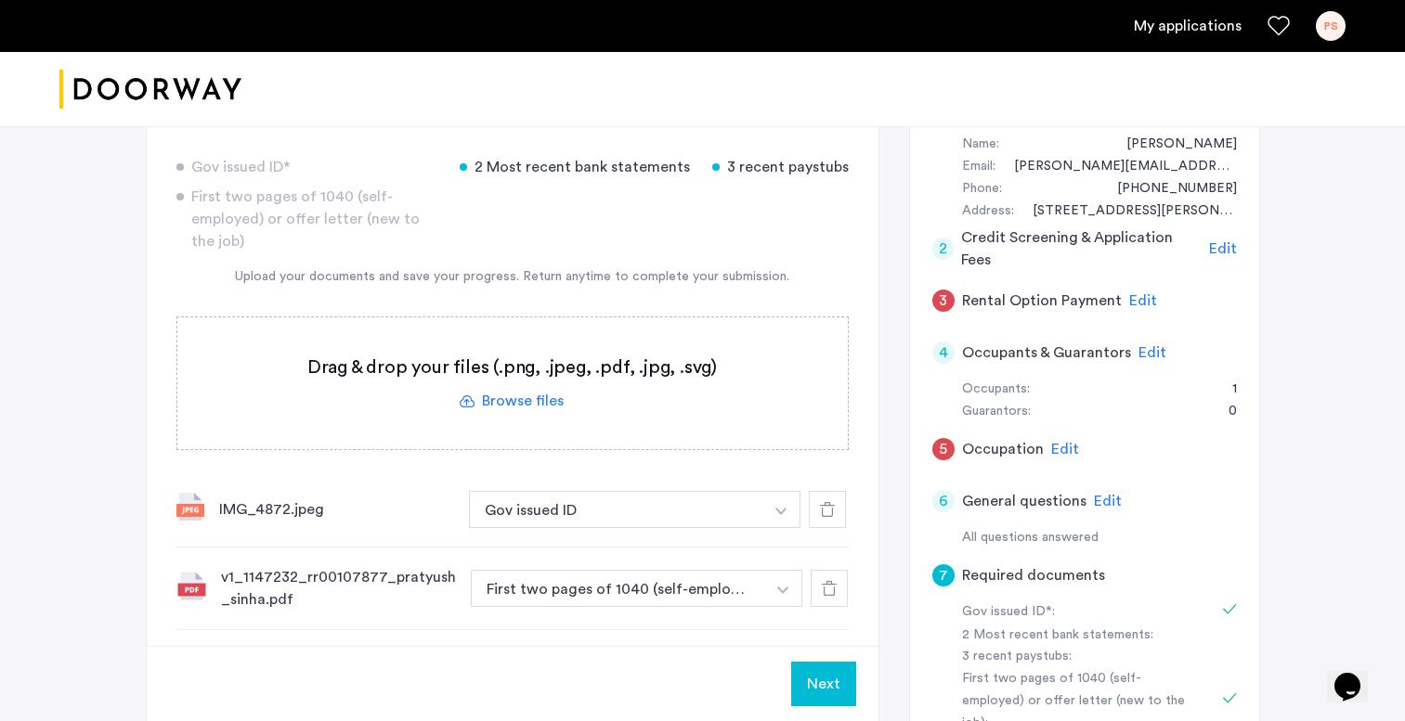
click at [1056, 442] on span "Edit" at bounding box center [1065, 449] width 28 height 15
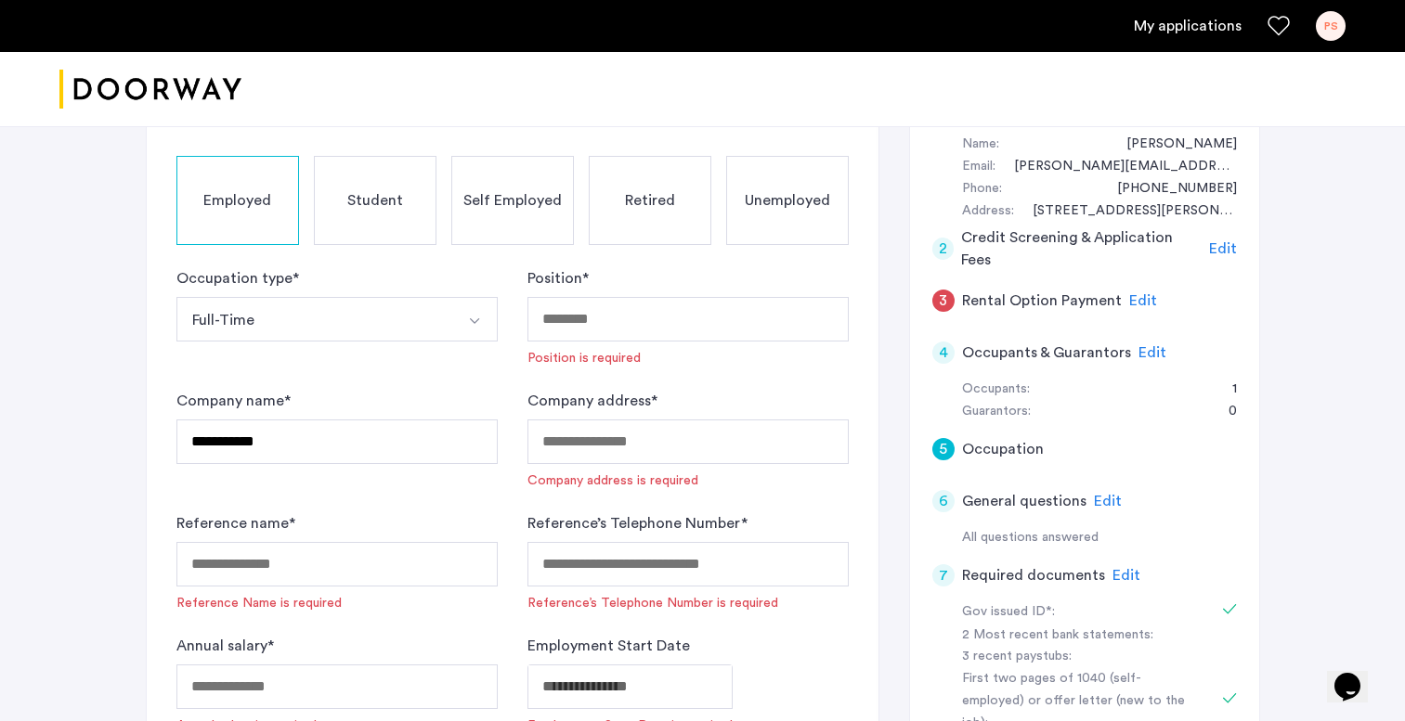
scroll to position [355, 0]
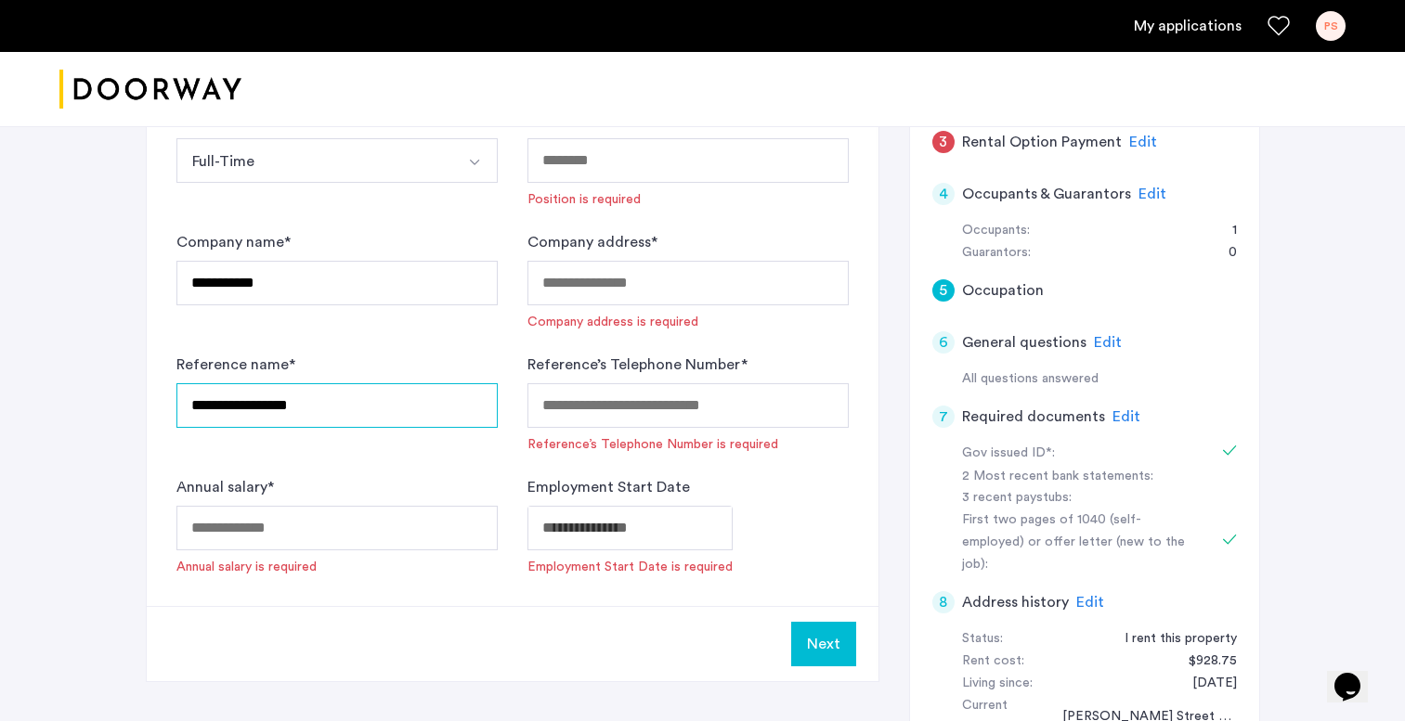
type input "**********"
paste input "**********"
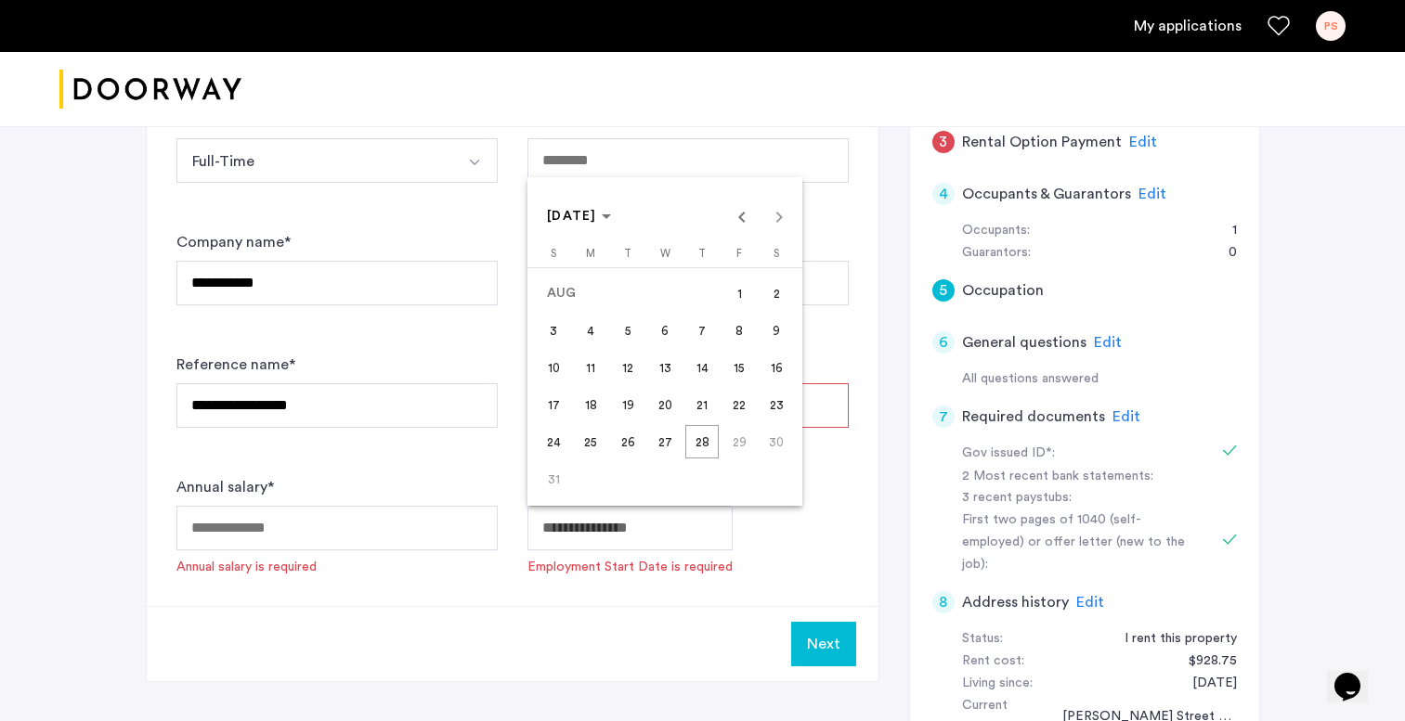
click at [602, 367] on body "**********" at bounding box center [702, 5] width 1405 height 721
click at [773, 542] on div at bounding box center [702, 360] width 1405 height 721
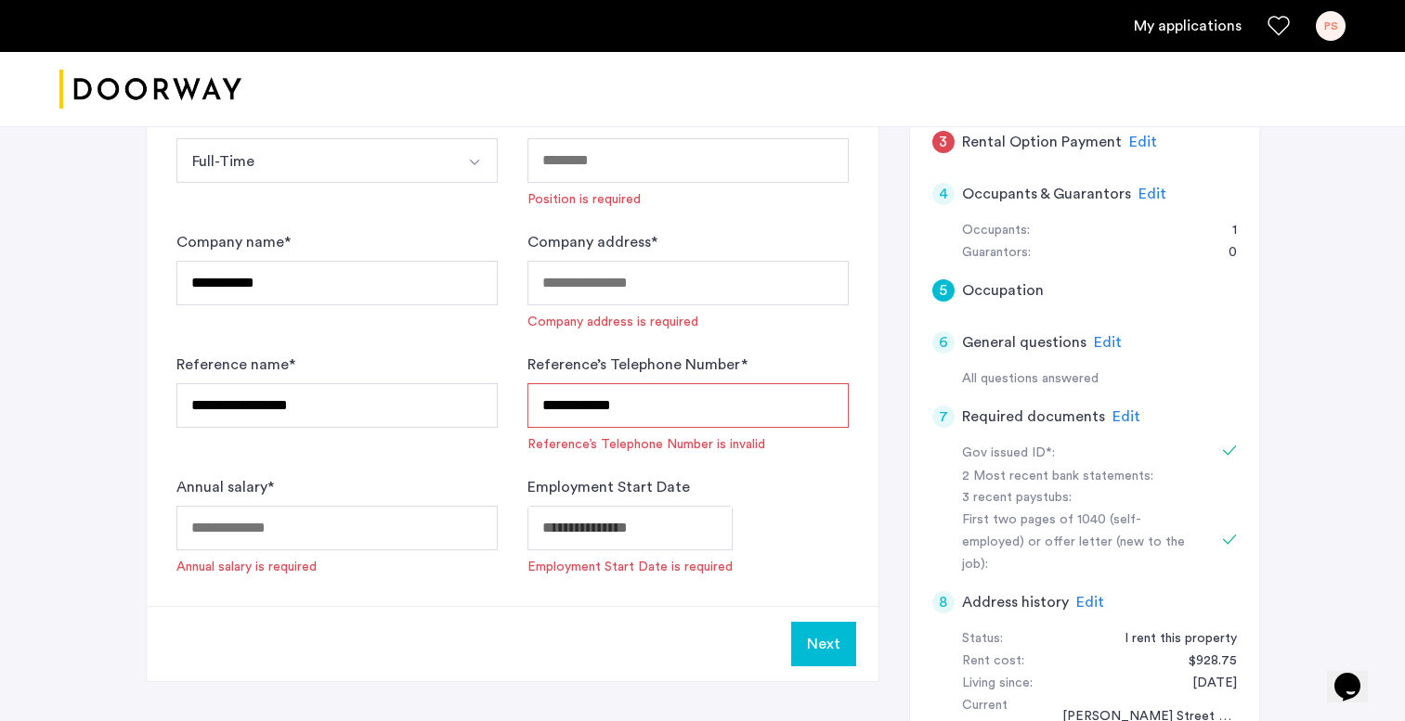
click at [573, 408] on input "**********" at bounding box center [687, 405] width 321 height 45
click at [596, 408] on input "**********" at bounding box center [687, 405] width 321 height 45
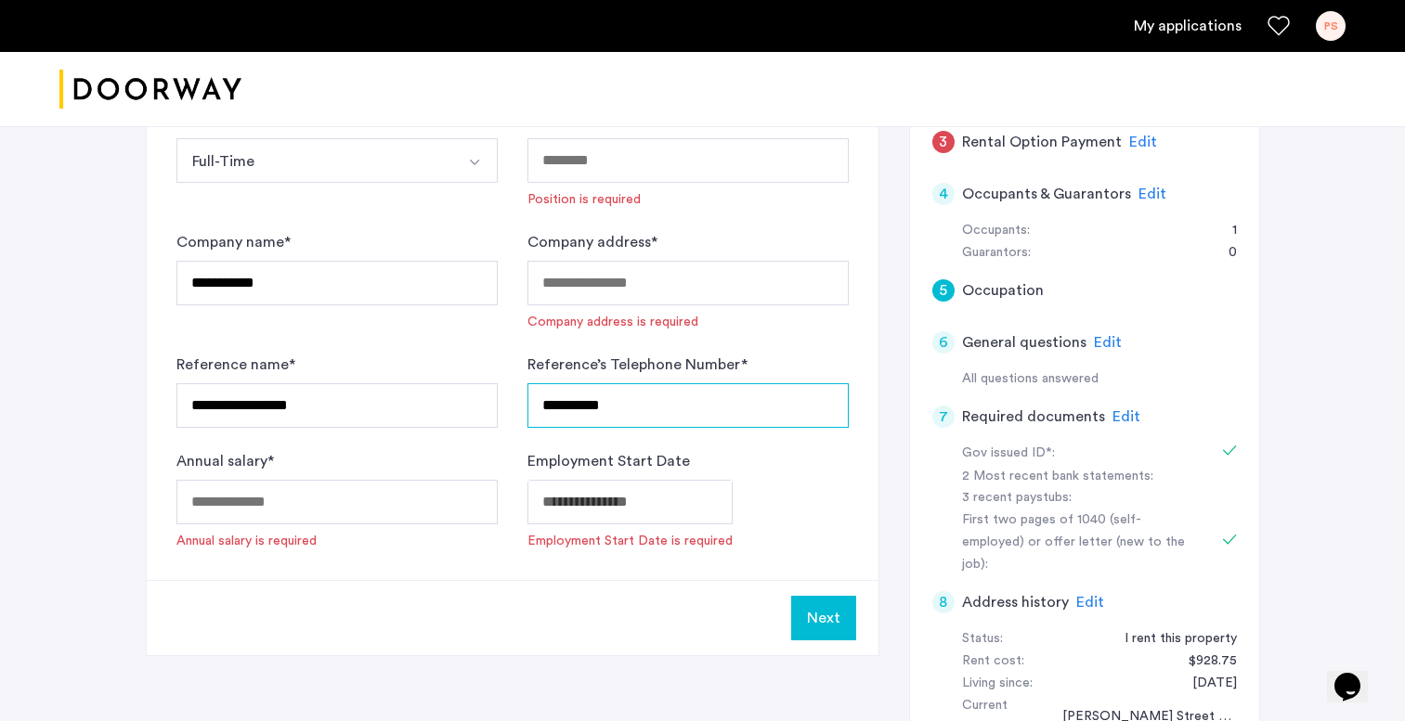
type input "**********"
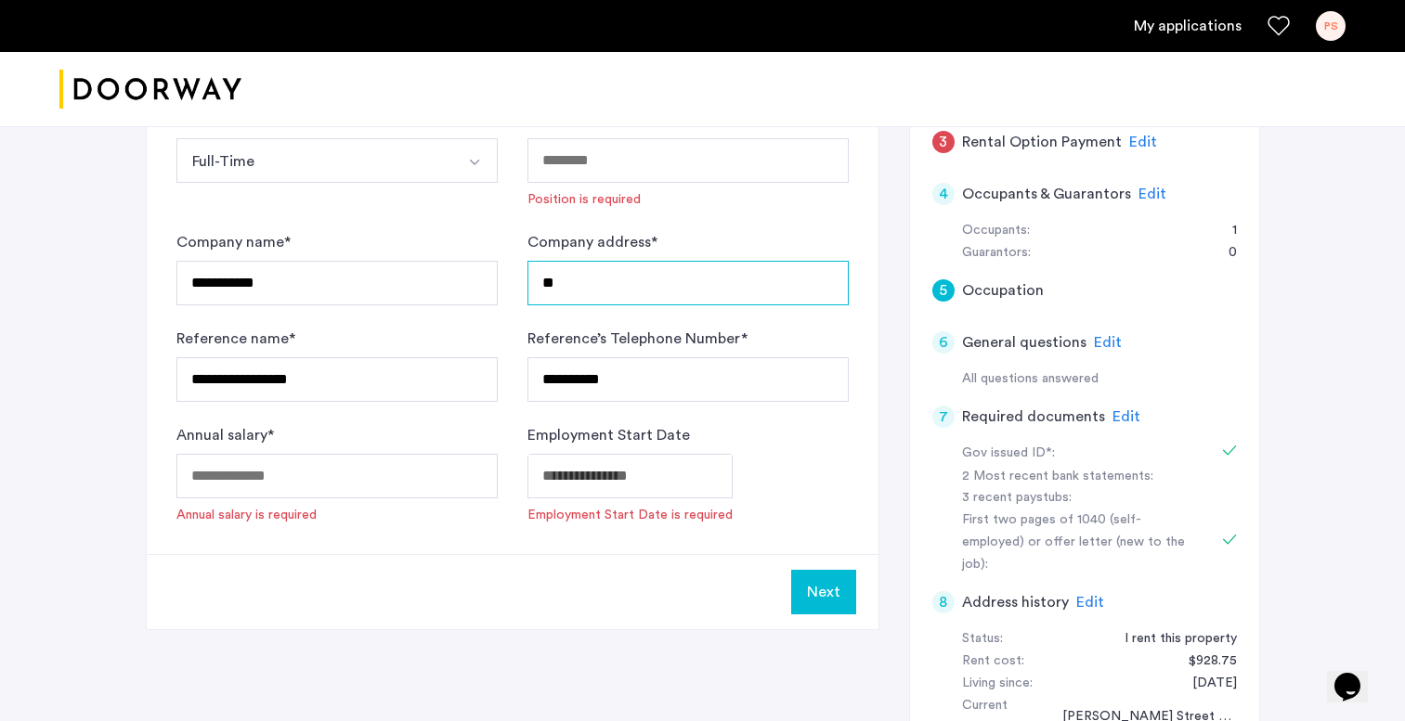
type input "*"
click at [648, 284] on input "**********" at bounding box center [687, 283] width 321 height 45
click at [754, 280] on input "**********" at bounding box center [687, 283] width 321 height 45
type input "**********"
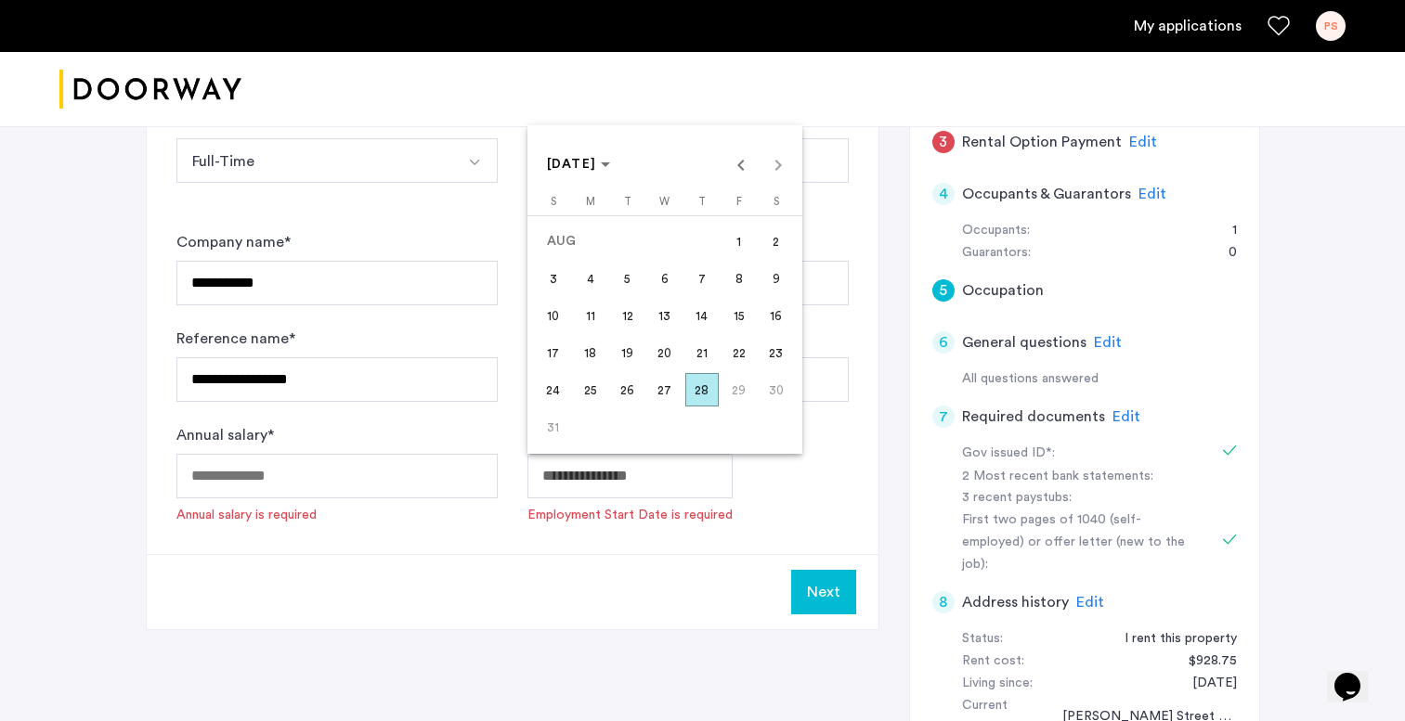
click at [652, 367] on body "**********" at bounding box center [702, 5] width 1405 height 721
click at [777, 168] on div "AUG 2025 AUG 2025" at bounding box center [665, 164] width 266 height 37
click at [679, 514] on div at bounding box center [702, 360] width 1405 height 721
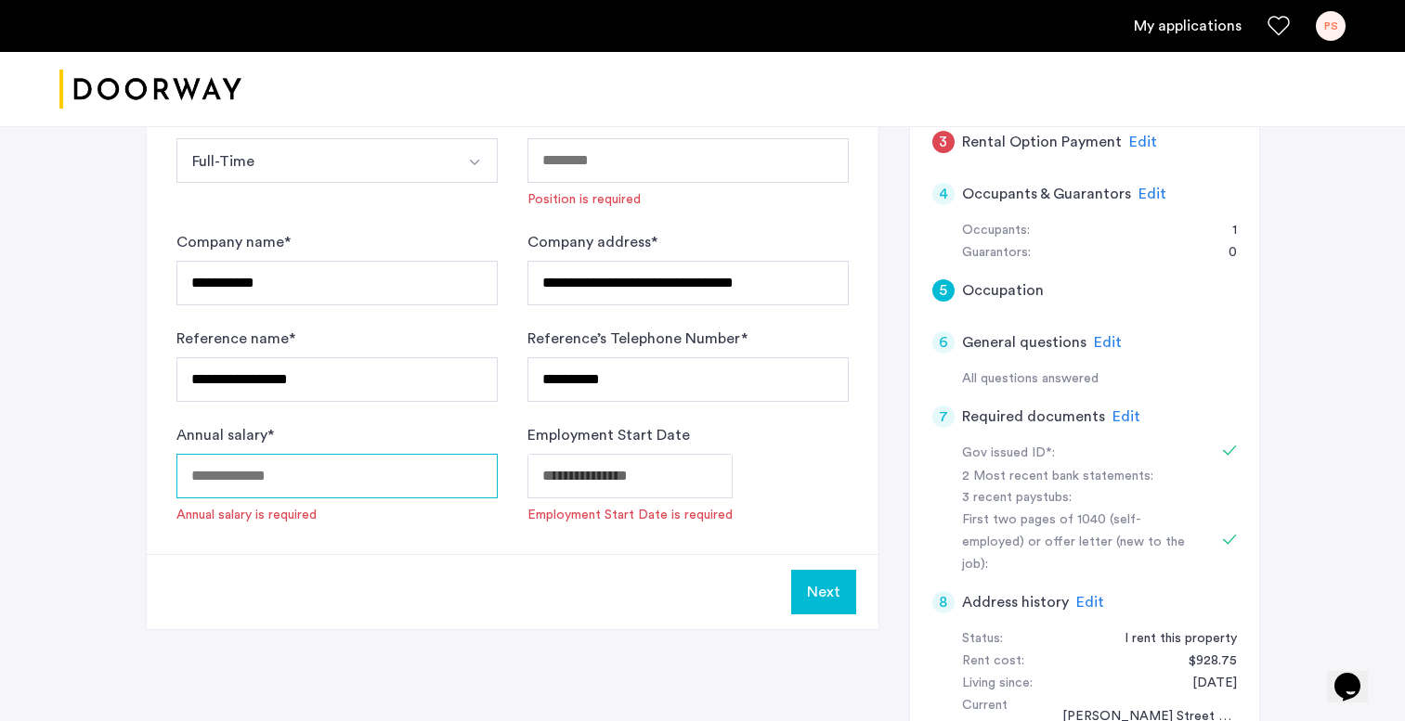
click at [434, 476] on input "Annual salary *" at bounding box center [336, 476] width 321 height 45
click at [592, 367] on body "**********" at bounding box center [702, 5] width 1405 height 721
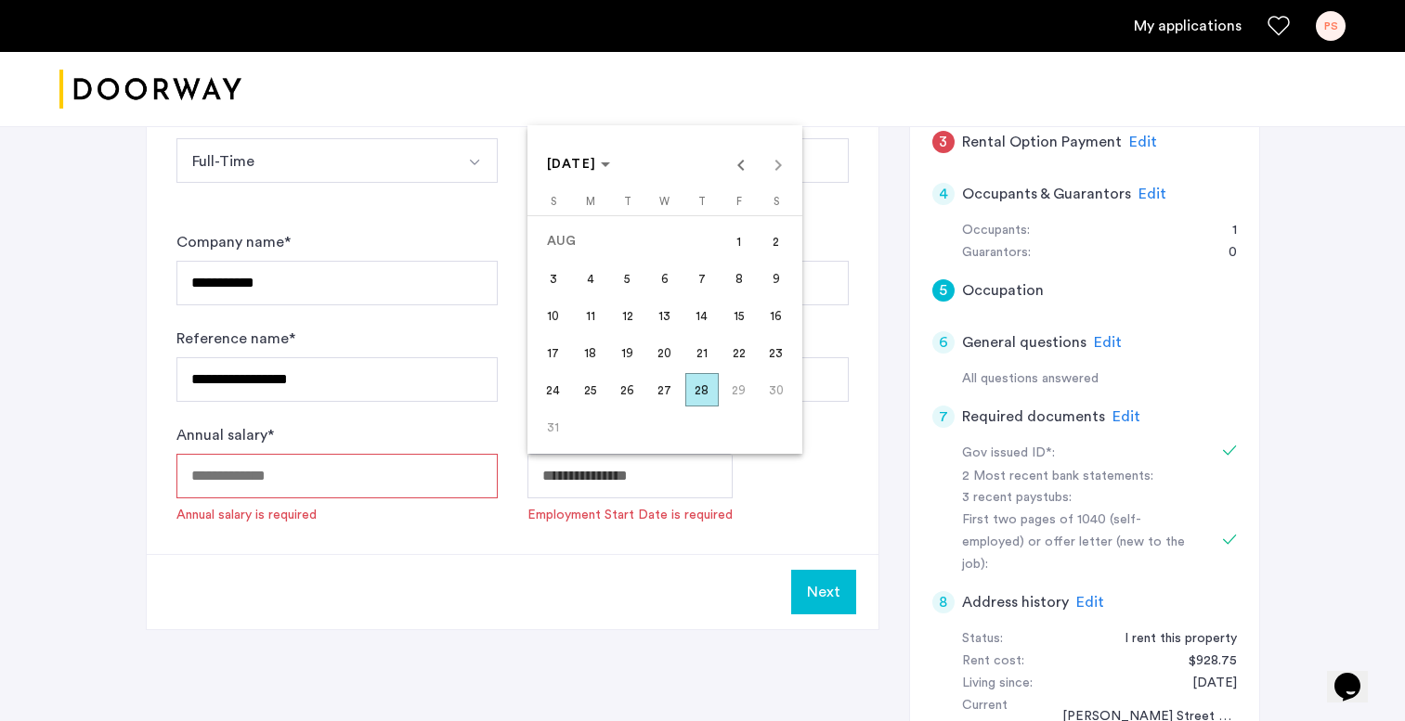
click at [752, 394] on span "29" at bounding box center [738, 389] width 33 height 33
click at [777, 163] on div "AUG 2025 AUG 2025" at bounding box center [665, 164] width 266 height 37
click at [784, 168] on div "AUG 2025 AUG 2025" at bounding box center [665, 164] width 266 height 37
click at [782, 166] on div "AUG 2025 AUG 2025" at bounding box center [665, 164] width 266 height 37
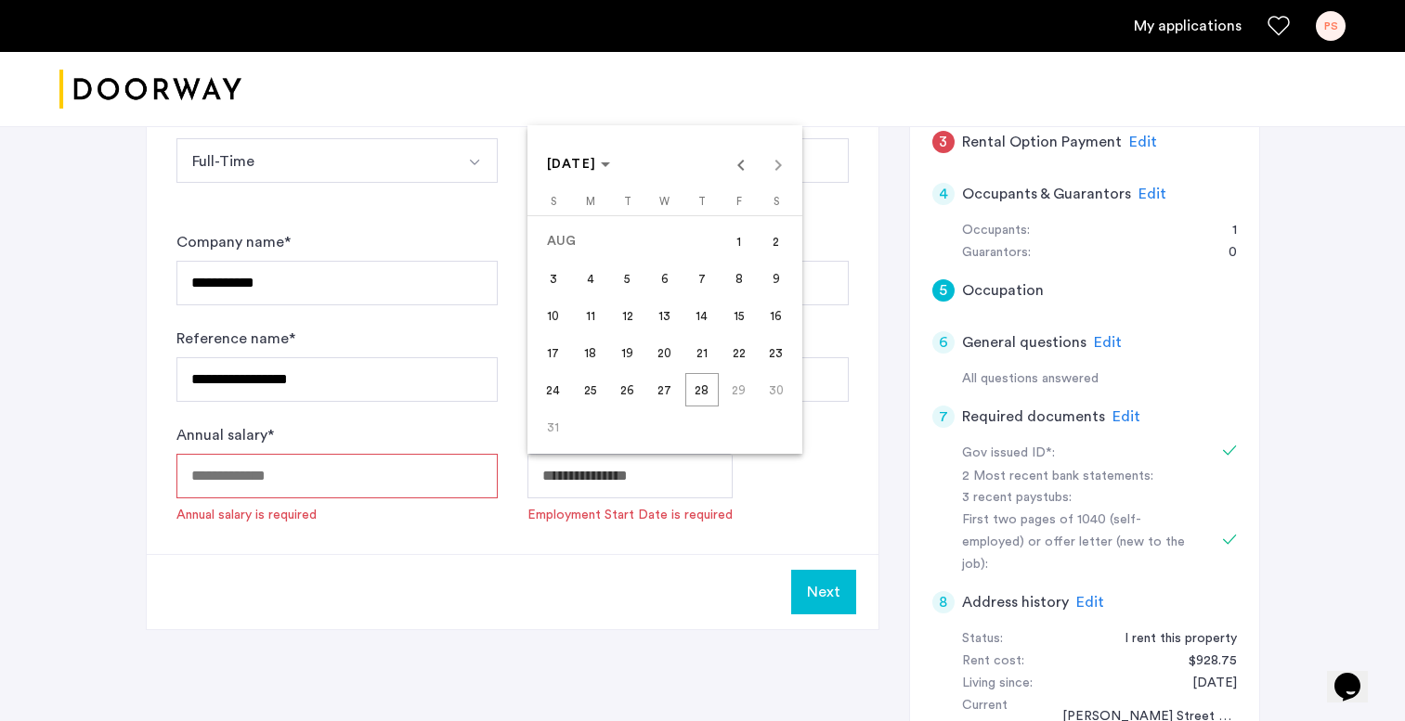
click at [782, 166] on div "AUG 2025 AUG 2025" at bounding box center [665, 164] width 266 height 37
click at [597, 169] on span "AUG 2025" at bounding box center [572, 164] width 50 height 13
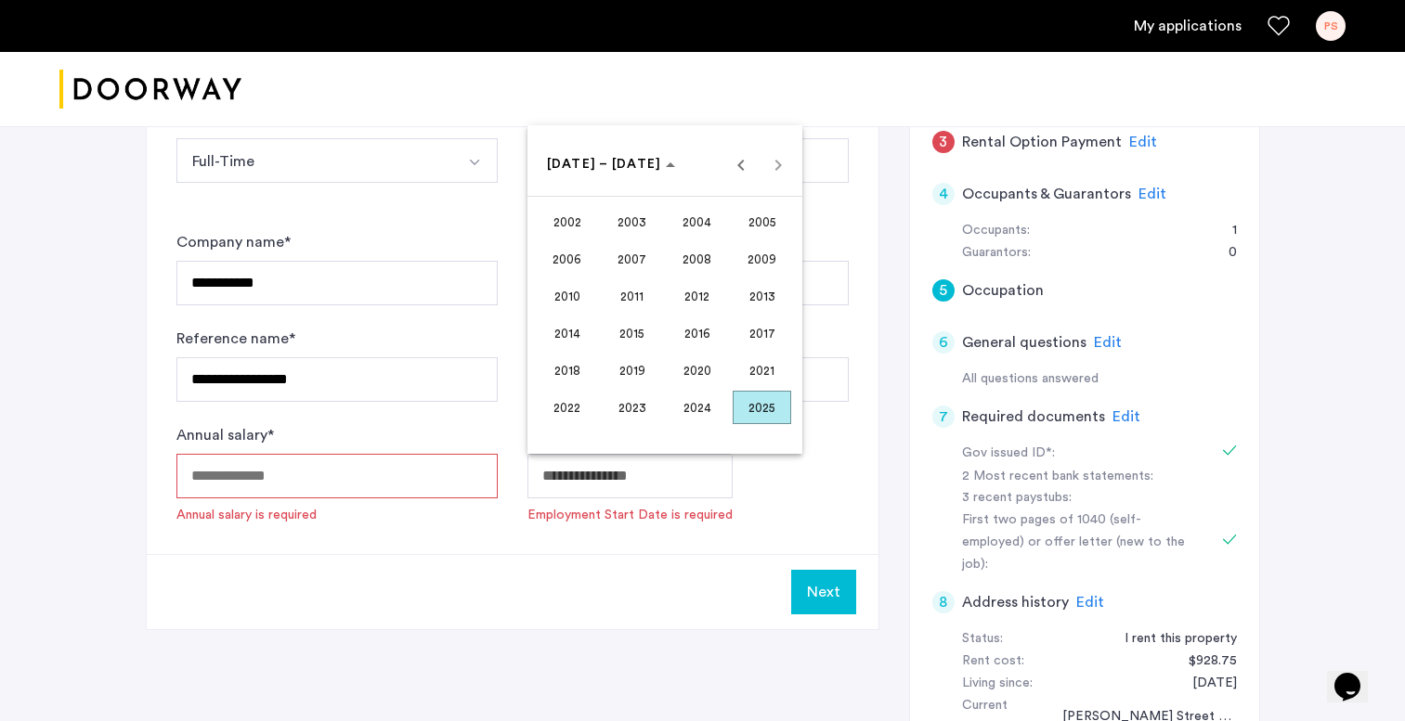
click at [766, 414] on span "2025" at bounding box center [761, 407] width 58 height 33
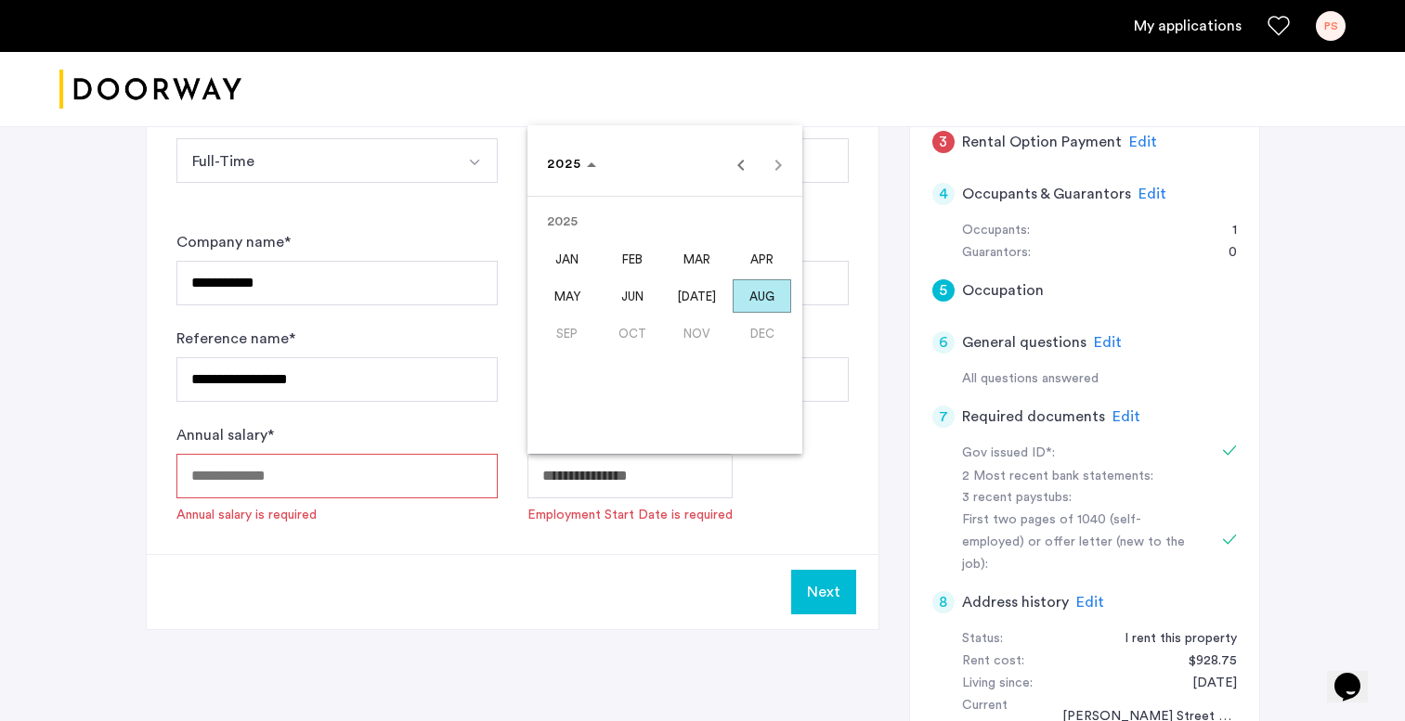
click at [542, 564] on div at bounding box center [702, 360] width 1405 height 721
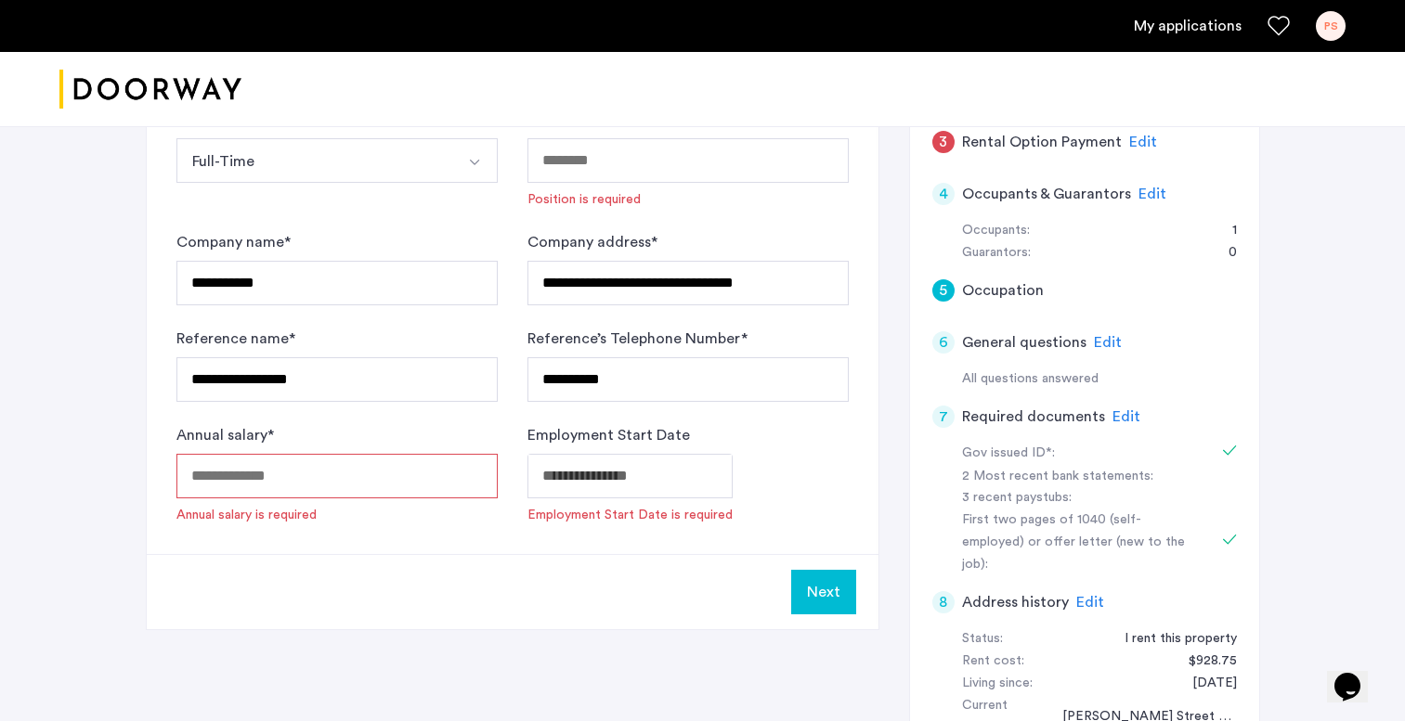
click at [401, 471] on input "Annual salary *" at bounding box center [336, 476] width 321 height 45
click at [614, 367] on body "**********" at bounding box center [702, 5] width 1405 height 721
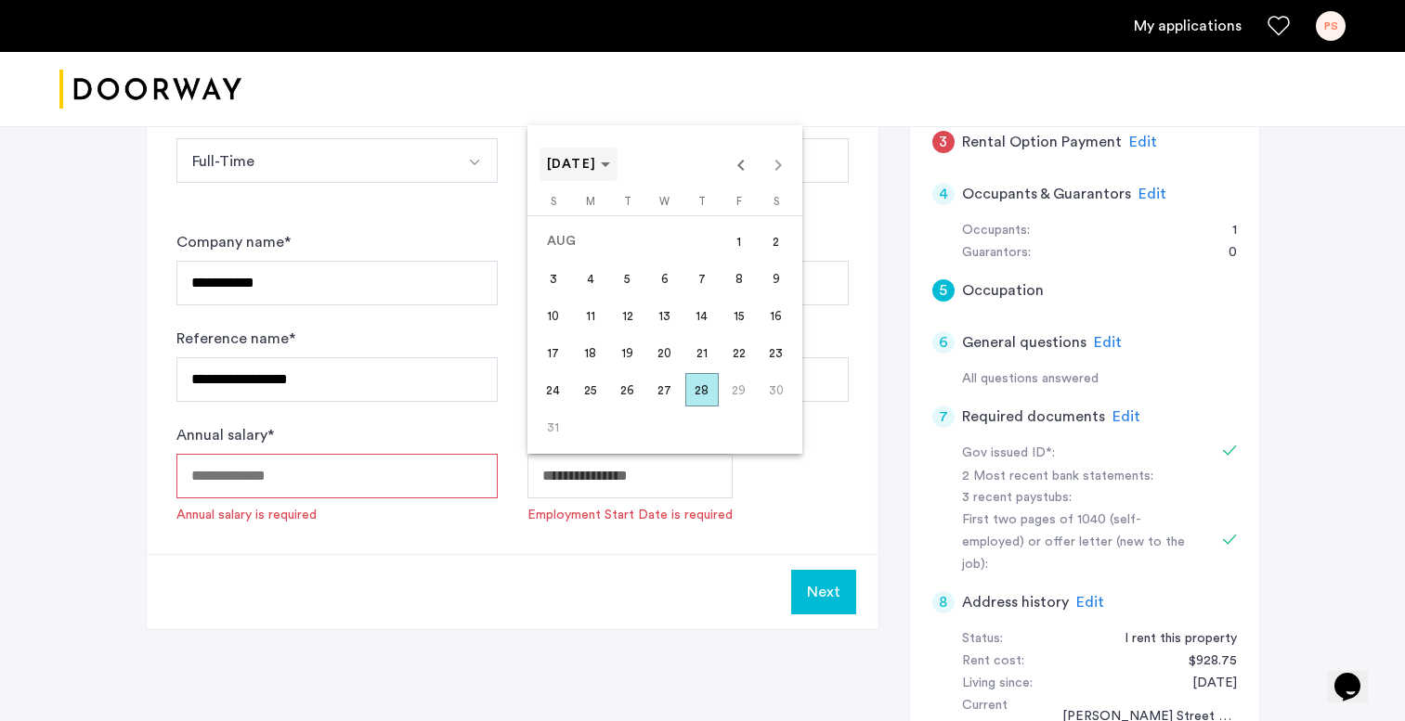
click at [597, 167] on span "AUG 2025" at bounding box center [572, 164] width 50 height 13
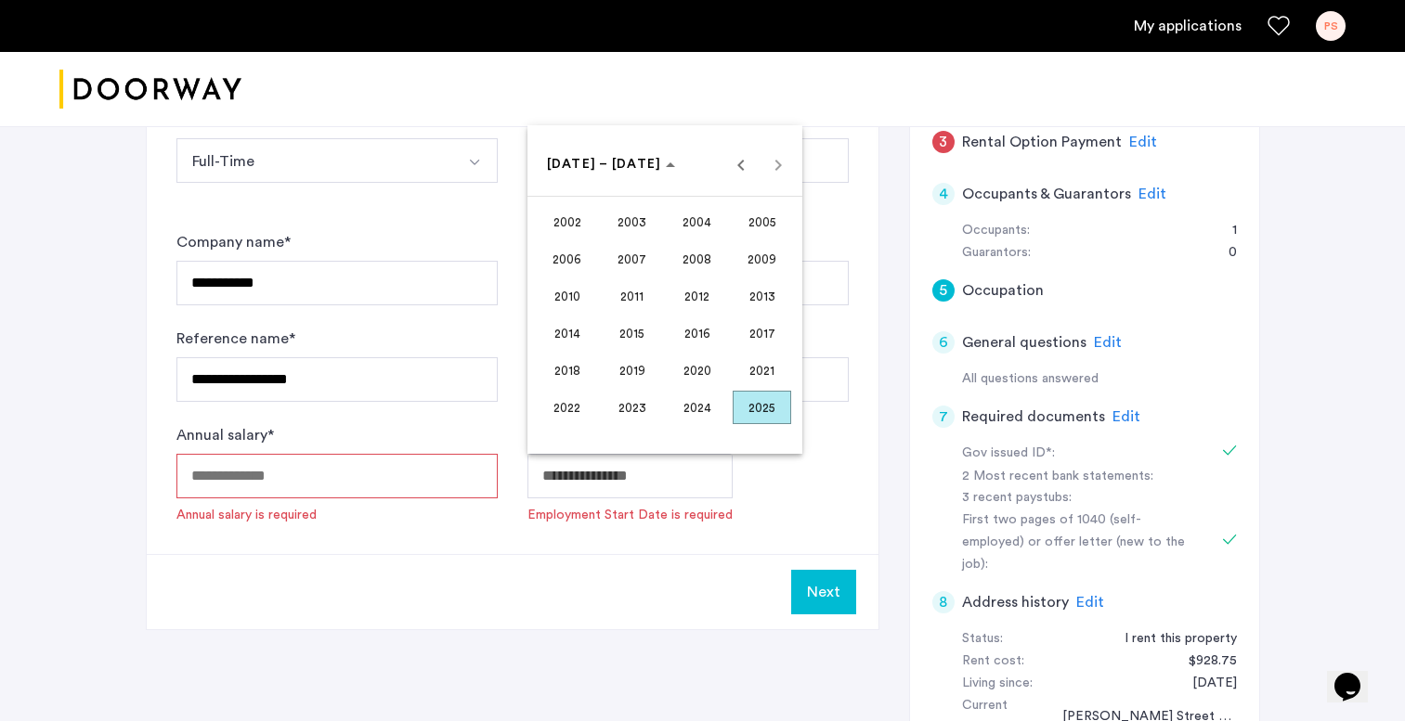
click at [571, 401] on span "2022" at bounding box center [567, 407] width 58 height 33
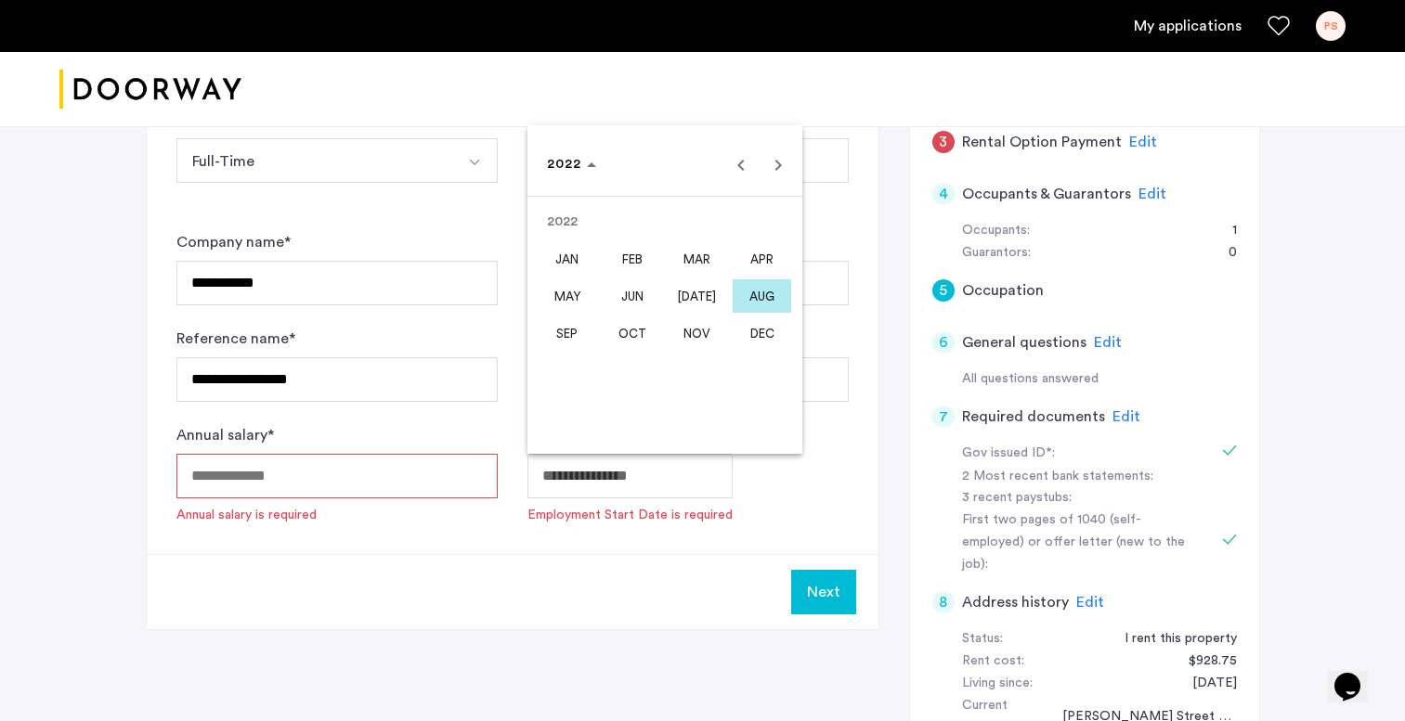
click at [575, 283] on span "MAY" at bounding box center [567, 295] width 58 height 33
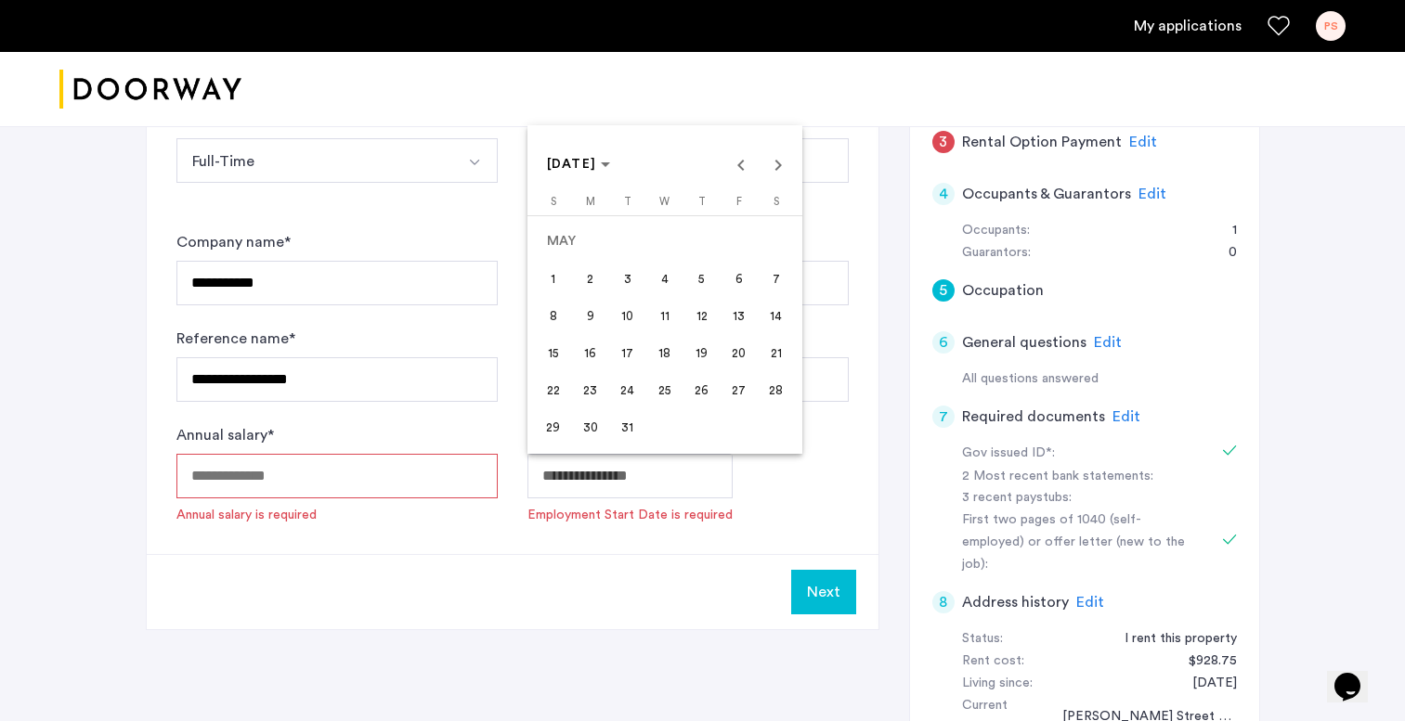
click at [554, 354] on span "15" at bounding box center [553, 352] width 33 height 33
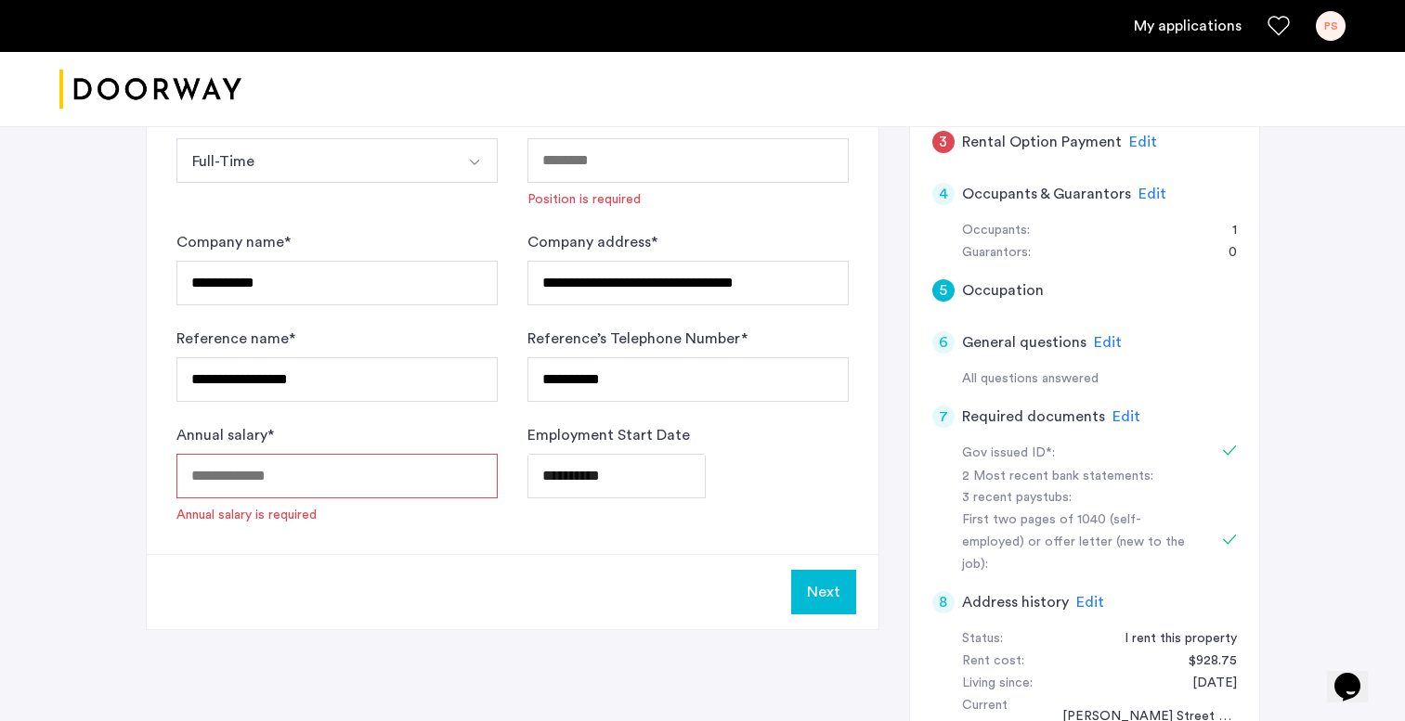
click at [600, 367] on body "**********" at bounding box center [702, 5] width 1405 height 721
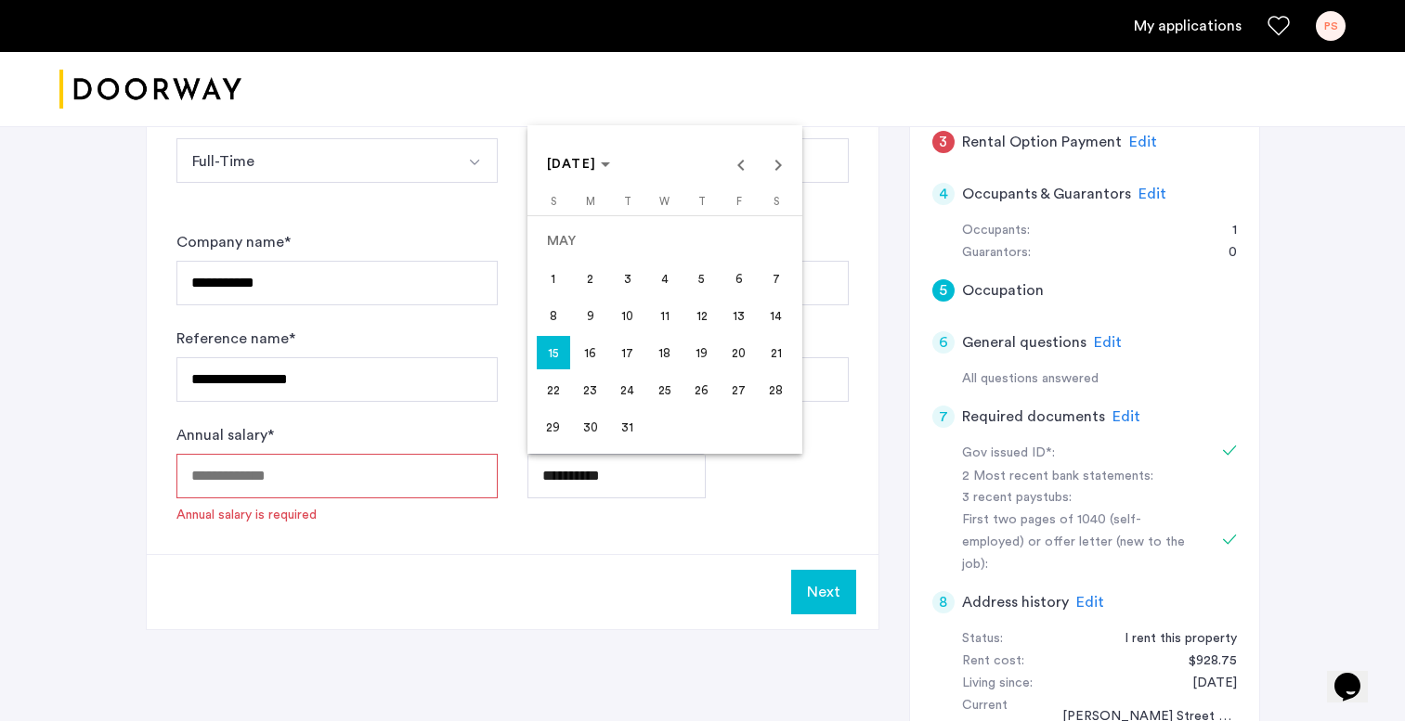
click at [590, 349] on span "16" at bounding box center [590, 352] width 33 height 33
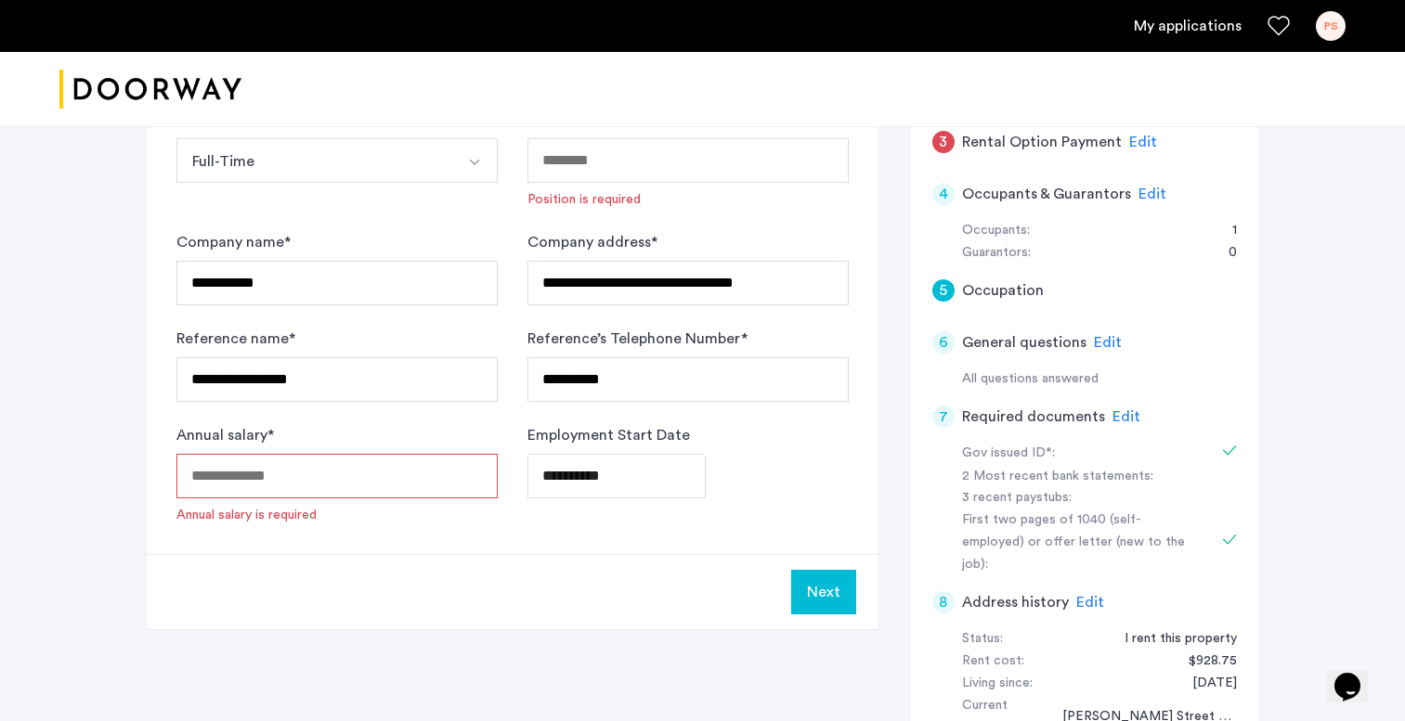
type input "**********"
click at [436, 477] on input "Annual salary *" at bounding box center [336, 476] width 321 height 45
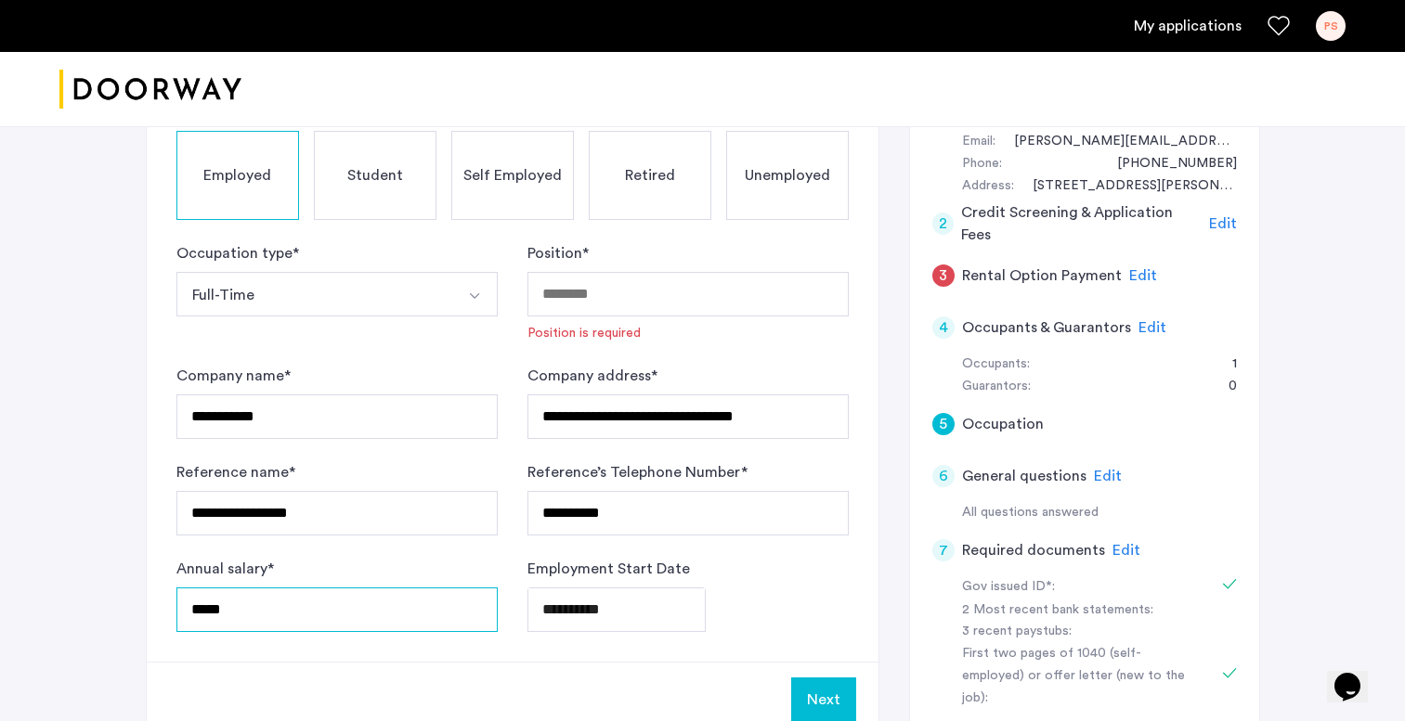
scroll to position [200, 0]
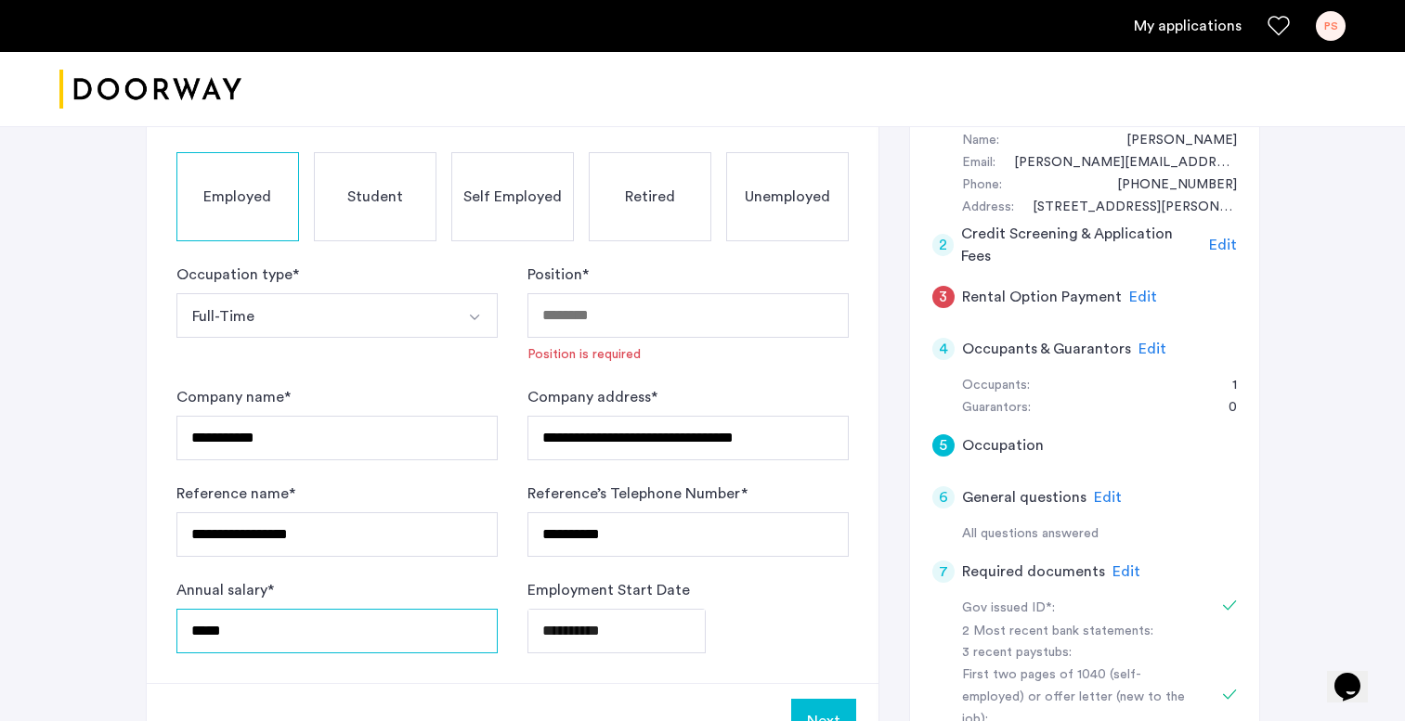
type input "*****"
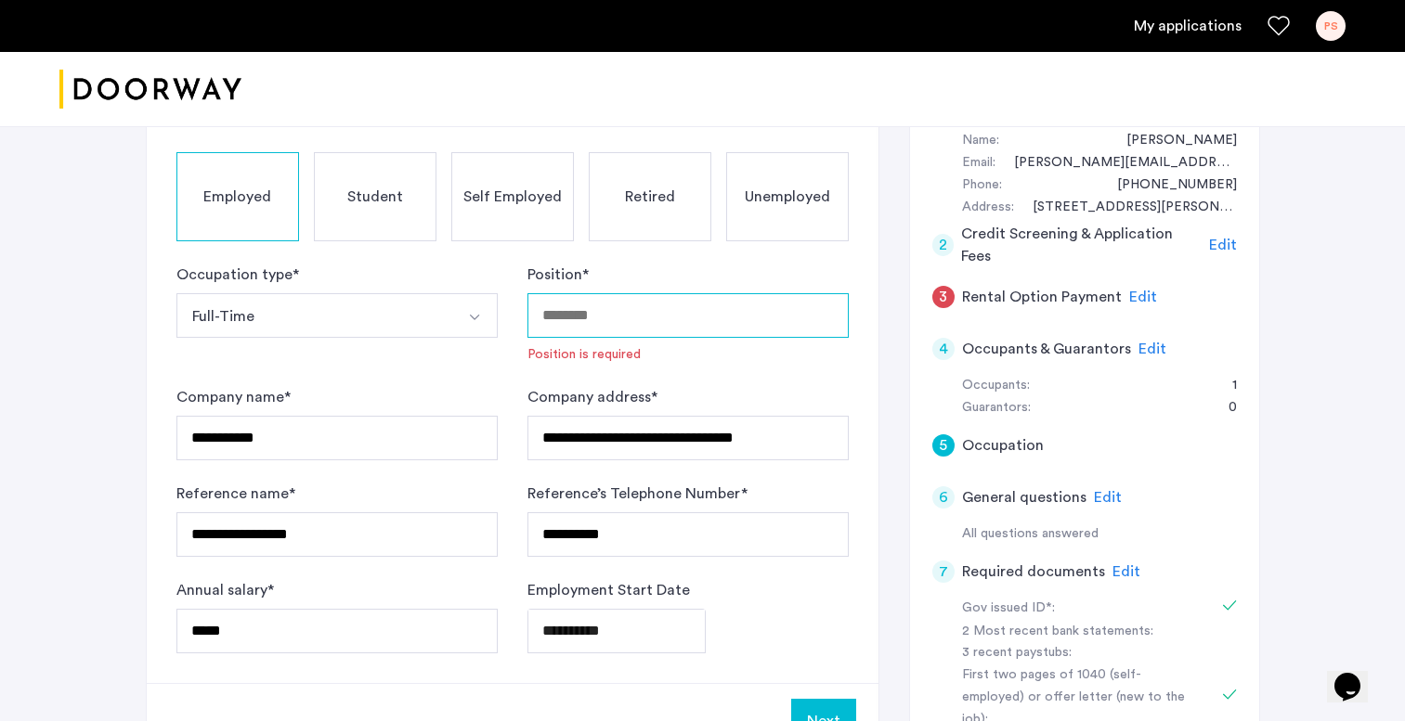
click at [626, 302] on input "Position *" at bounding box center [687, 315] width 321 height 45
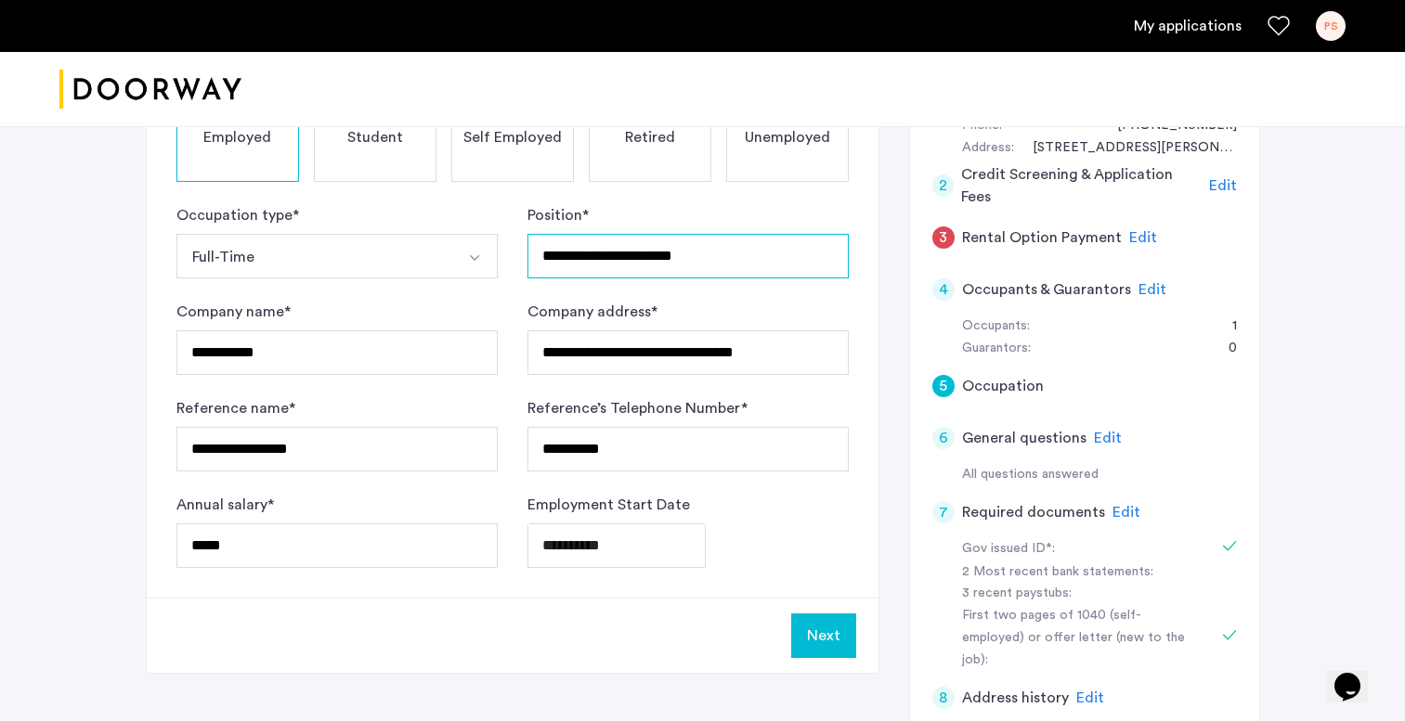
scroll to position [283, 0]
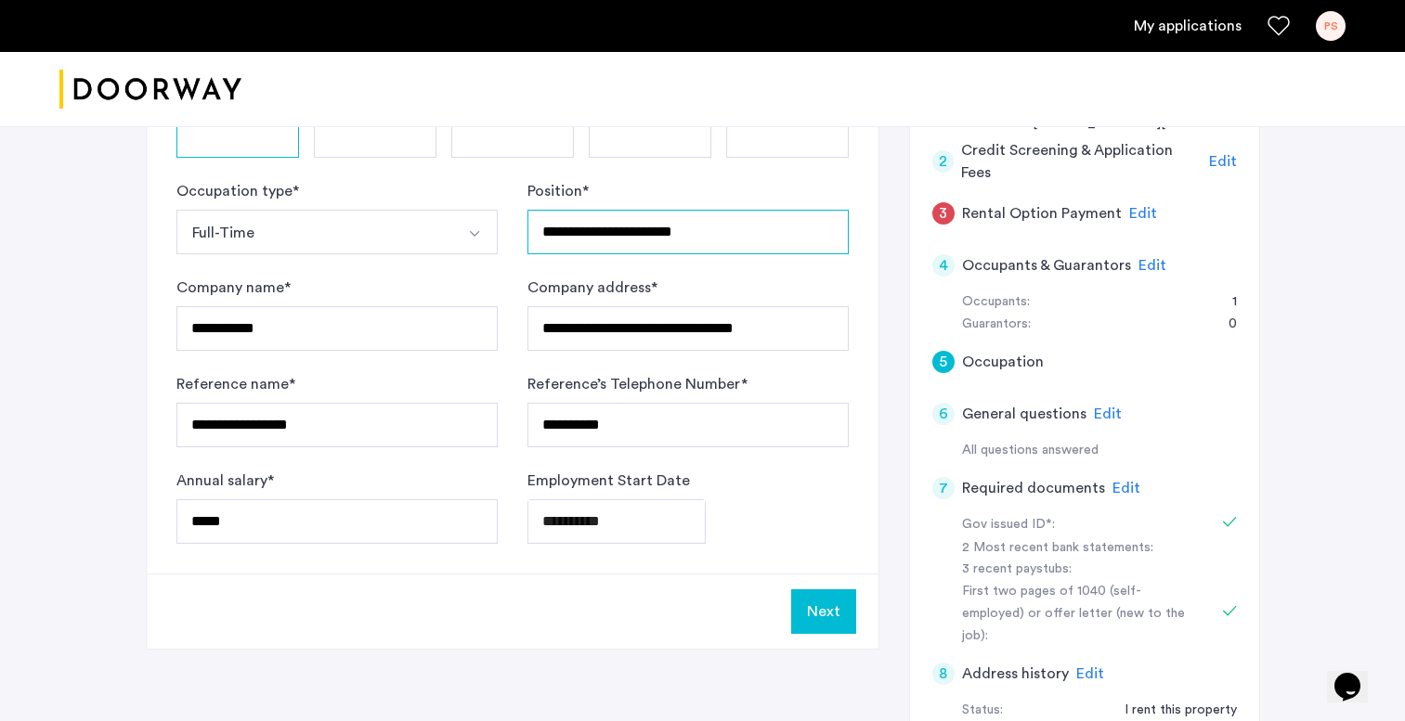
type input "**********"
click at [831, 608] on button "Next" at bounding box center [823, 612] width 65 height 45
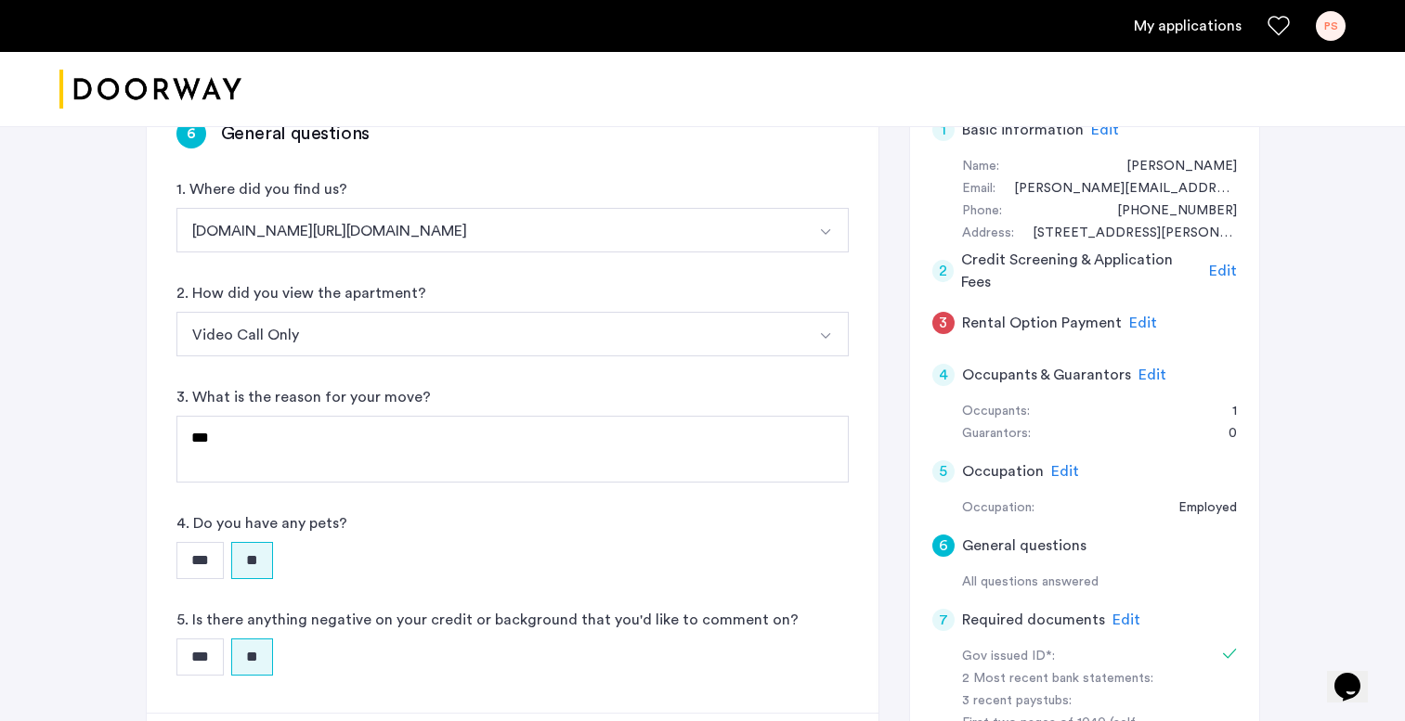
scroll to position [175, 0]
click at [1136, 322] on span "Edit" at bounding box center [1143, 322] width 28 height 15
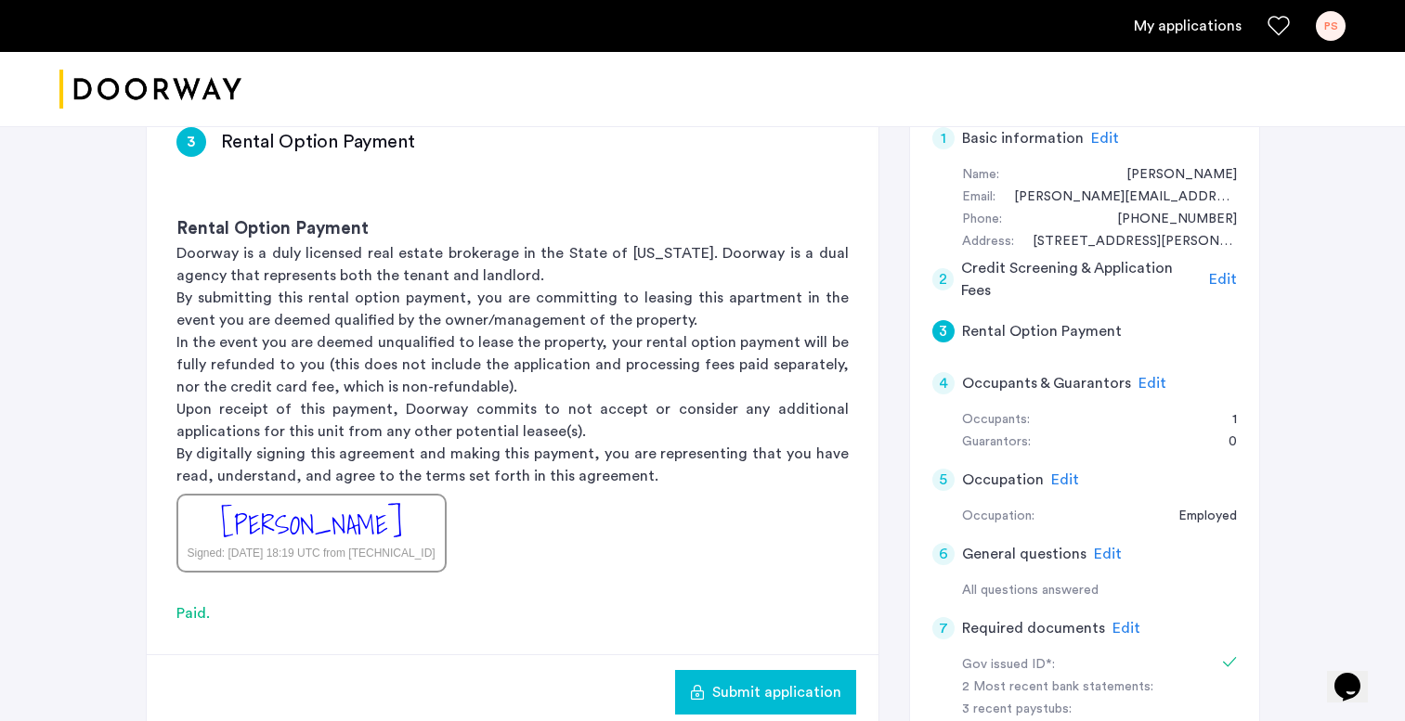
scroll to position [165, 0]
click at [1143, 382] on span "Edit" at bounding box center [1152, 383] width 28 height 15
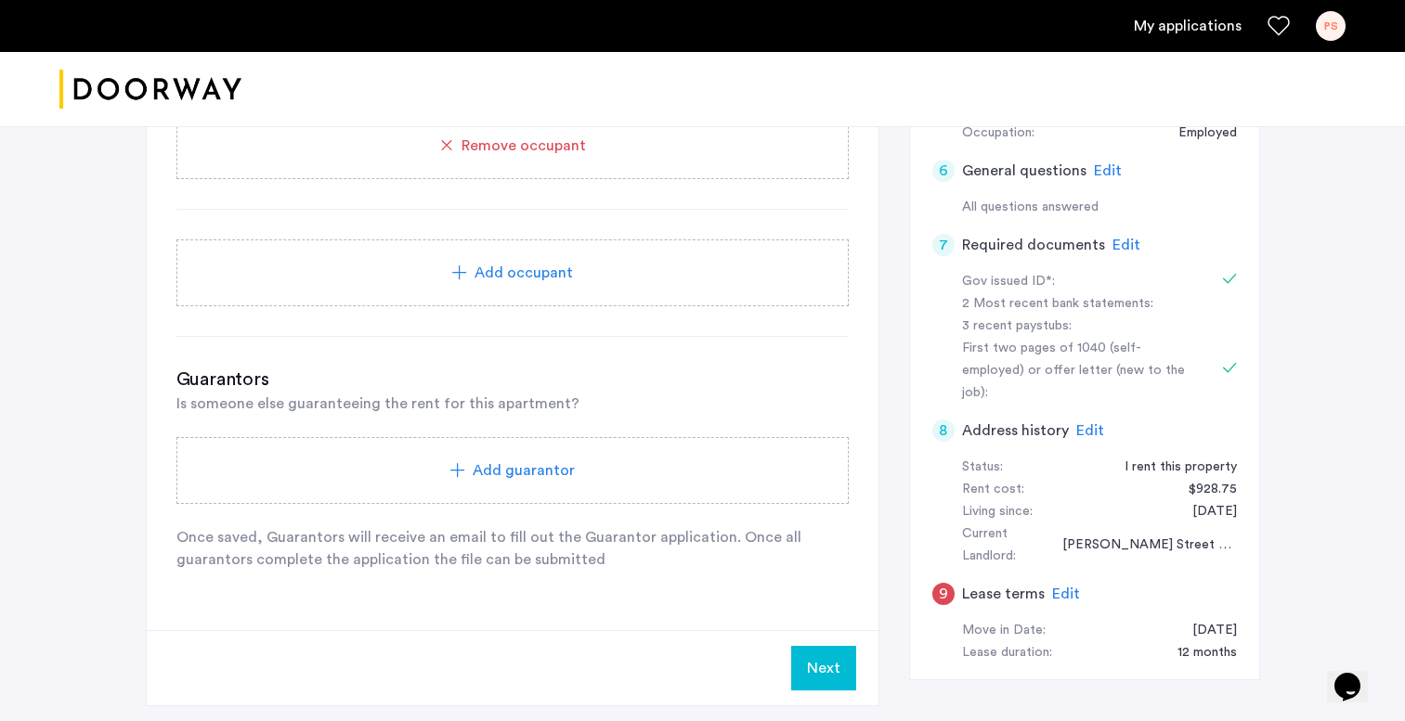
scroll to position [555, 0]
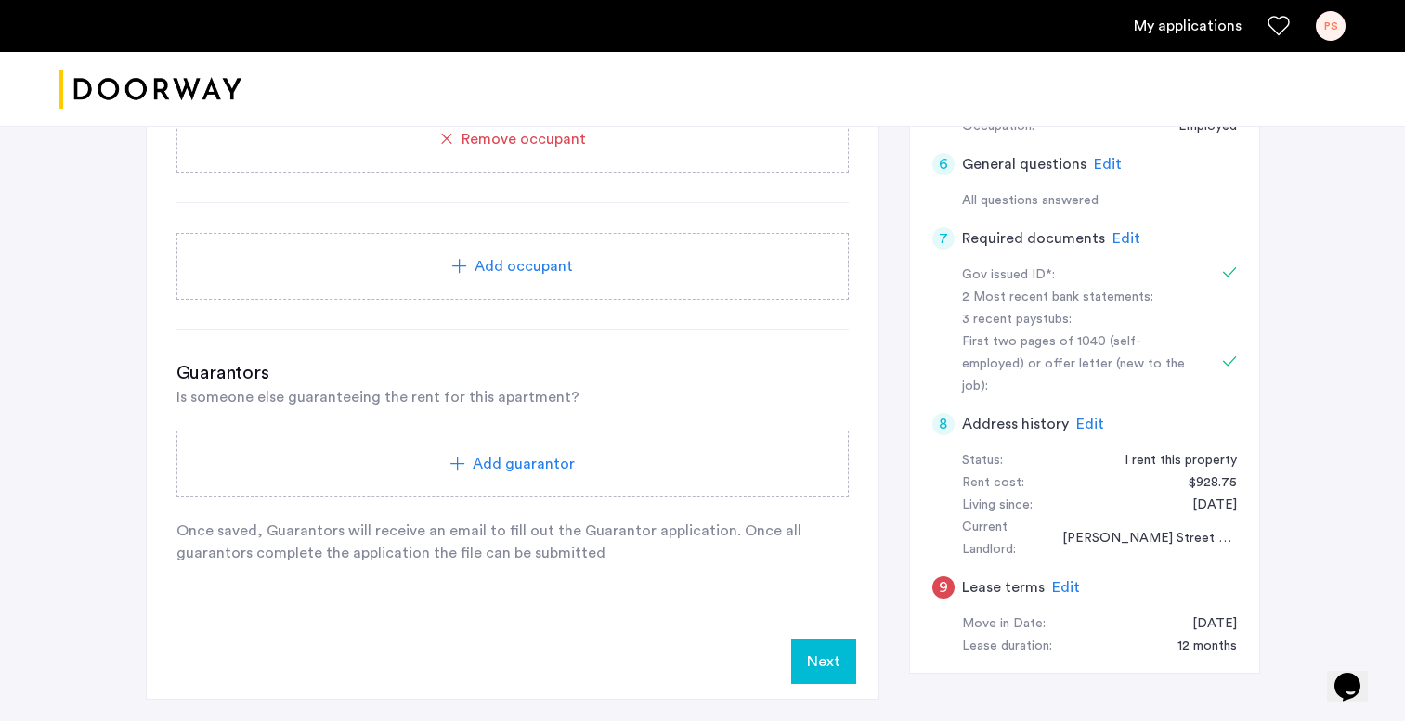
click at [1056, 580] on span "Edit" at bounding box center [1066, 587] width 28 height 15
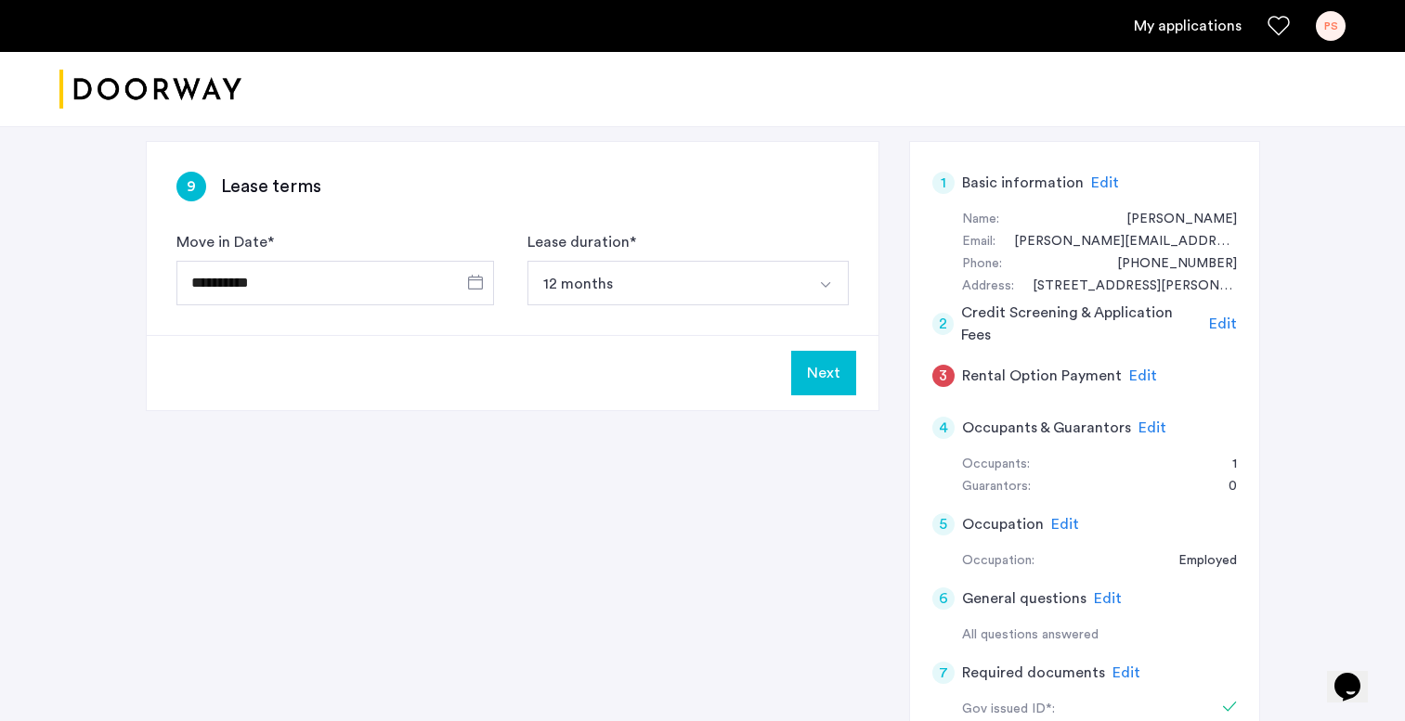
scroll to position [107, 0]
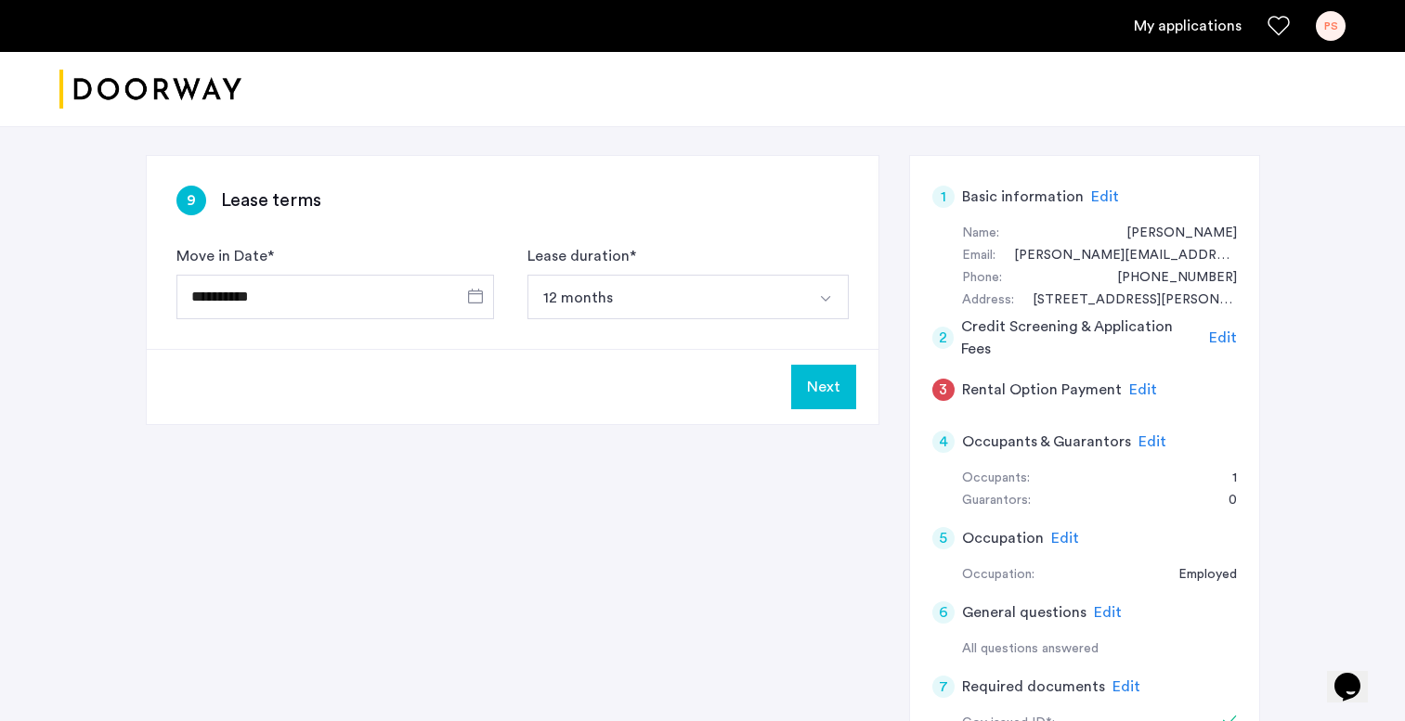
click at [660, 316] on button "12 months" at bounding box center [666, 297] width 278 height 45
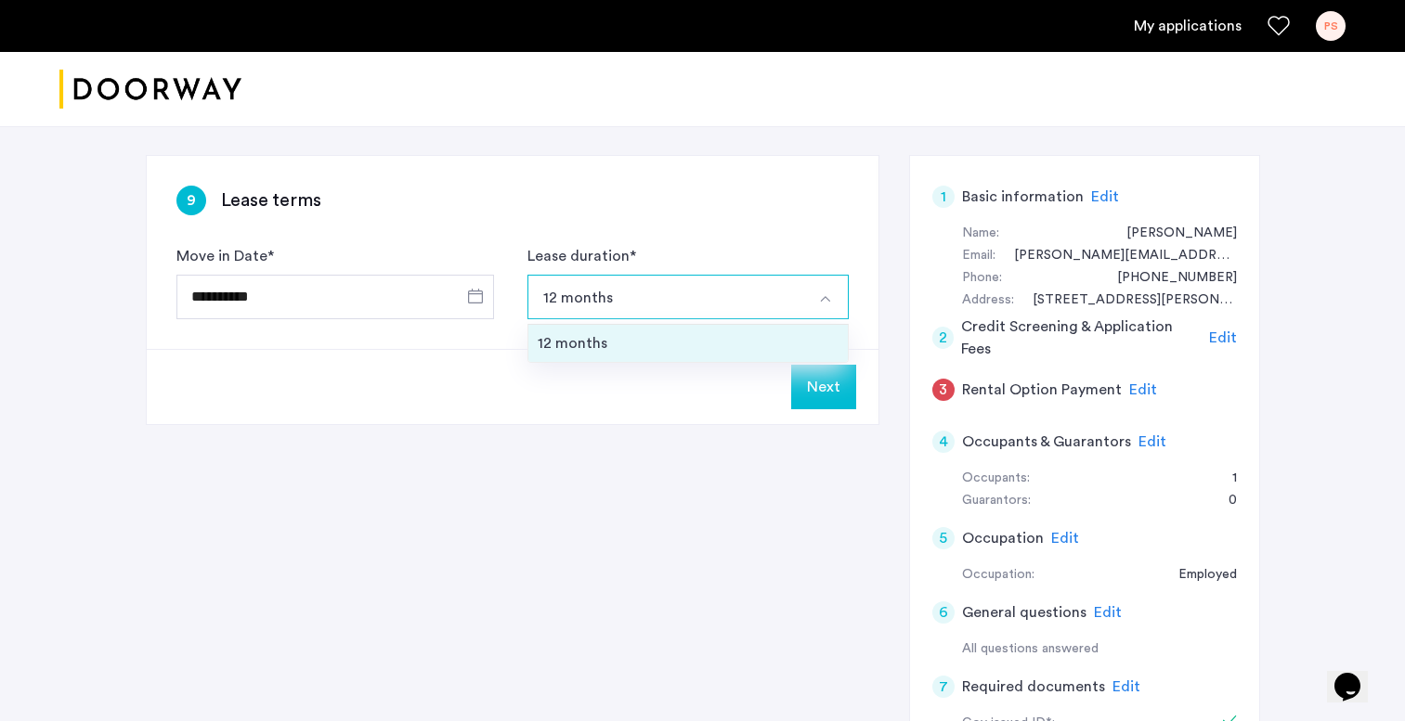
click at [641, 333] on div "12 months" at bounding box center [688, 343] width 301 height 22
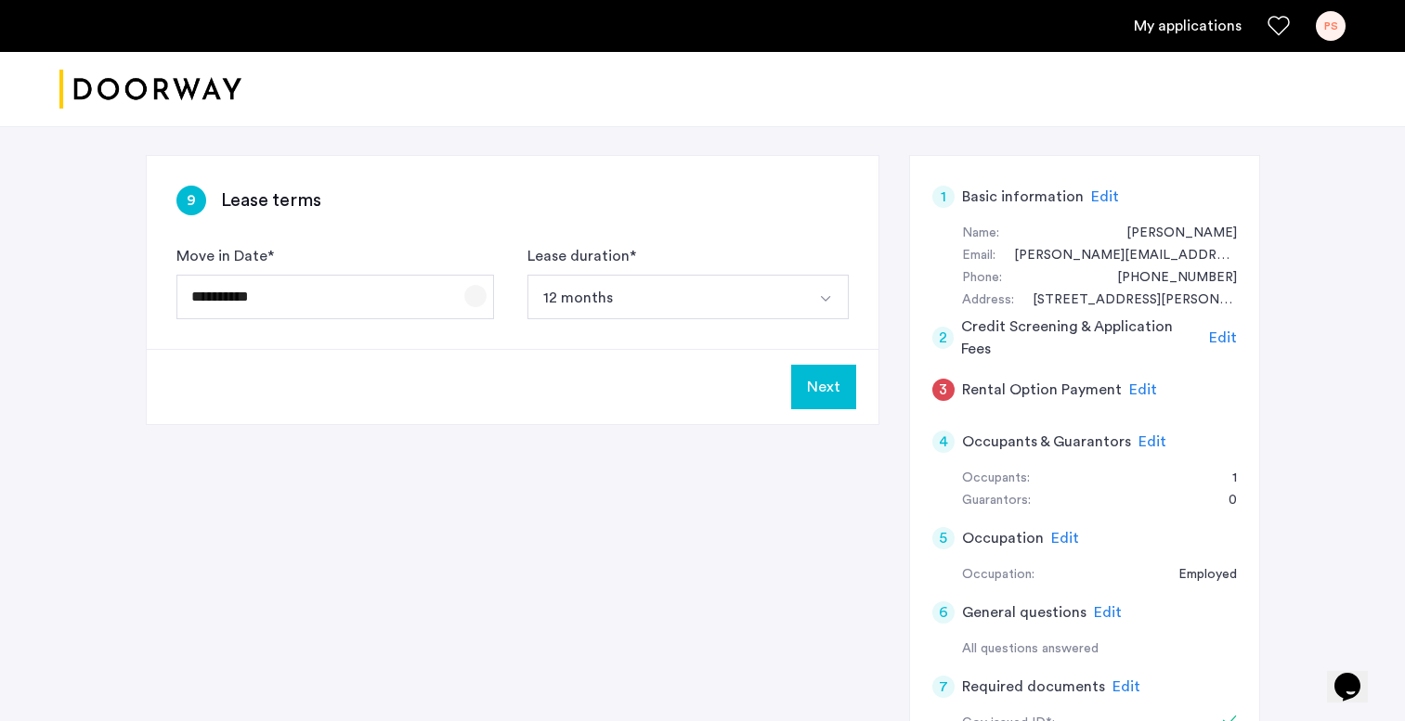
click at [473, 297] on span "Open calendar" at bounding box center [475, 296] width 45 height 45
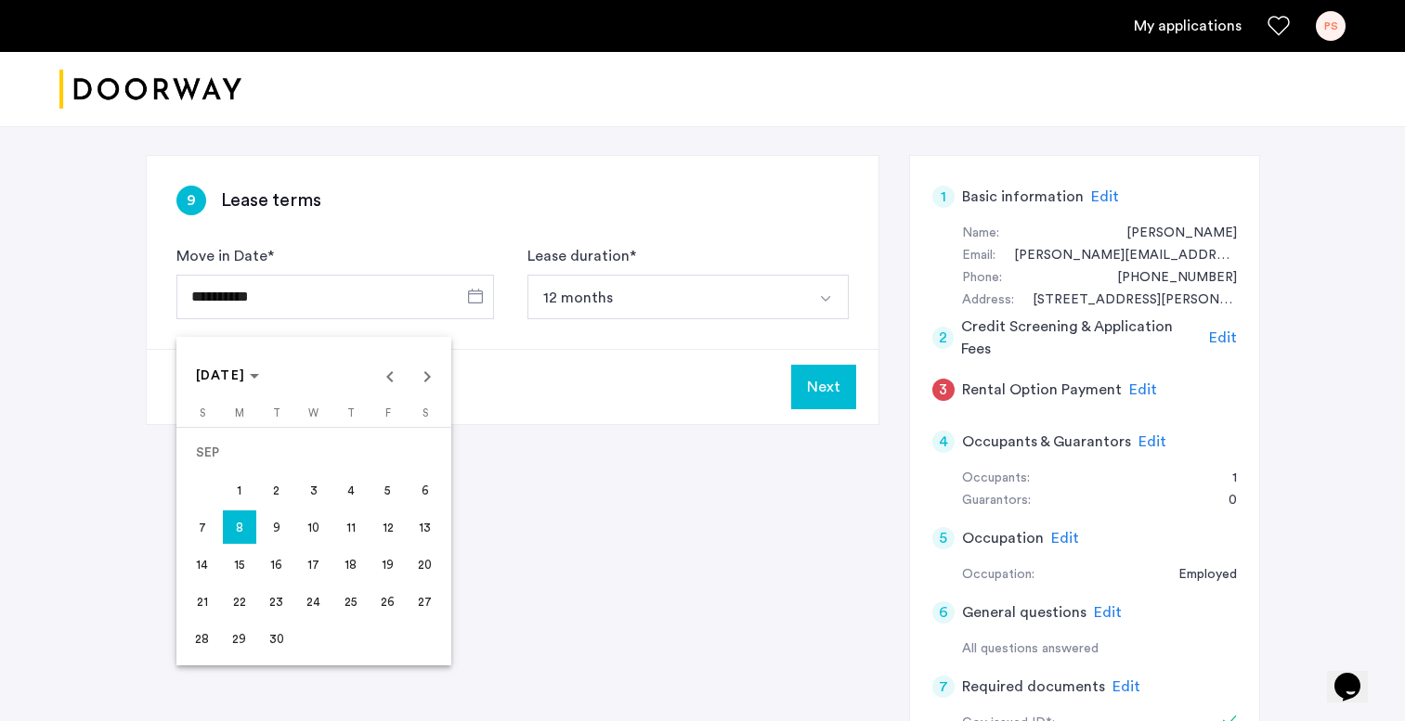
click at [486, 568] on div at bounding box center [702, 360] width 1405 height 721
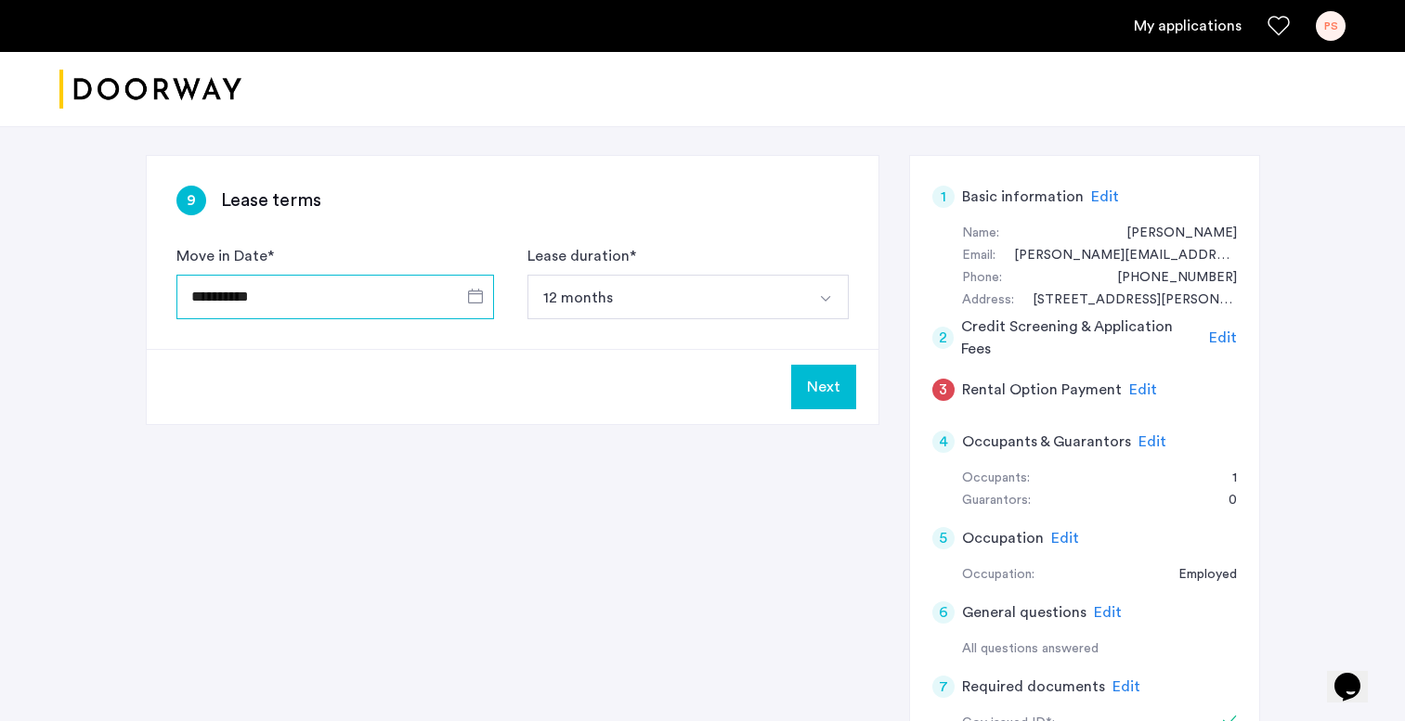
click at [425, 305] on input "**********" at bounding box center [334, 297] width 317 height 45
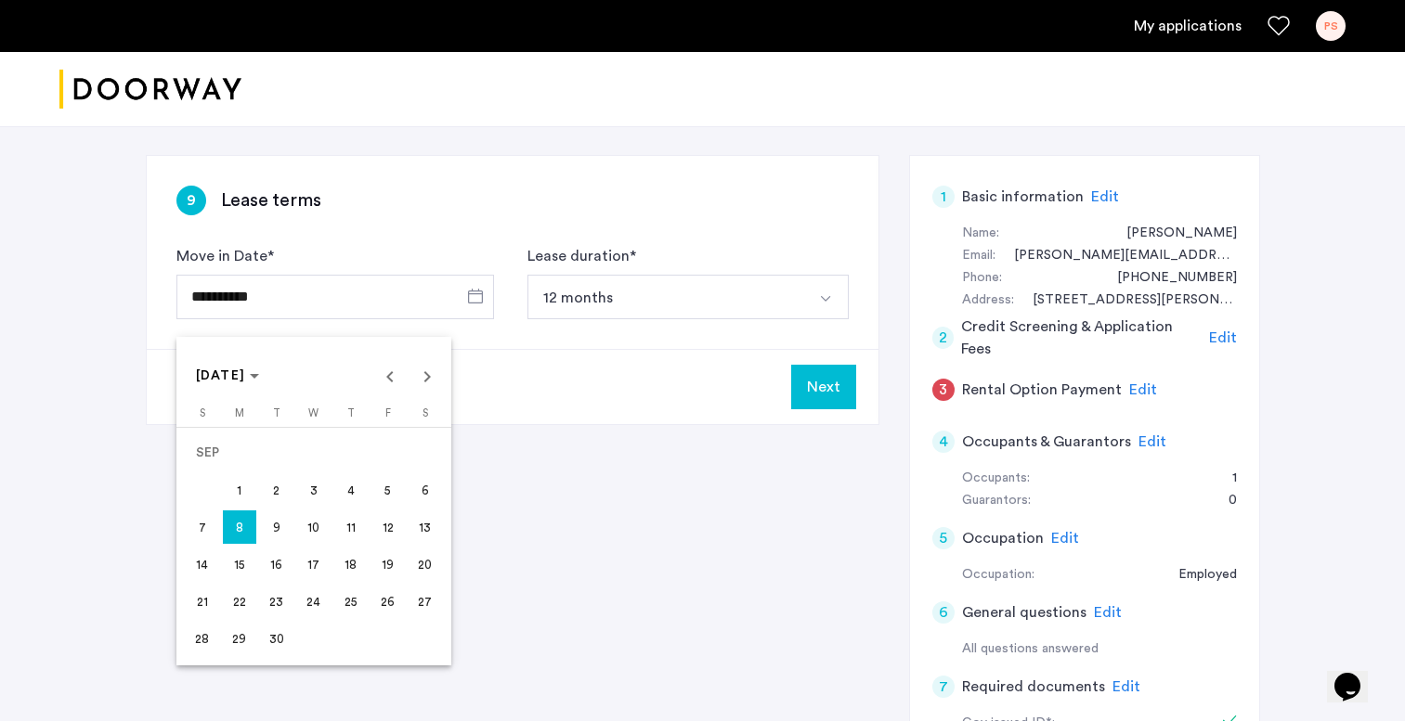
click at [239, 476] on span "1" at bounding box center [239, 489] width 33 height 33
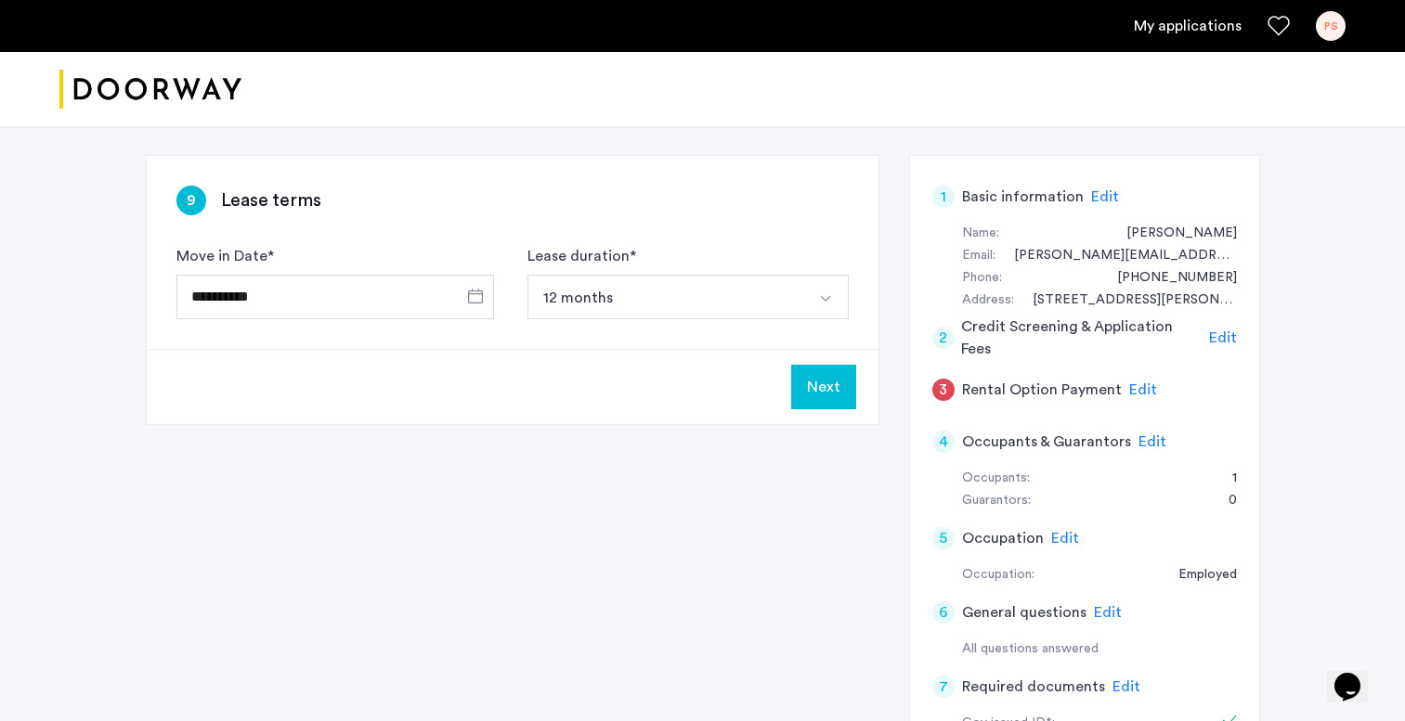
type input "**********"
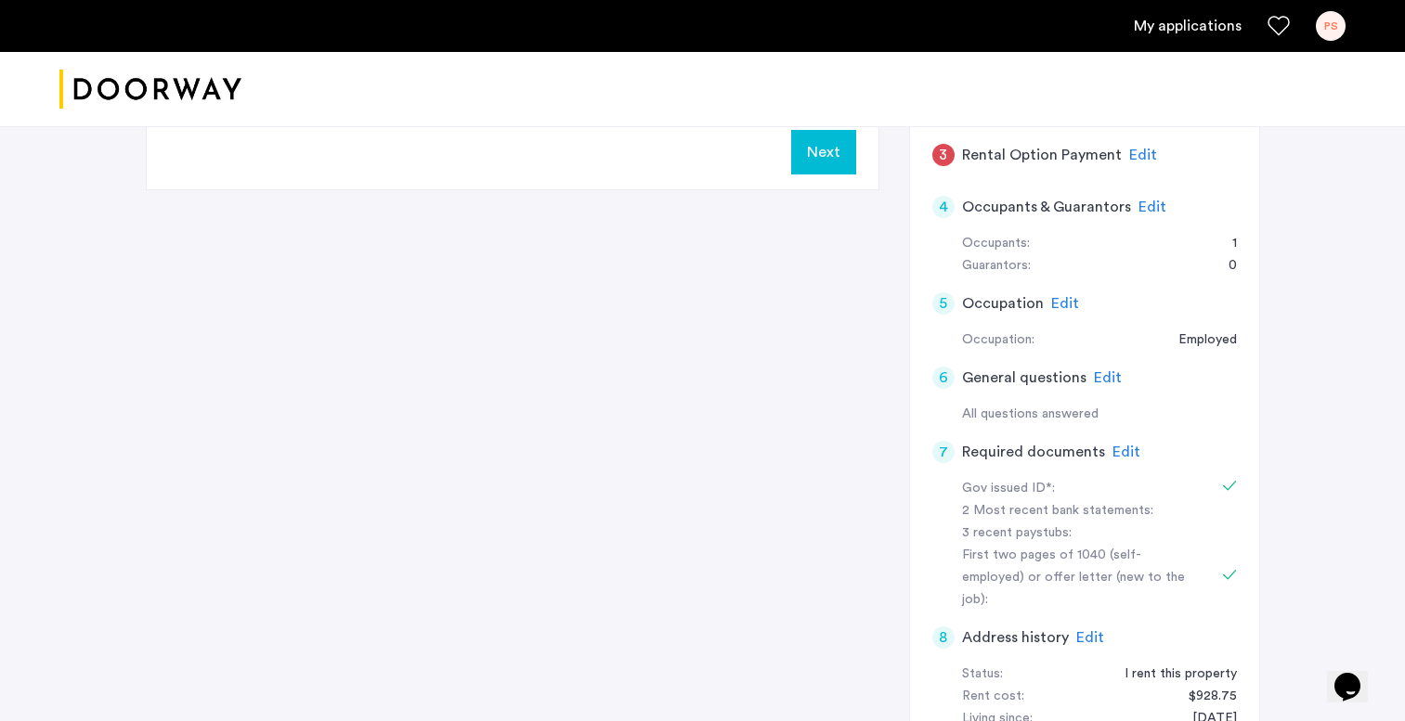
scroll to position [361, 0]
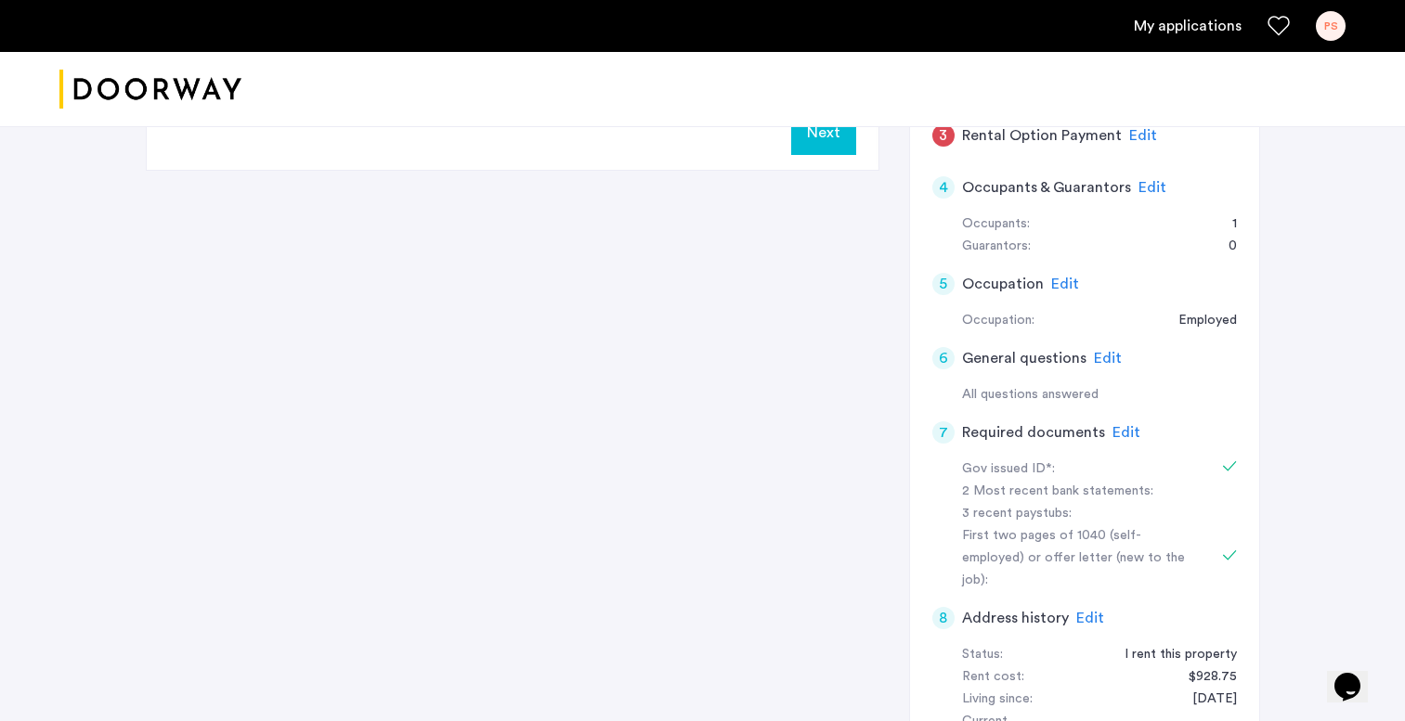
click at [1115, 428] on span "Edit" at bounding box center [1126, 432] width 28 height 15
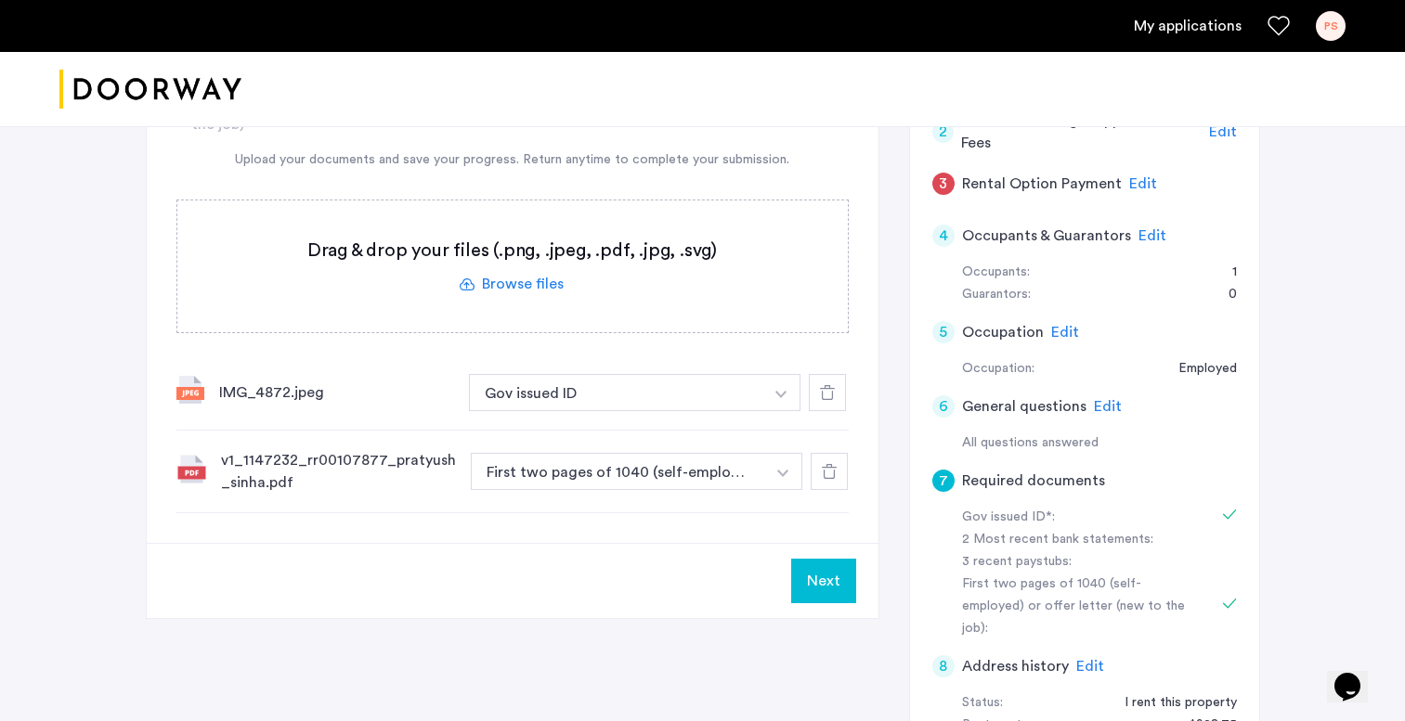
scroll to position [292, 0]
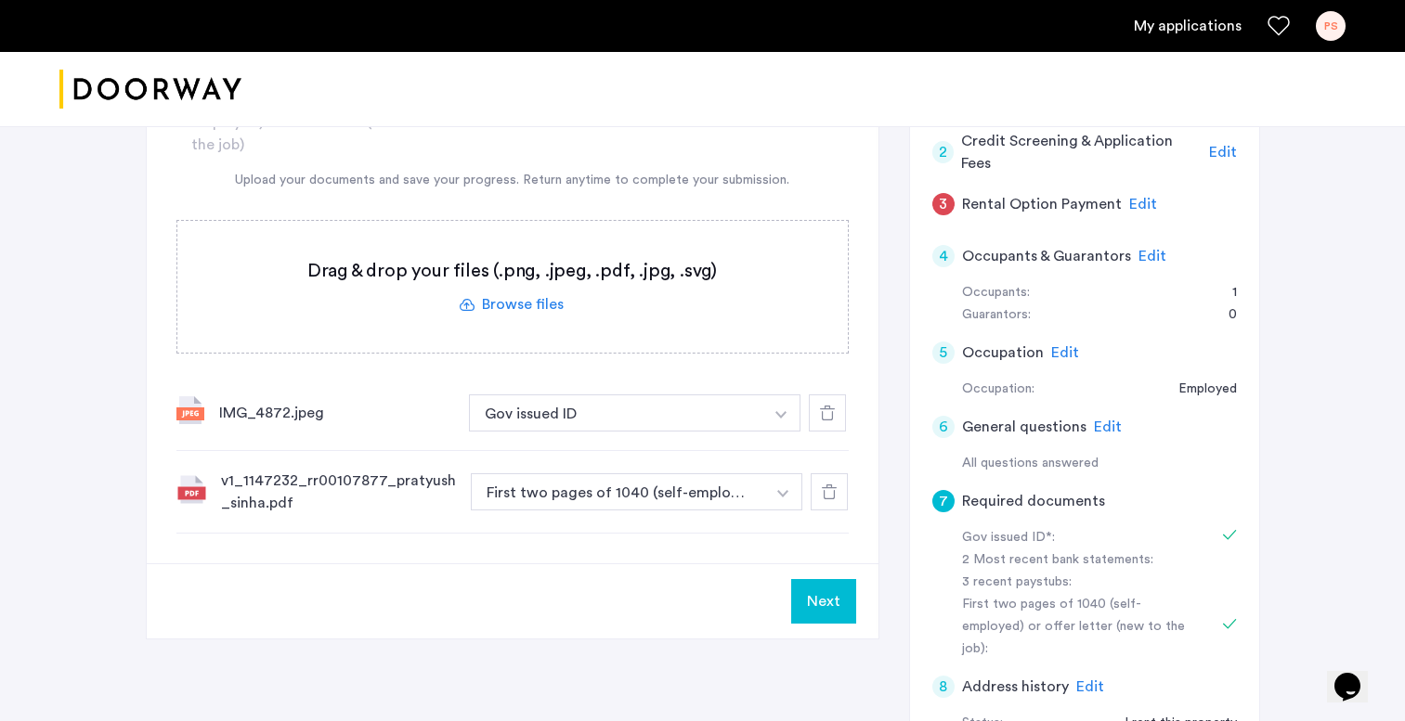
click at [534, 304] on label at bounding box center [512, 287] width 670 height 132
click at [0, 0] on input "file" at bounding box center [0, 0] width 0 height 0
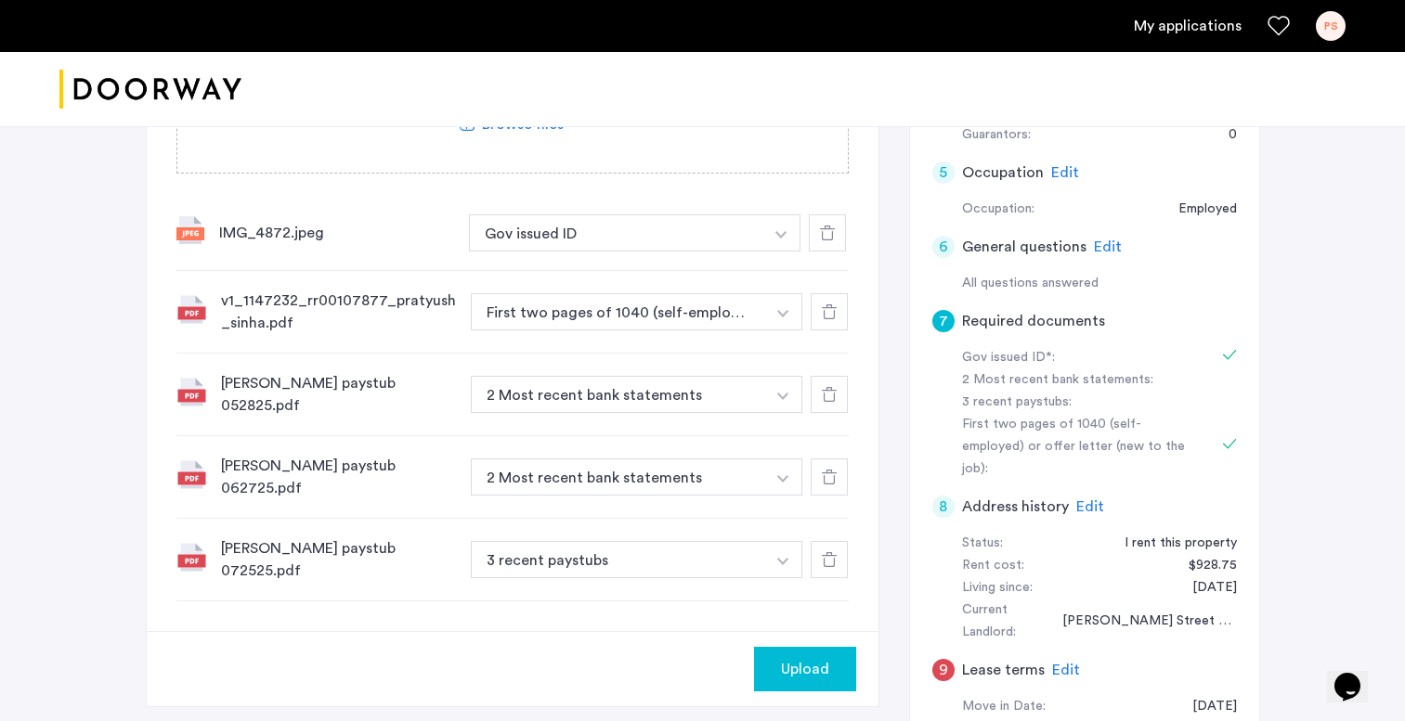
scroll to position [473, 0]
click at [621, 391] on button "2 Most recent bank statements" at bounding box center [618, 393] width 295 height 37
click at [738, 400] on button "2 Most recent bank statements" at bounding box center [618, 393] width 295 height 37
click at [786, 238] on img "button" at bounding box center [780, 233] width 11 height 7
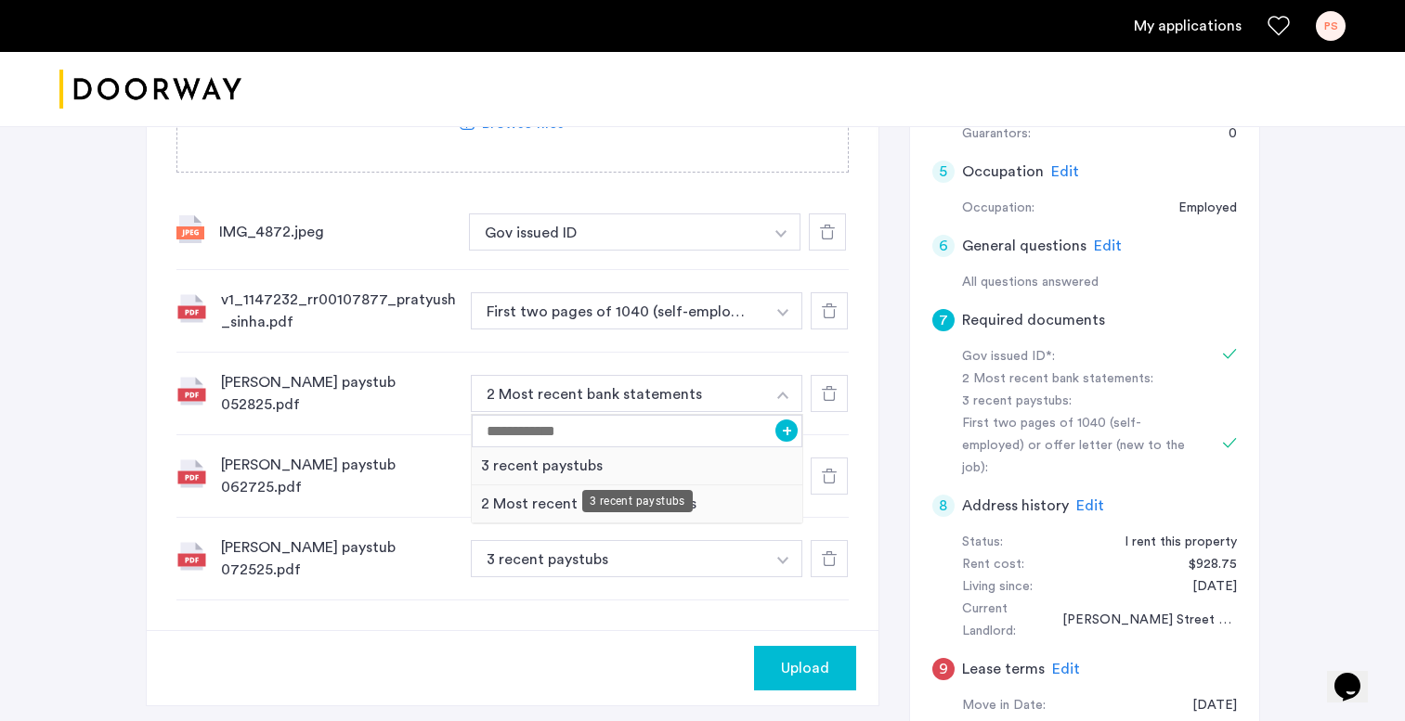
click at [621, 470] on div "3 recent paystubs" at bounding box center [637, 466] width 331 height 38
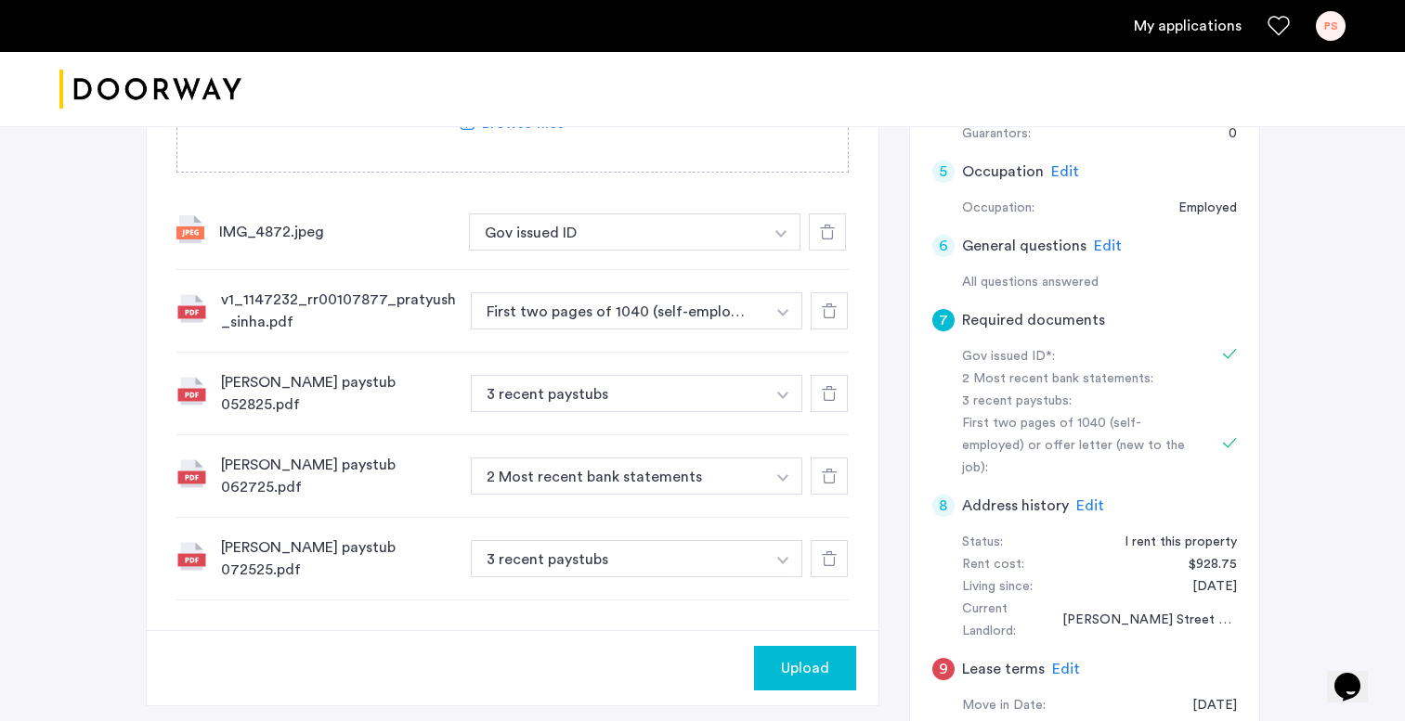
click at [775, 251] on button "button" at bounding box center [781, 232] width 38 height 37
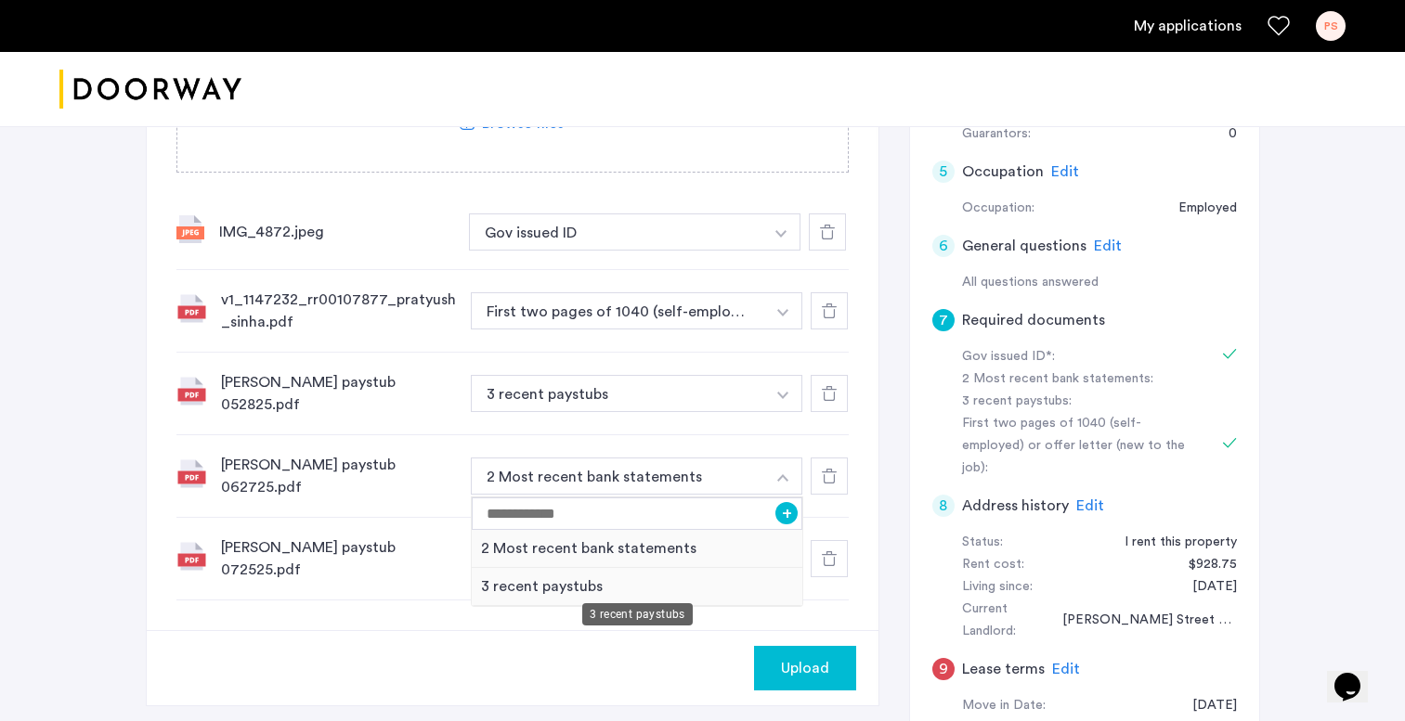
click at [587, 577] on div "3 recent paystubs" at bounding box center [637, 587] width 331 height 38
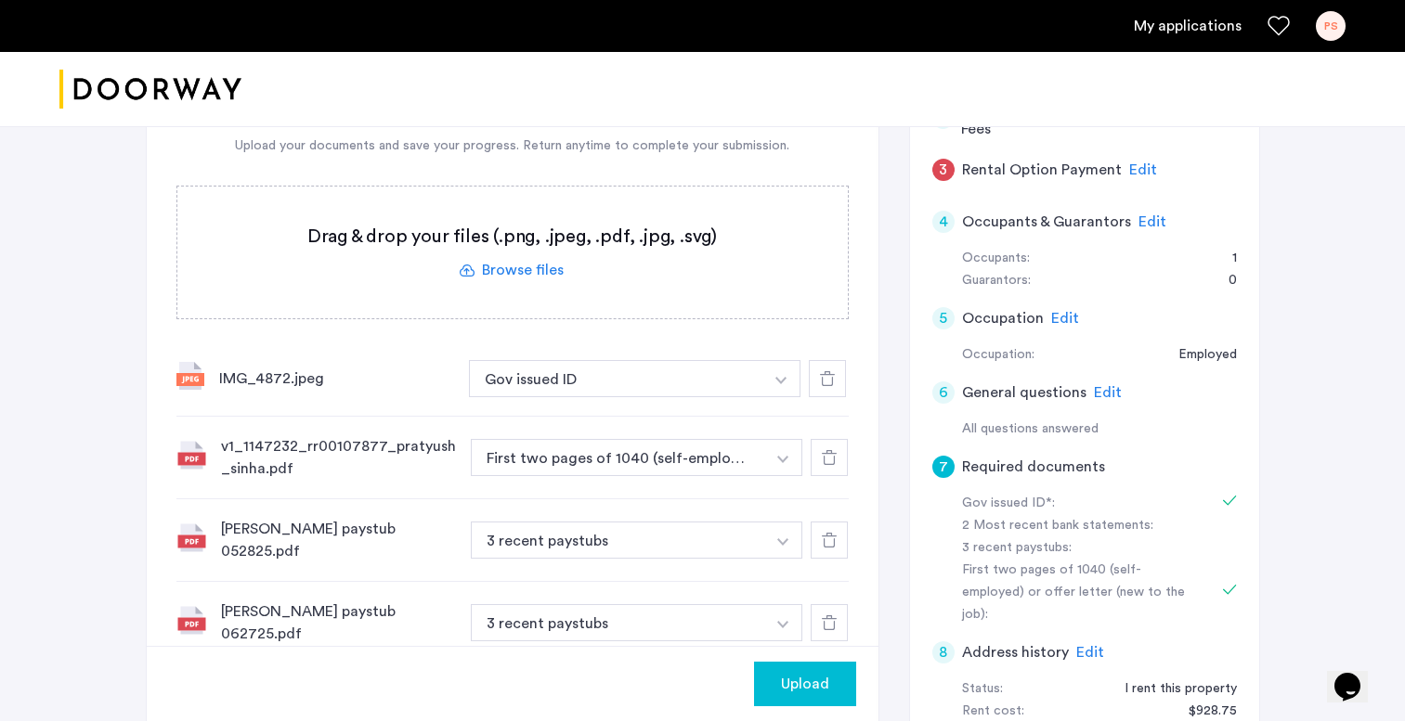
scroll to position [353, 0]
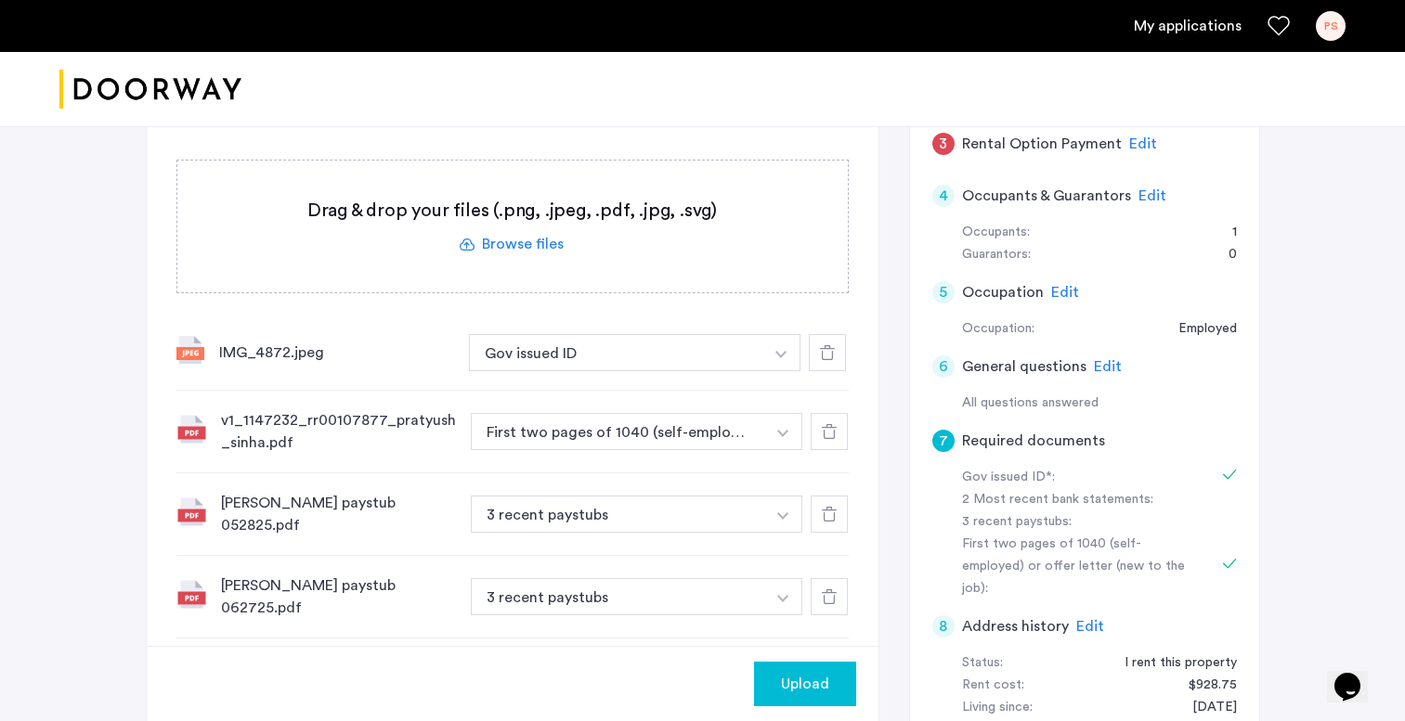
click at [804, 679] on span "Upload" at bounding box center [805, 684] width 48 height 22
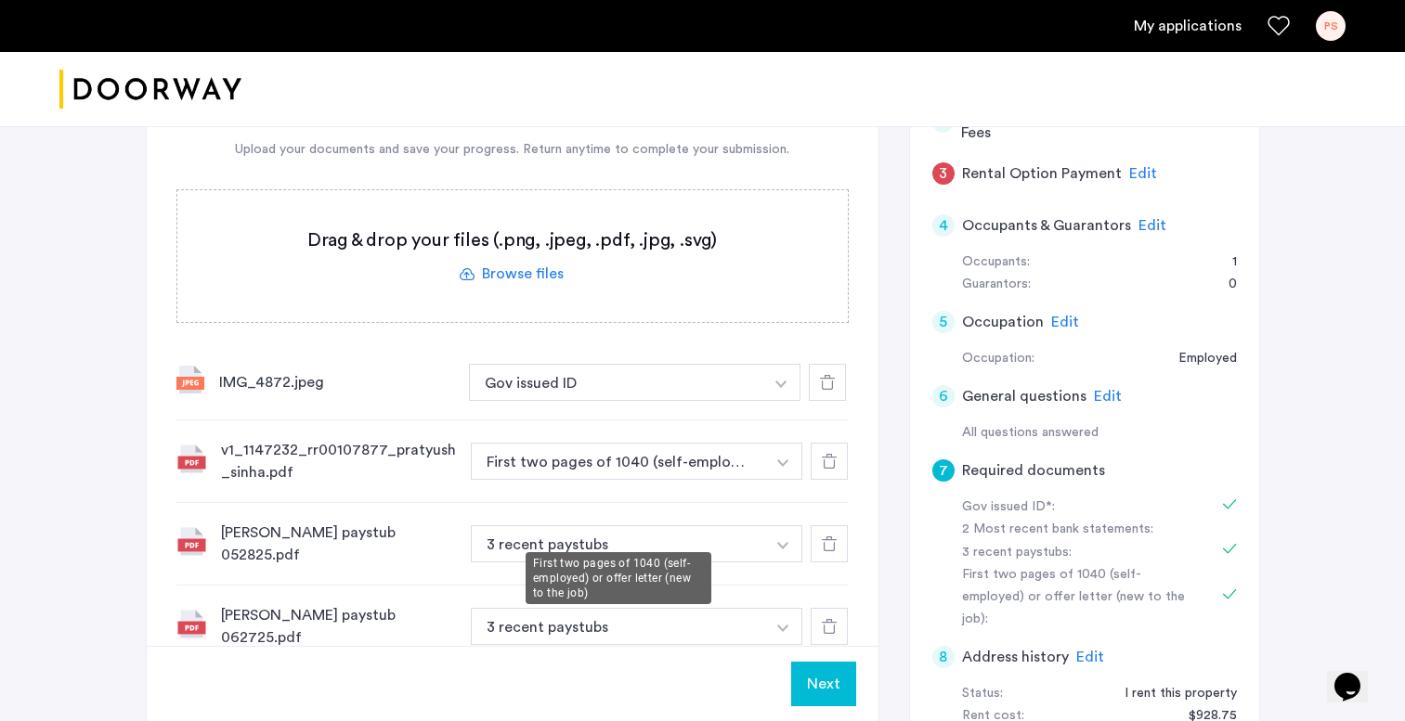
scroll to position [227, 0]
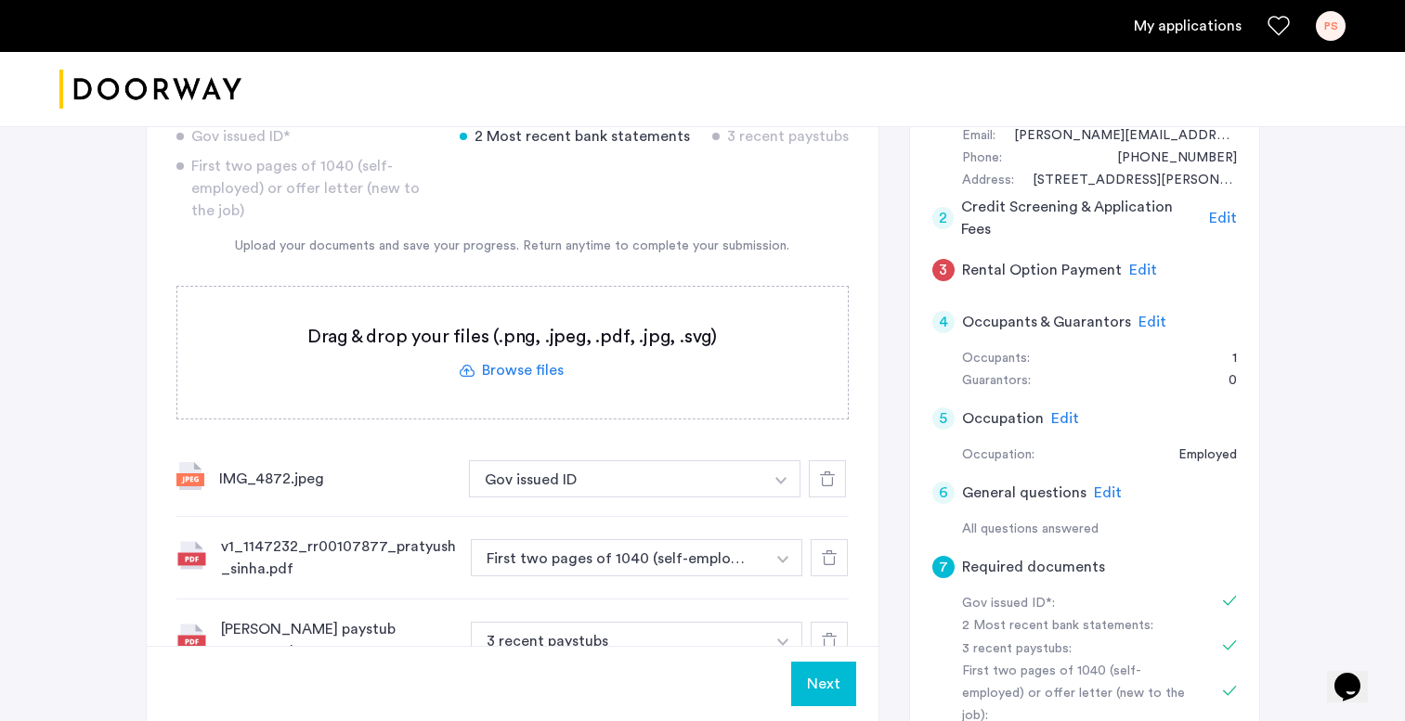
click at [546, 364] on label at bounding box center [512, 353] width 670 height 132
click at [0, 0] on input "file" at bounding box center [0, 0] width 0 height 0
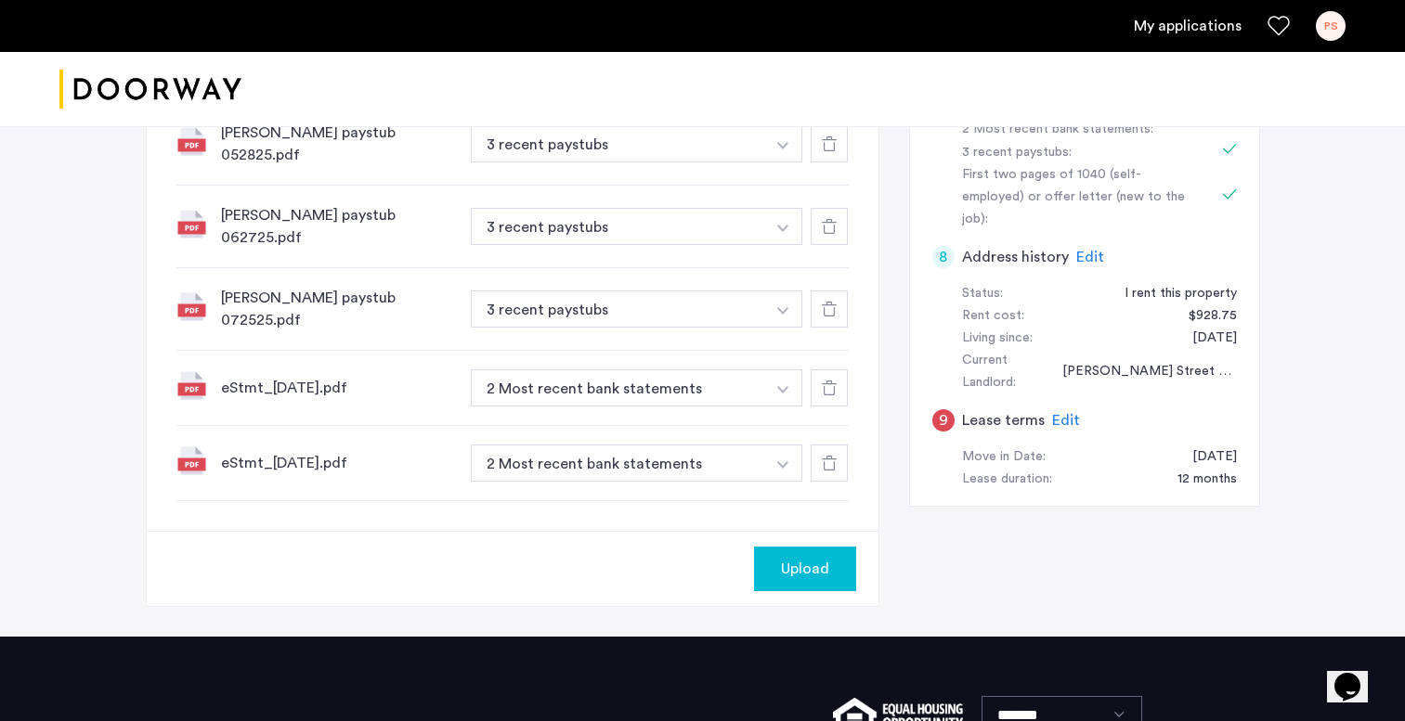
scroll to position [782, 0]
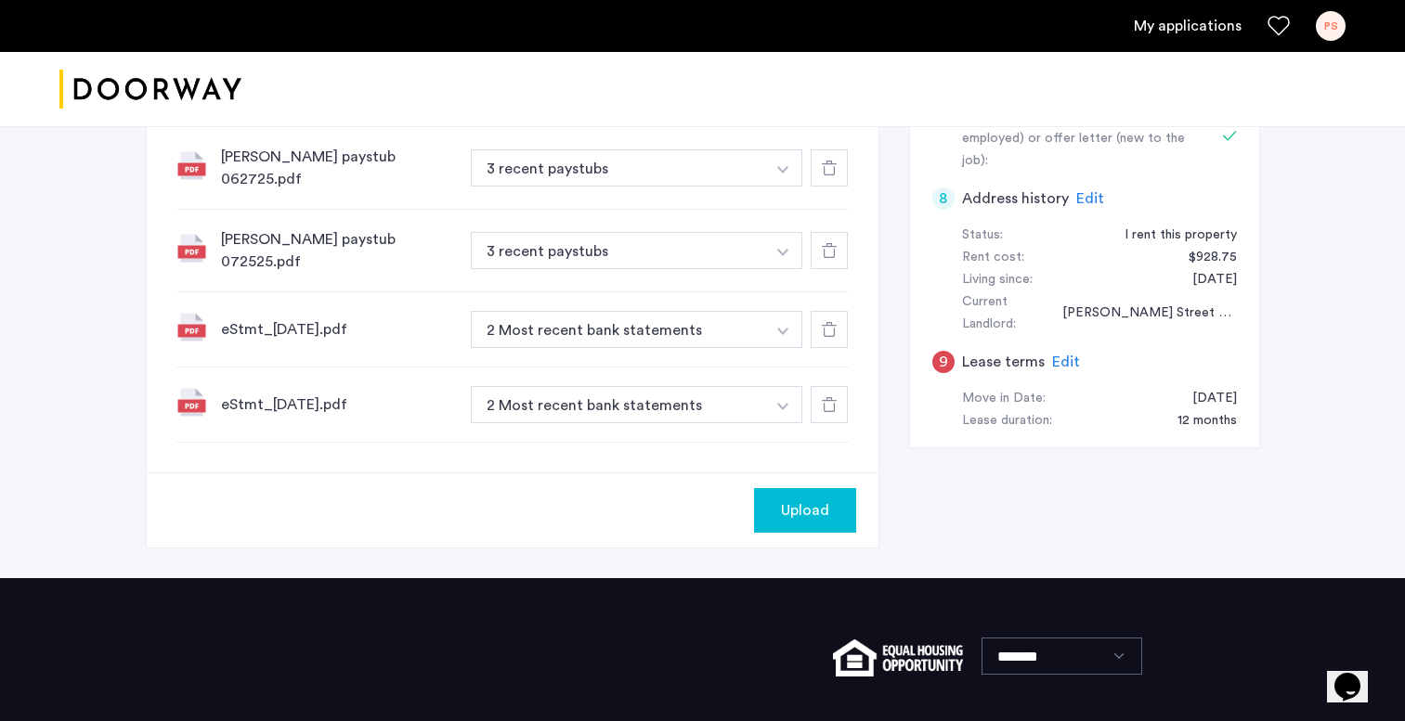
click at [813, 499] on span "Upload" at bounding box center [805, 510] width 48 height 22
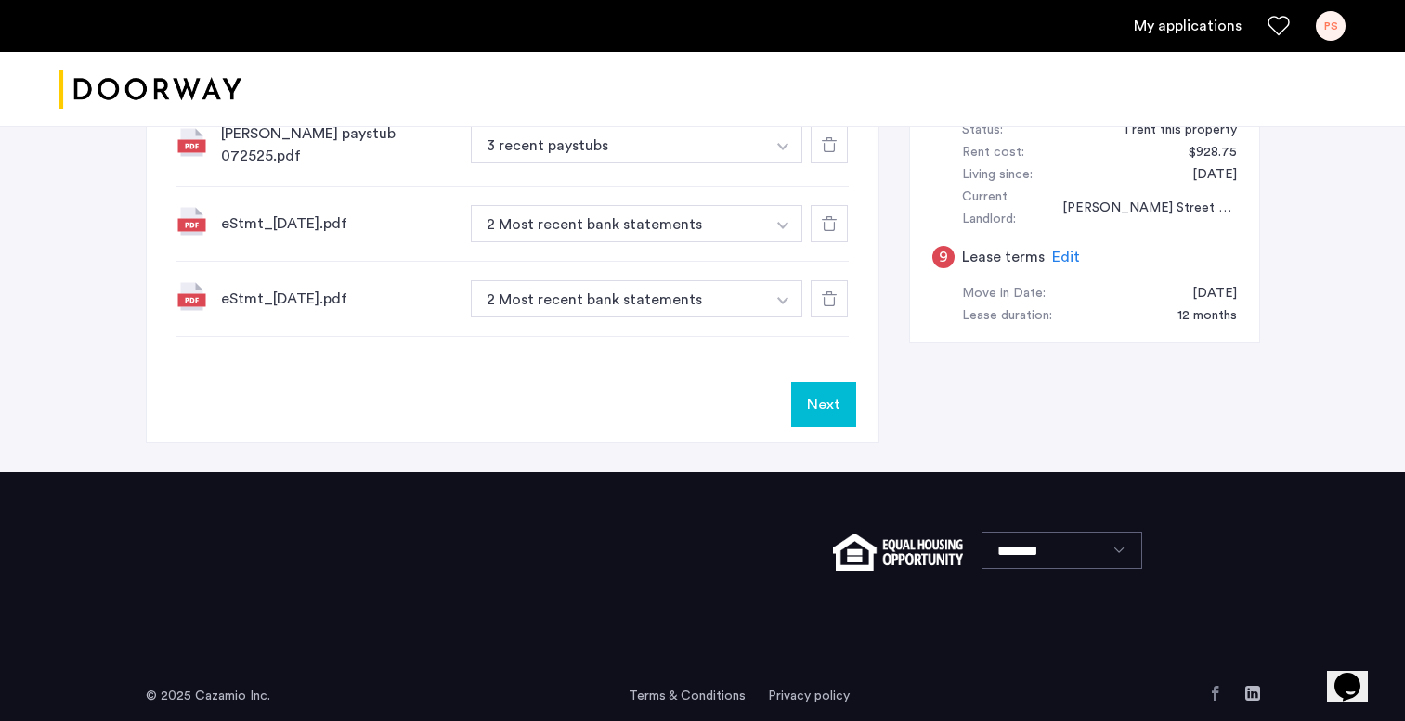
scroll to position [887, 0]
click at [836, 383] on button "Next" at bounding box center [823, 405] width 65 height 45
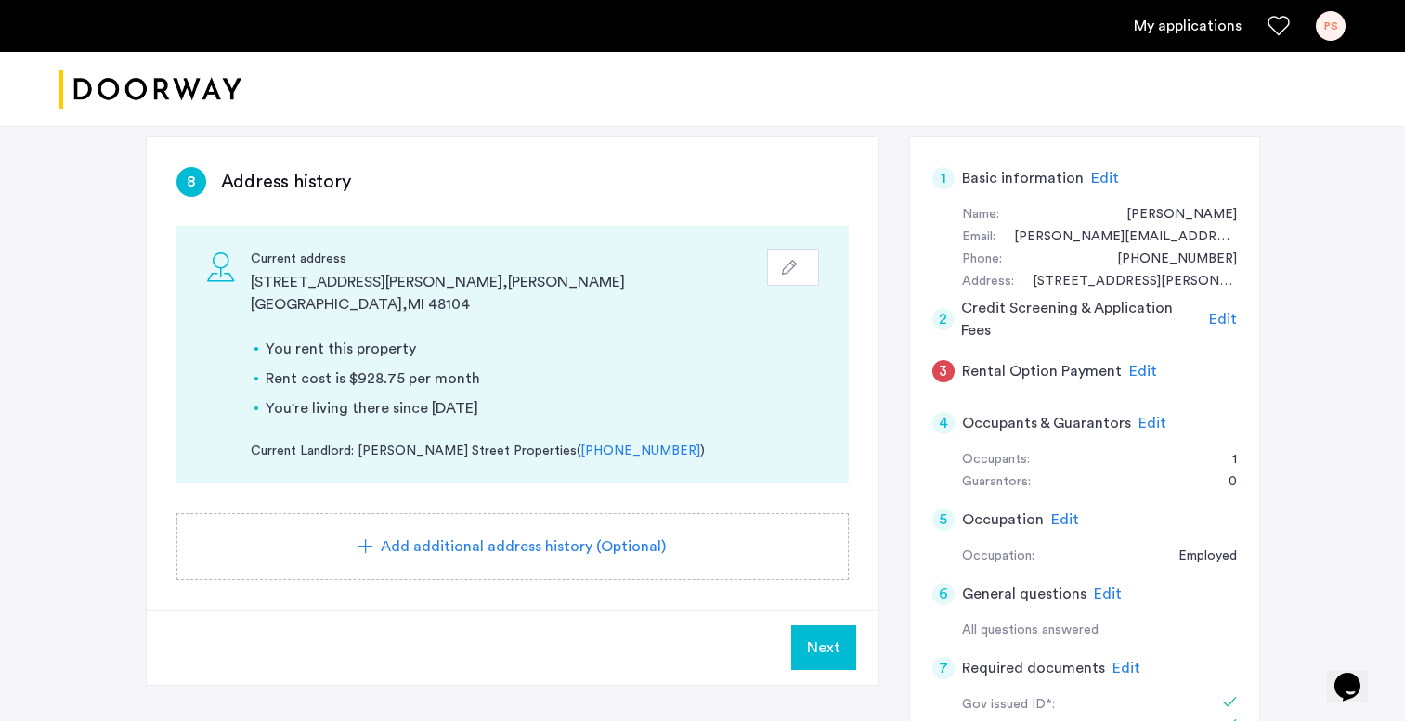
scroll to position [141, 0]
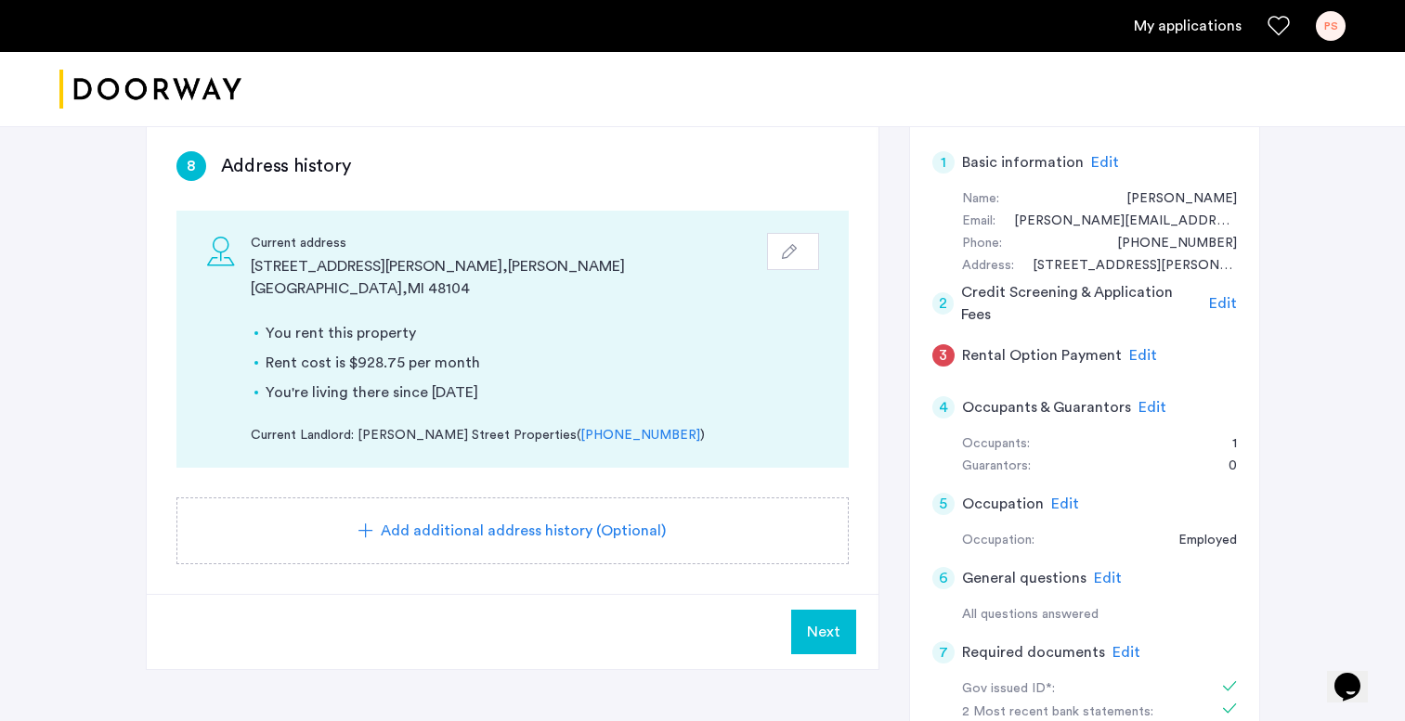
click at [818, 610] on button "Next" at bounding box center [823, 632] width 65 height 45
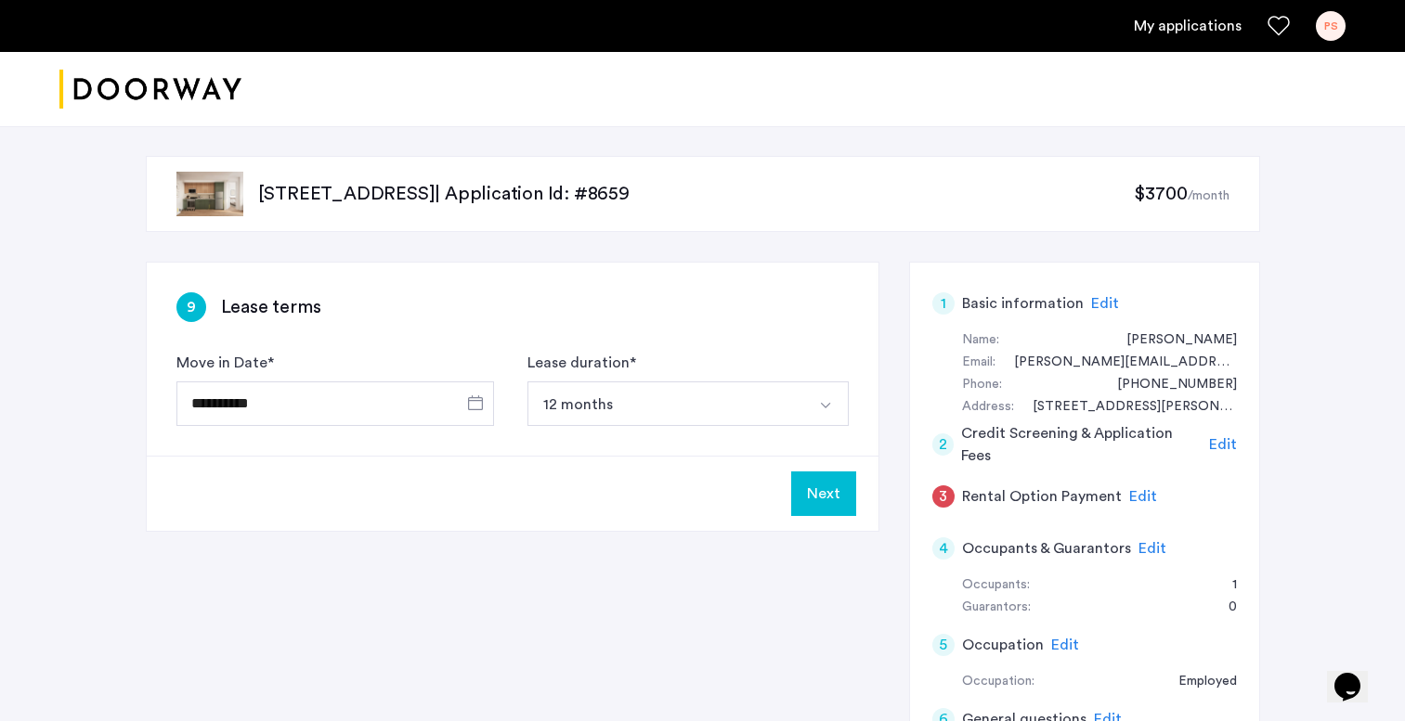
click at [815, 481] on button "Next" at bounding box center [823, 494] width 65 height 45
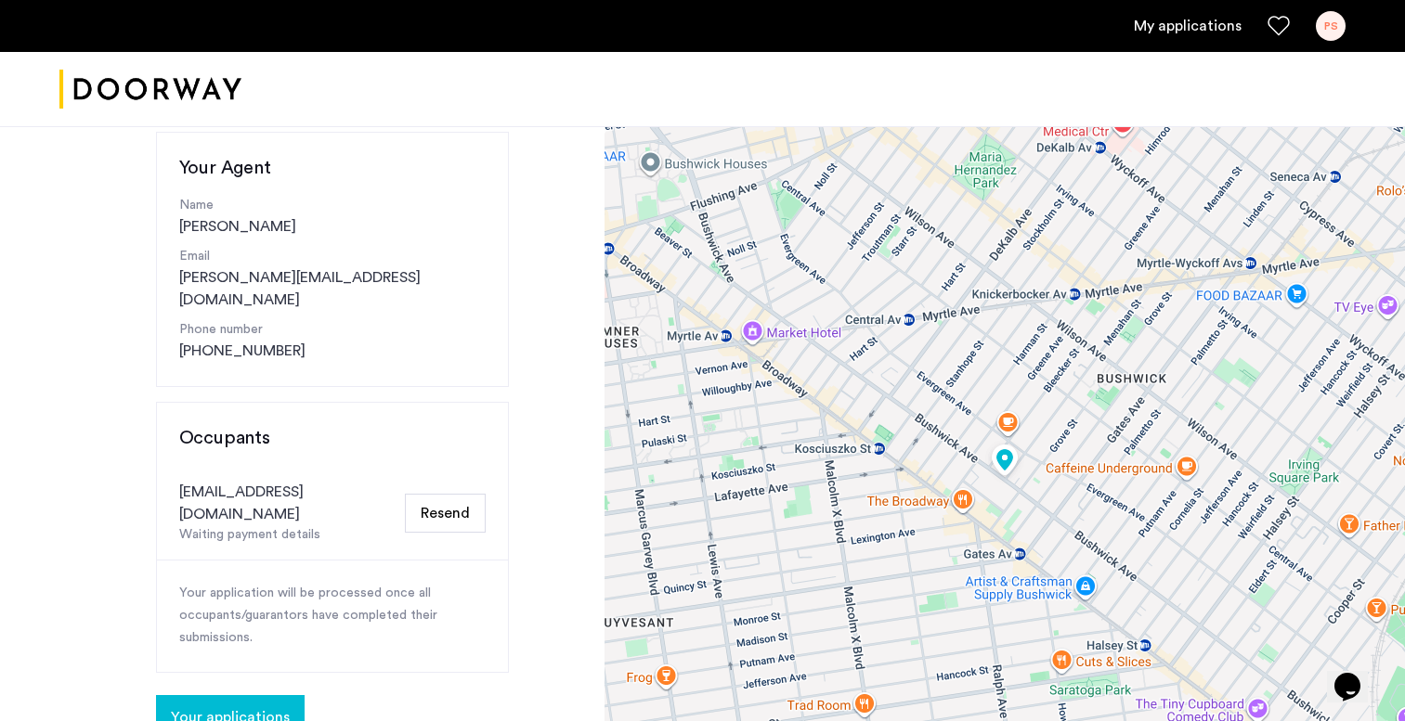
scroll to position [202, 0]
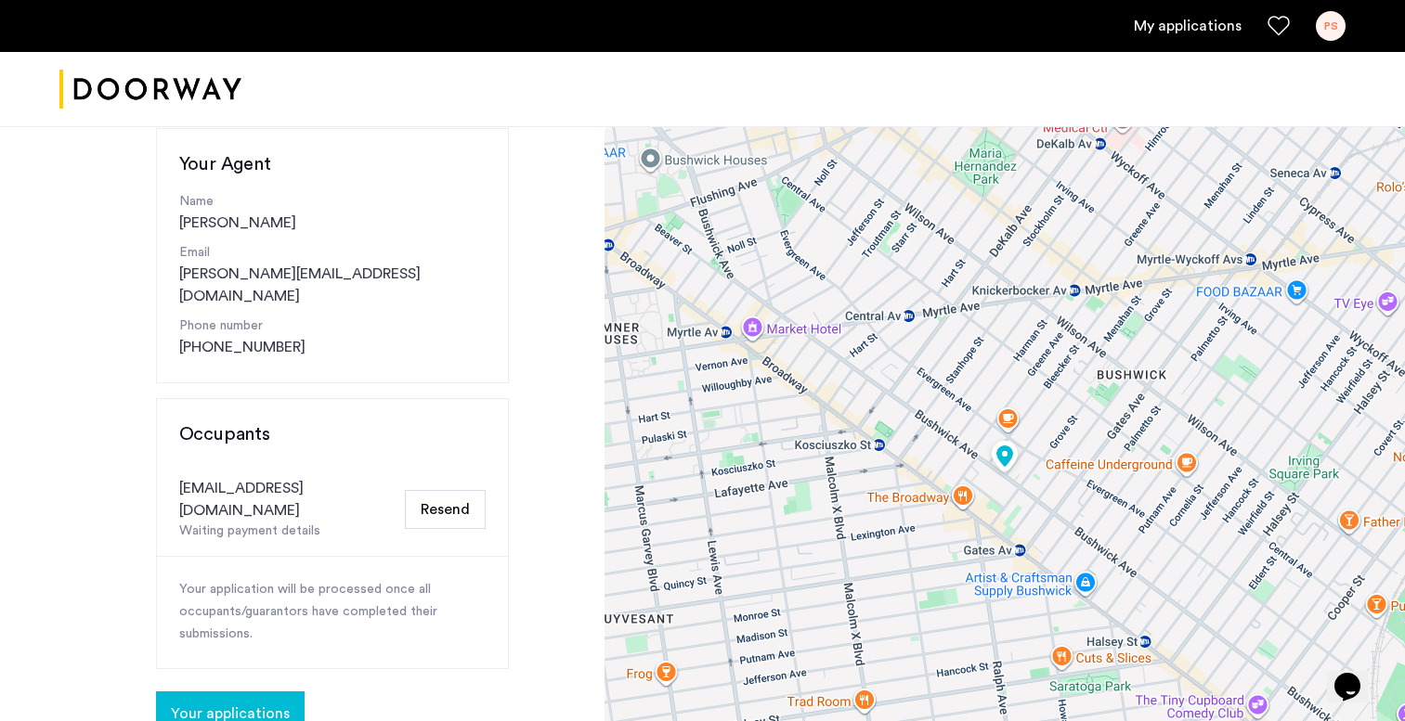
click at [255, 703] on span "Your applications" at bounding box center [230, 714] width 119 height 22
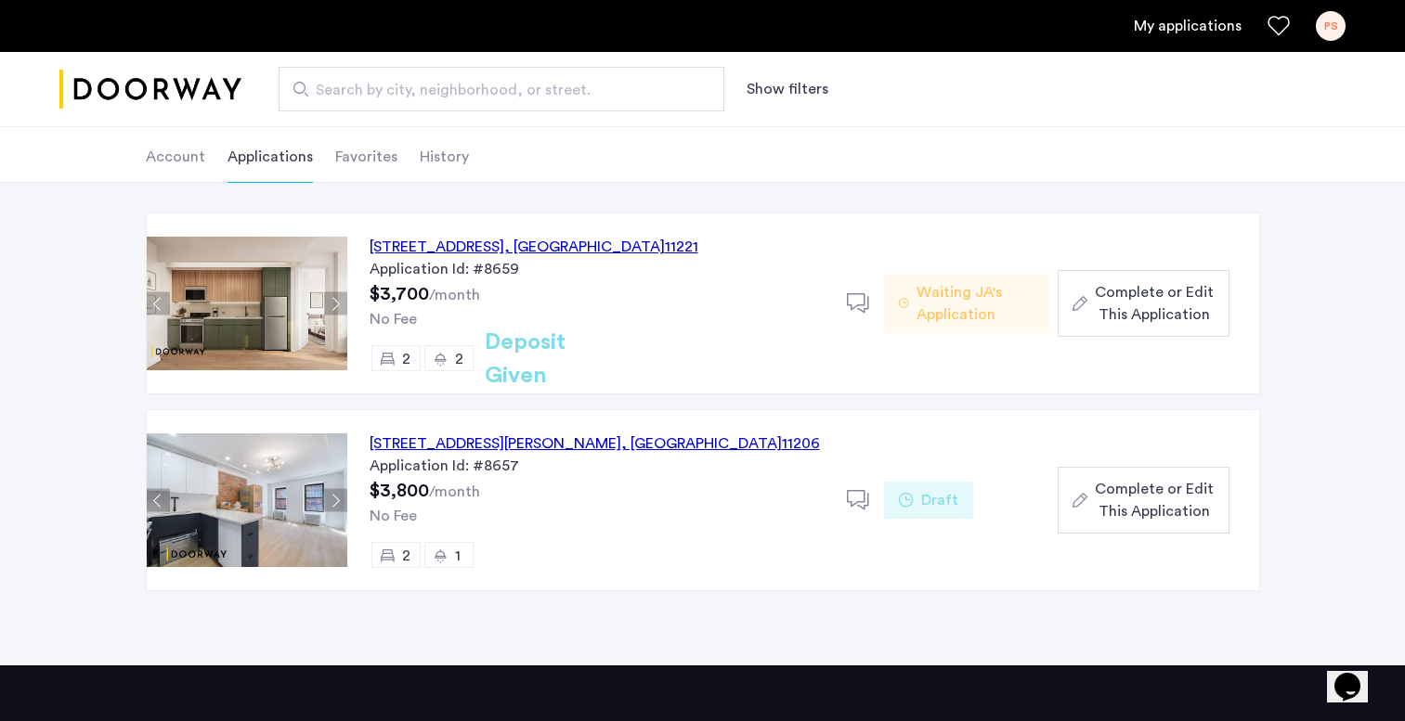
scroll to position [52, 0]
